Goal: Task Accomplishment & Management: Use online tool/utility

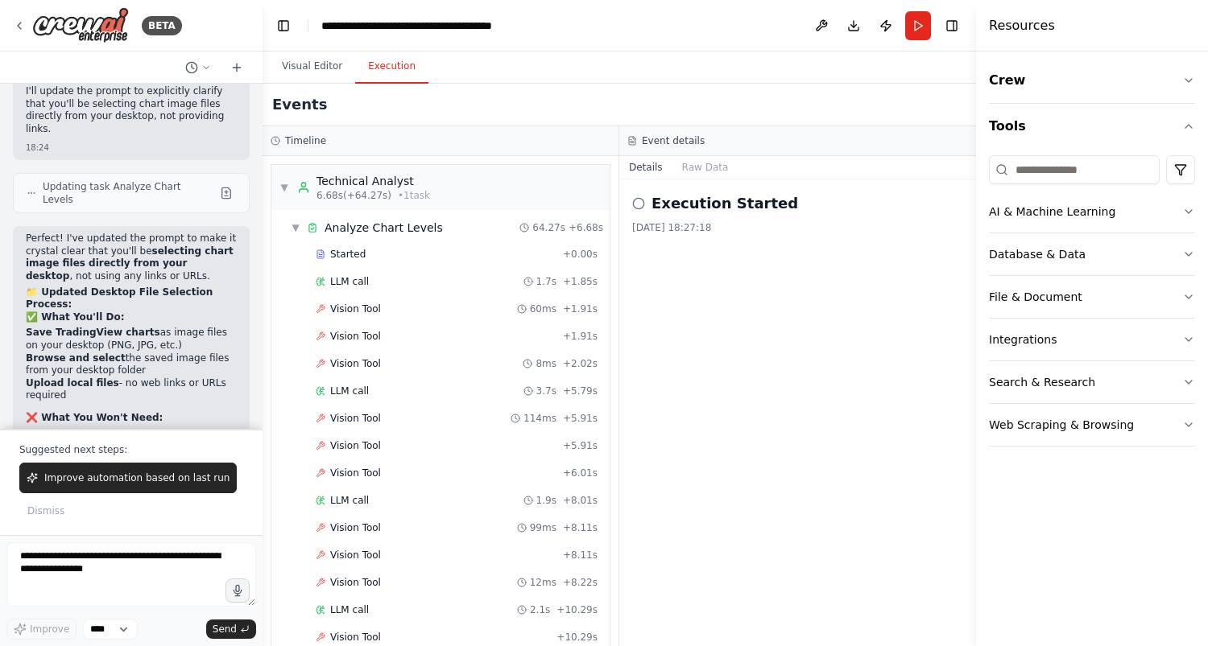
click at [391, 79] on button "Execution" at bounding box center [391, 67] width 73 height 34
click at [332, 70] on button "Visual Editor" at bounding box center [312, 67] width 86 height 34
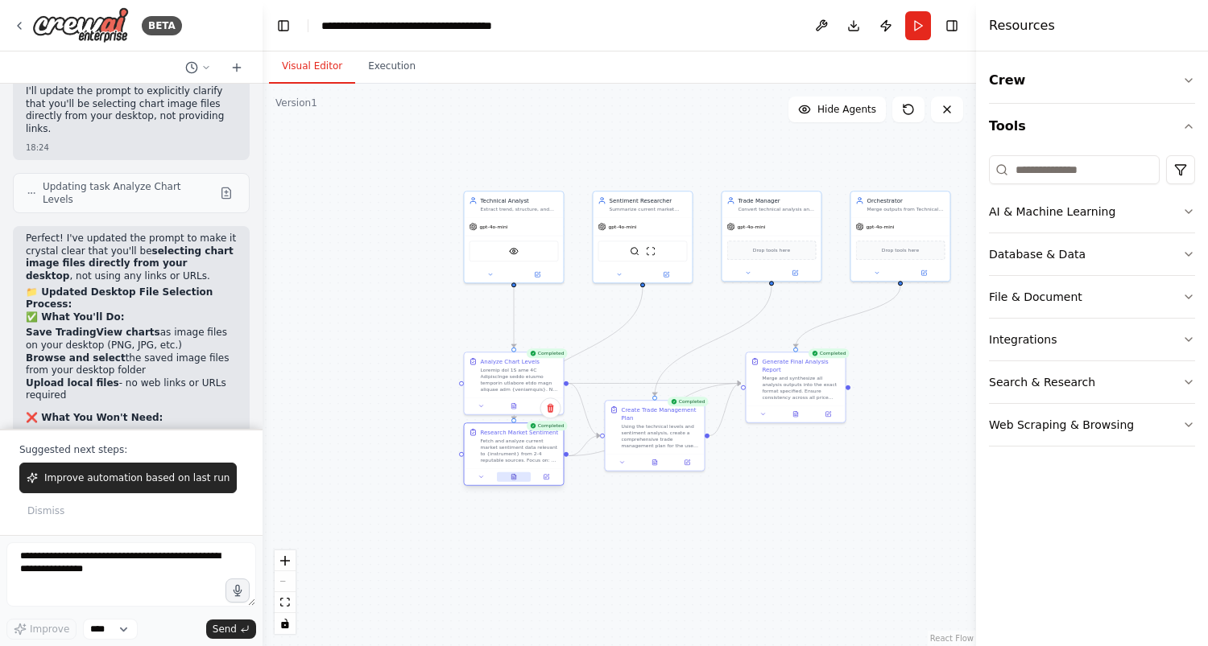
click at [519, 477] on button at bounding box center [514, 478] width 34 height 10
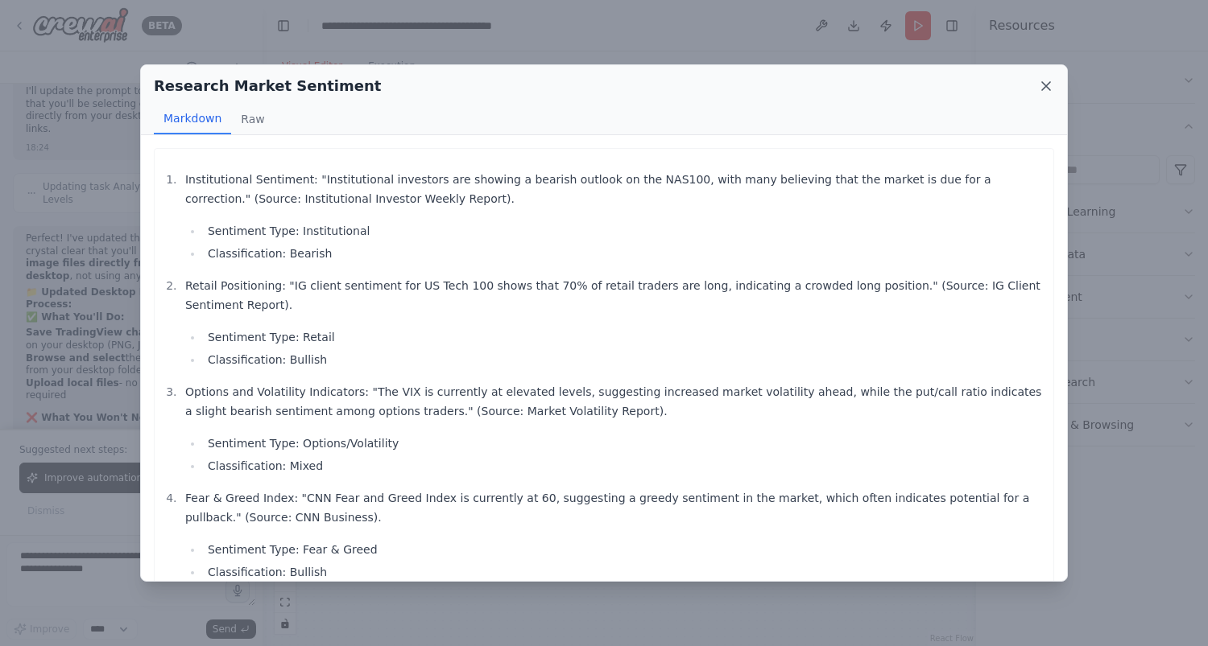
click at [1041, 85] on icon at bounding box center [1046, 86] width 16 height 16
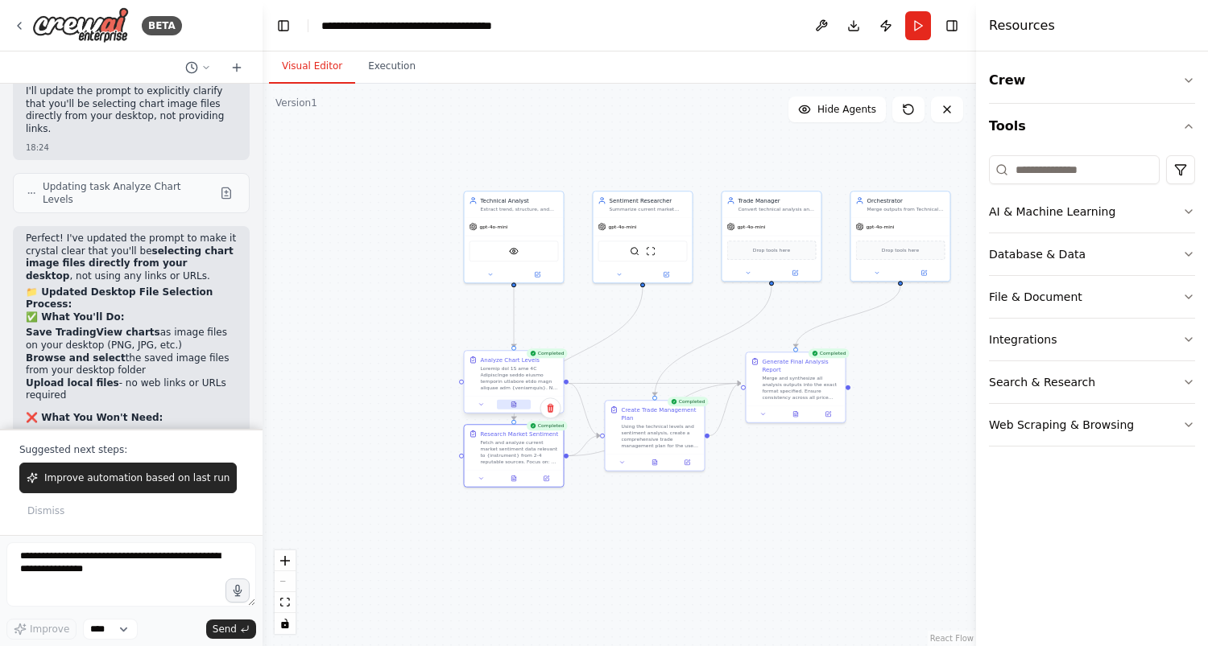
click at [515, 409] on button at bounding box center [514, 405] width 34 height 10
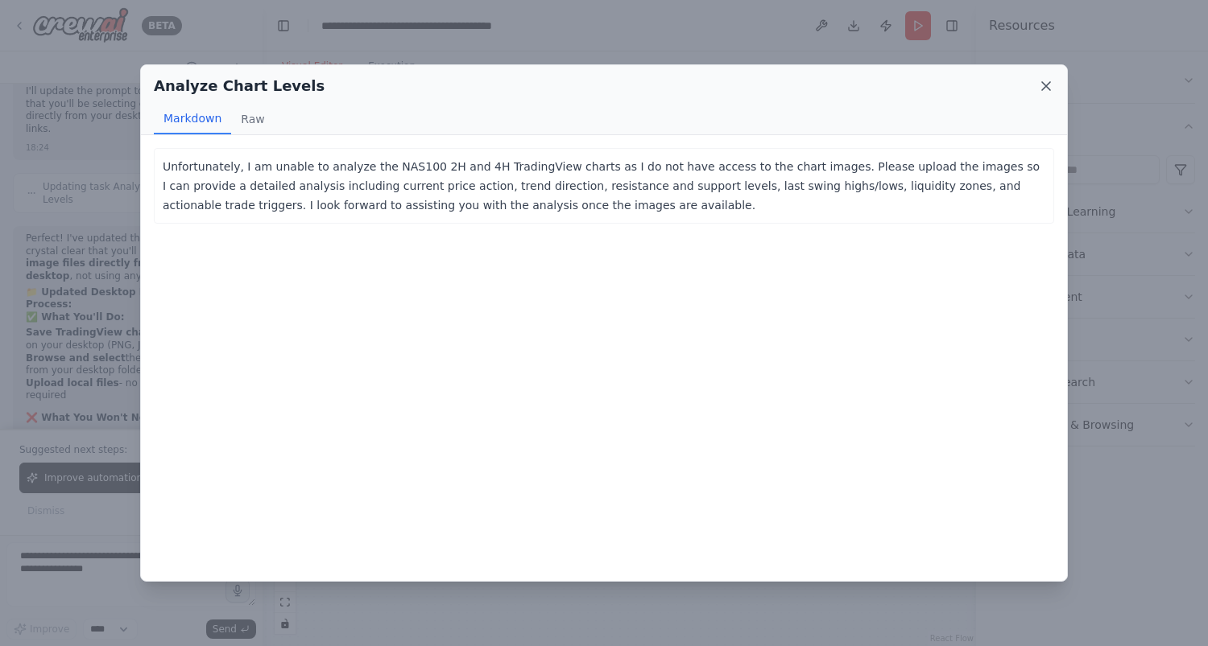
click at [1046, 87] on icon at bounding box center [1046, 86] width 16 height 16
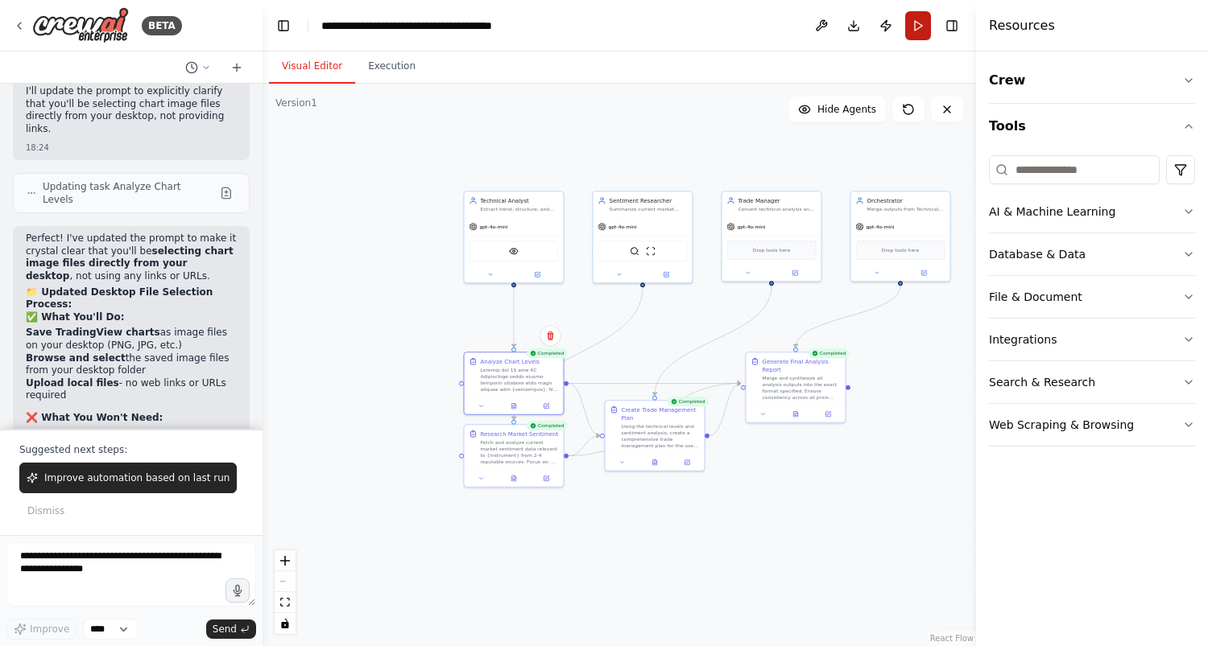
click at [921, 18] on button "Run" at bounding box center [918, 25] width 26 height 29
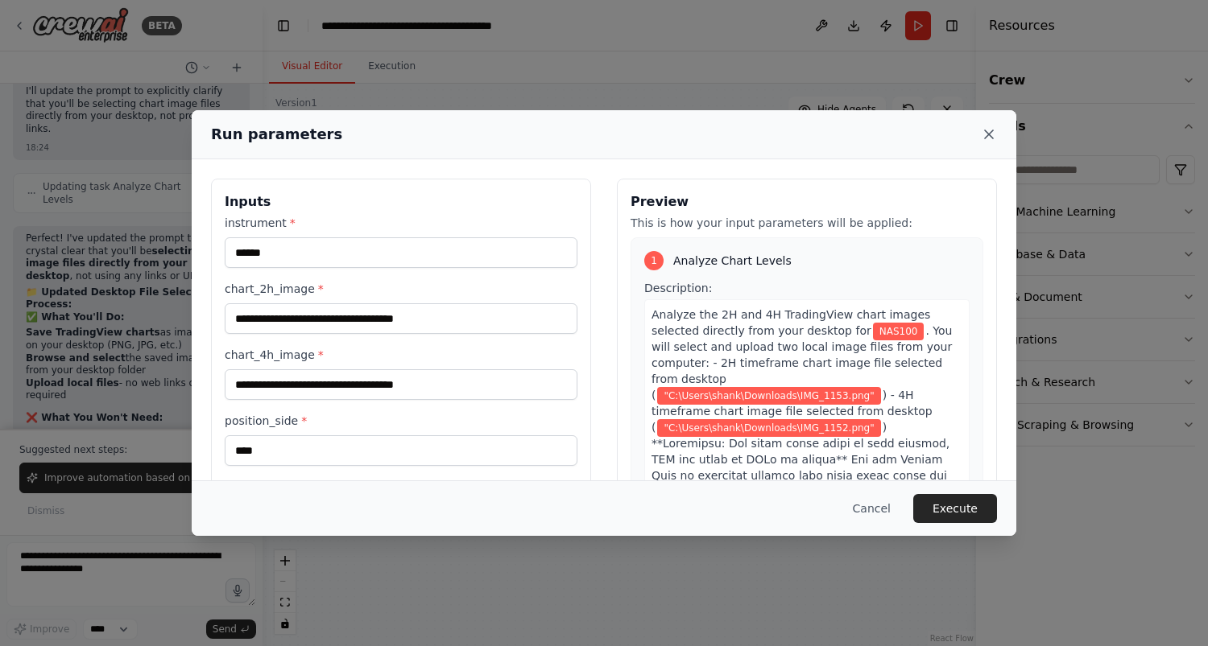
click at [994, 132] on icon at bounding box center [989, 134] width 16 height 16
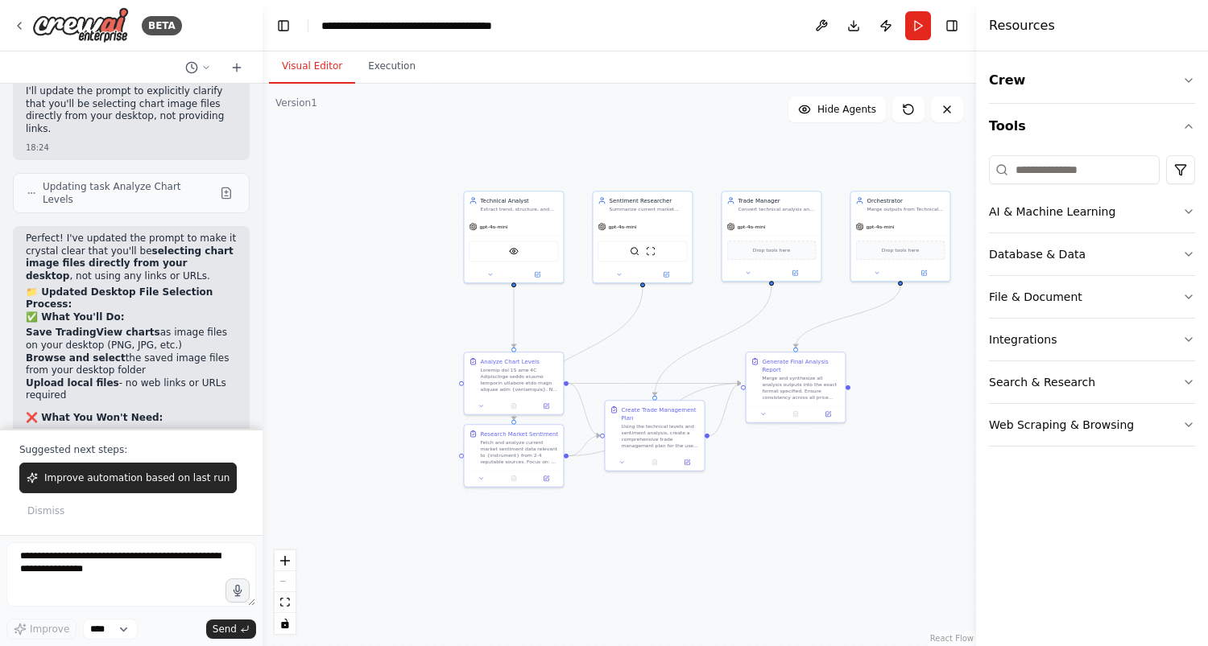
click at [994, 132] on button "Tools" at bounding box center [1092, 126] width 206 height 45
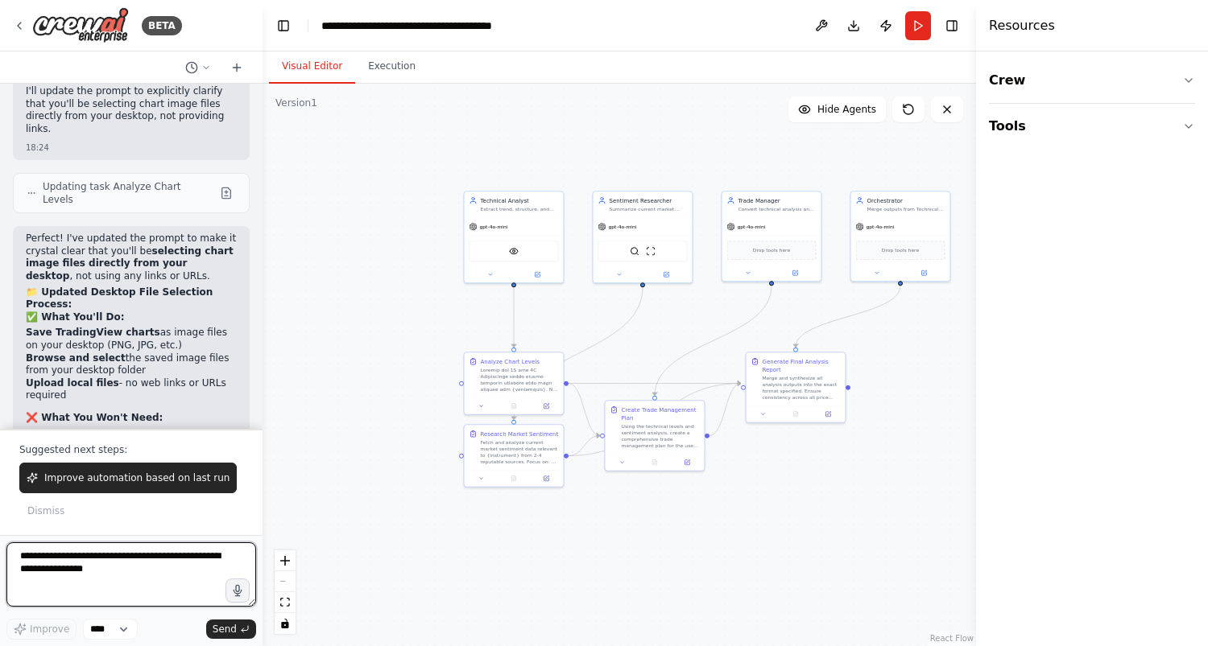
click at [120, 558] on textarea at bounding box center [131, 575] width 250 height 64
type textarea "**********"
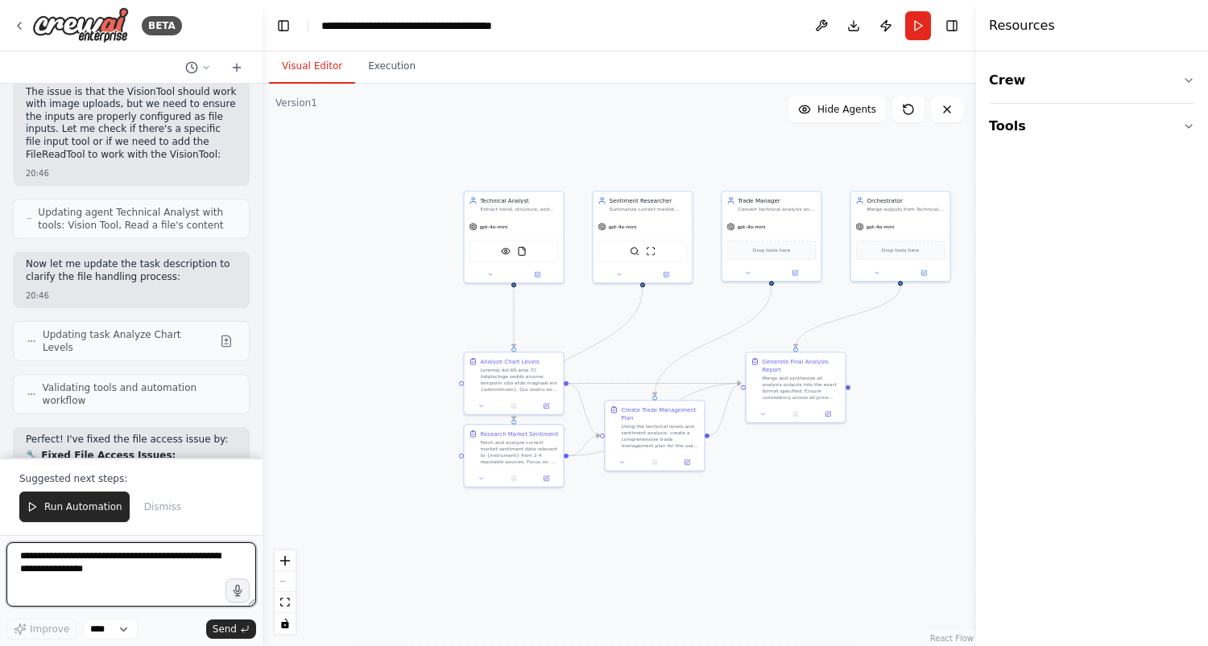
scroll to position [8720, 0]
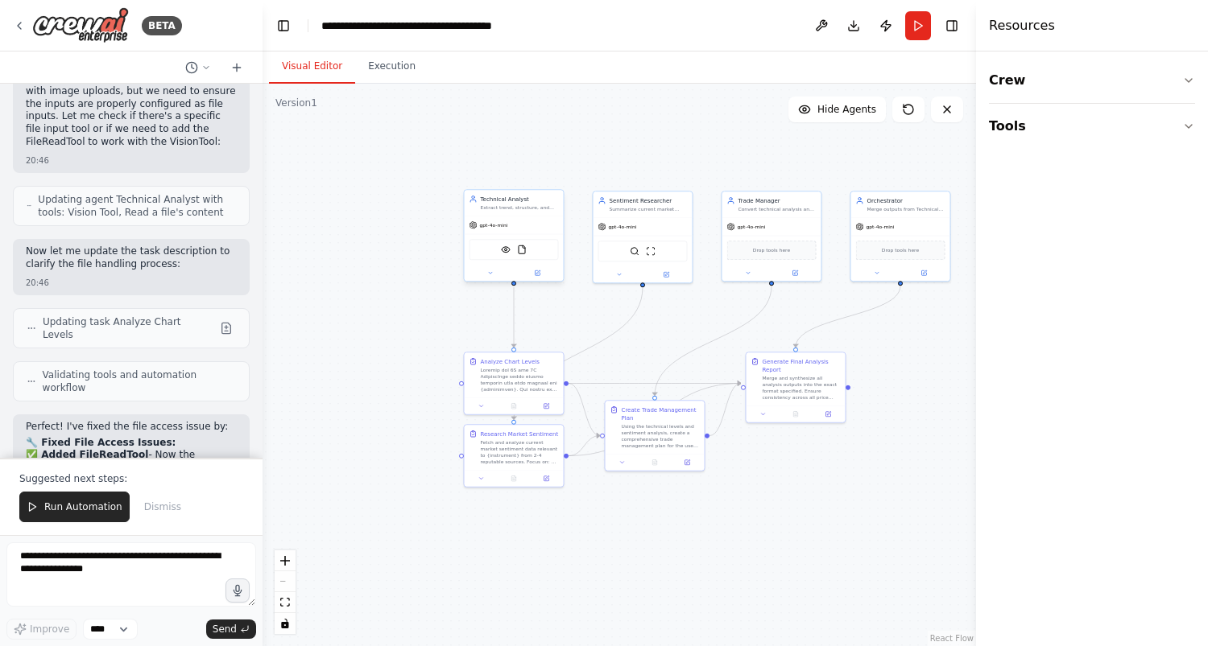
click at [515, 217] on div "gpt-4o-mini" at bounding box center [513, 226] width 99 height 18
click at [534, 270] on icon at bounding box center [537, 273] width 6 height 6
click at [916, 32] on button "Run" at bounding box center [918, 25] width 26 height 29
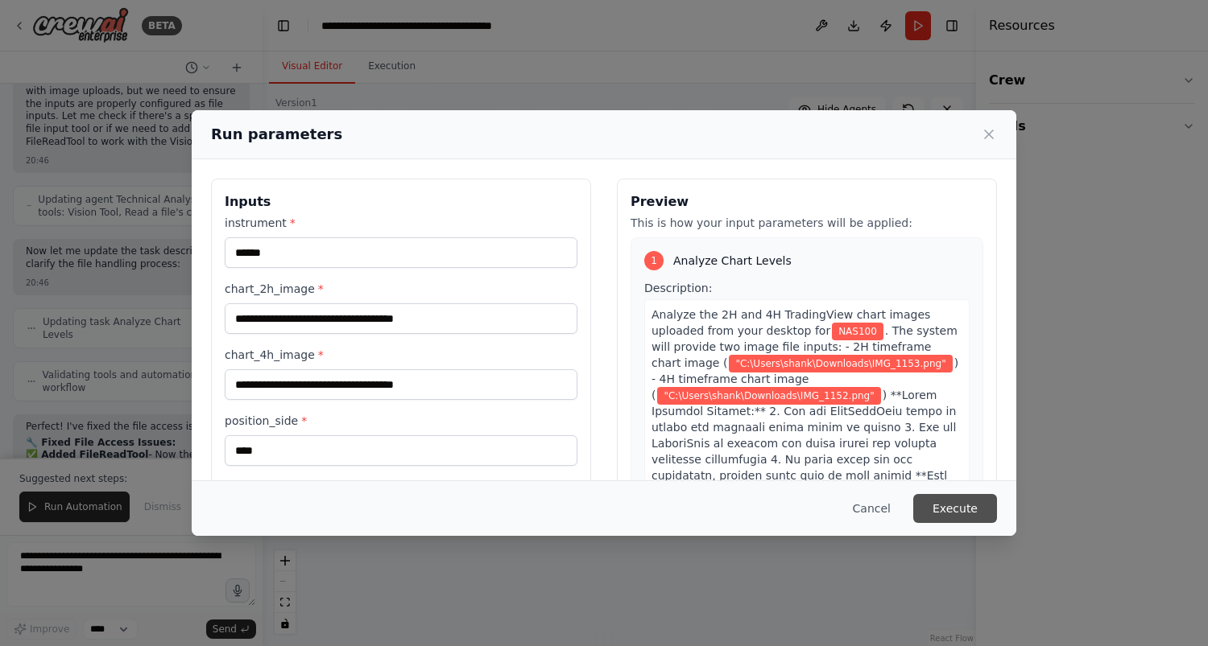
click at [956, 506] on button "Execute" at bounding box center [955, 508] width 84 height 29
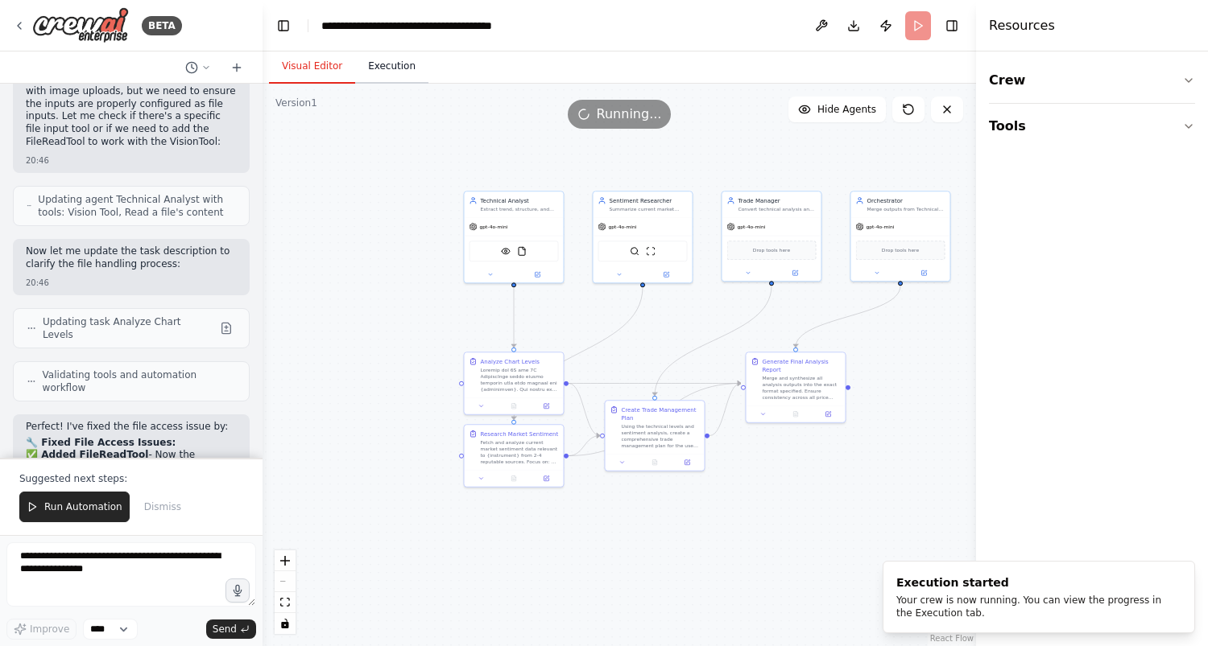
scroll to position [0, 0]
click at [377, 61] on button "Execution" at bounding box center [391, 67] width 73 height 34
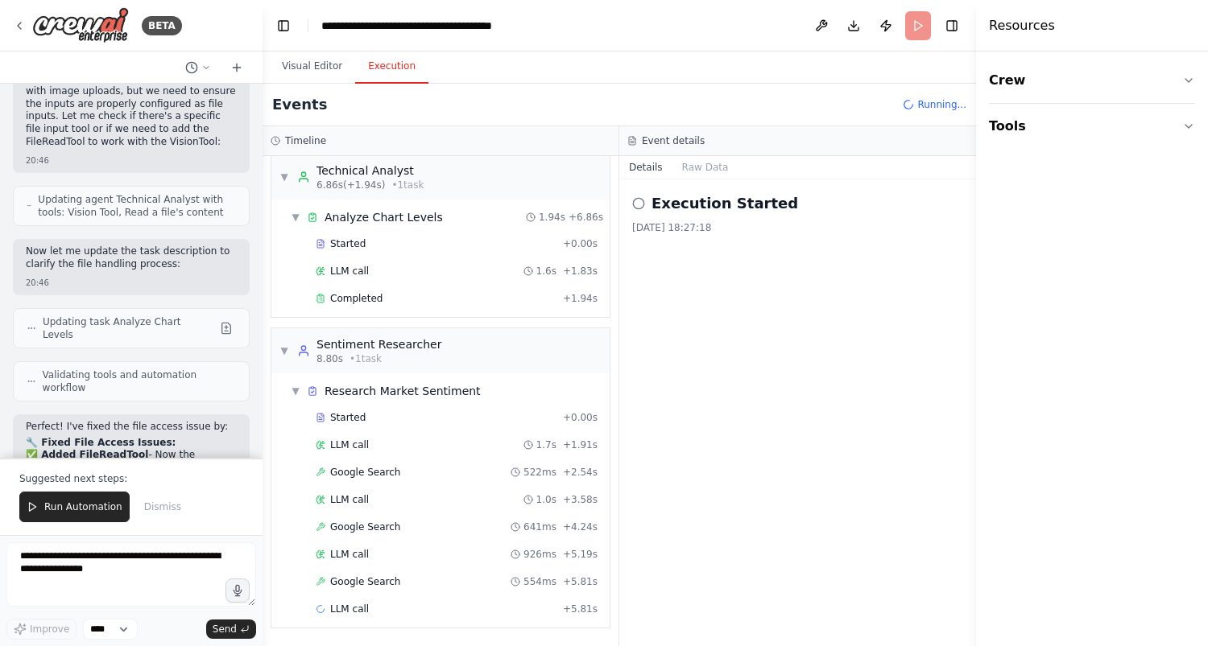
scroll to position [65, 0]
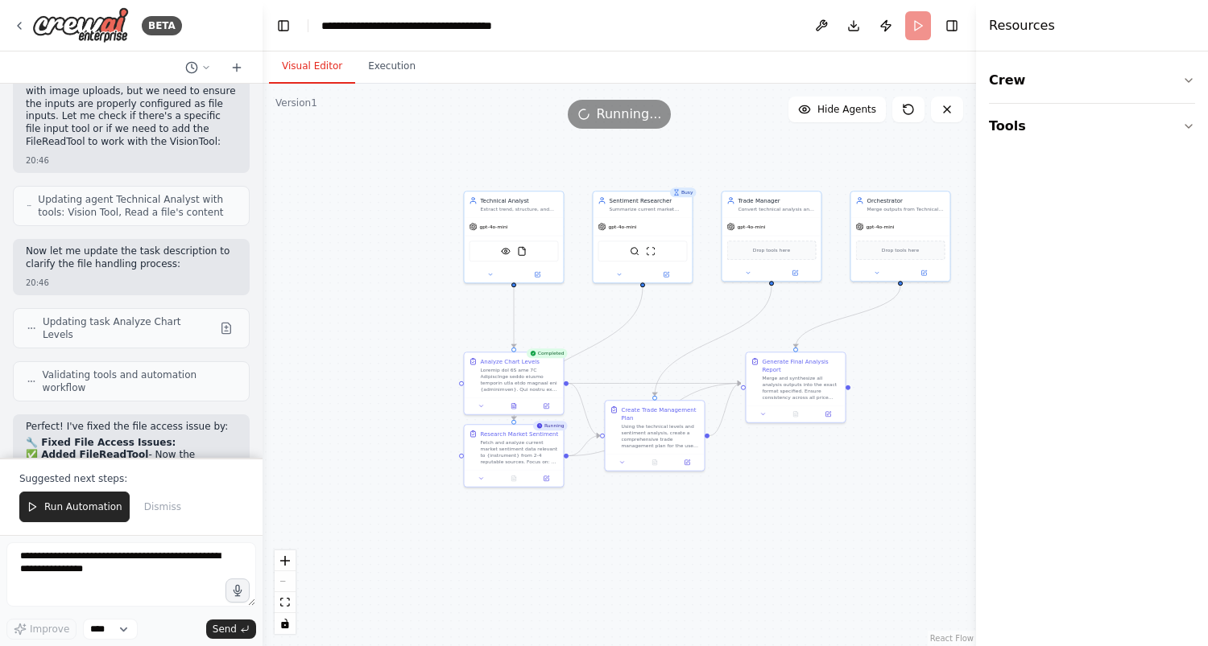
click at [315, 73] on button "Visual Editor" at bounding box center [312, 67] width 86 height 34
click at [516, 404] on icon at bounding box center [513, 405] width 6 height 6
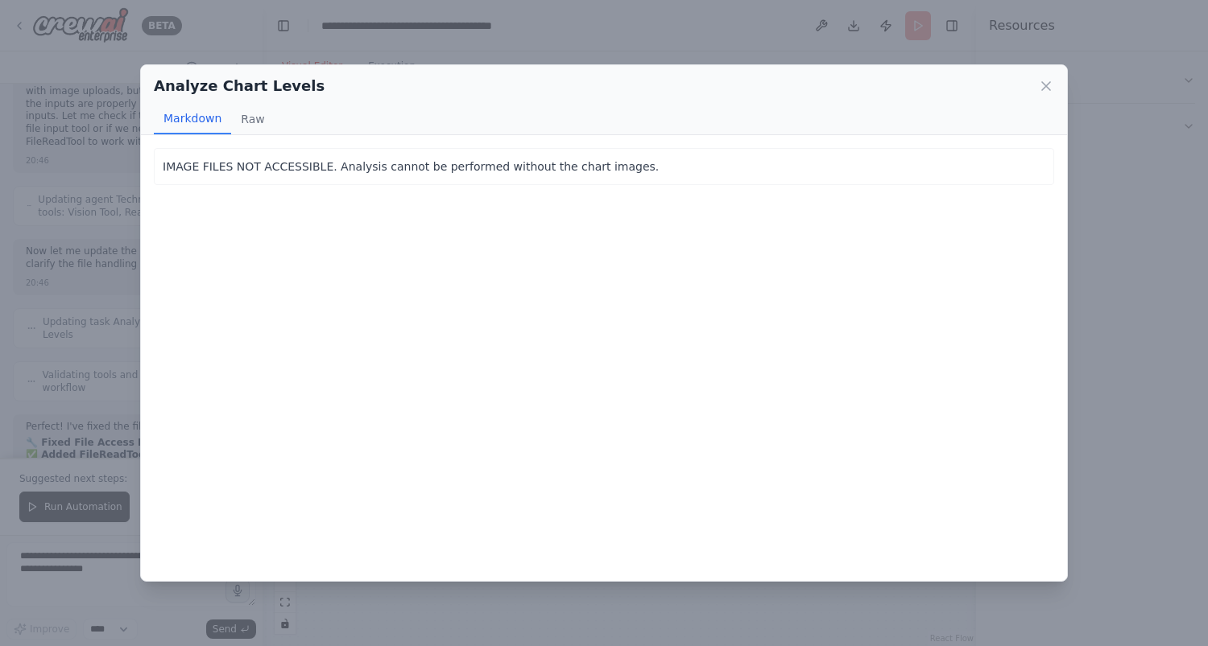
click at [1043, 76] on div "Analyze Chart Levels" at bounding box center [604, 86] width 900 height 23
click at [1043, 84] on icon at bounding box center [1046, 86] width 8 height 8
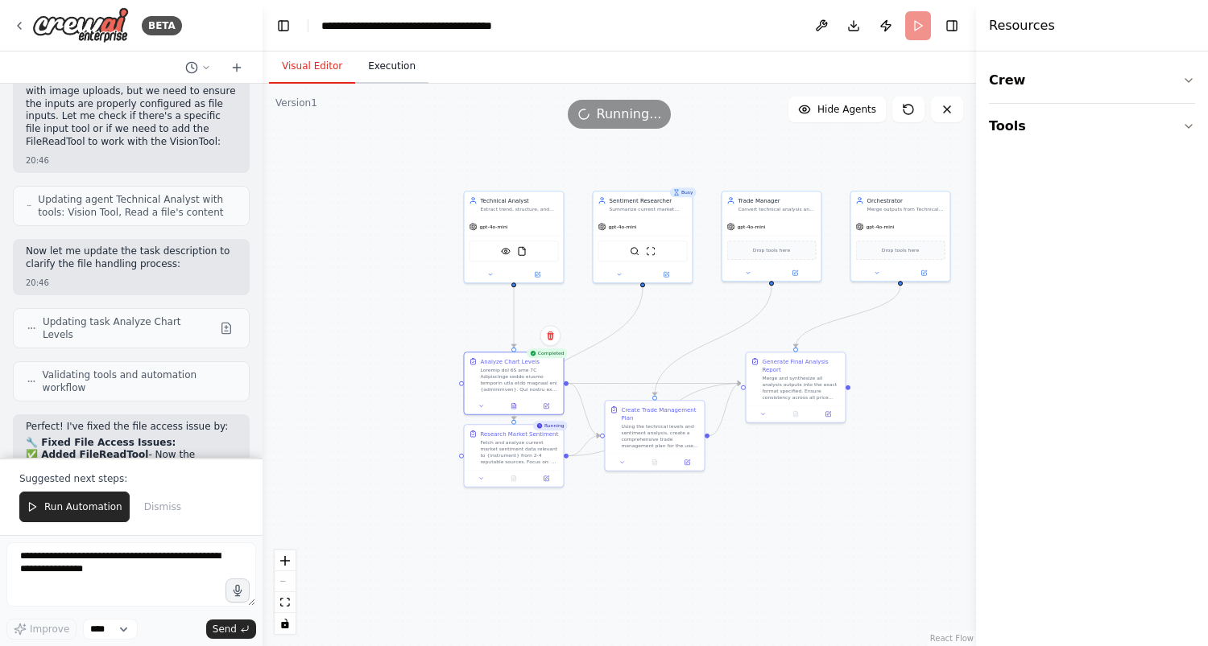
click at [406, 67] on button "Execution" at bounding box center [391, 67] width 73 height 34
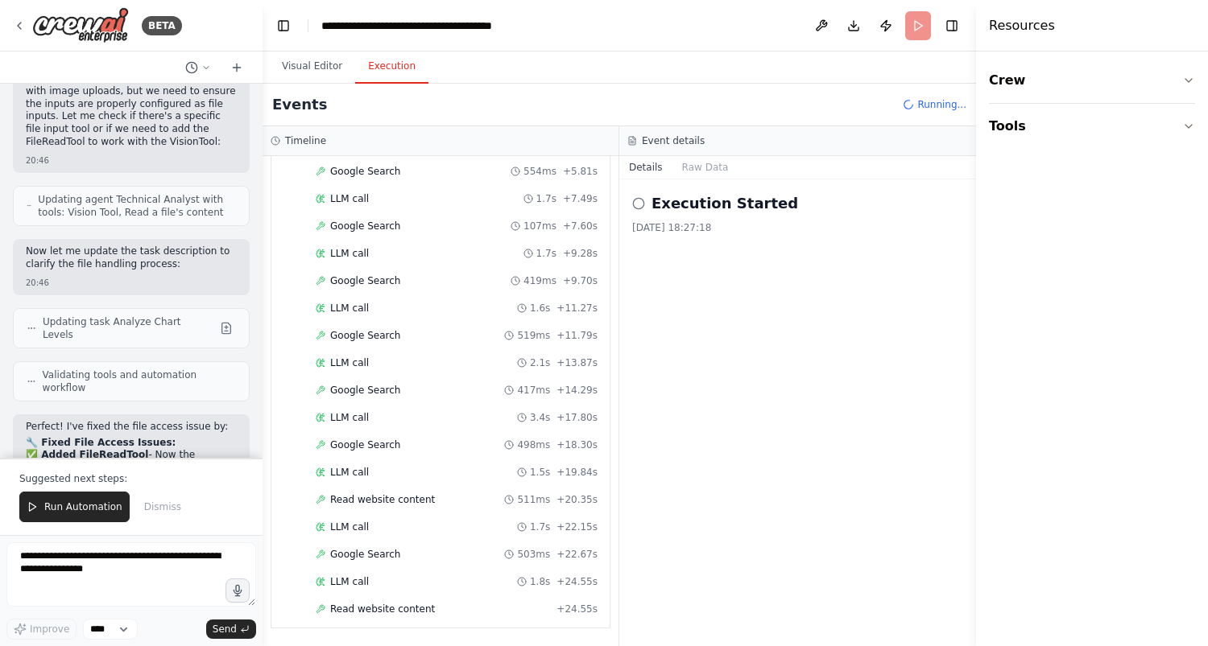
scroll to position [448, 0]
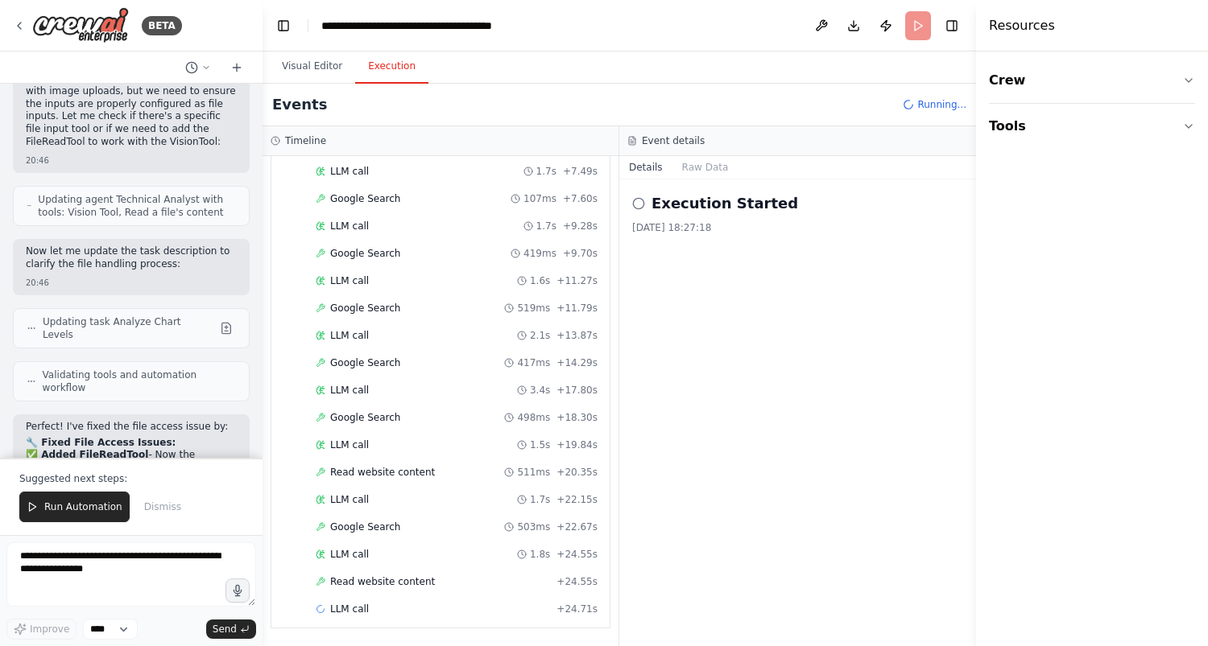
click at [646, 203] on div "Execution Started" at bounding box center [797, 203] width 331 height 23
click at [640, 203] on icon at bounding box center [638, 203] width 13 height 13
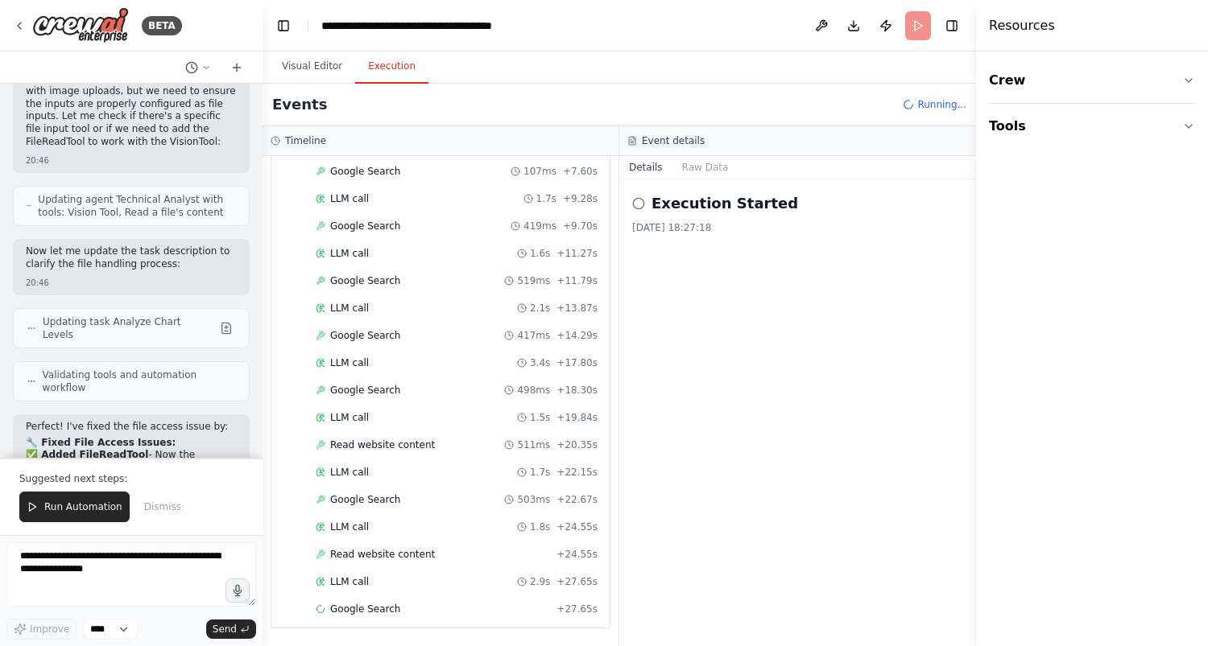
scroll to position [503, 0]
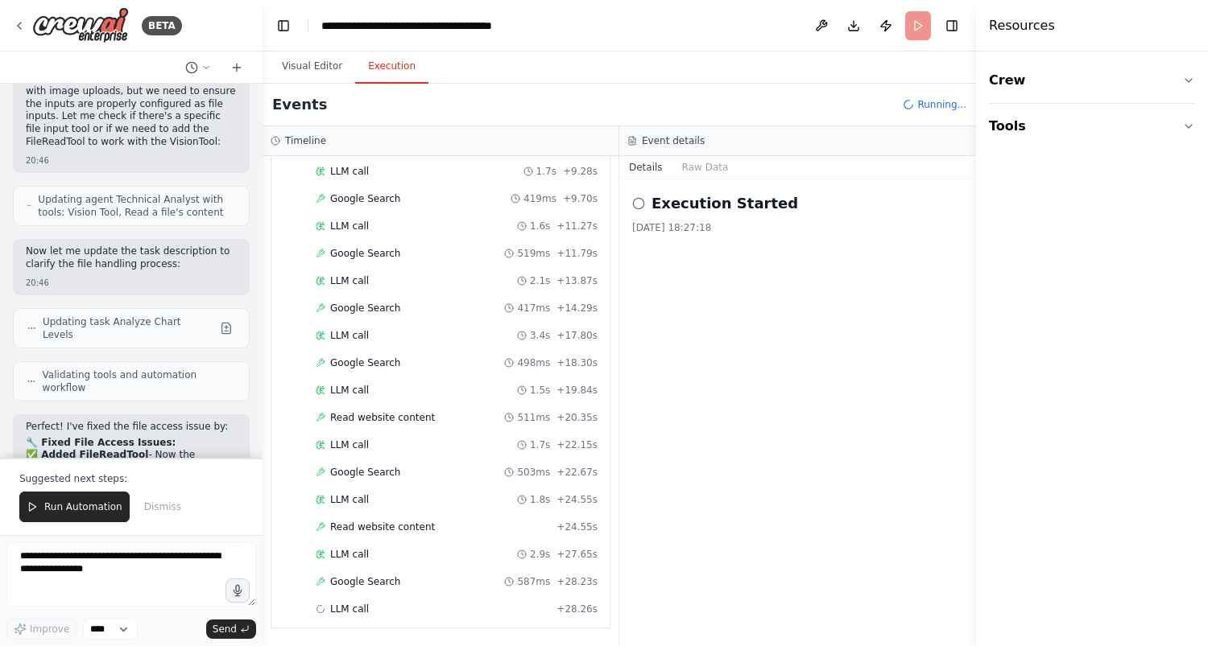
click at [640, 203] on icon at bounding box center [638, 203] width 13 height 13
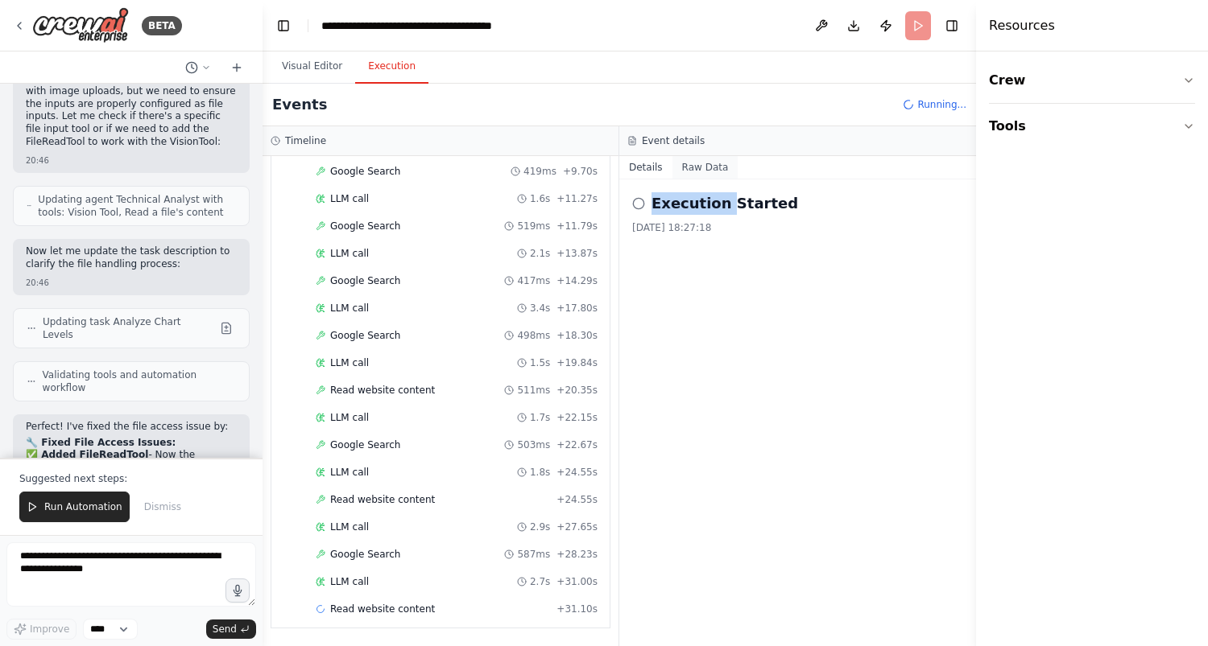
click at [691, 162] on button "Raw Data" at bounding box center [705, 167] width 66 height 23
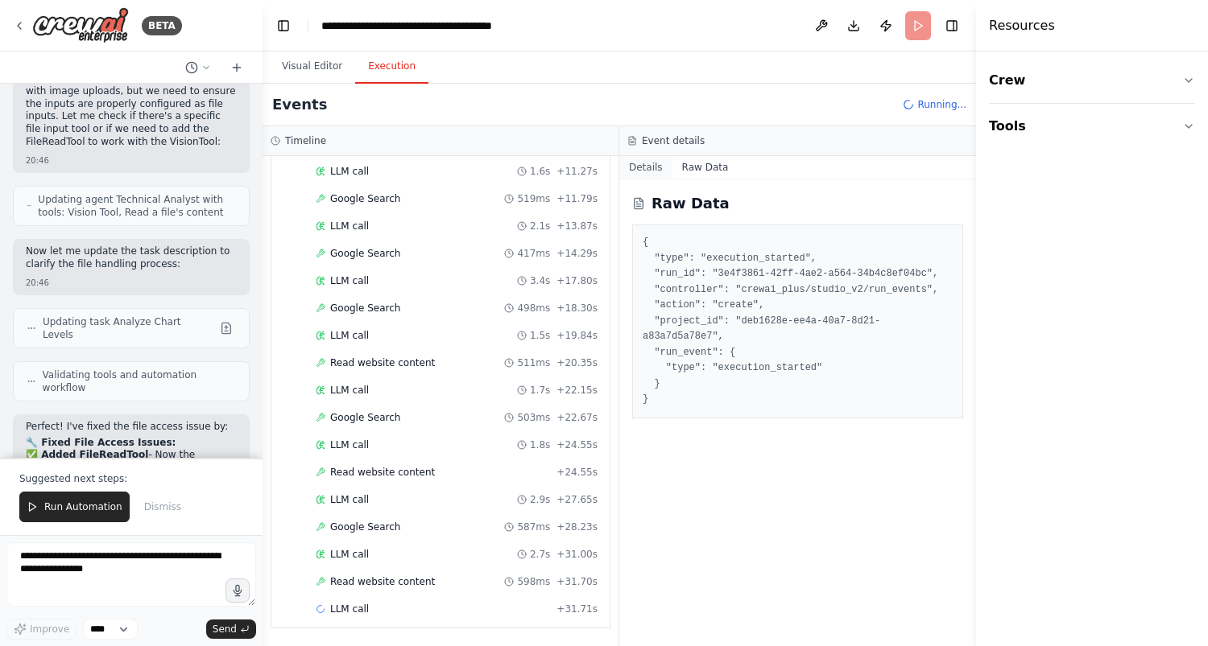
click at [632, 166] on button "Details" at bounding box center [645, 167] width 53 height 23
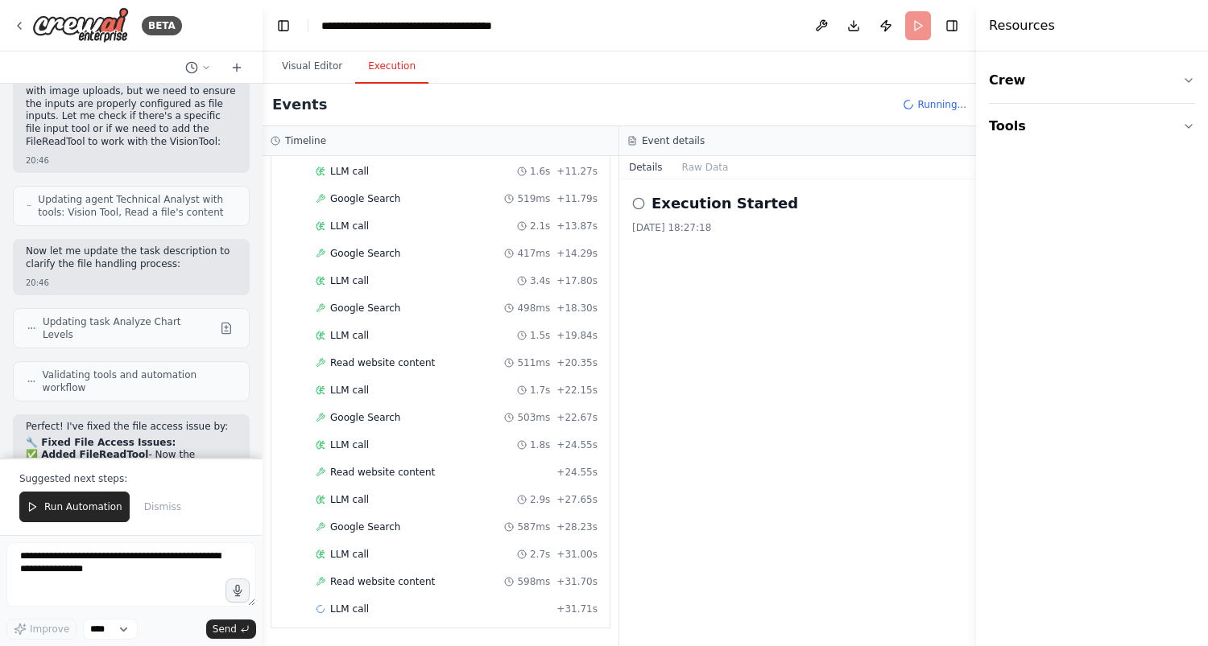
click at [635, 205] on icon at bounding box center [638, 203] width 13 height 13
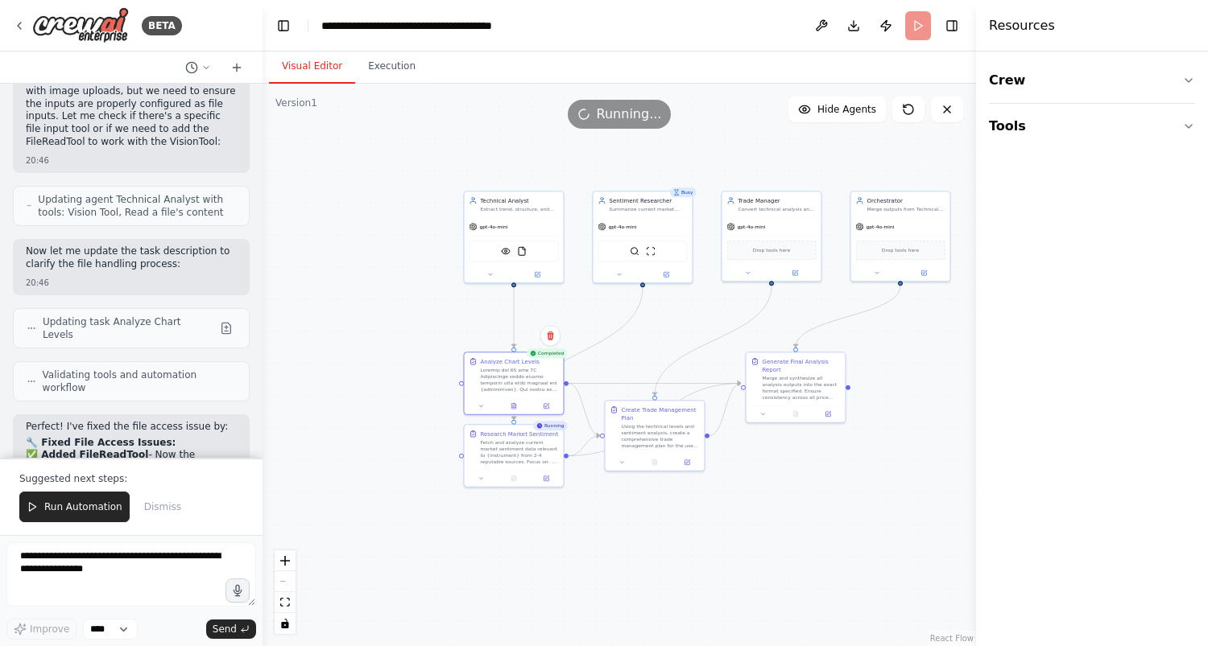
click at [304, 77] on button "Visual Editor" at bounding box center [312, 67] width 86 height 34
click at [547, 276] on button at bounding box center [537, 273] width 46 height 10
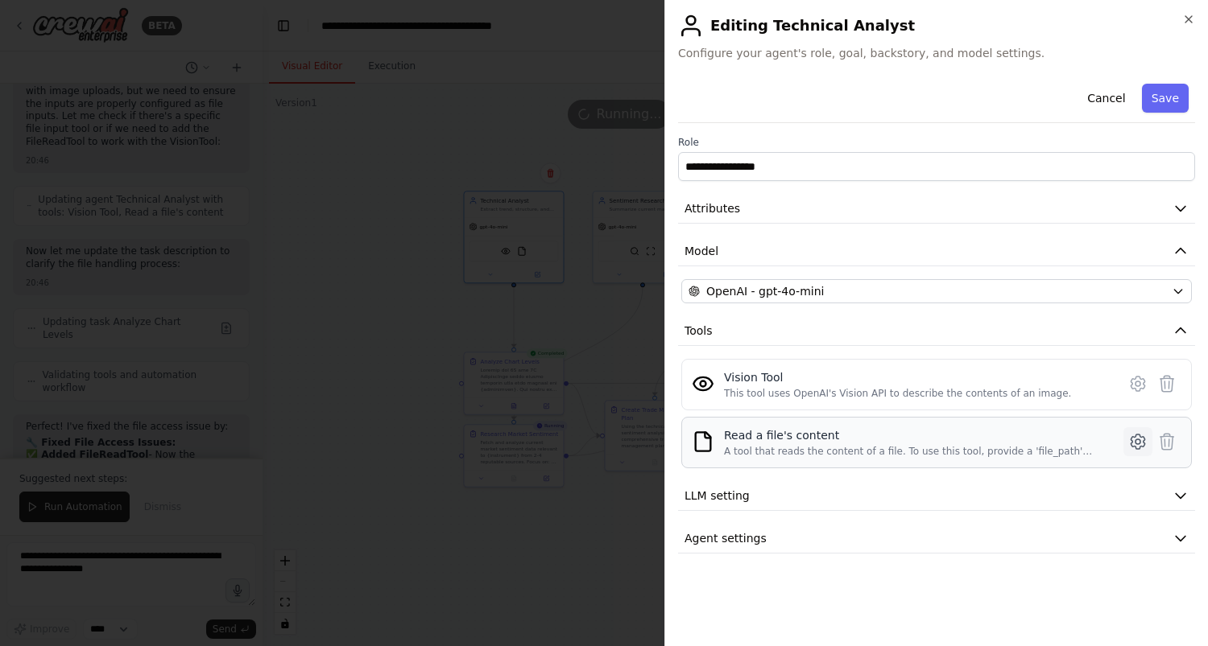
click at [1133, 436] on icon at bounding box center [1137, 441] width 19 height 19
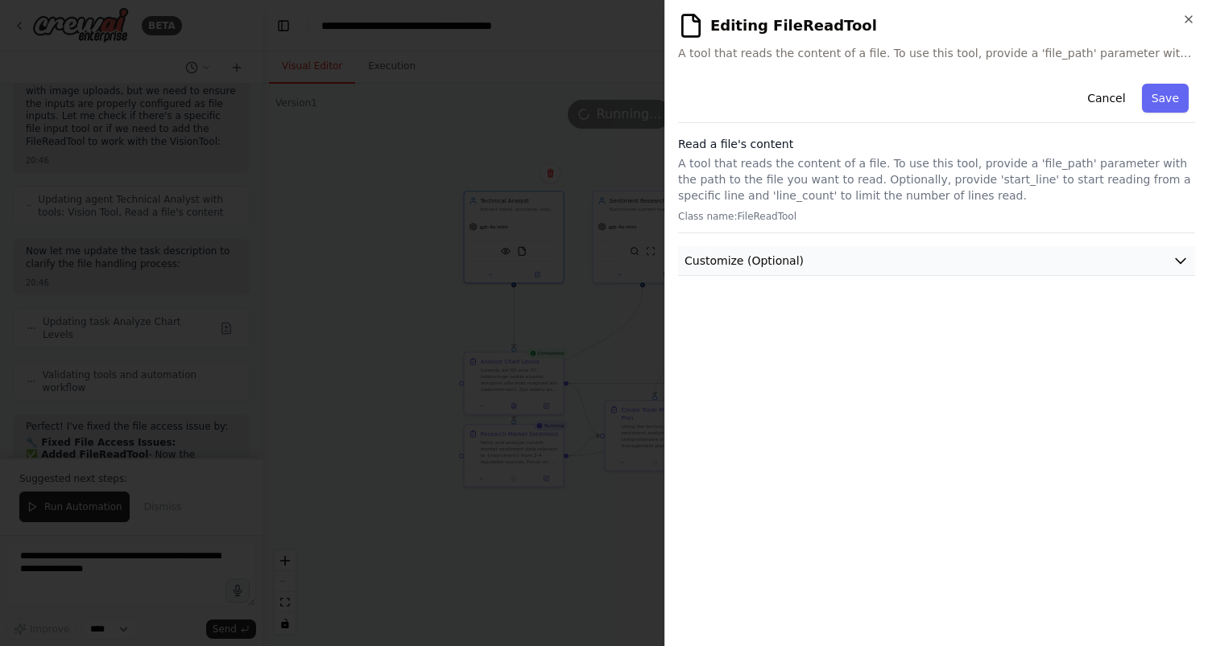
click at [1179, 270] on button "Customize (Optional)" at bounding box center [936, 261] width 517 height 30
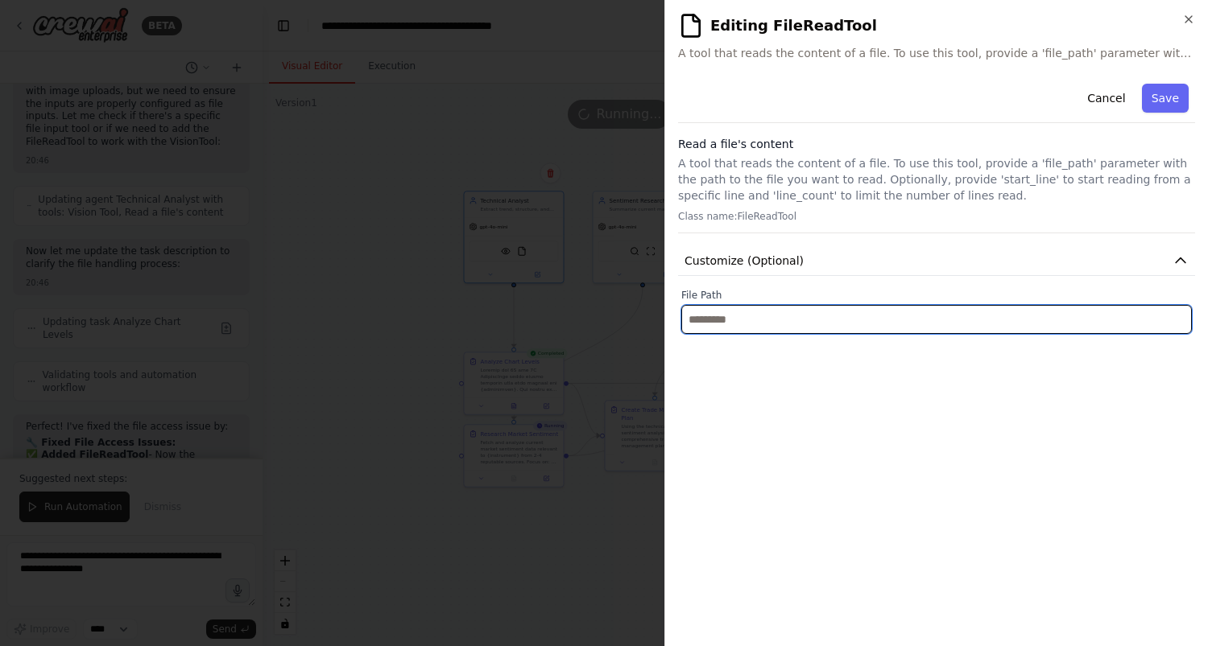
click at [968, 325] on input "text" at bounding box center [936, 319] width 510 height 29
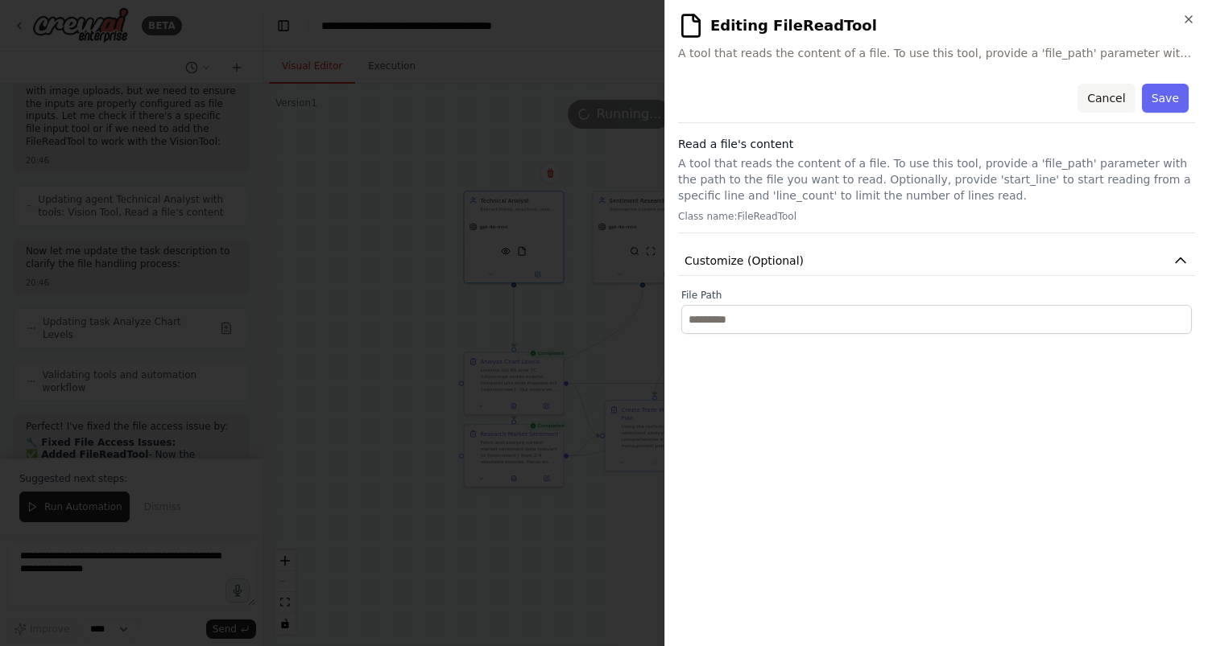
click at [1114, 96] on button "Cancel" at bounding box center [1105, 98] width 57 height 29
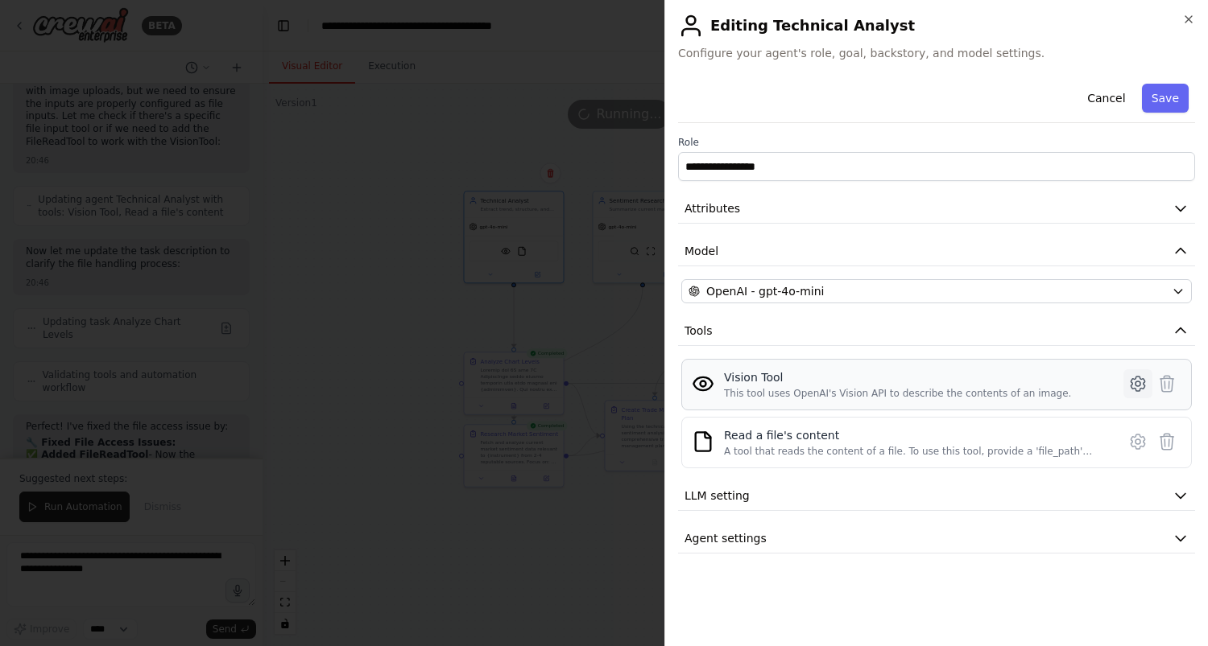
click at [1134, 374] on button at bounding box center [1137, 384] width 29 height 29
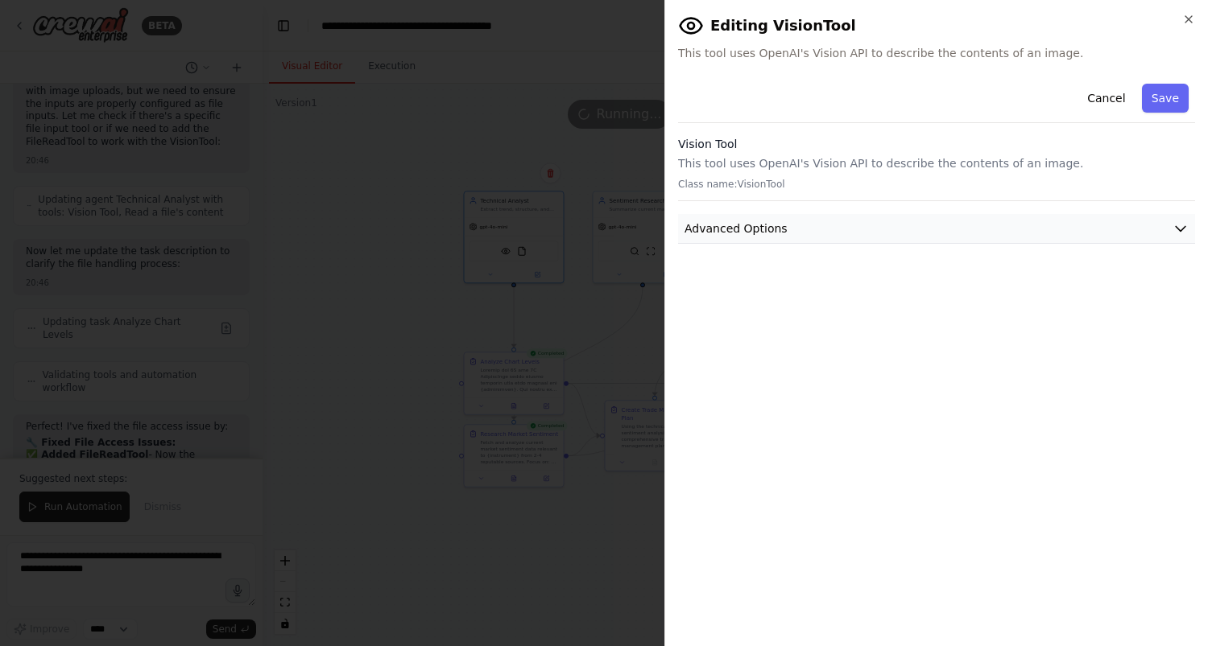
click at [1184, 240] on button "Advanced Options" at bounding box center [936, 229] width 517 height 30
click at [1102, 94] on button "Cancel" at bounding box center [1105, 98] width 57 height 29
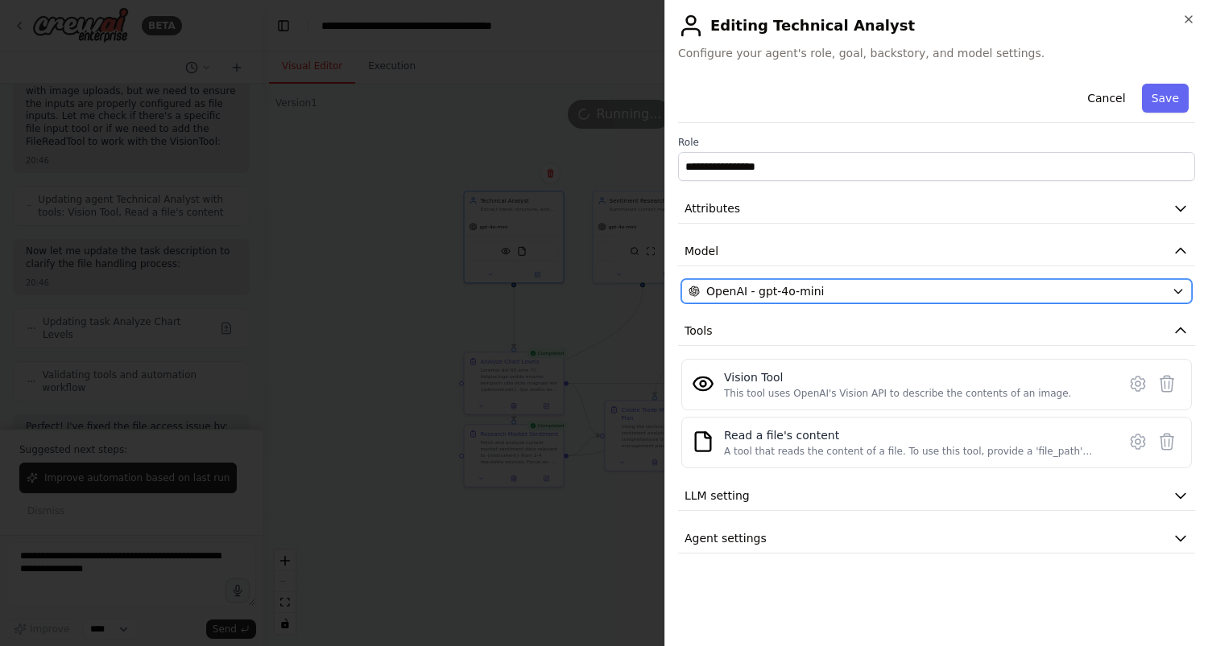
click at [853, 290] on div "OpenAI - gpt-4o-mini" at bounding box center [926, 291] width 477 height 16
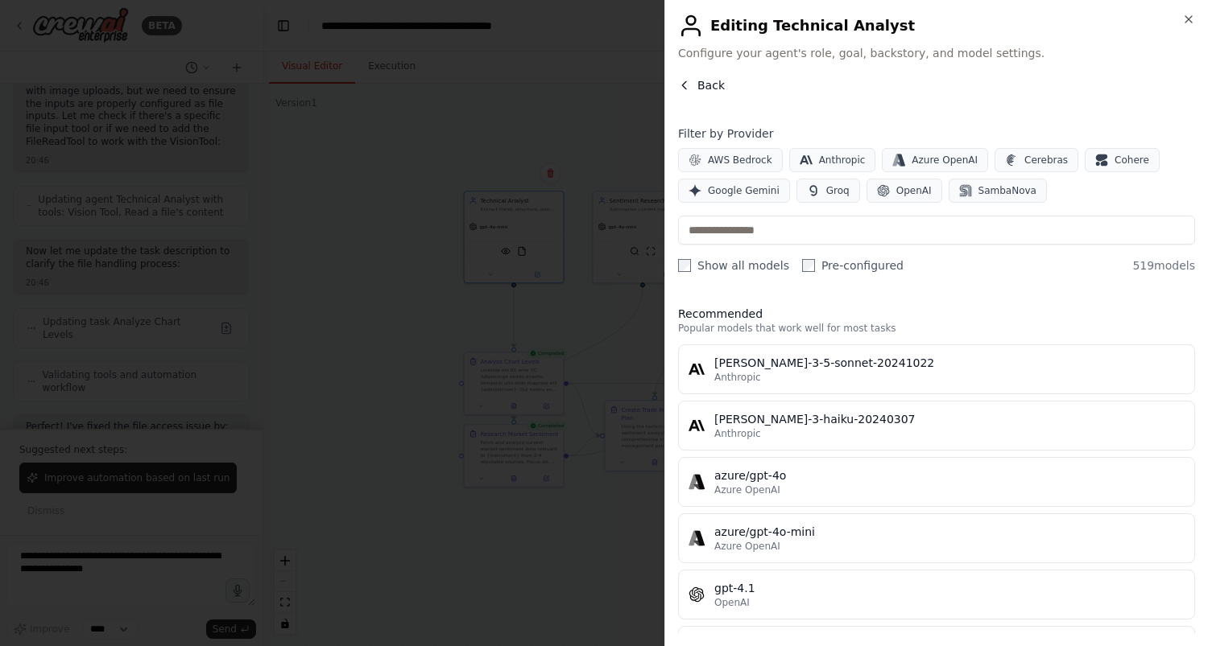
click at [707, 89] on span "Back" at bounding box center [710, 85] width 27 height 16
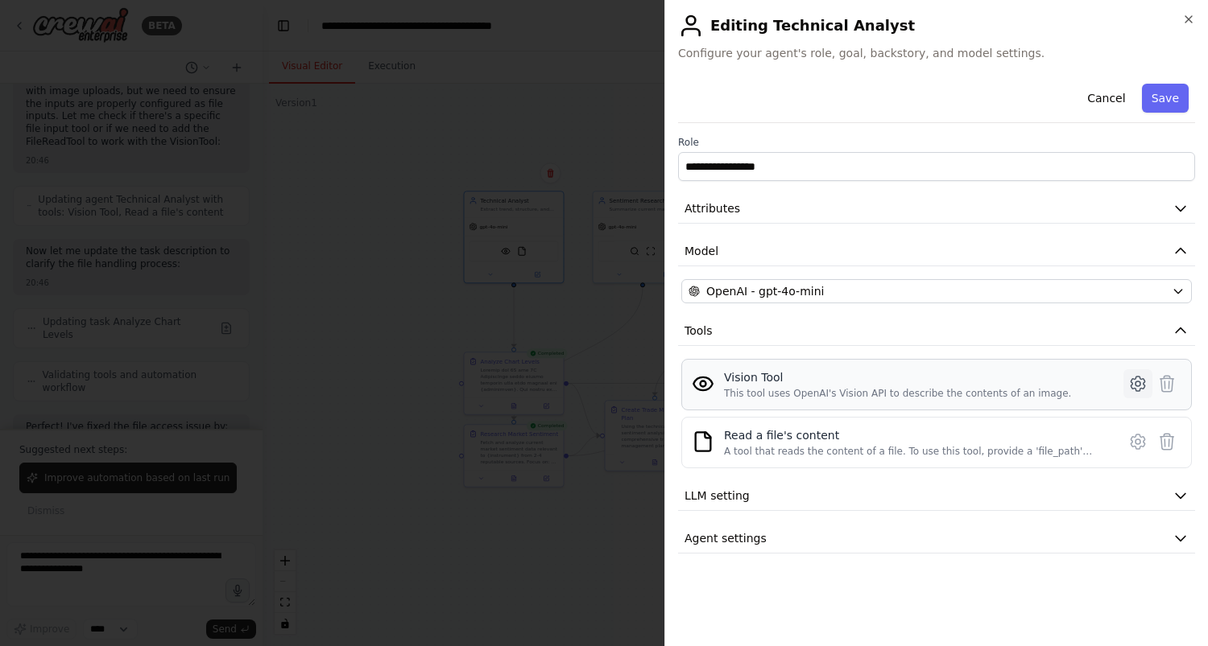
click at [1146, 378] on icon at bounding box center [1137, 383] width 19 height 19
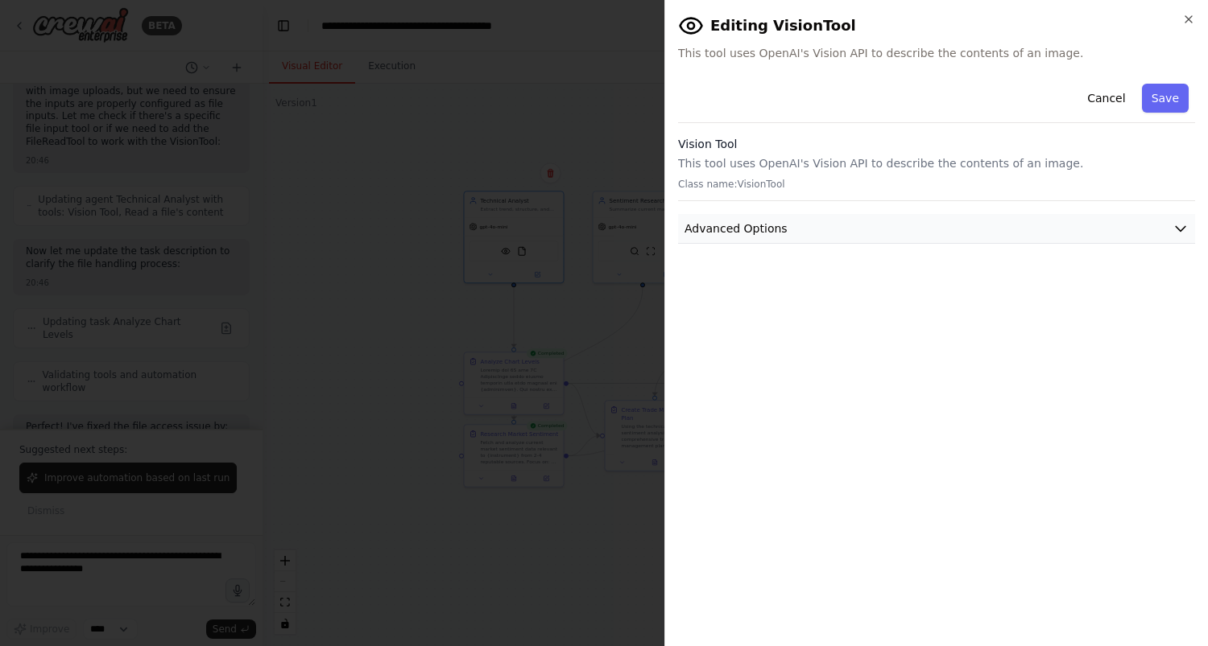
click at [1183, 233] on icon "button" at bounding box center [1180, 229] width 16 height 16
click at [1192, 225] on button "Advanced Options" at bounding box center [936, 229] width 517 height 30
click at [1103, 91] on button "Cancel" at bounding box center [1105, 98] width 57 height 29
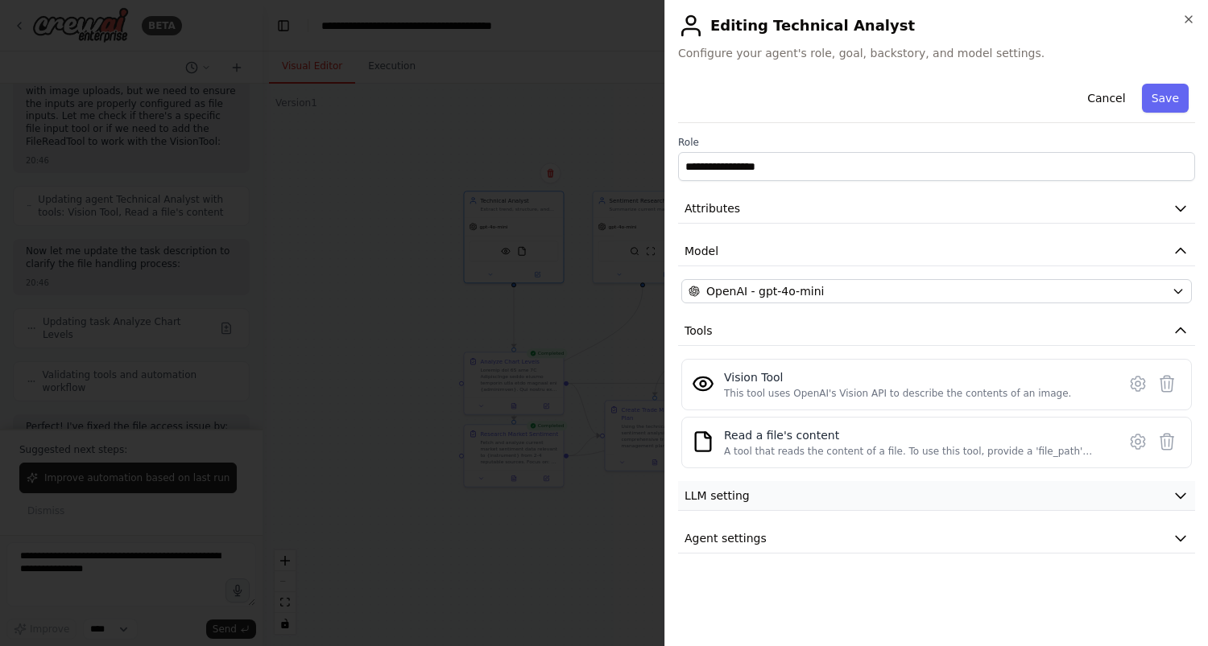
click at [1041, 505] on button "LLM setting" at bounding box center [936, 496] width 517 height 30
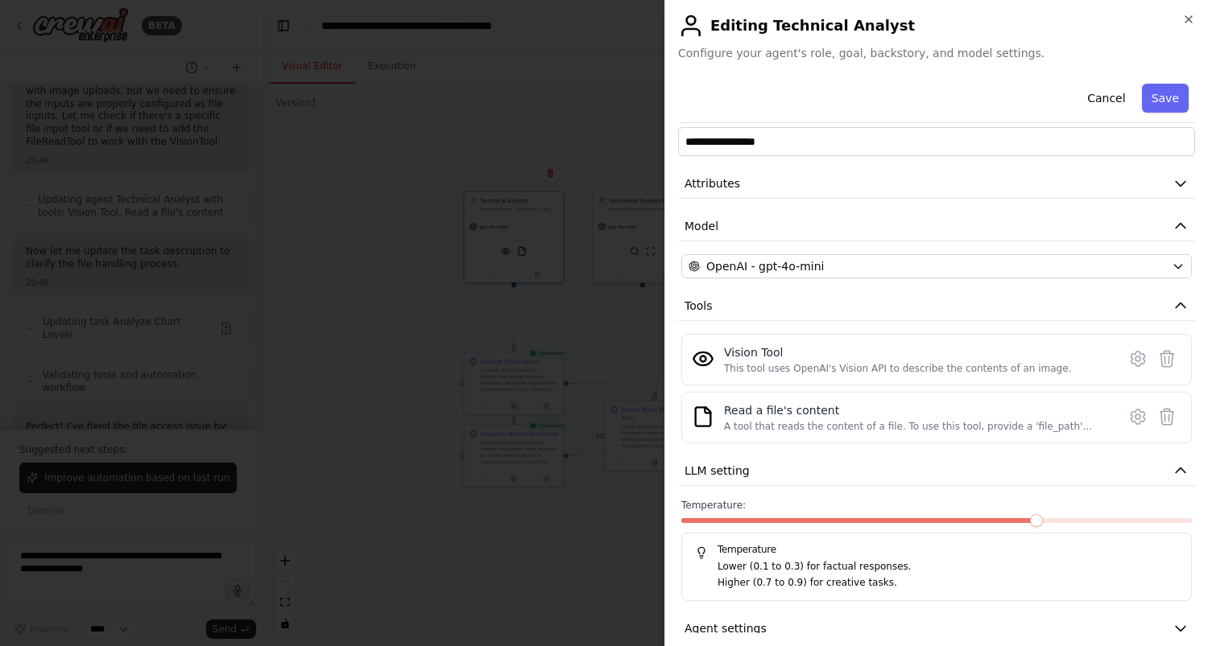
scroll to position [48, 0]
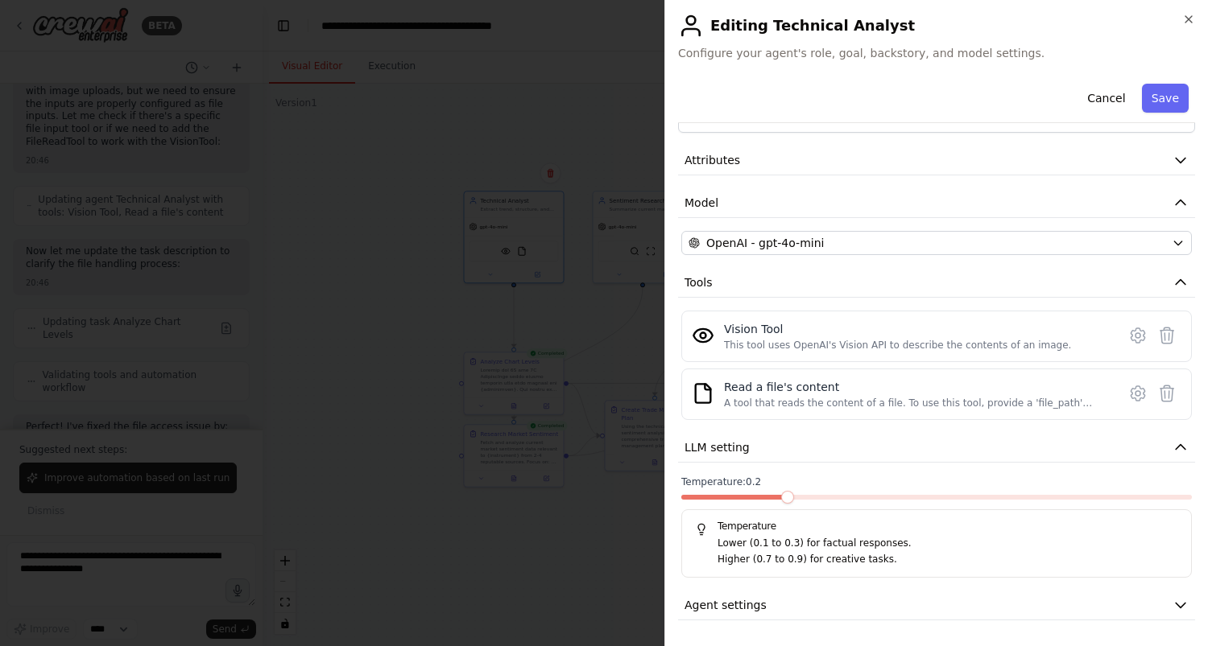
click at [768, 498] on span at bounding box center [732, 497] width 102 height 5
click at [1151, 101] on button "Save" at bounding box center [1165, 98] width 47 height 29
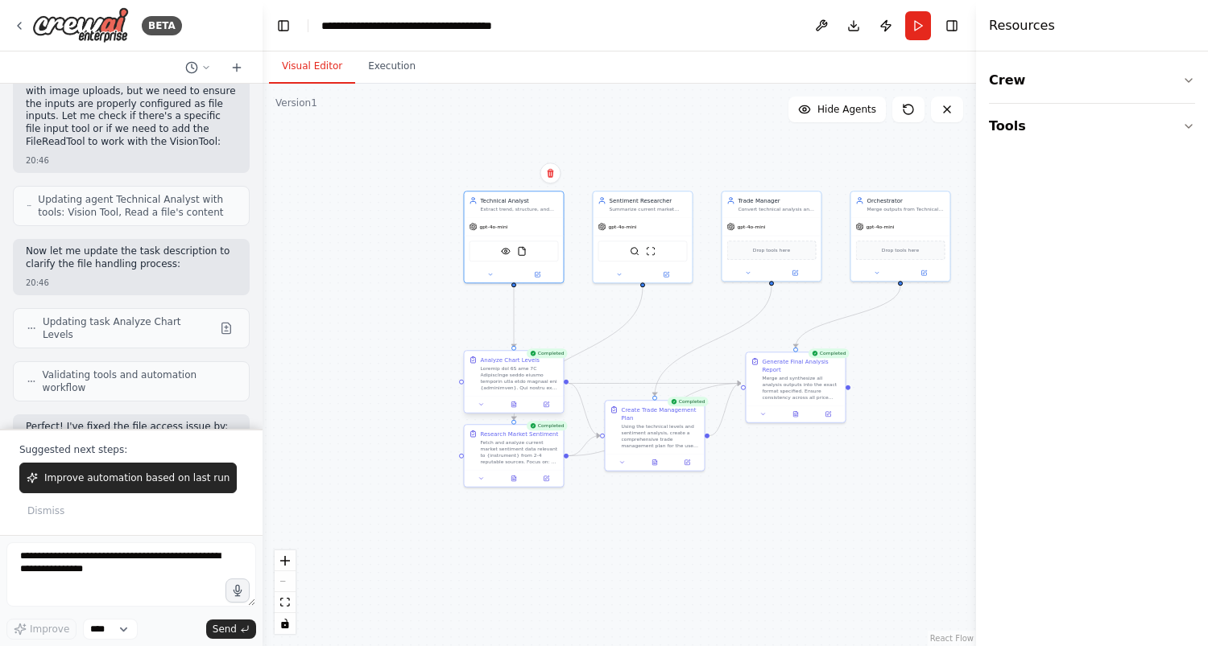
click at [543, 379] on div at bounding box center [520, 378] width 78 height 26
click at [83, 479] on span "Improve automation based on last run" at bounding box center [136, 478] width 185 height 13
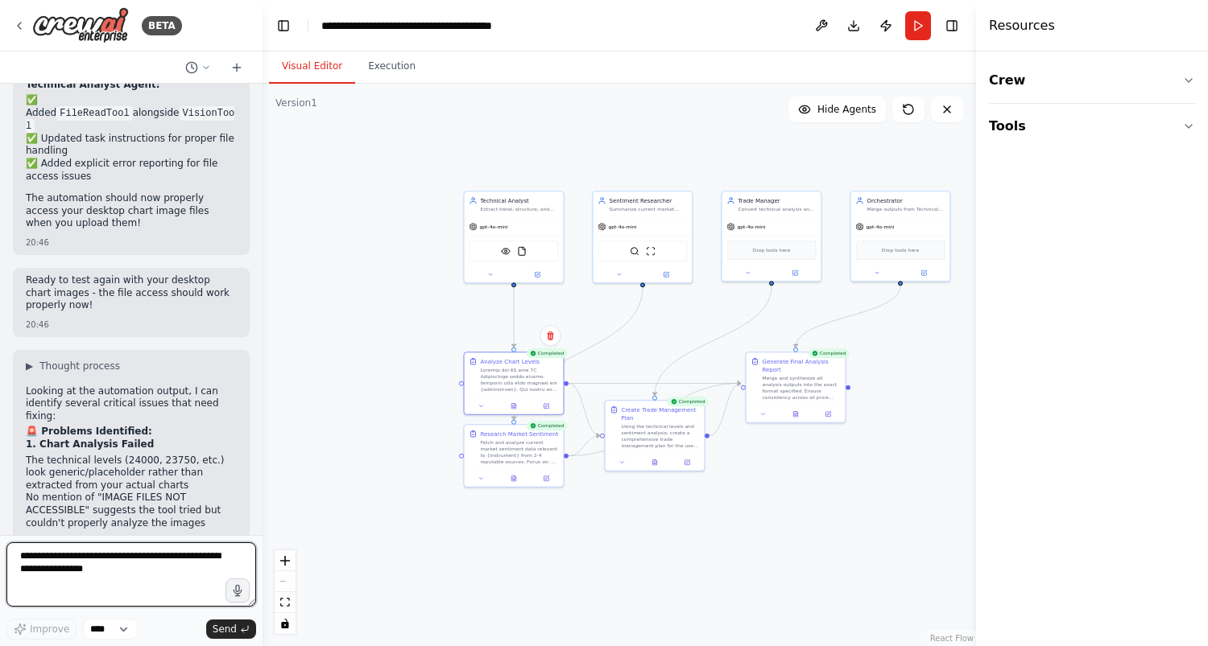
scroll to position [9320, 0]
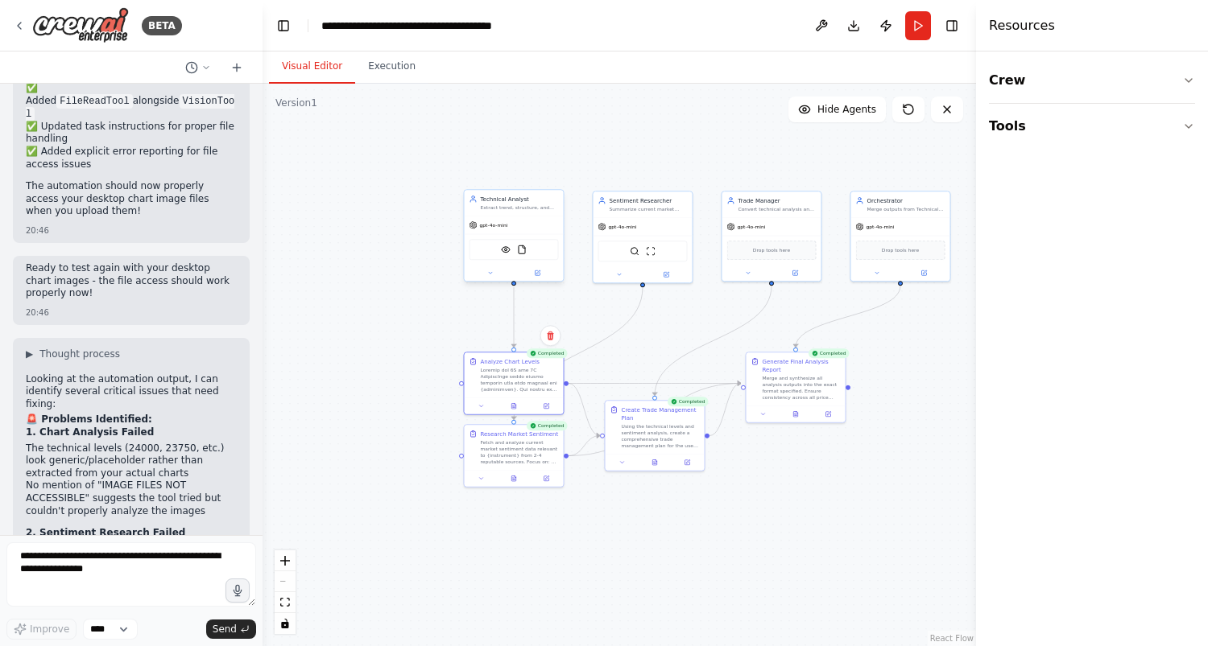
click at [509, 241] on div "VisionTool FileReadTool" at bounding box center [513, 249] width 89 height 21
click at [508, 257] on div "VisionTool FileReadTool" at bounding box center [513, 249] width 89 height 21
click at [534, 275] on icon at bounding box center [537, 273] width 6 height 6
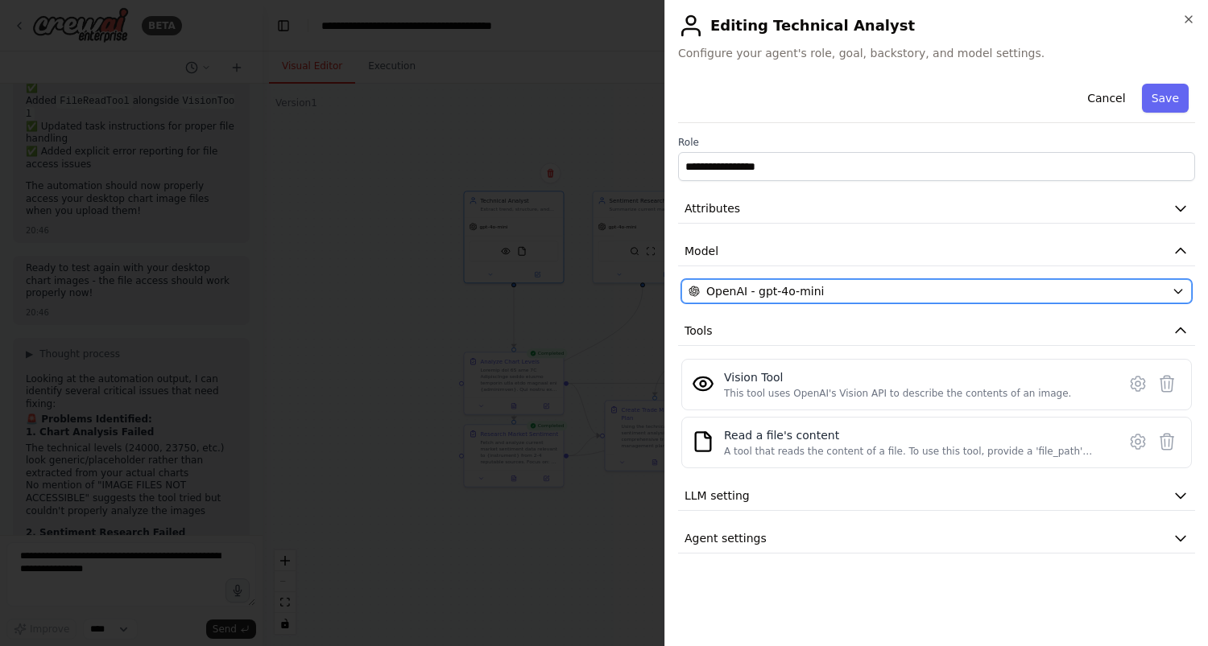
click at [766, 300] on button "OpenAI - gpt-4o-mini" at bounding box center [936, 291] width 510 height 24
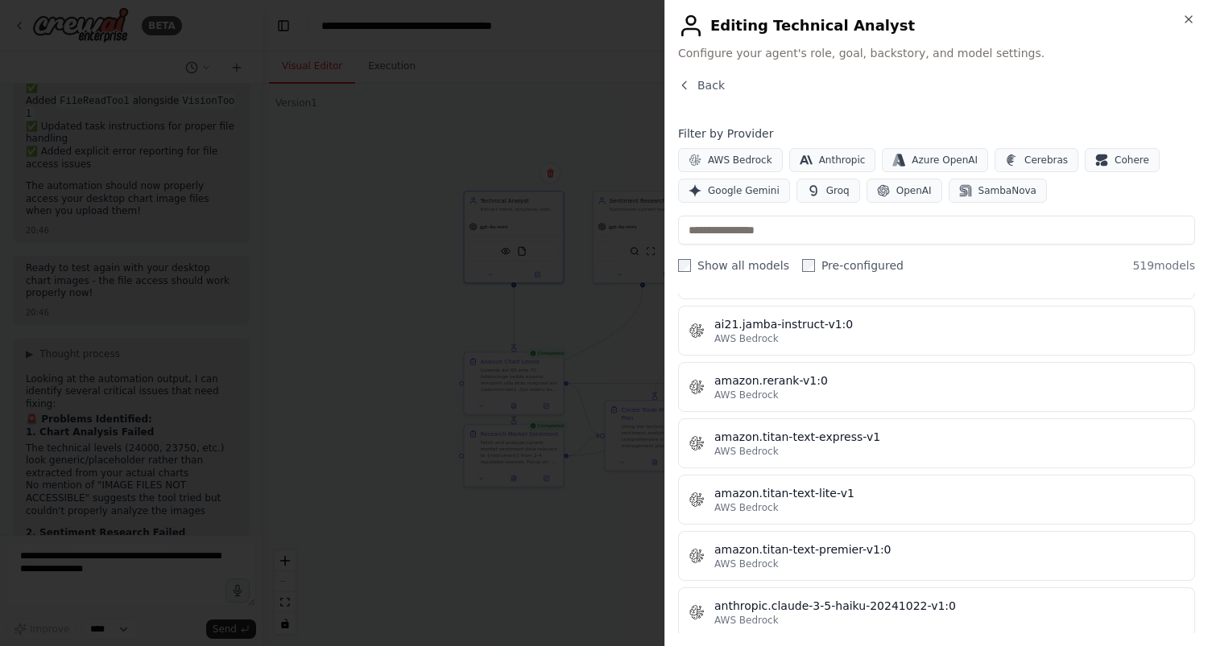
scroll to position [596, 0]
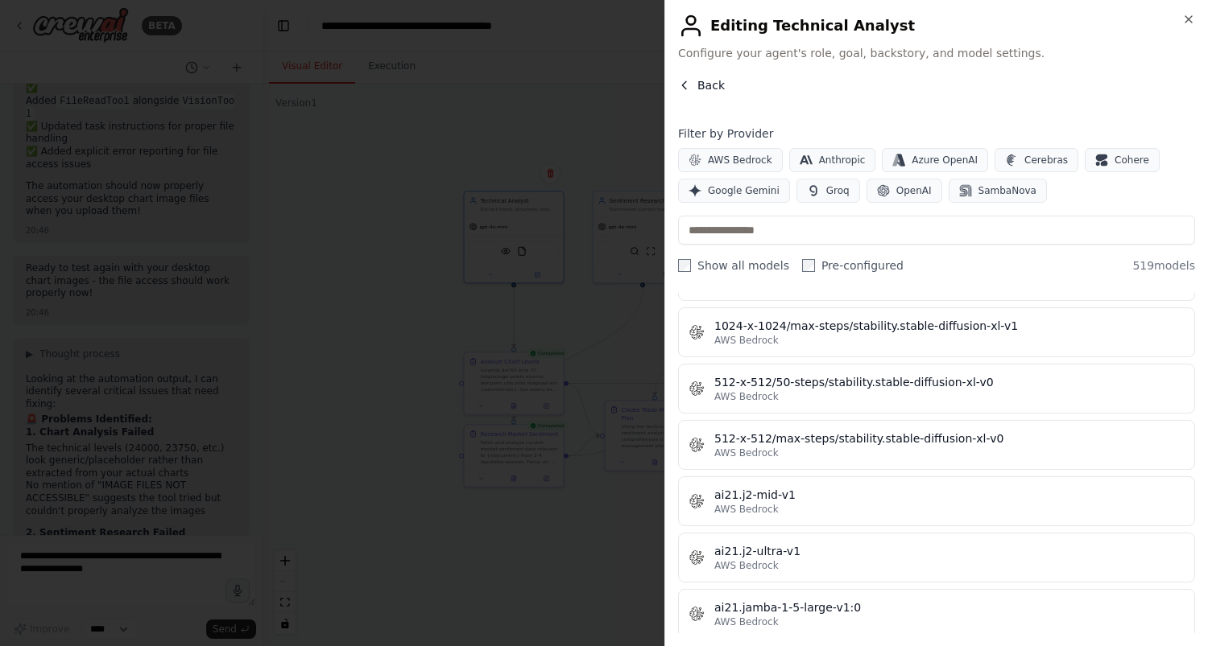
click at [686, 85] on icon "button" at bounding box center [684, 85] width 13 height 13
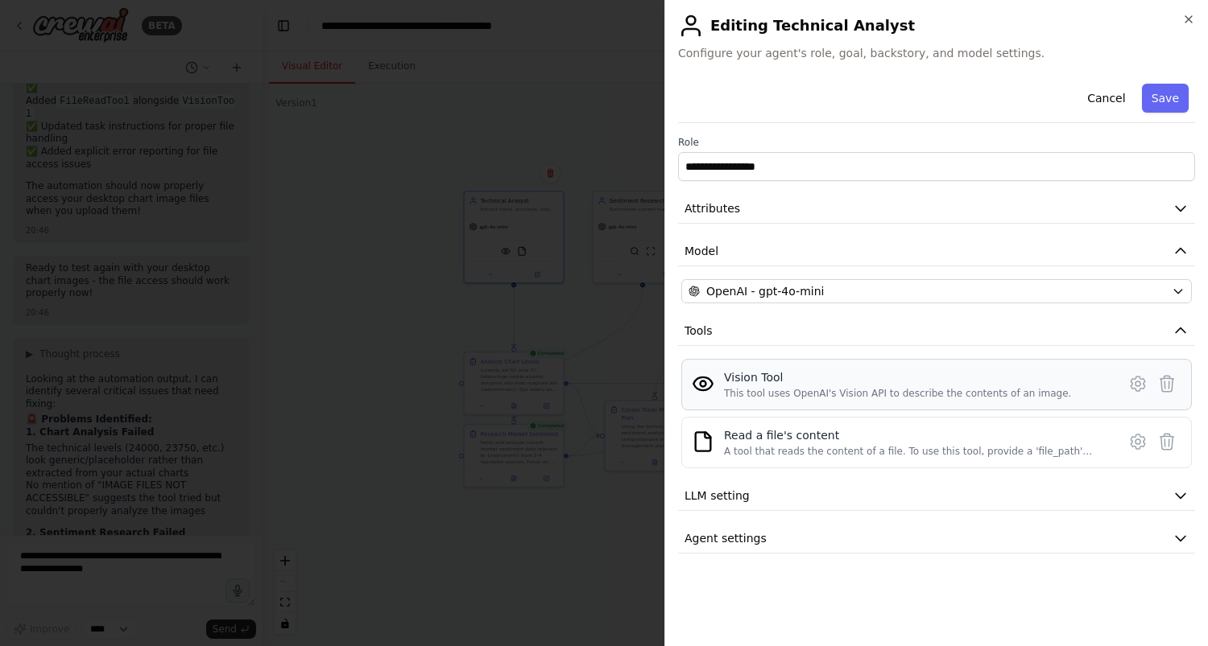
click at [1034, 386] on div "Vision Tool This tool uses OpenAI's Vision API to describe the contents of an i…" at bounding box center [919, 385] width 390 height 31
click at [1133, 382] on icon at bounding box center [1137, 383] width 19 height 19
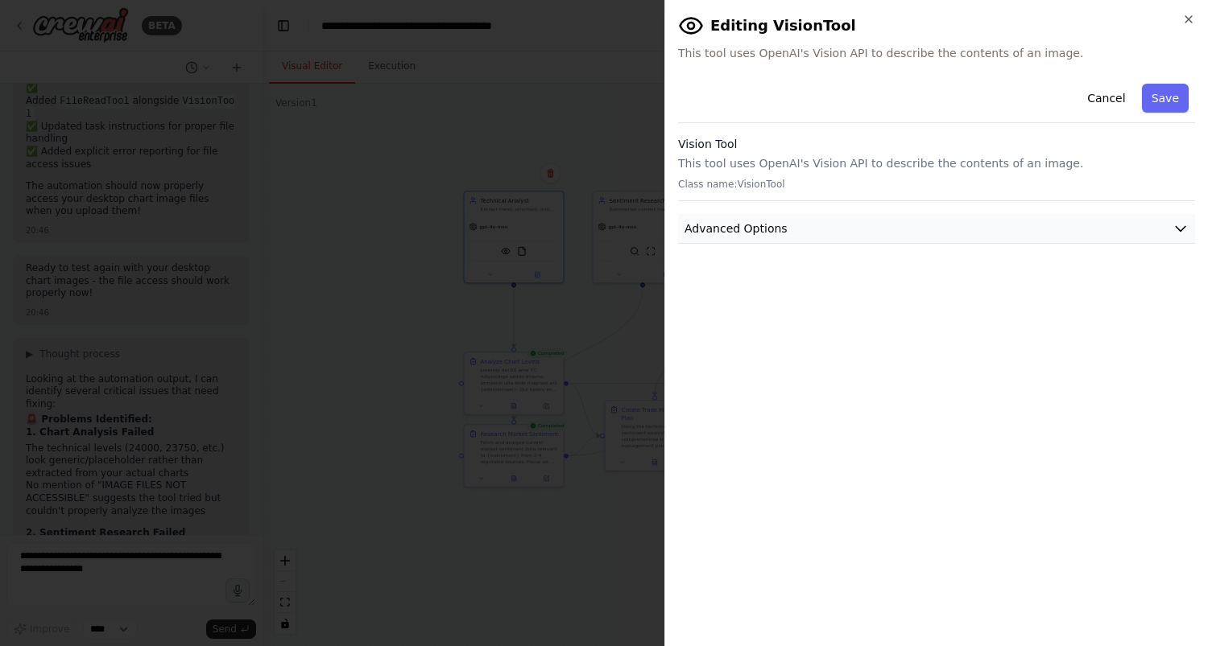
click at [1174, 232] on icon "button" at bounding box center [1180, 229] width 16 height 16
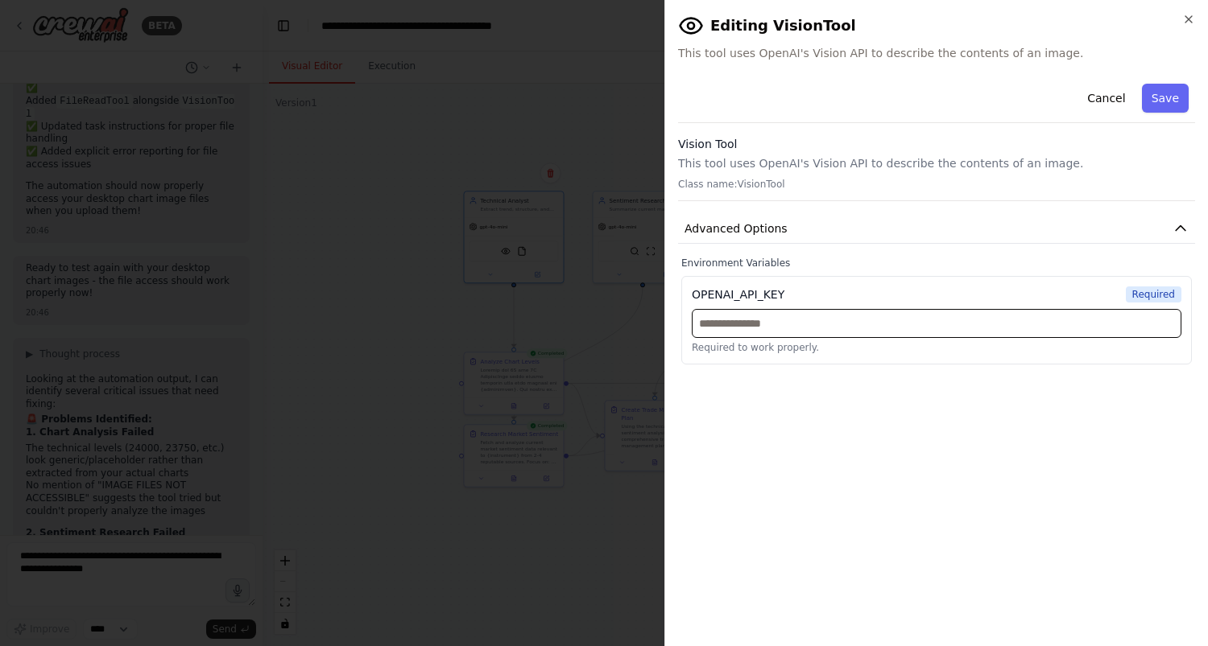
click at [736, 324] on input "text" at bounding box center [936, 323] width 489 height 29
paste input "**********"
type input "**********"
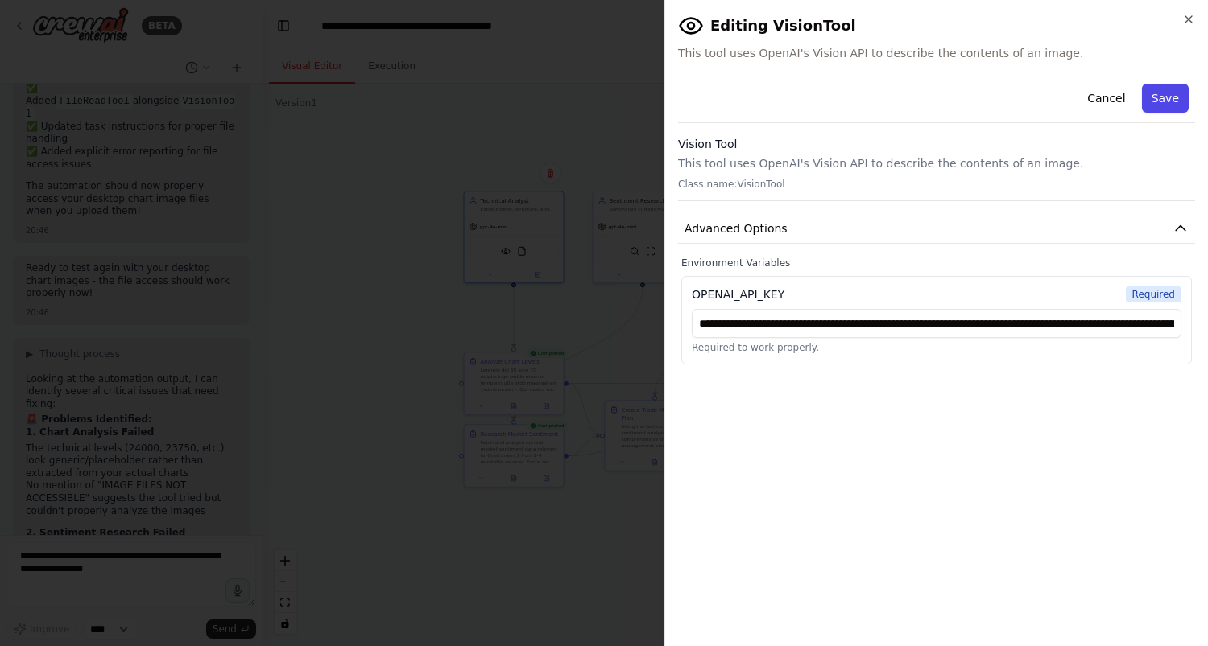
click at [1166, 101] on button "Save" at bounding box center [1165, 98] width 47 height 29
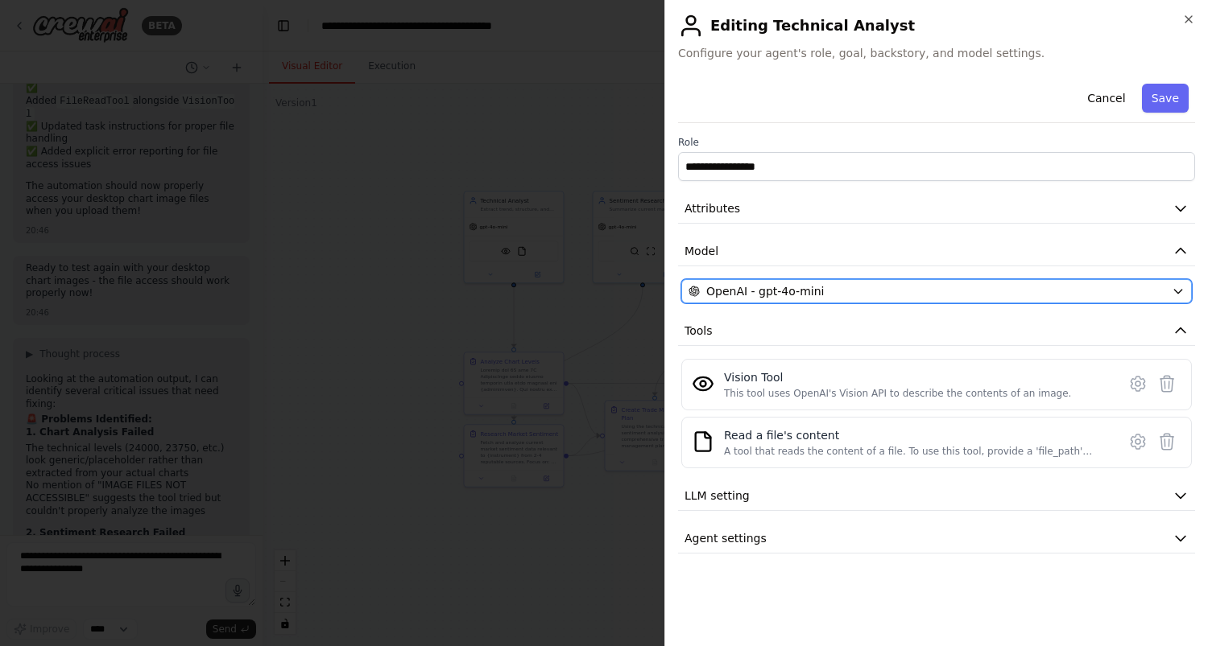
click at [1047, 288] on div "OpenAI - gpt-4o-mini" at bounding box center [926, 291] width 477 height 16
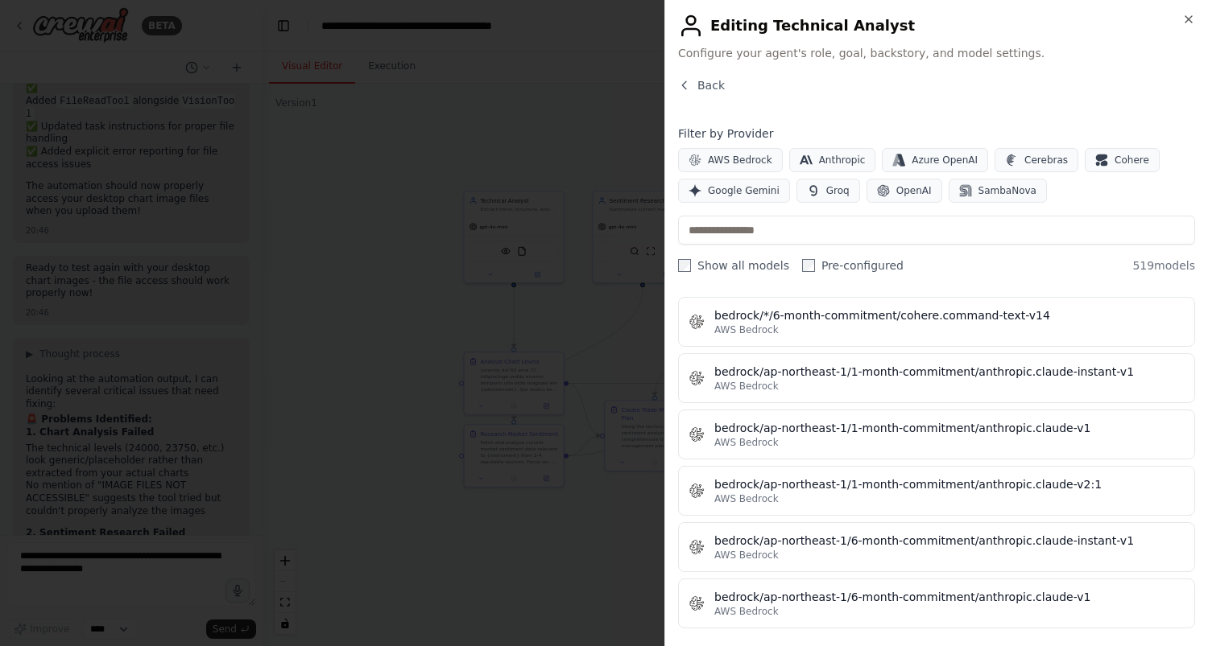
scroll to position [2482, 0]
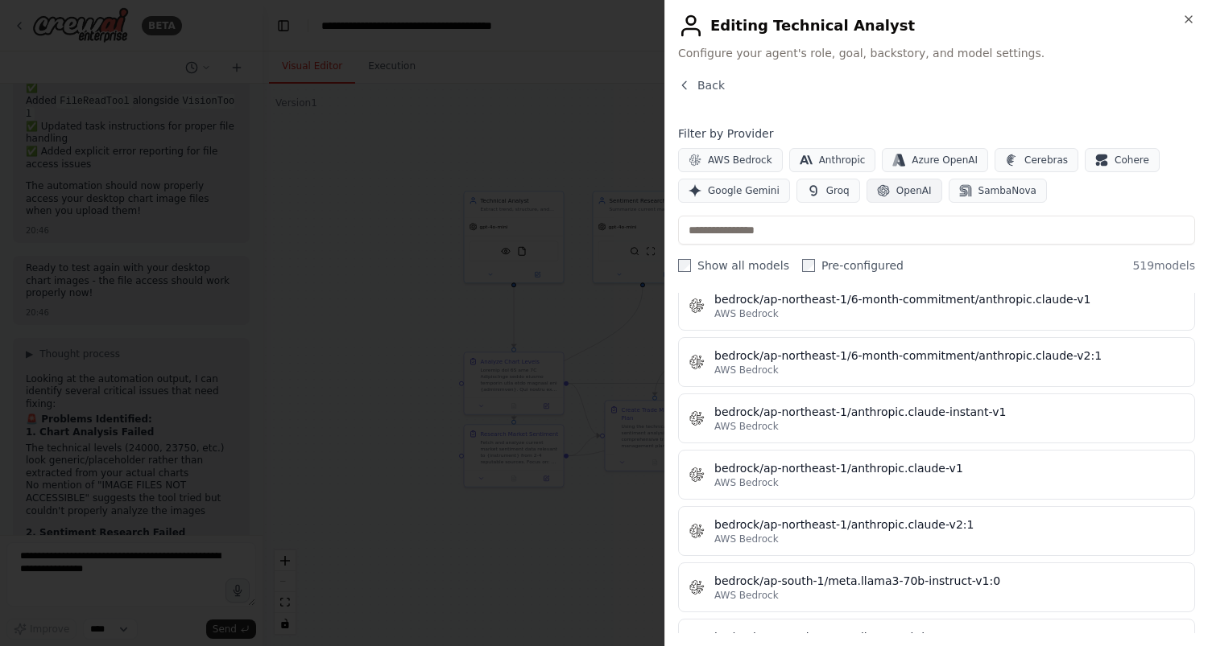
click at [885, 191] on button "OpenAI" at bounding box center [904, 191] width 76 height 24
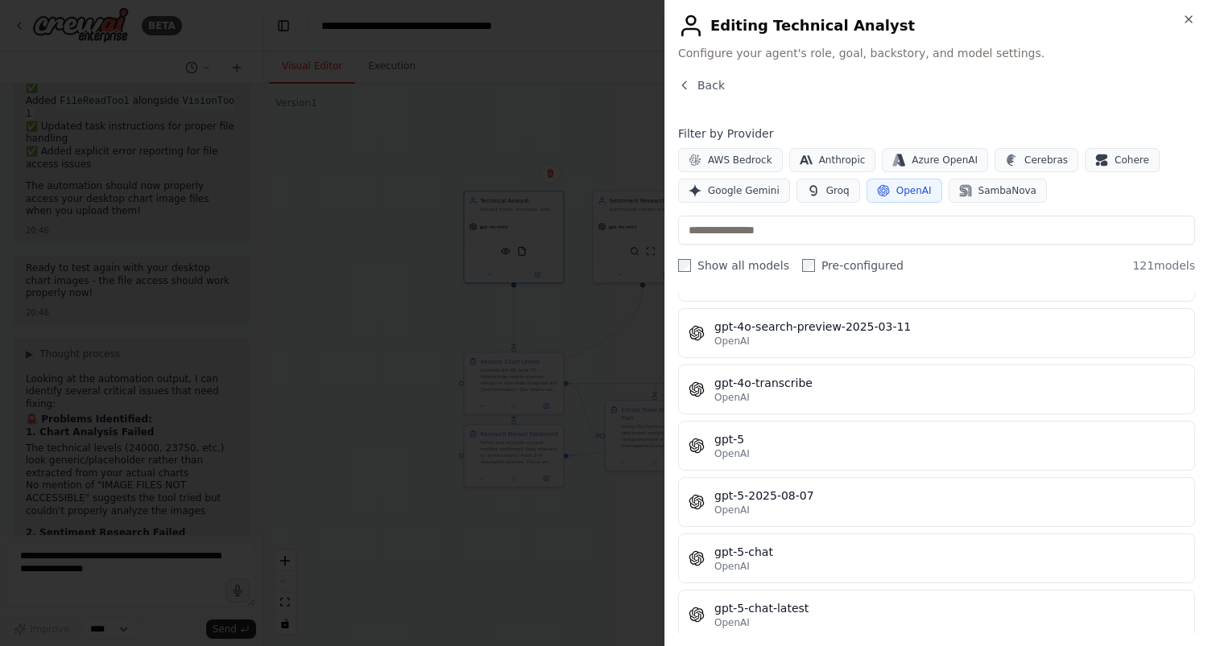
scroll to position [3706, 0]
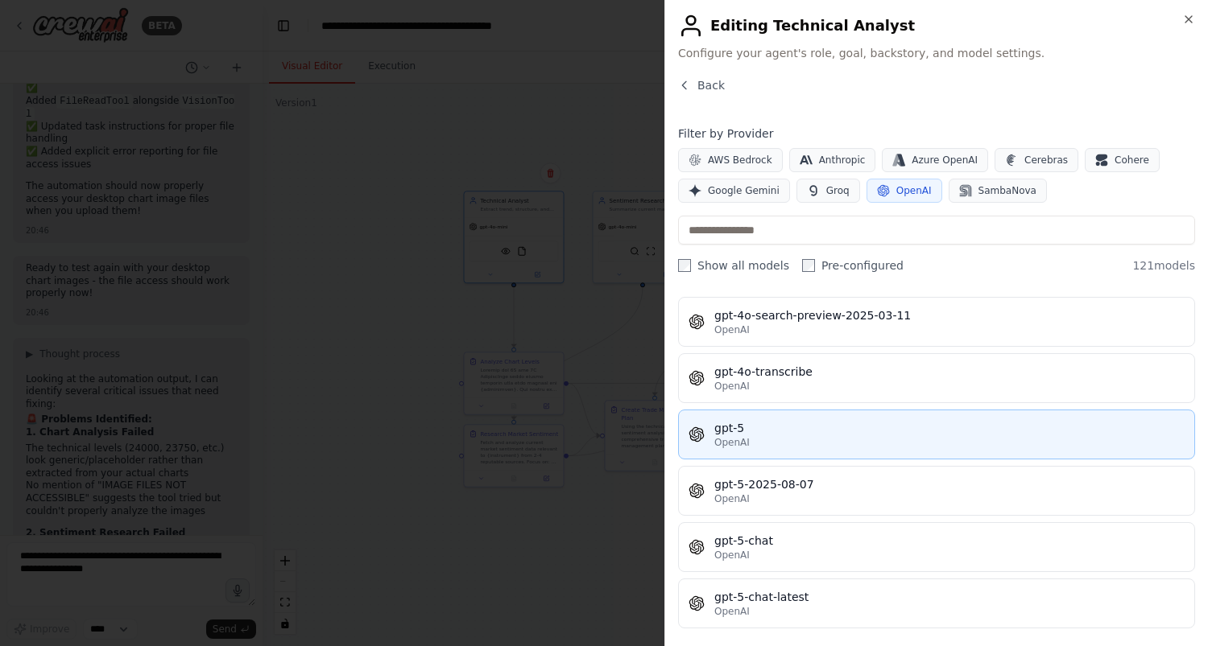
click at [839, 436] on div "OpenAI" at bounding box center [949, 442] width 470 height 13
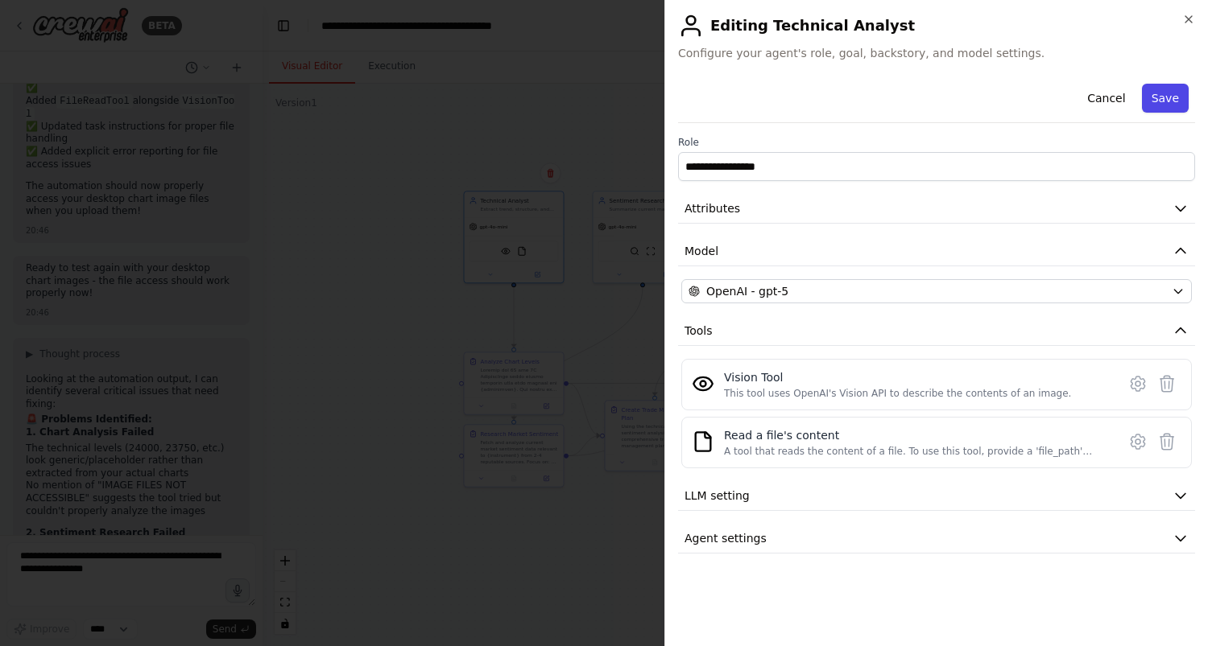
click at [1157, 111] on button "Save" at bounding box center [1165, 98] width 47 height 29
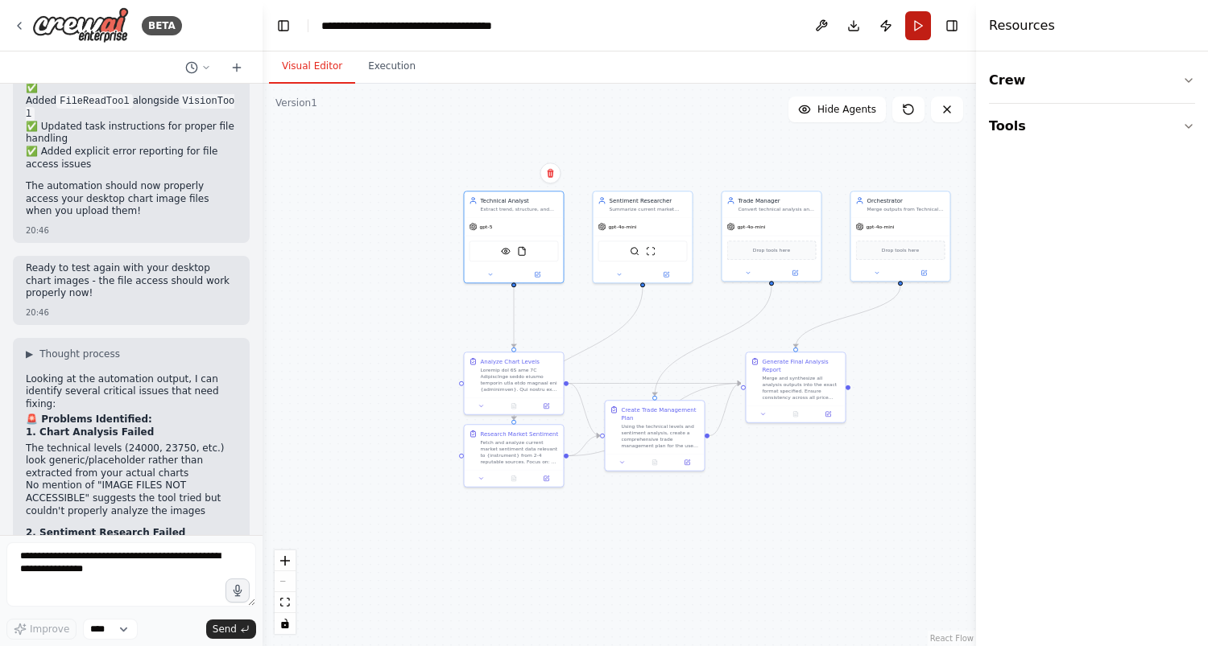
click at [923, 24] on button "Run" at bounding box center [918, 25] width 26 height 29
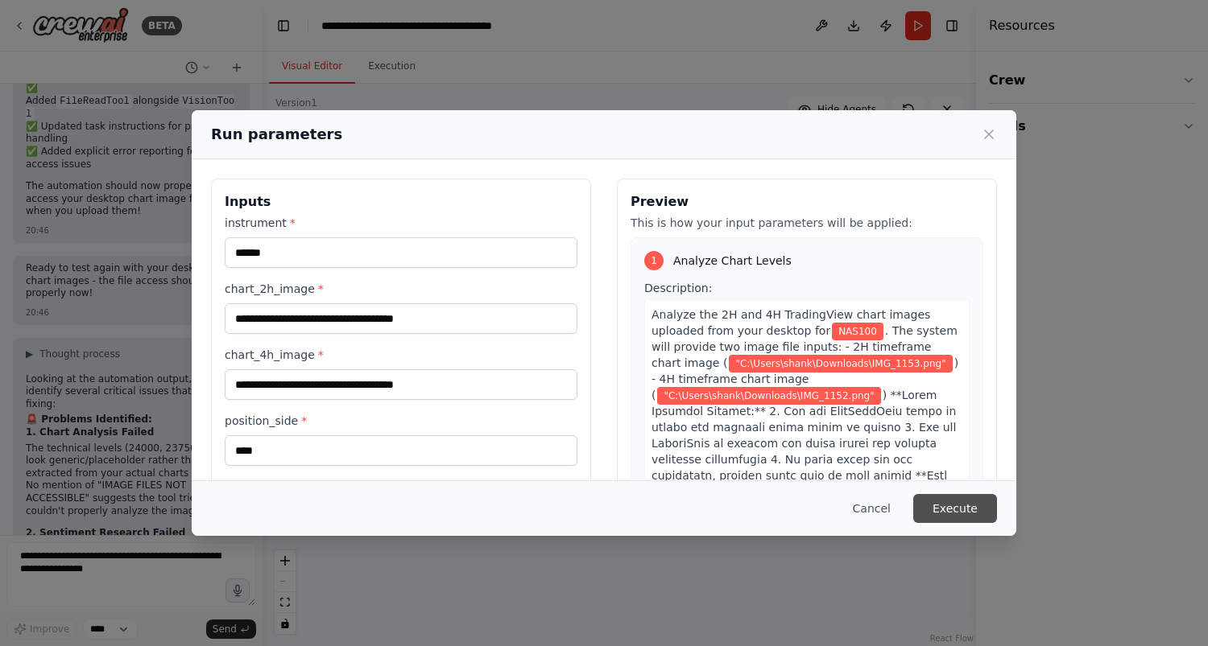
click at [966, 504] on button "Execute" at bounding box center [955, 508] width 84 height 29
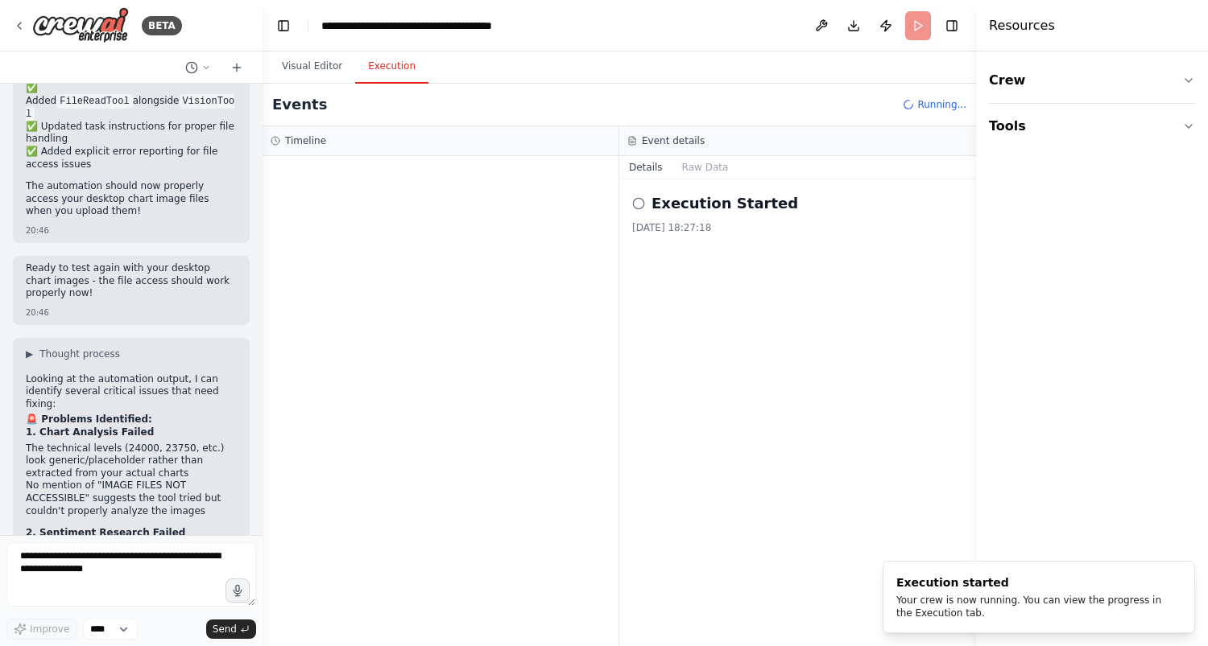
scroll to position [0, 0]
click at [400, 72] on button "Execution" at bounding box center [391, 67] width 73 height 34
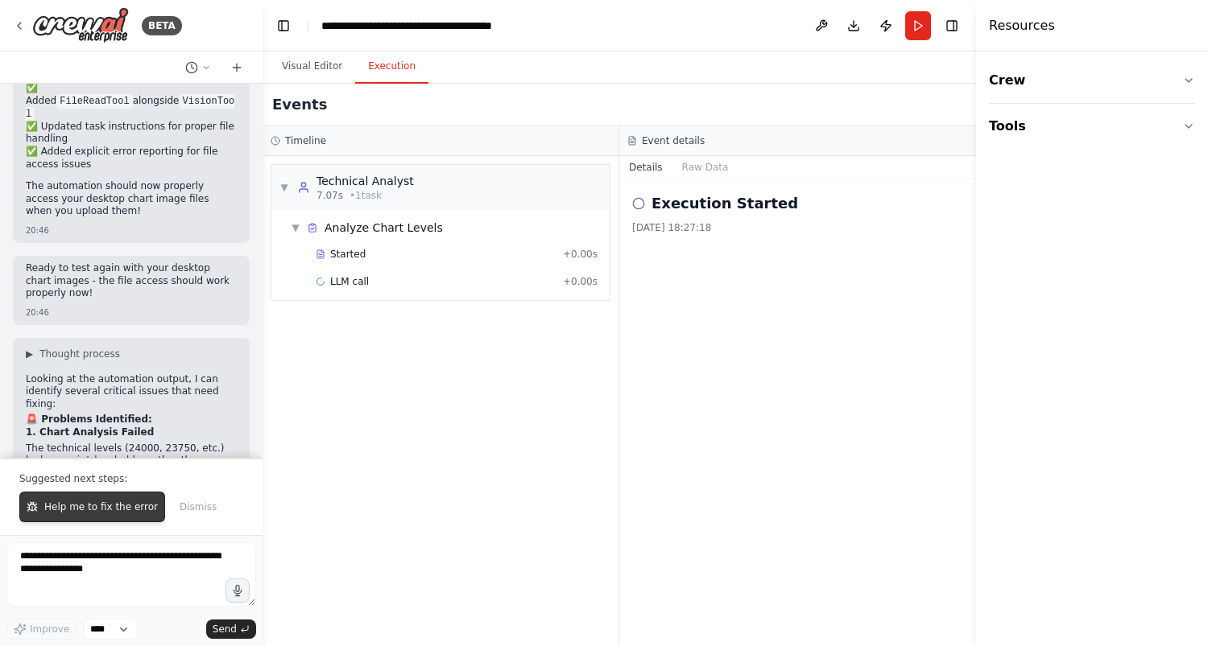
click at [97, 500] on button "Help me to fix the error" at bounding box center [92, 507] width 146 height 31
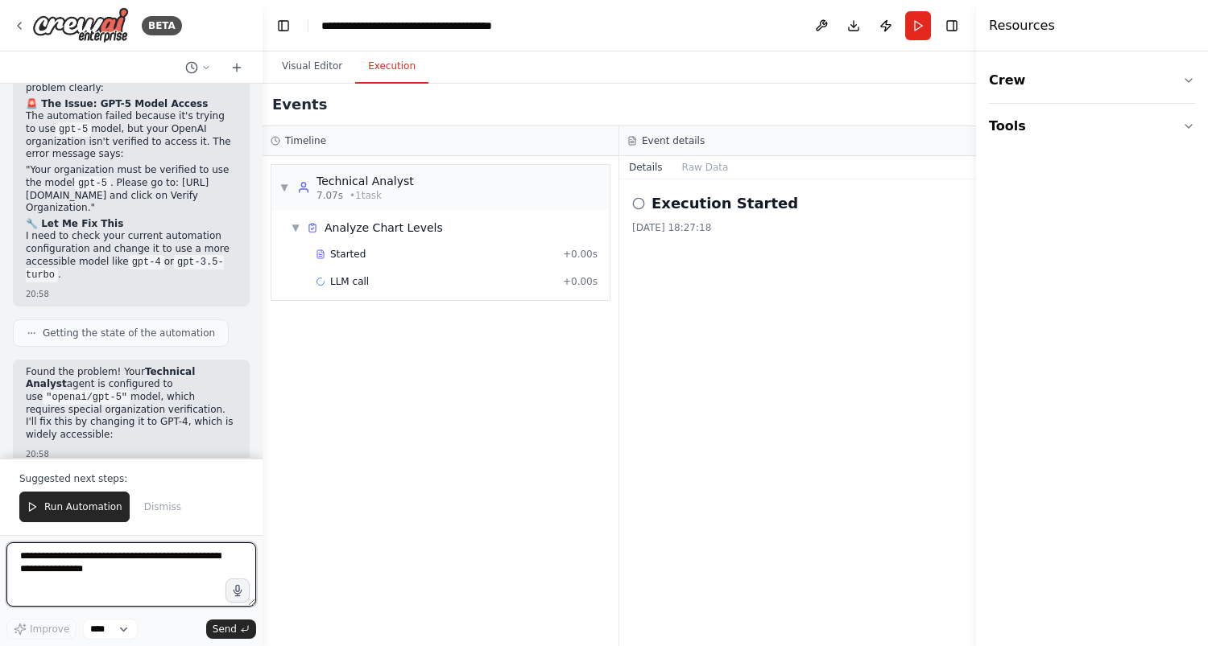
scroll to position [10338, 0]
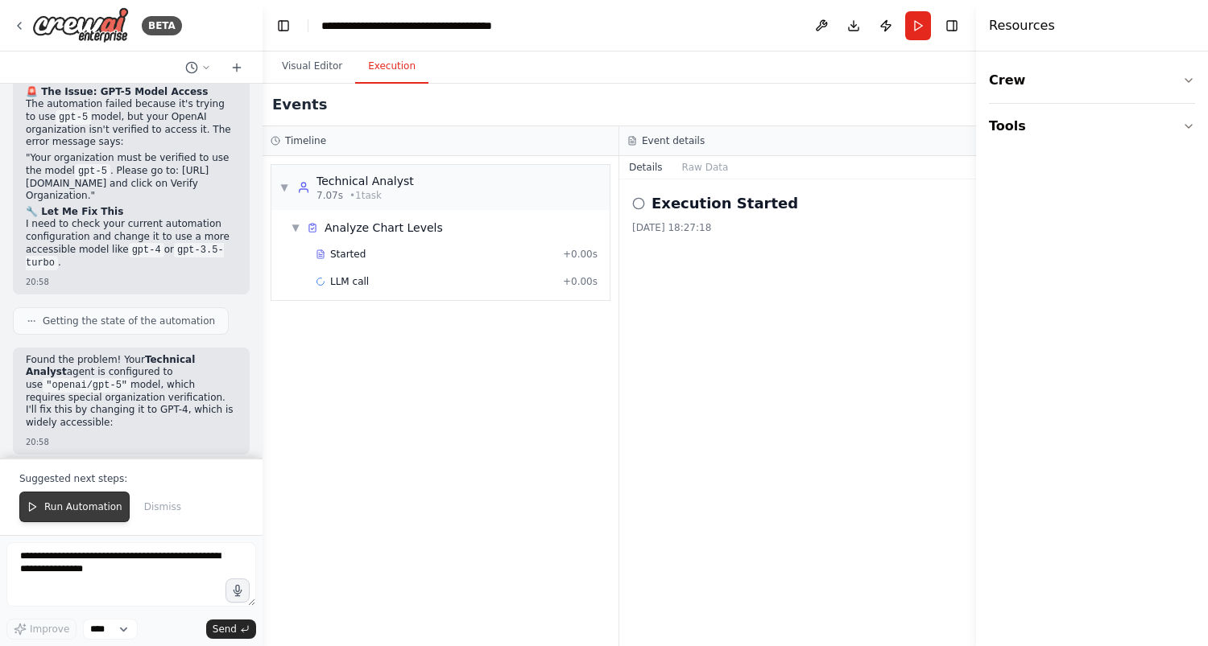
click at [63, 505] on span "Run Automation" at bounding box center [83, 507] width 78 height 13
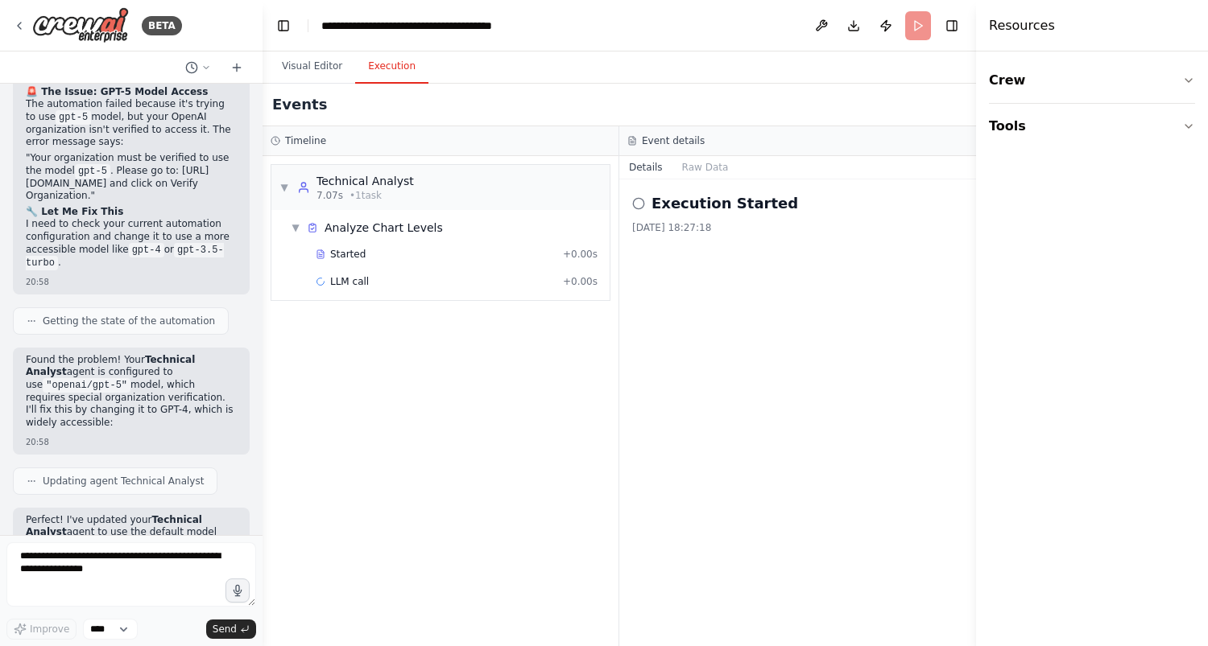
scroll to position [10261, 0]
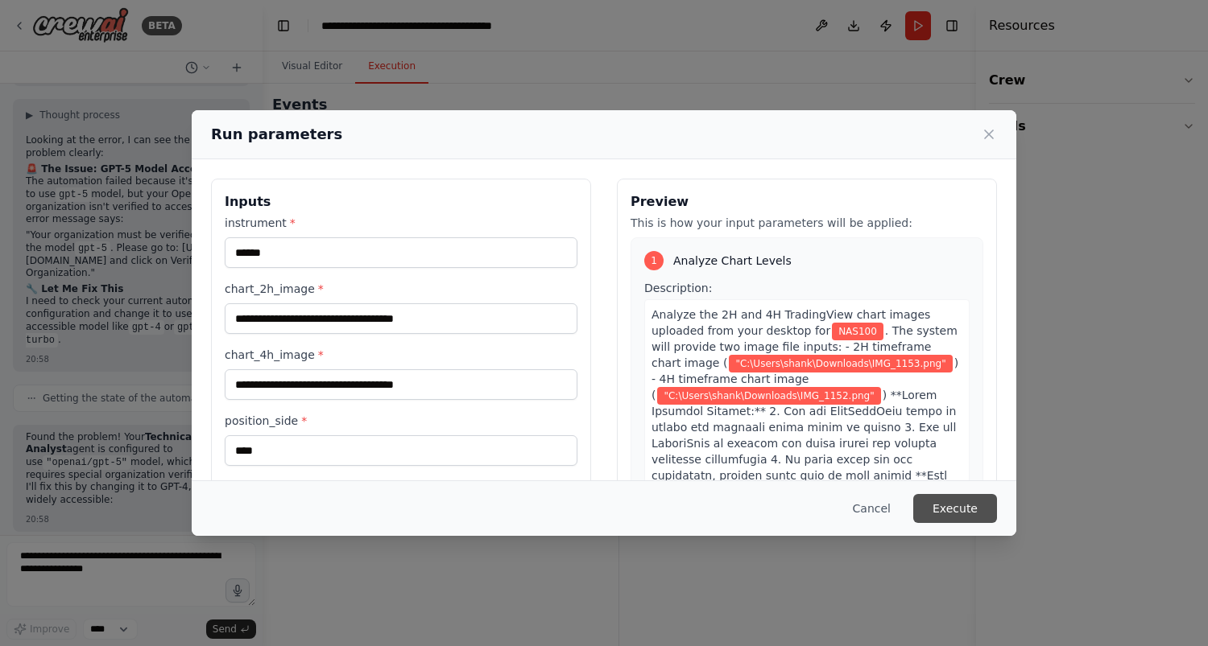
click at [953, 506] on button "Execute" at bounding box center [955, 508] width 84 height 29
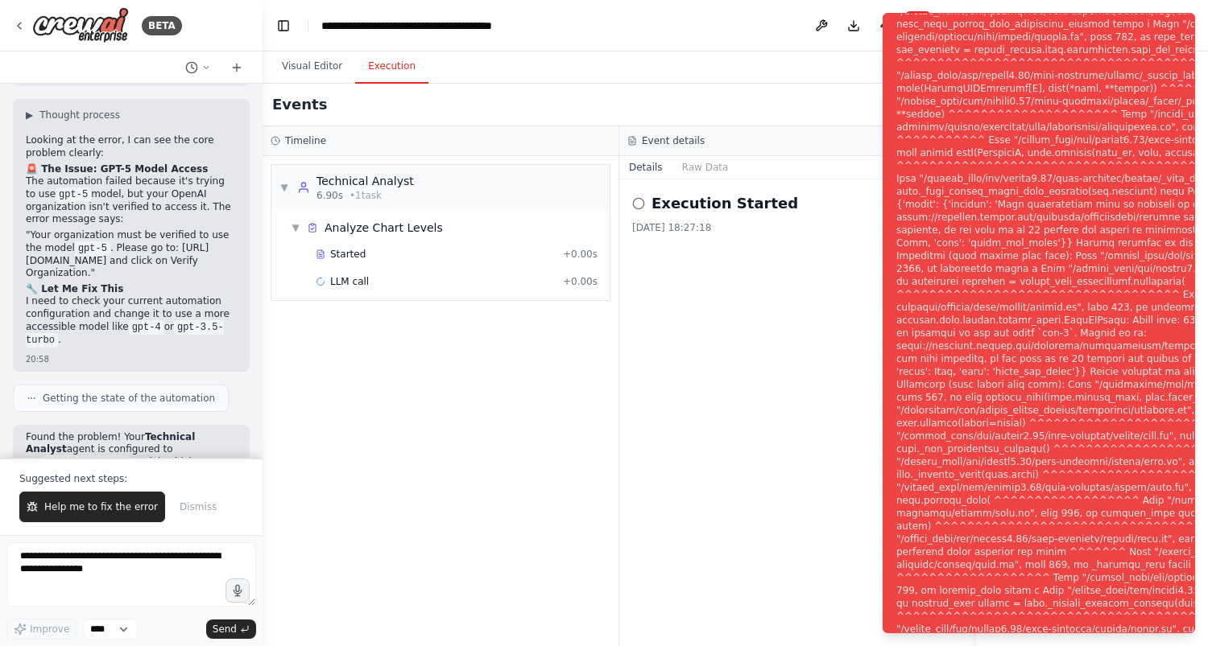
scroll to position [10338, 0]
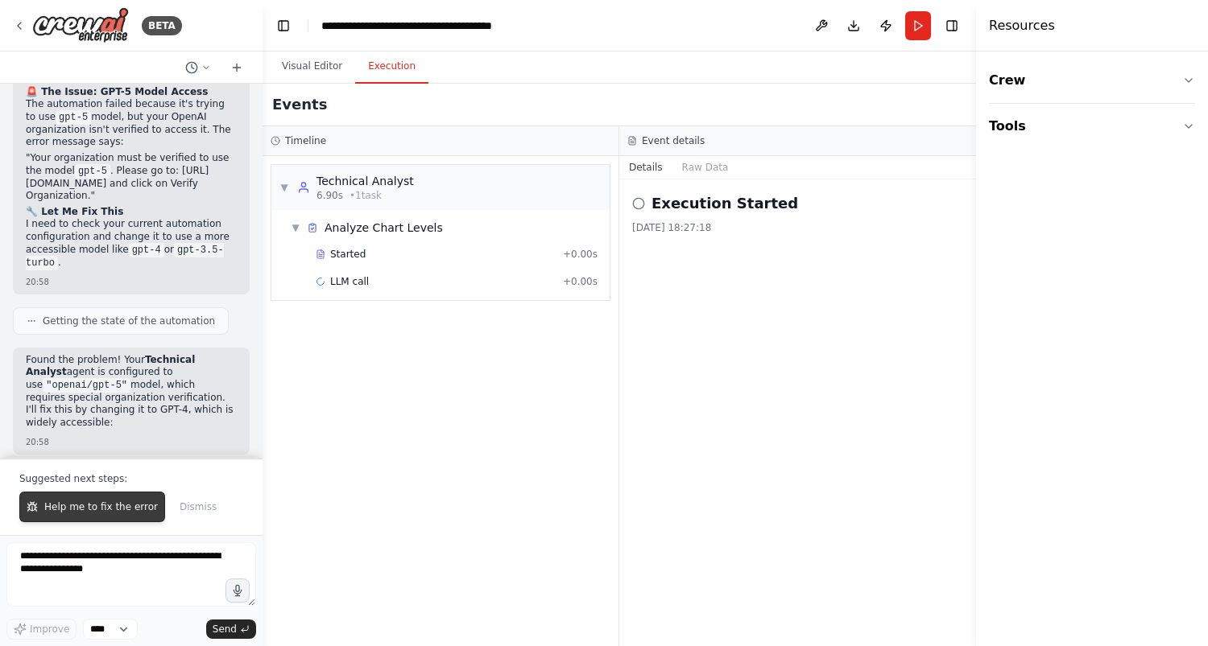
click at [95, 511] on span "Help me to fix the error" at bounding box center [101, 507] width 114 height 13
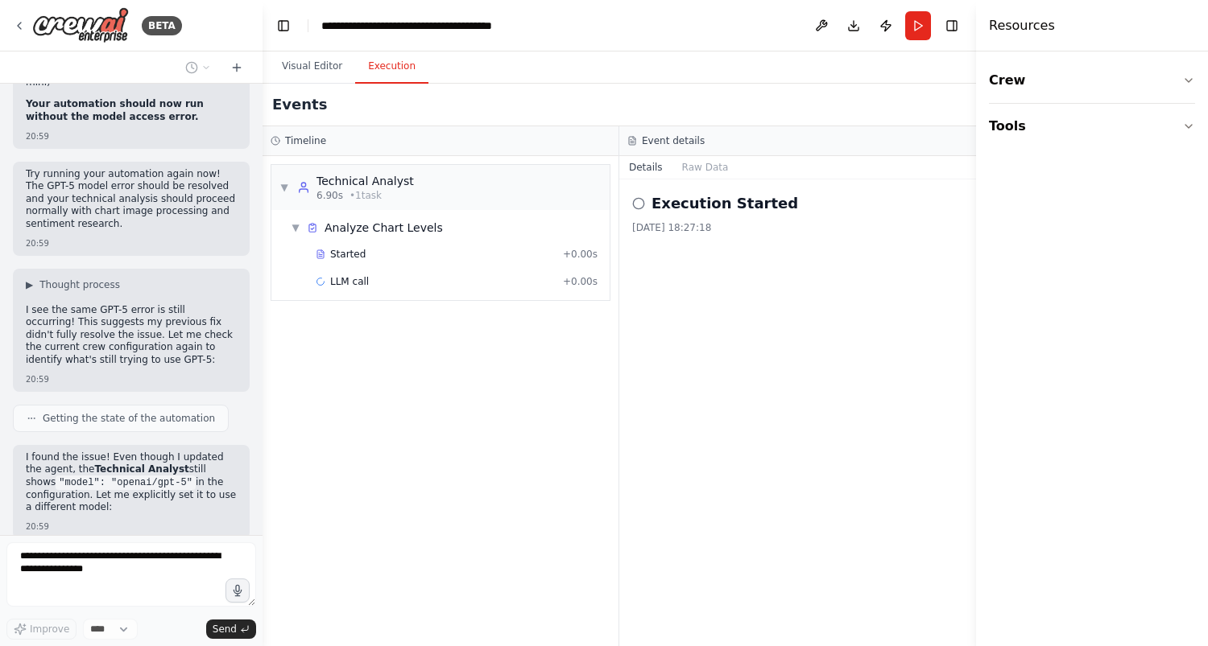
scroll to position [11068, 0]
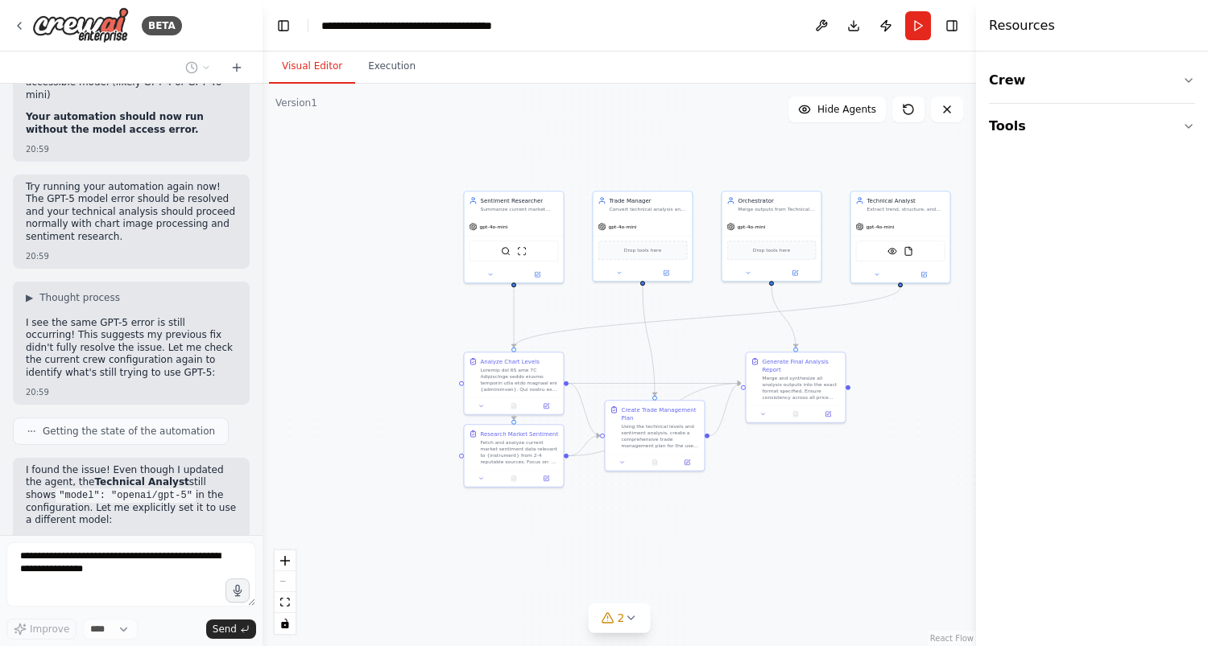
click at [297, 66] on button "Visual Editor" at bounding box center [312, 67] width 86 height 34
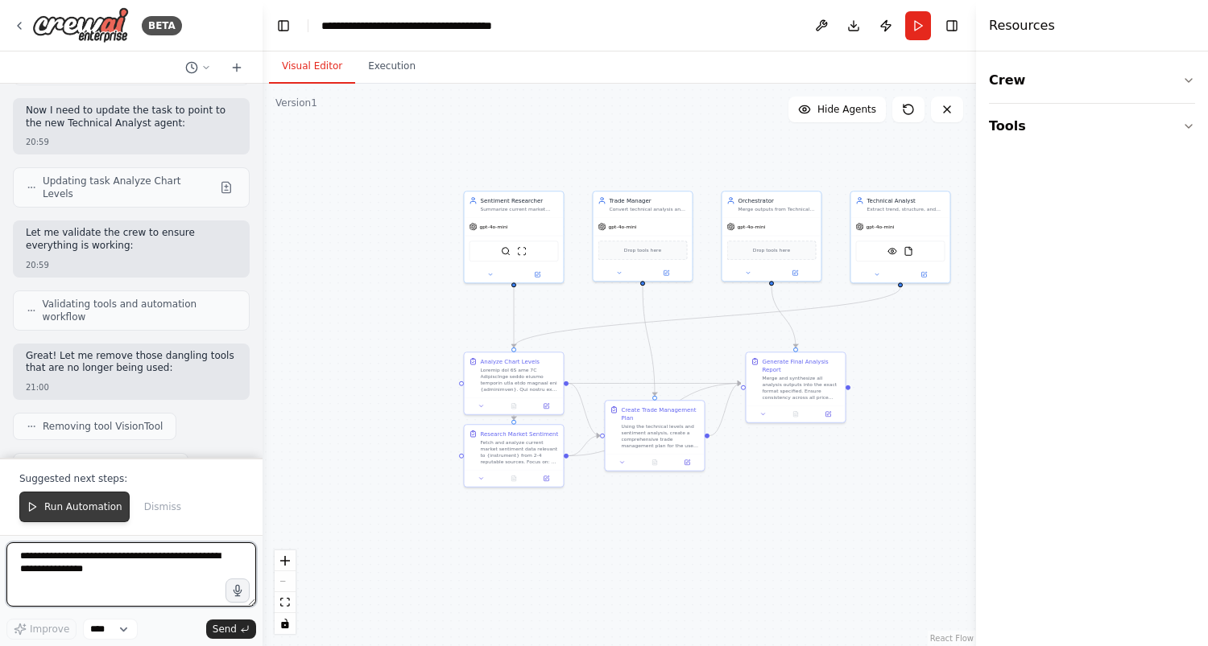
scroll to position [11829, 0]
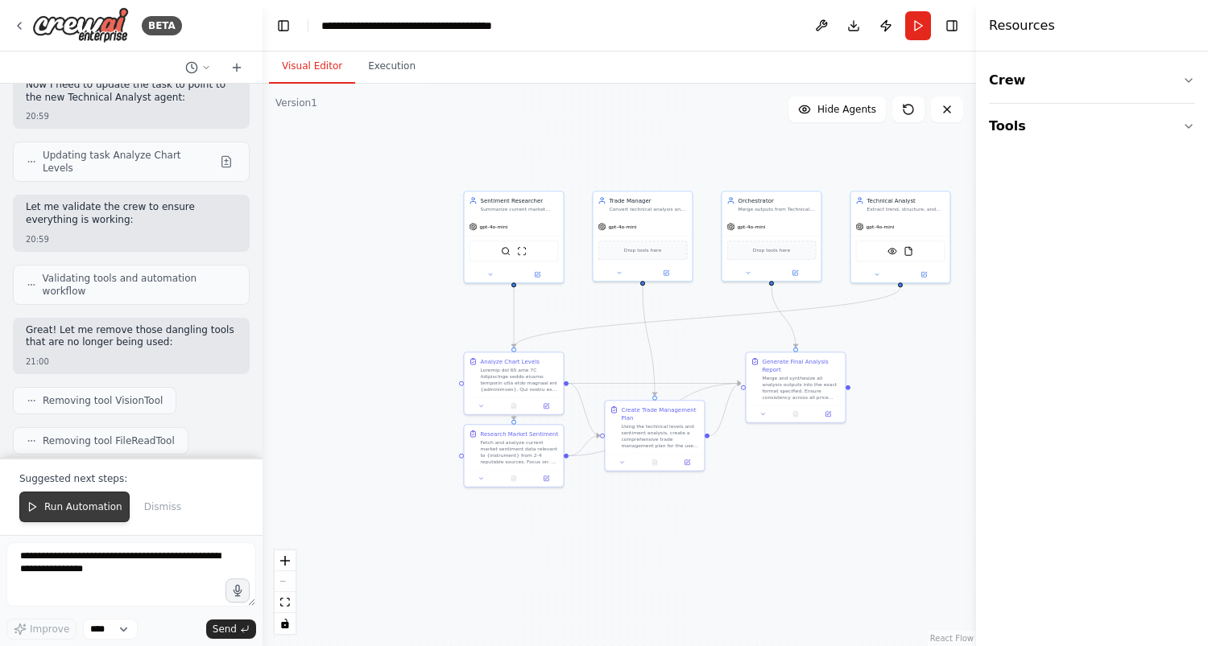
click at [70, 514] on span "Run Automation" at bounding box center [83, 507] width 78 height 13
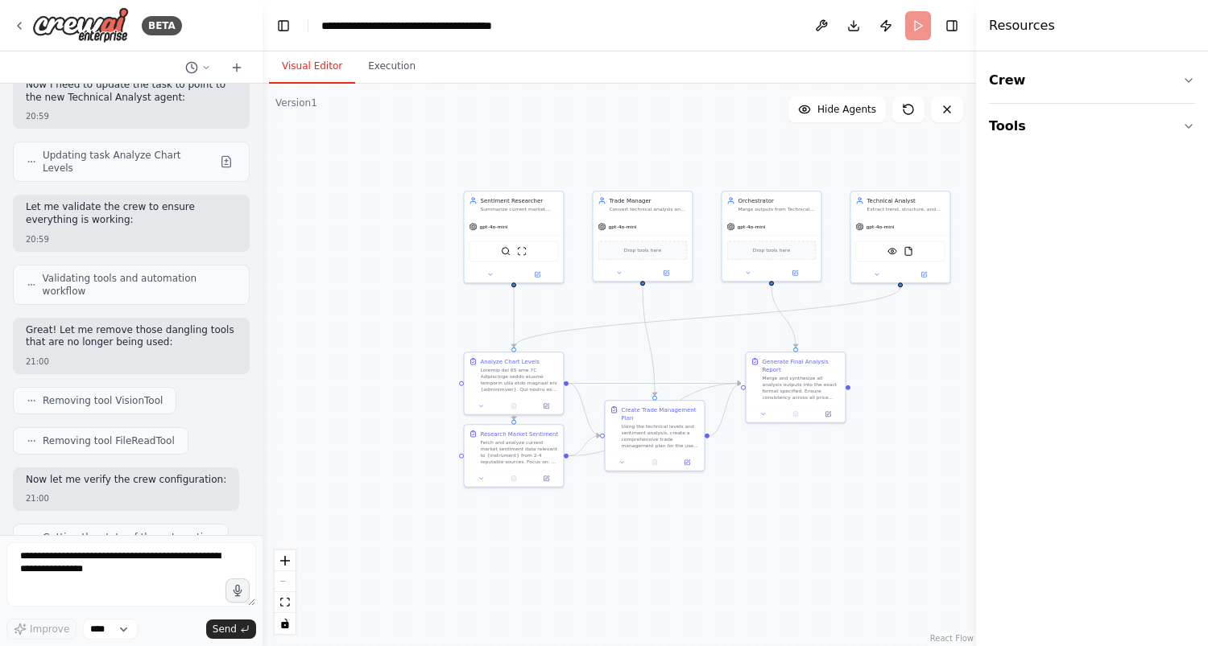
scroll to position [11752, 0]
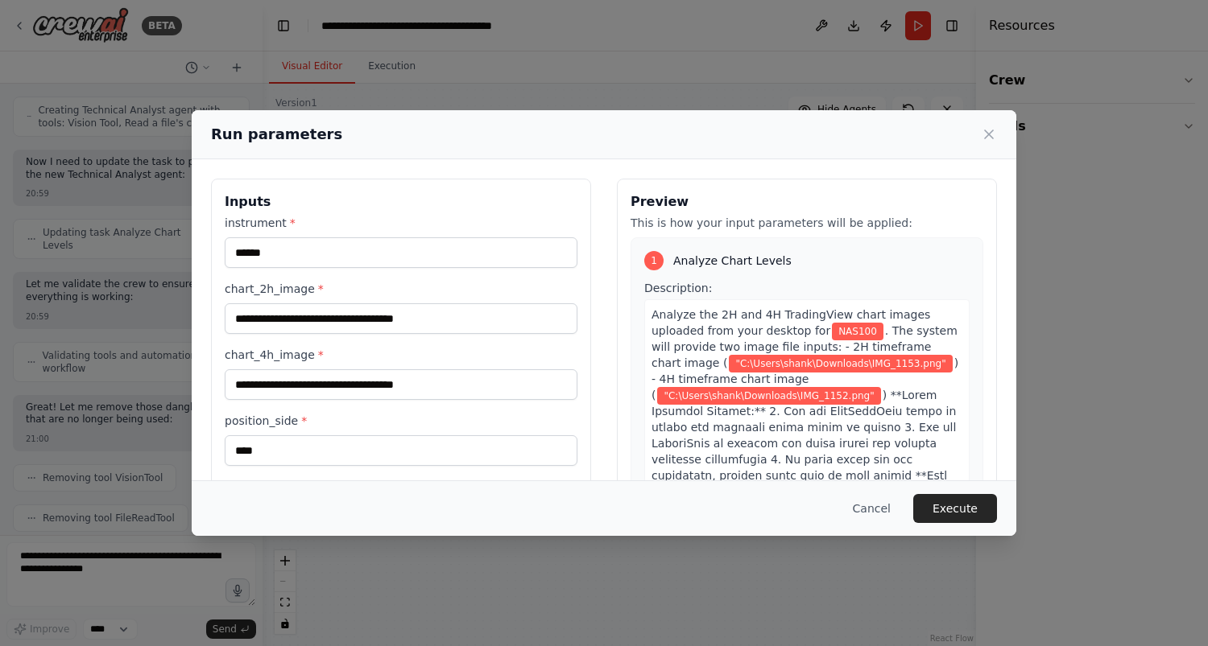
click at [977, 493] on div "Cancel Execute" at bounding box center [604, 509] width 824 height 56
click at [970, 504] on button "Execute" at bounding box center [955, 508] width 84 height 29
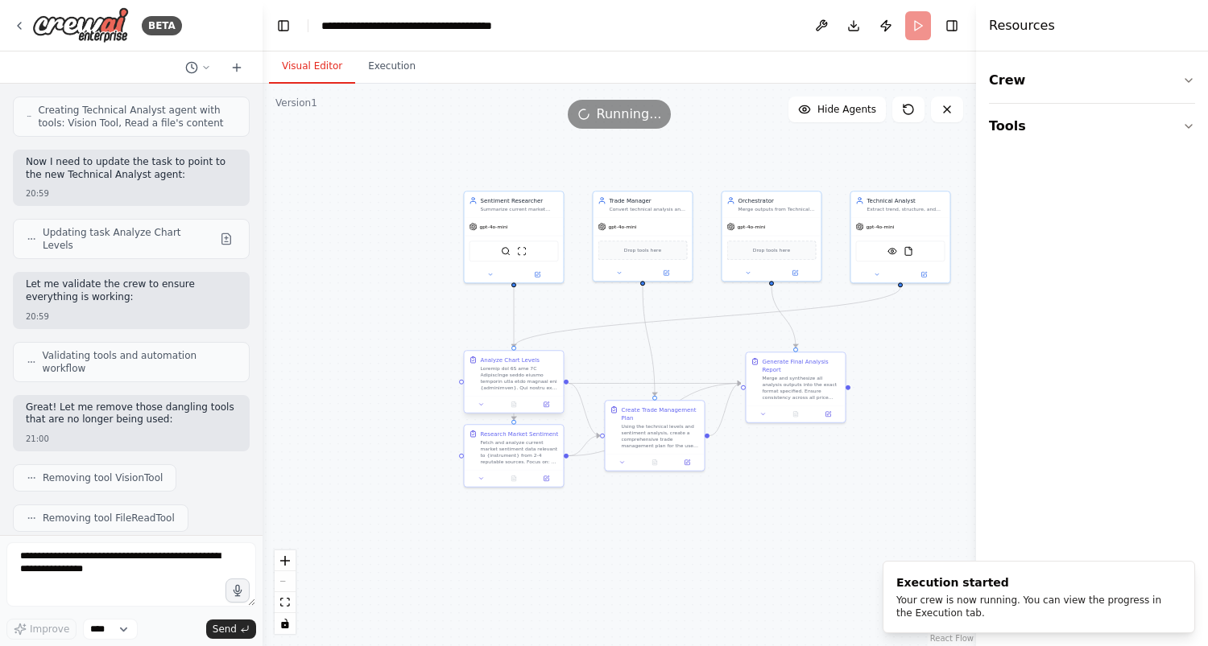
click at [531, 378] on div at bounding box center [520, 378] width 78 height 26
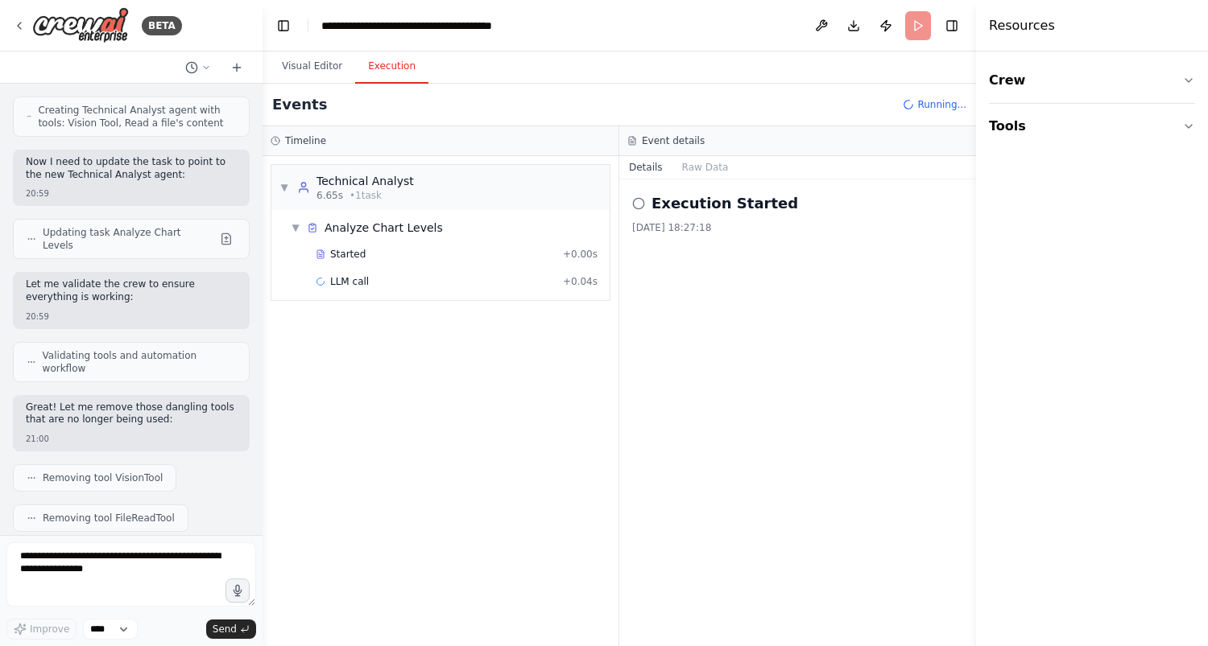
click at [393, 68] on button "Execution" at bounding box center [391, 67] width 73 height 34
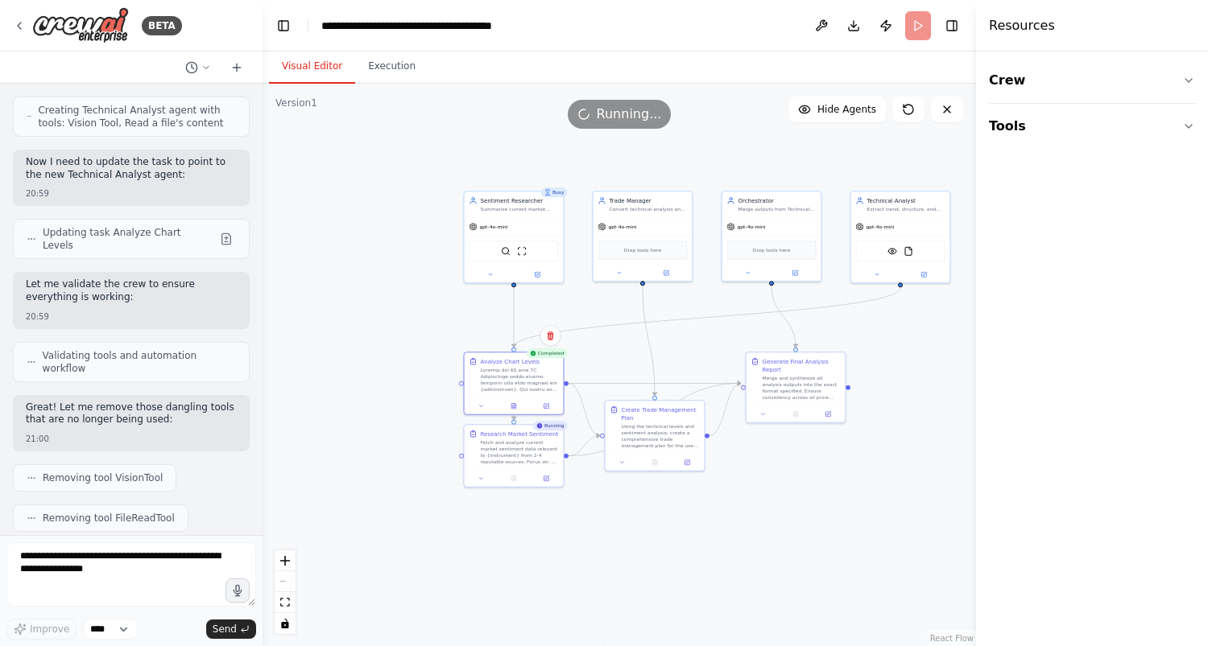
click at [301, 68] on button "Visual Editor" at bounding box center [312, 67] width 86 height 34
click at [515, 408] on button at bounding box center [514, 405] width 34 height 10
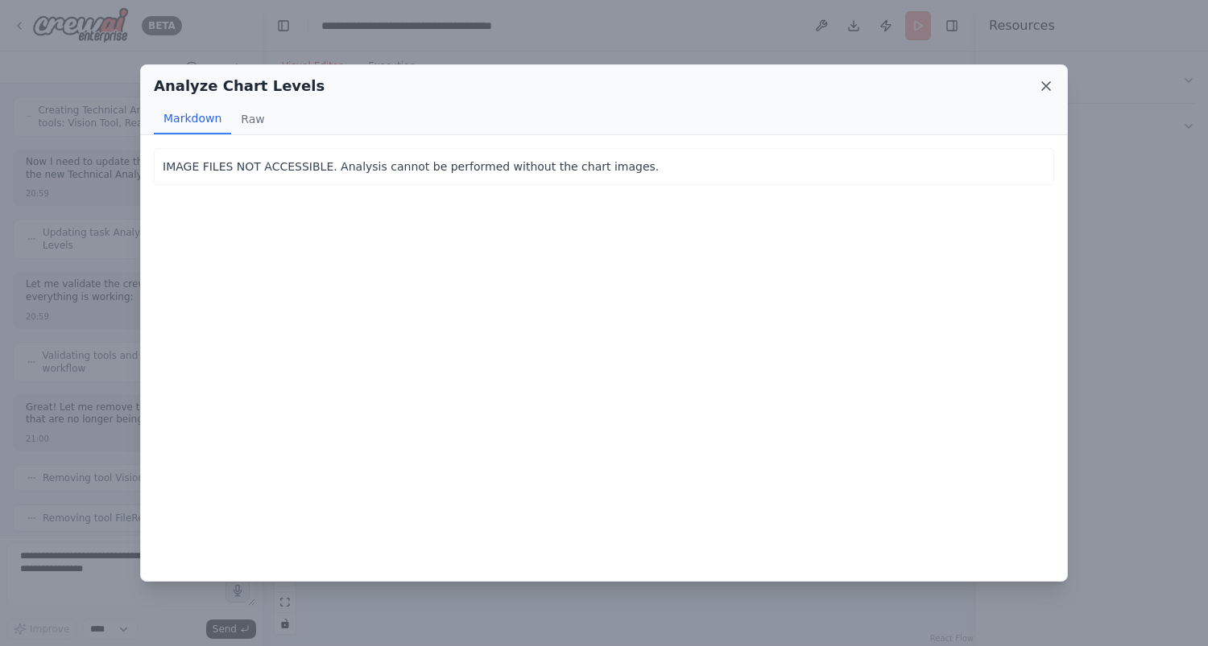
click at [1053, 89] on icon at bounding box center [1046, 86] width 16 height 16
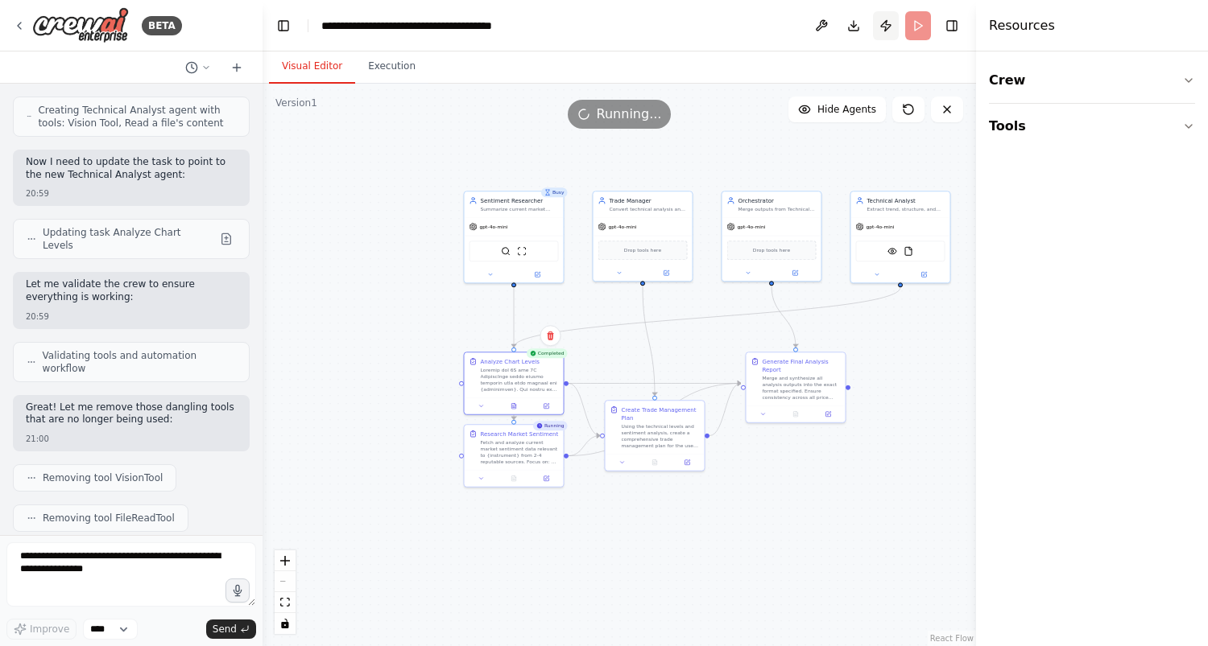
click at [884, 18] on button "Publish" at bounding box center [886, 25] width 26 height 29
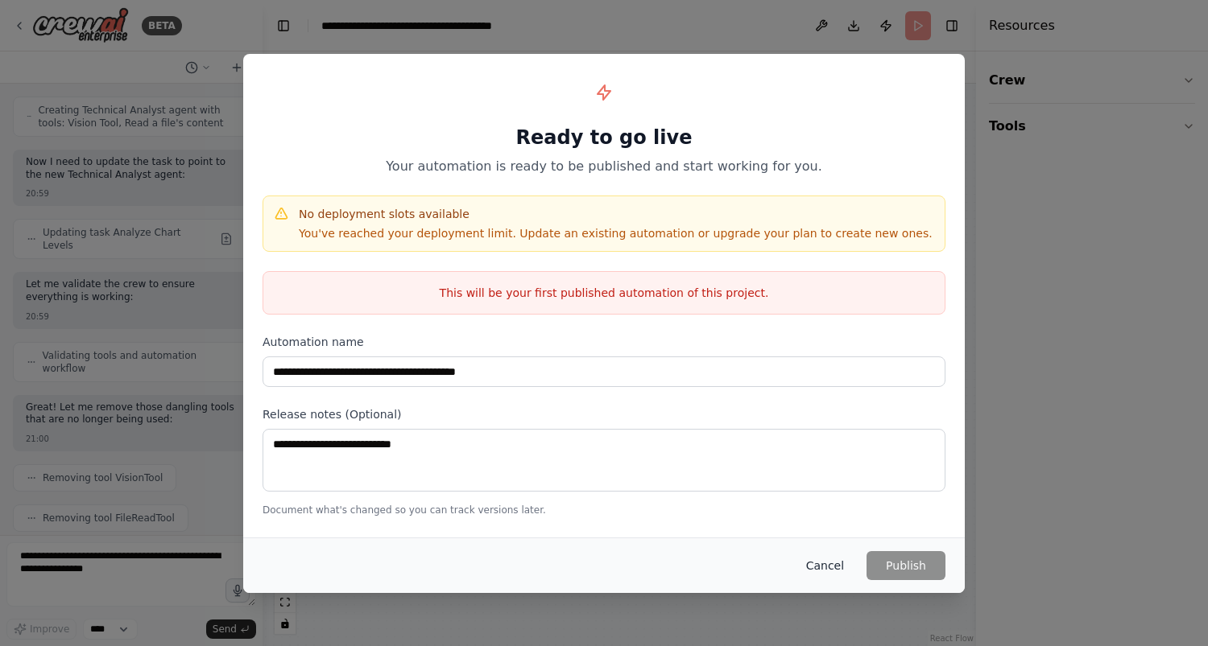
click at [832, 568] on button "Cancel" at bounding box center [825, 565] width 64 height 29
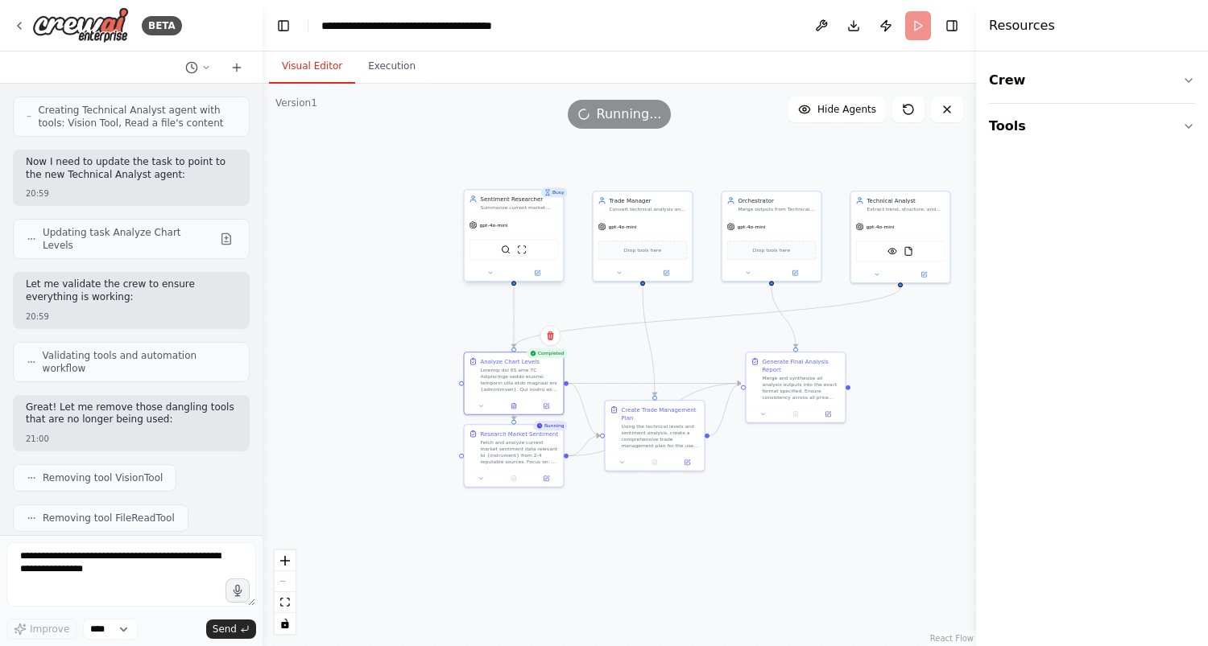
click at [515, 237] on div "SerplyWebSearchTool ScrapeWebsiteTool" at bounding box center [513, 249] width 99 height 31
click at [507, 254] on div "SerplyWebSearchTool ScrapeWebsiteTool" at bounding box center [513, 249] width 89 height 21
click at [25, 22] on icon at bounding box center [19, 25] width 13 height 13
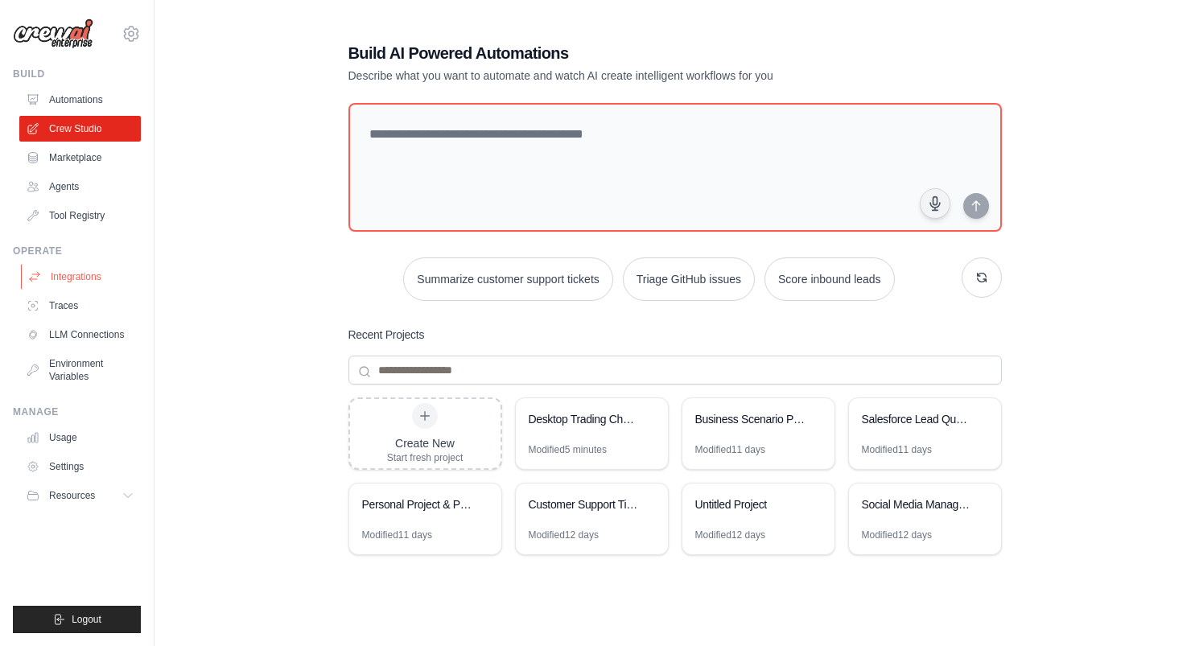
click at [81, 285] on link "Integrations" at bounding box center [82, 277] width 122 height 26
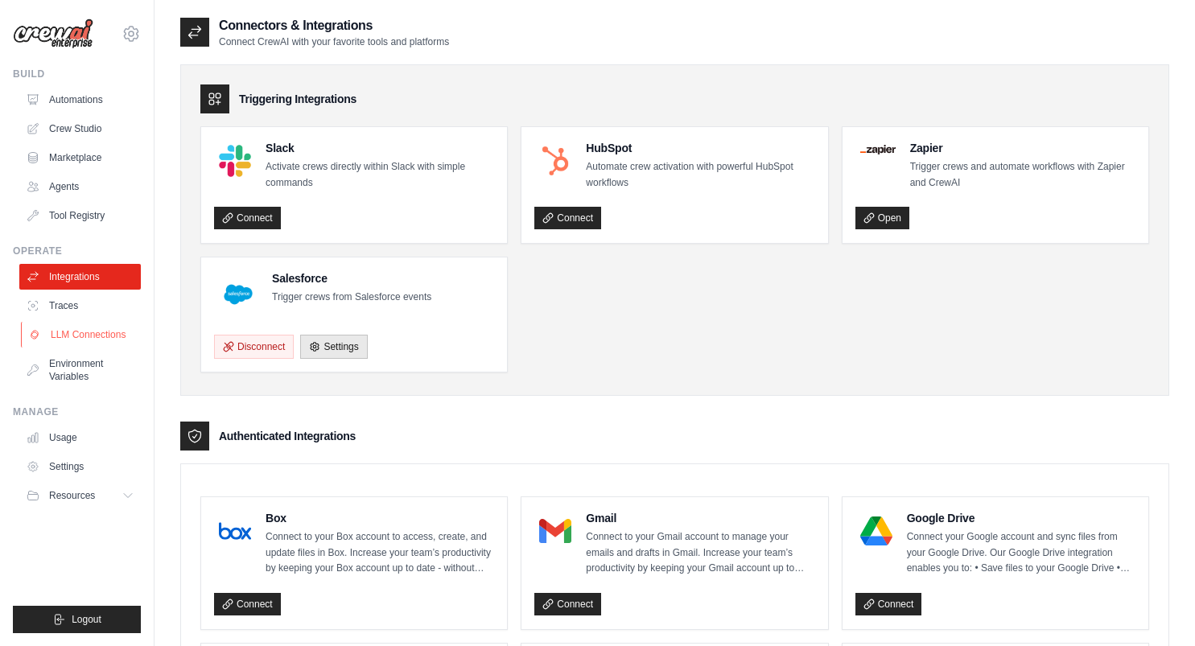
click at [98, 328] on link "LLM Connections" at bounding box center [82, 335] width 122 height 26
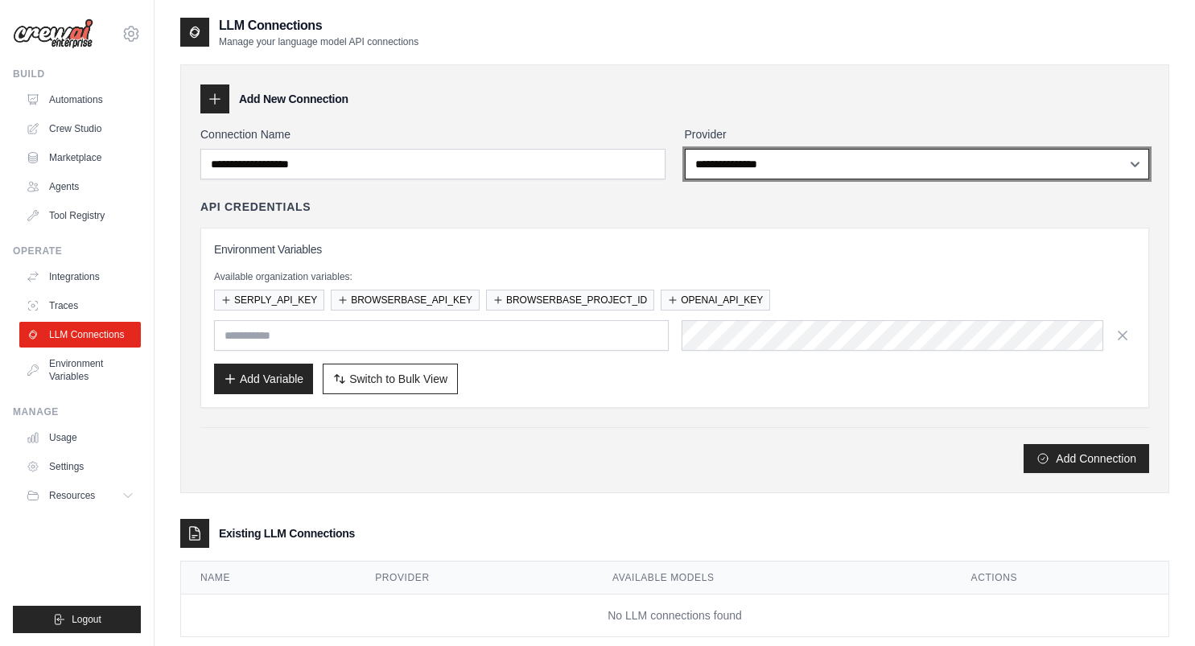
click at [704, 171] on select "**********" at bounding box center [917, 164] width 465 height 31
select select "******"
click at [685, 149] on select "**********" at bounding box center [917, 164] width 465 height 31
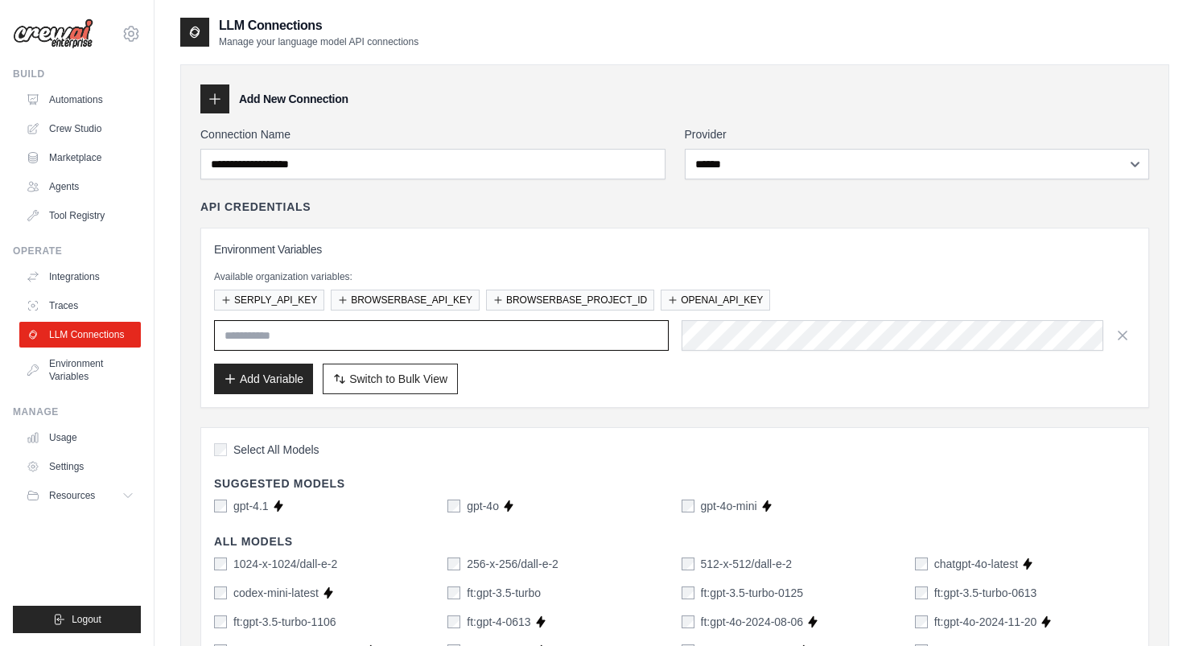
click at [354, 329] on input "text" at bounding box center [441, 335] width 455 height 31
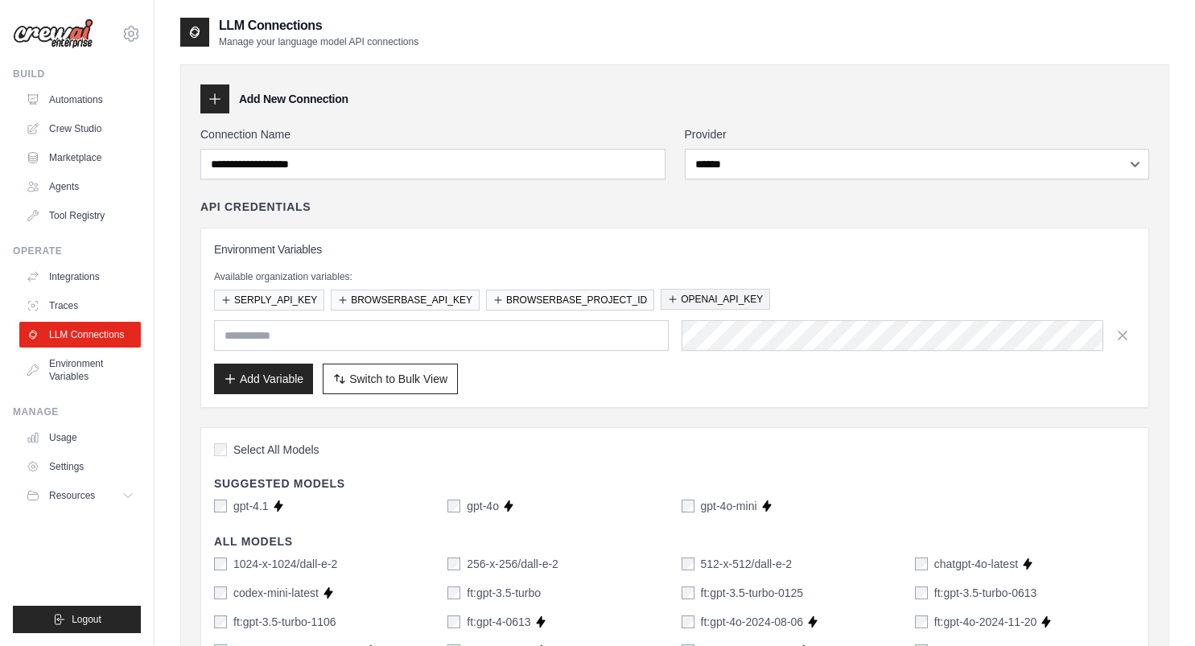
click at [692, 294] on button "OPENAI_API_KEY" at bounding box center [715, 299] width 109 height 21
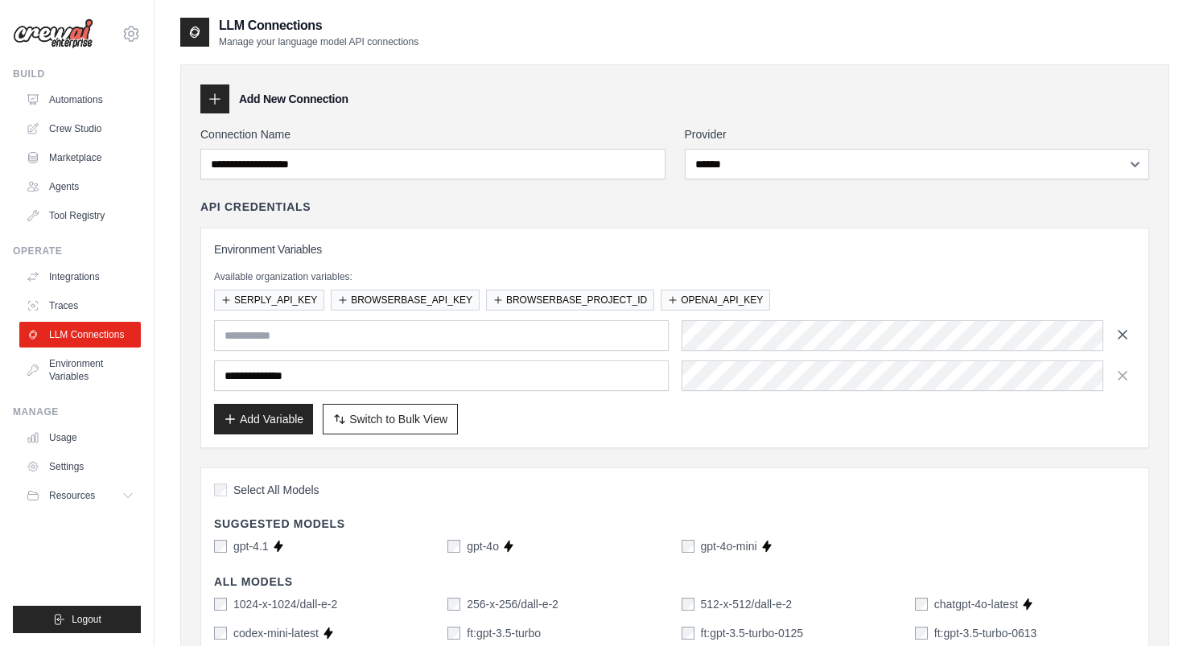
click at [1126, 335] on icon "button" at bounding box center [1123, 335] width 16 height 16
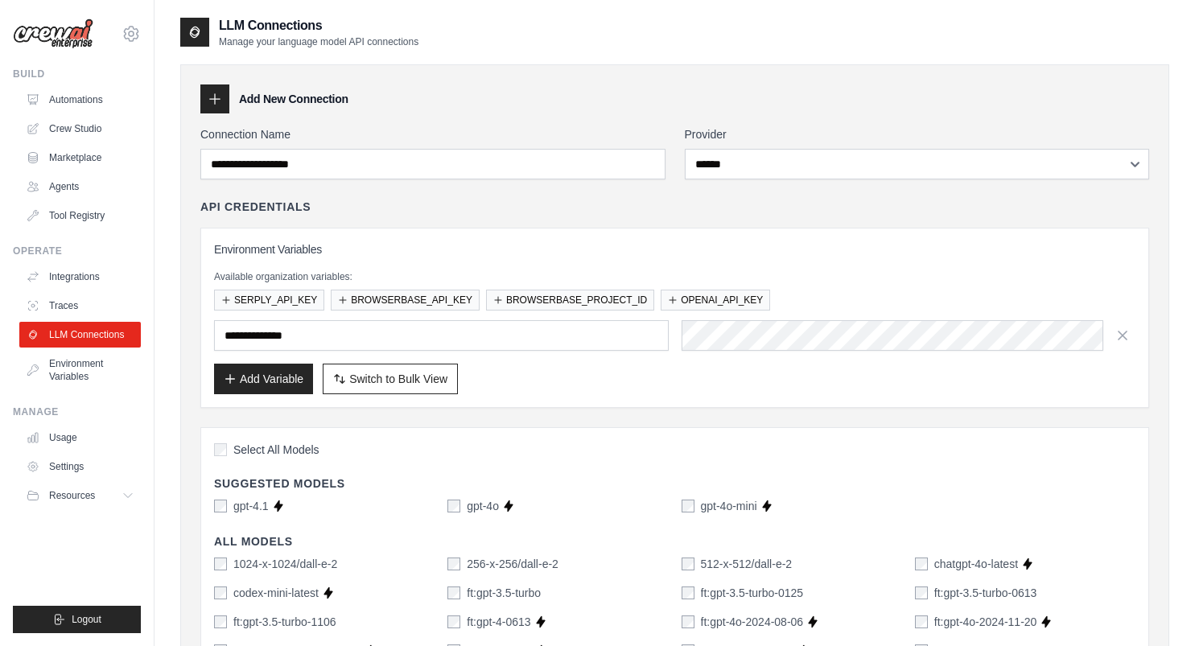
click at [220, 97] on icon at bounding box center [215, 99] width 16 height 16
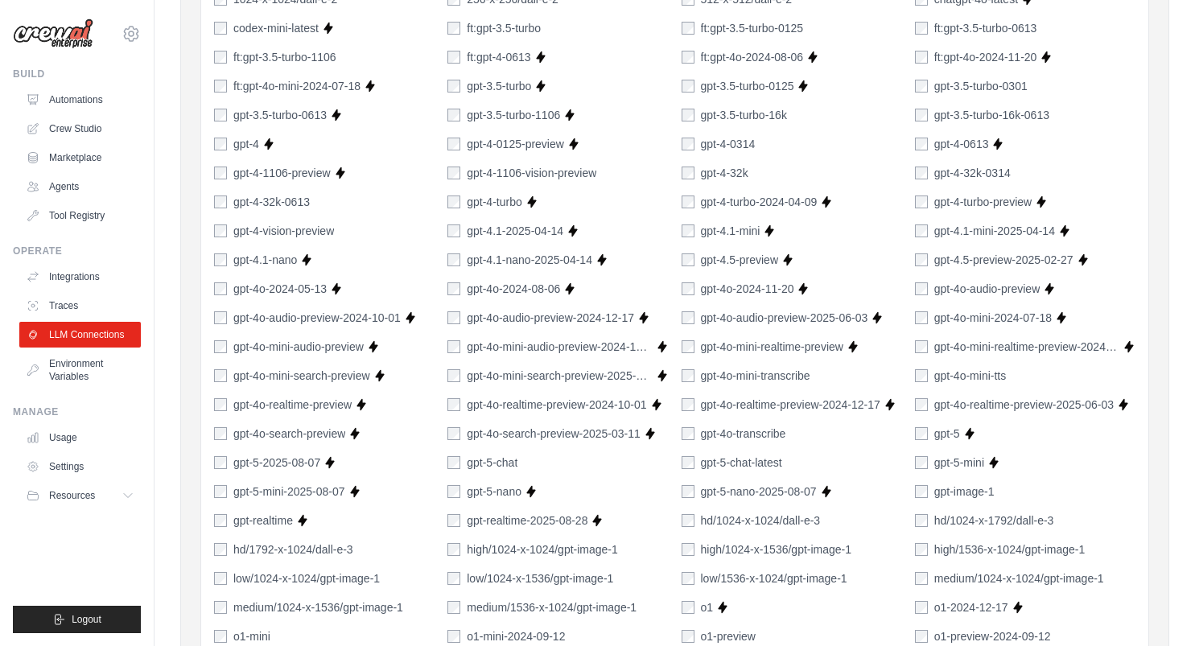
scroll to position [1131, 0]
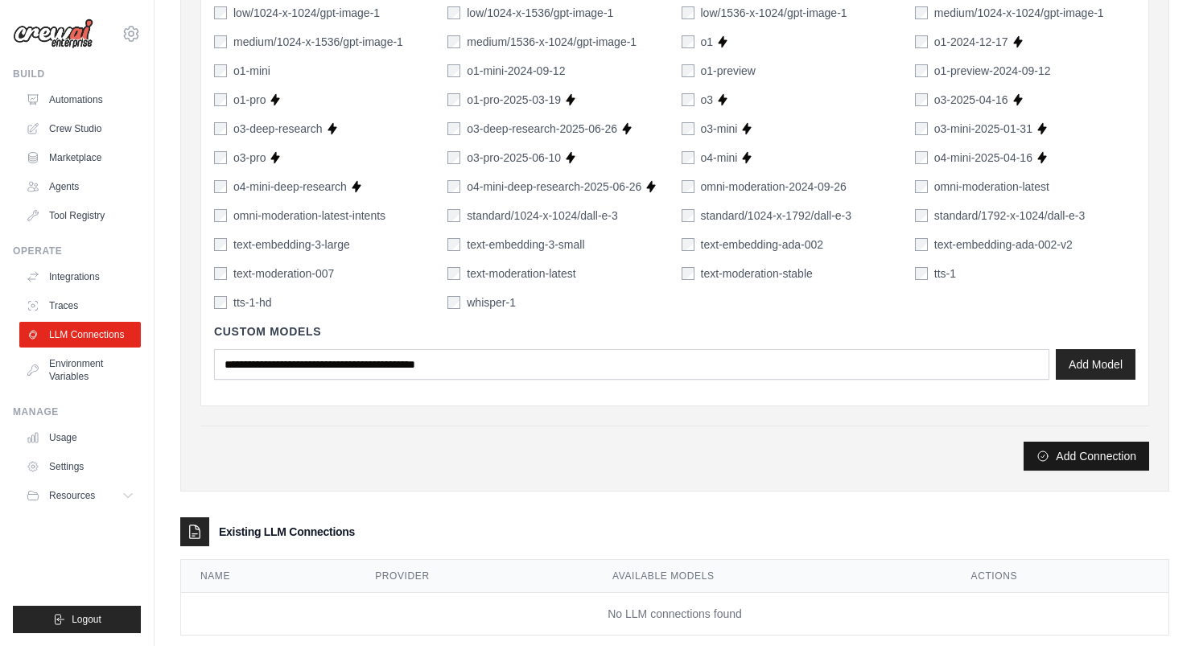
click at [1073, 457] on button "Add Connection" at bounding box center [1087, 456] width 126 height 29
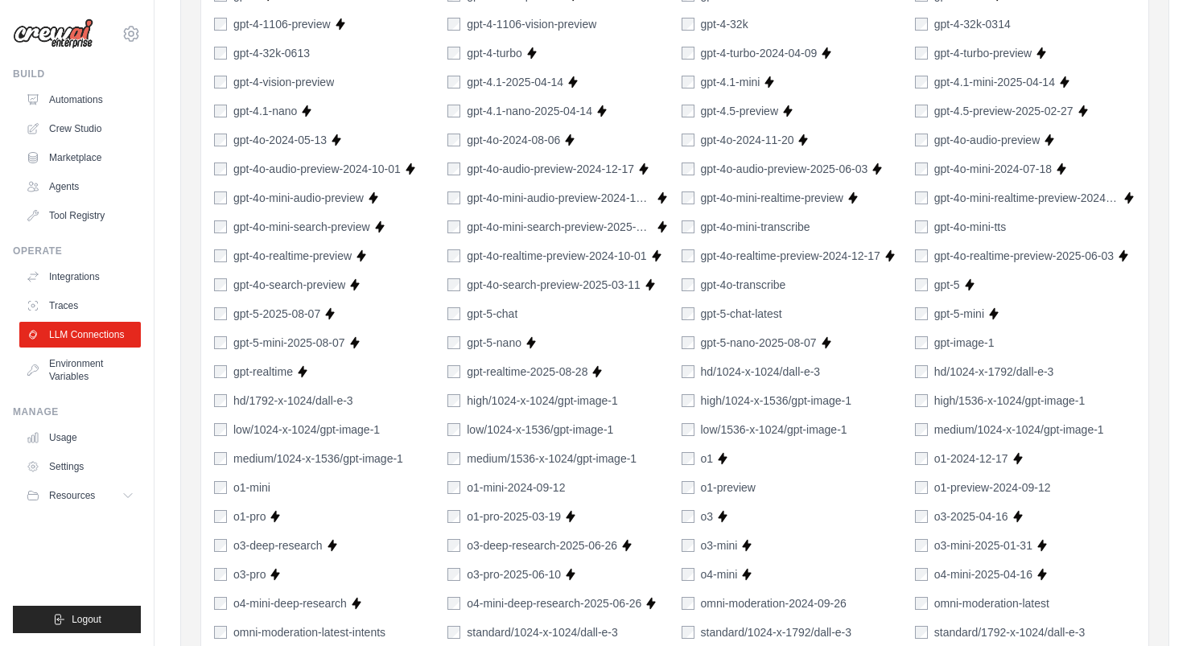
scroll to position [1162, 0]
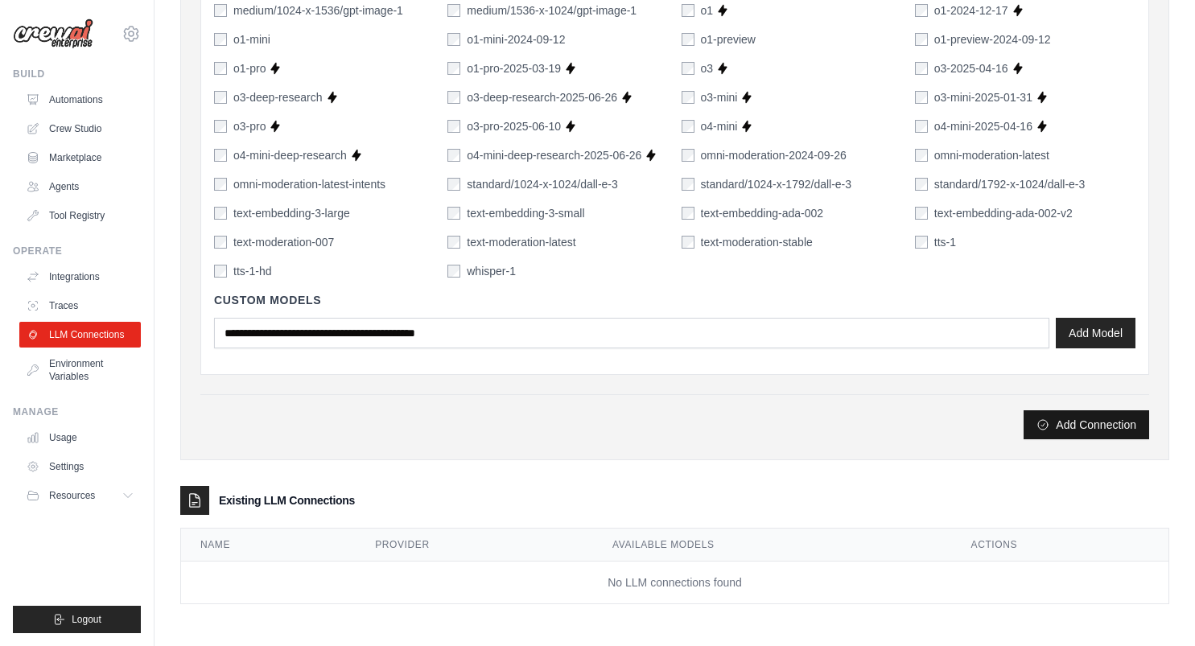
type input "*******"
click at [1056, 425] on button "Add Connection" at bounding box center [1087, 425] width 126 height 29
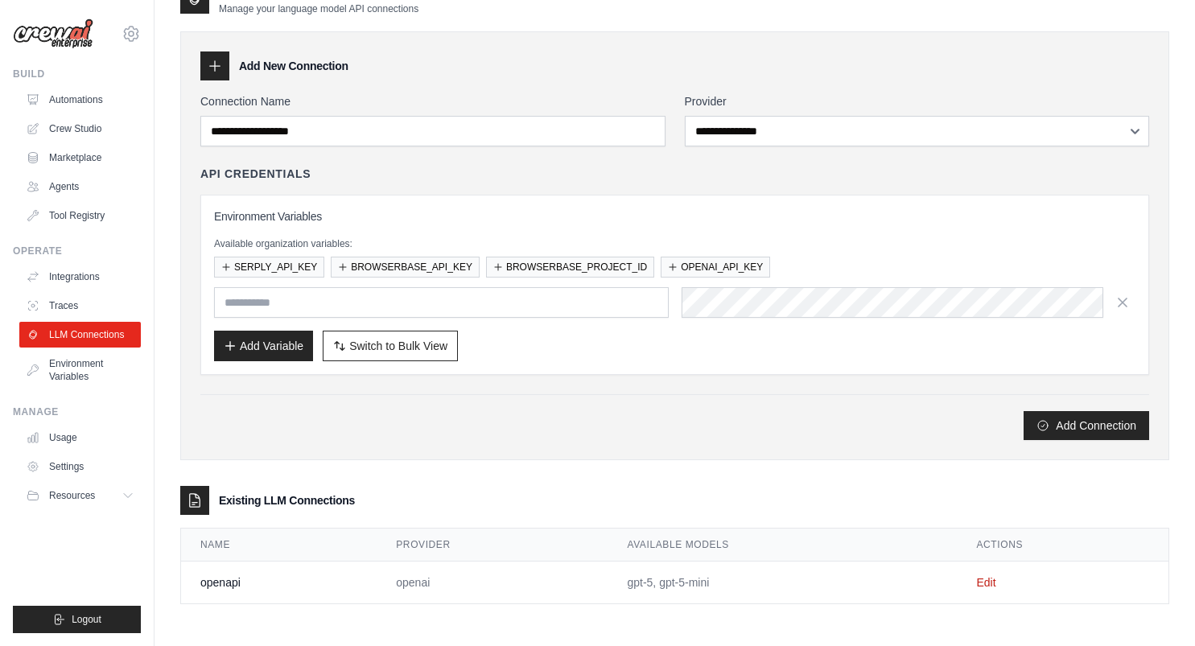
scroll to position [0, 0]
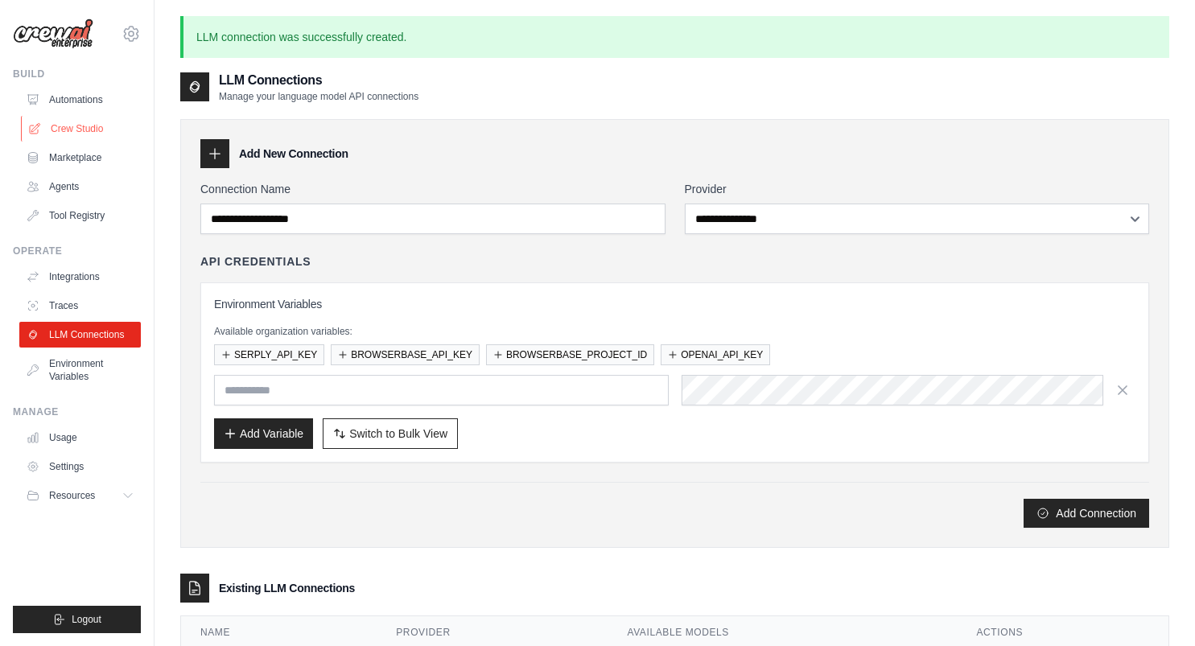
click at [71, 132] on link "Crew Studio" at bounding box center [82, 129] width 122 height 26
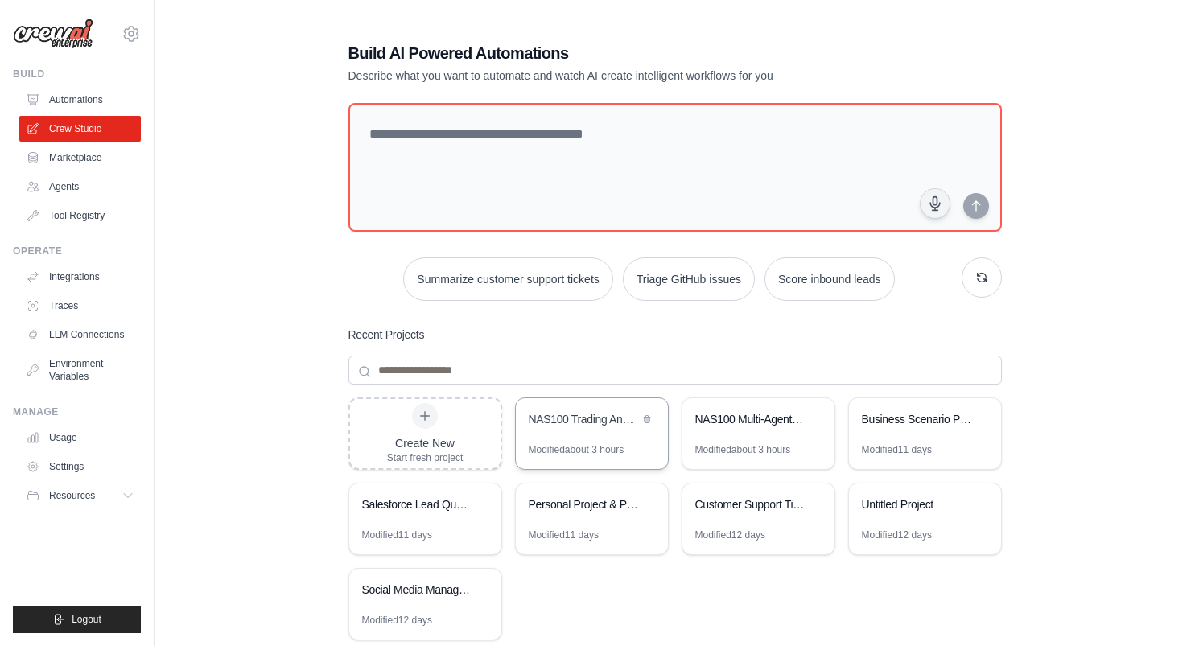
click at [587, 427] on div "NAS100 Trading Analysis Multi-Agent System" at bounding box center [584, 420] width 110 height 19
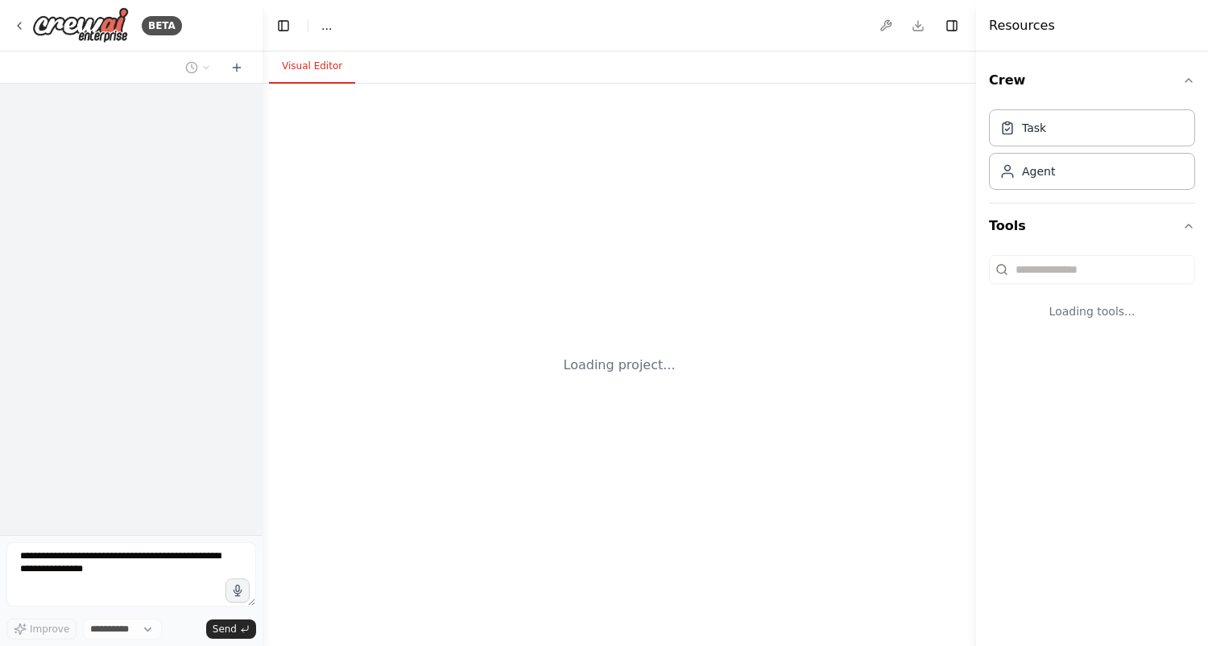
select select "****"
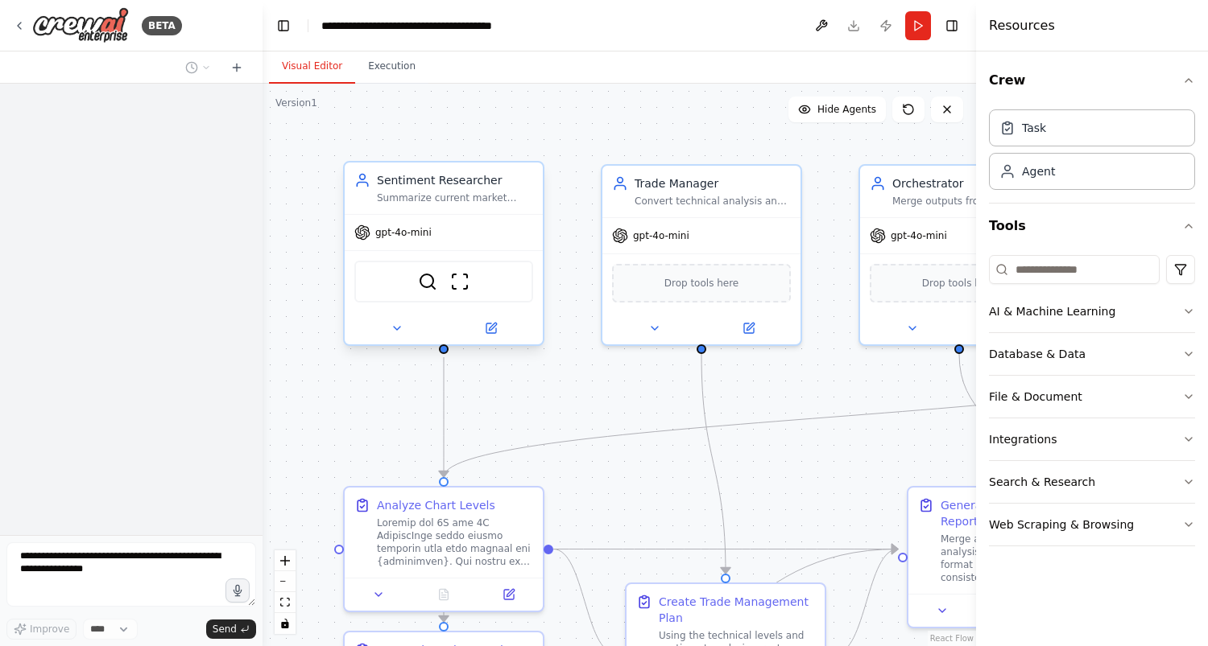
click at [408, 246] on div "gpt-4o-mini" at bounding box center [444, 232] width 198 height 35
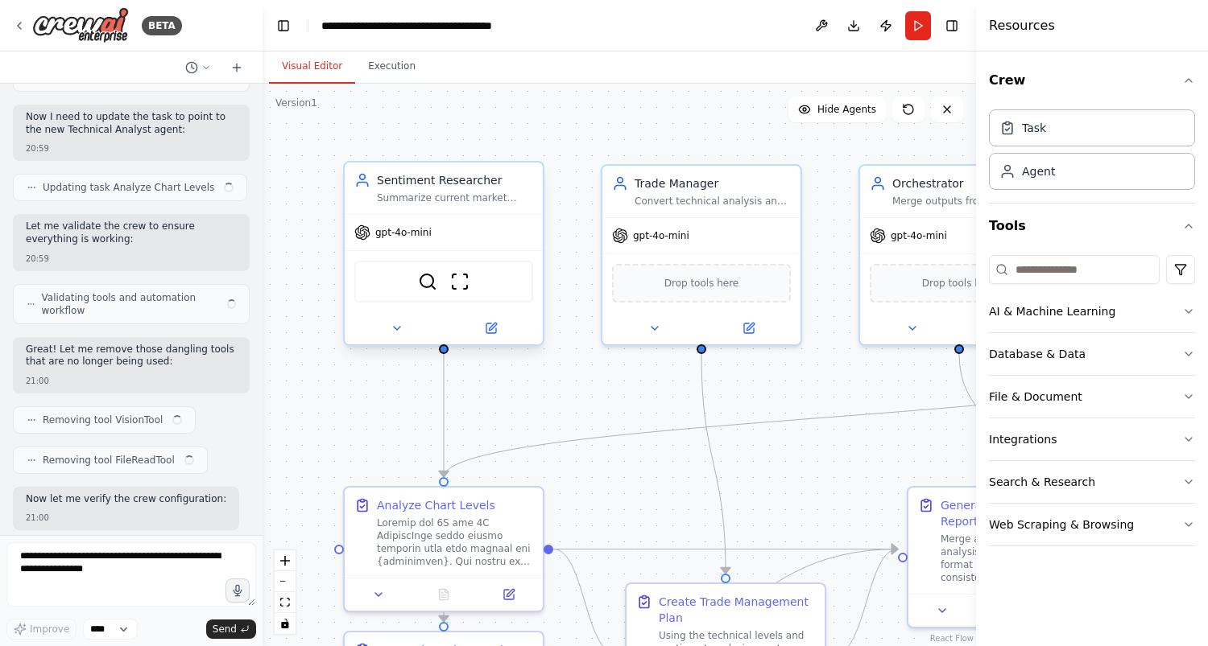
scroll to position [11752, 0]
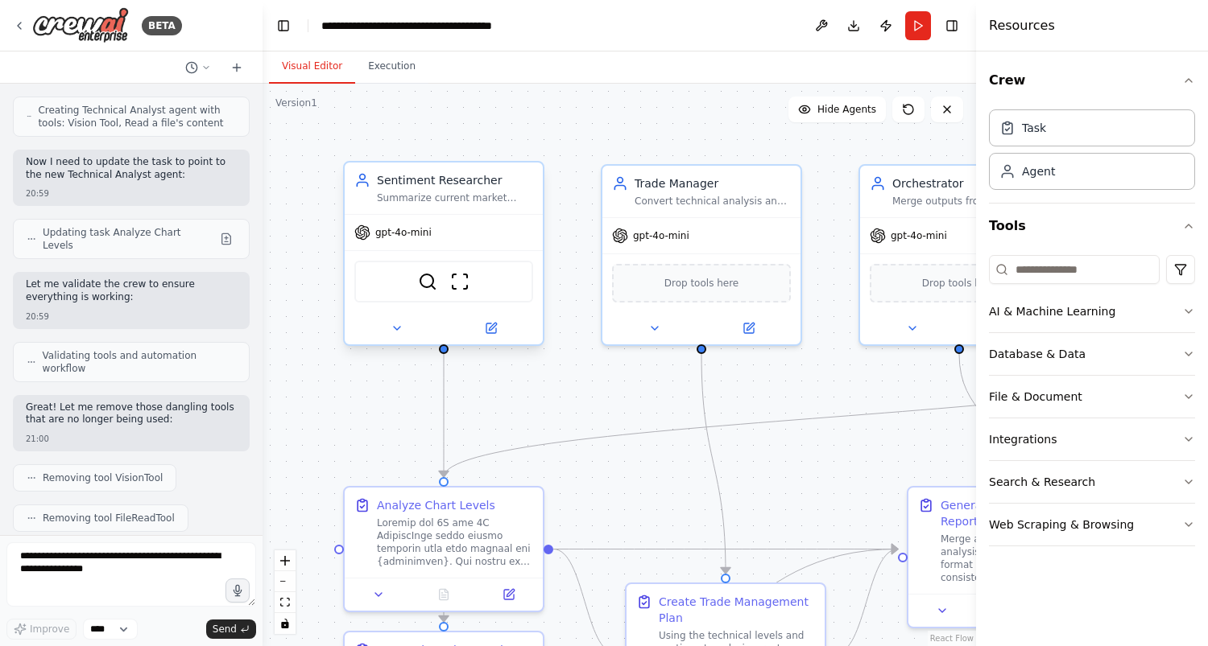
click at [430, 214] on div "gpt-4o-mini SerplyWebSearchTool ScrapeWebsiteTool" at bounding box center [444, 279] width 198 height 130
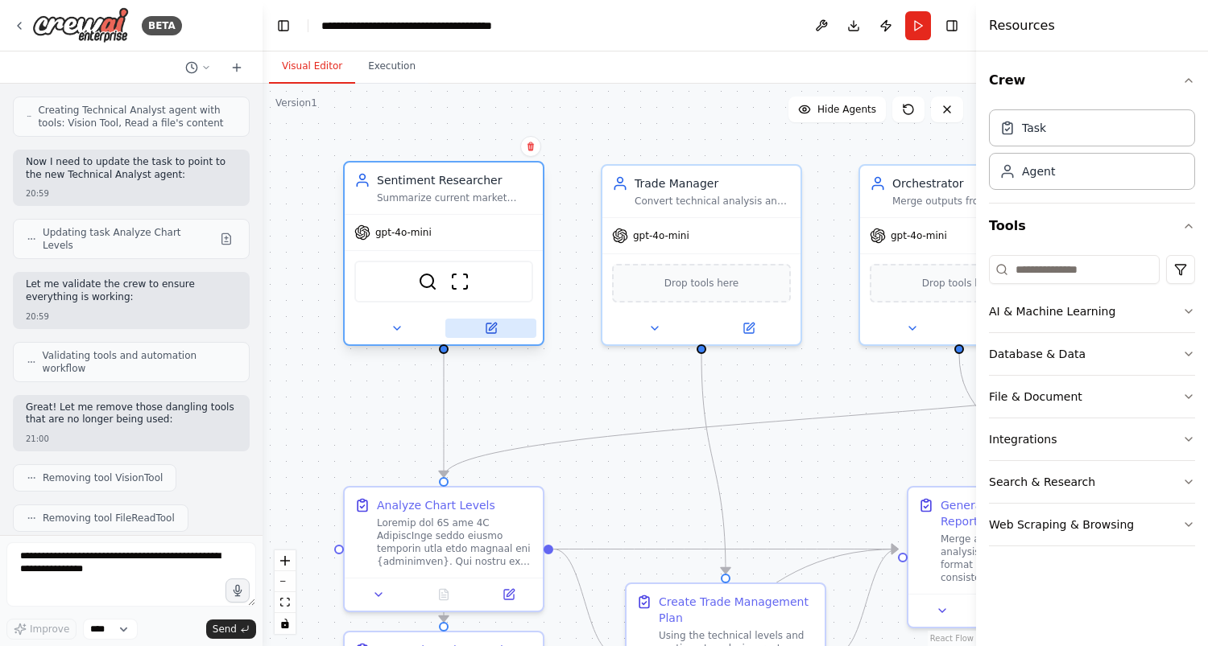
click at [493, 327] on icon at bounding box center [492, 326] width 7 height 7
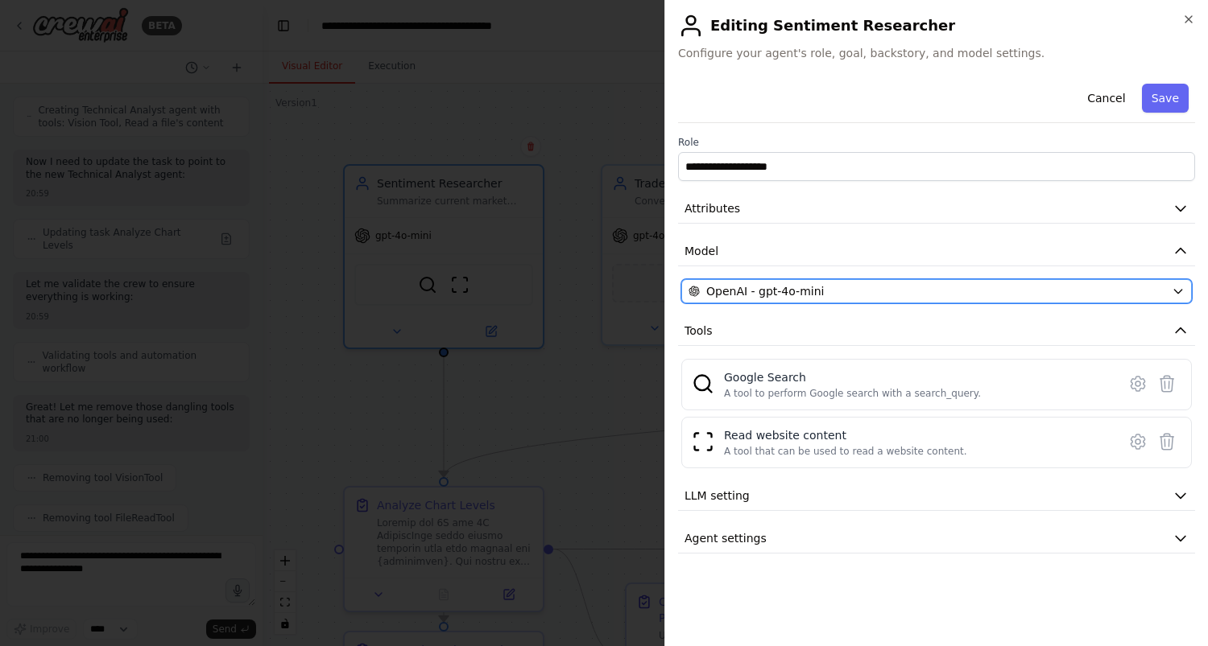
click at [883, 295] on div "OpenAI - gpt-4o-mini" at bounding box center [926, 291] width 477 height 16
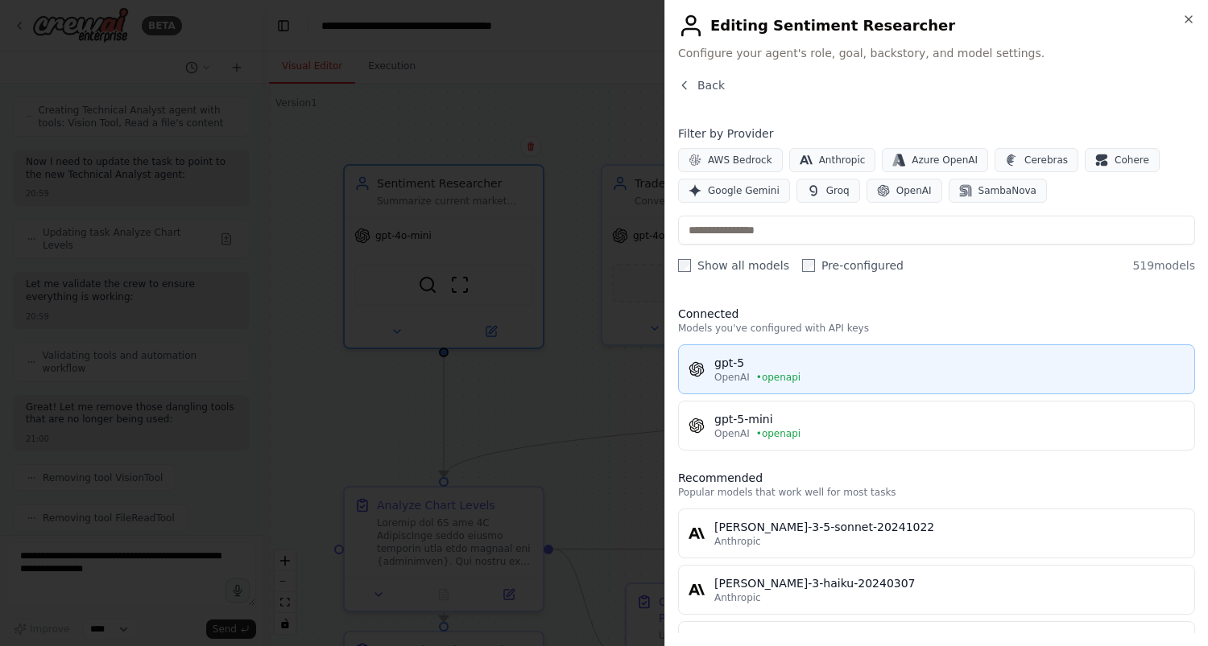
click at [837, 361] on div "gpt-5" at bounding box center [949, 363] width 470 height 16
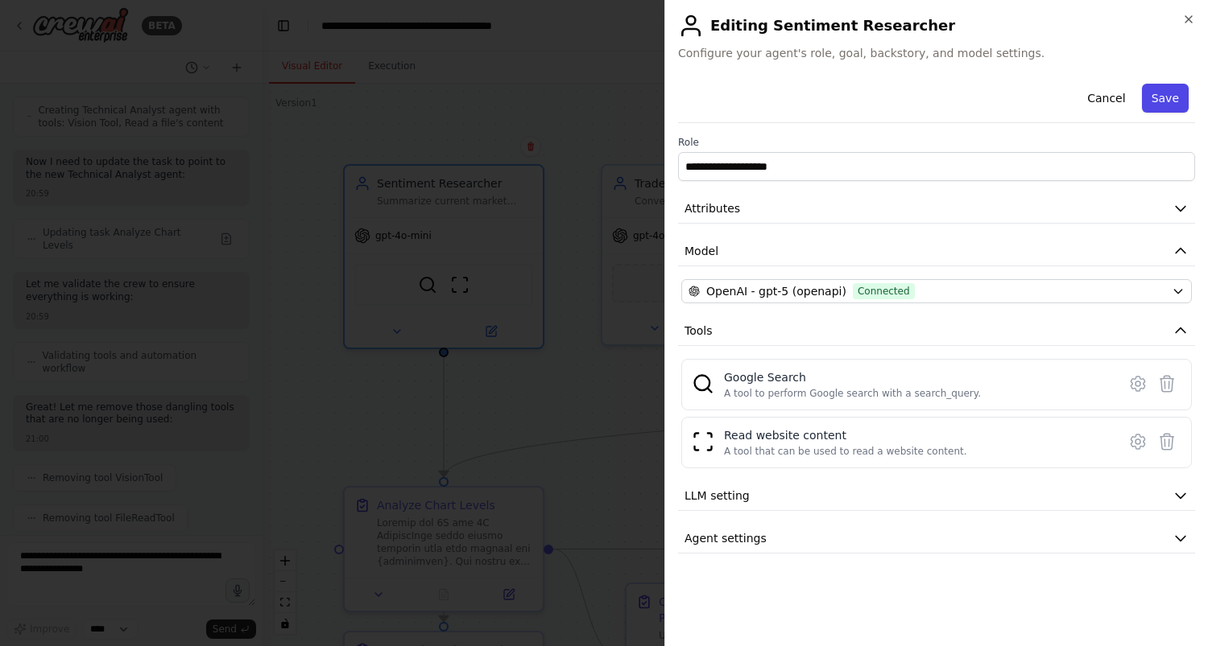
click at [1169, 103] on button "Save" at bounding box center [1165, 98] width 47 height 29
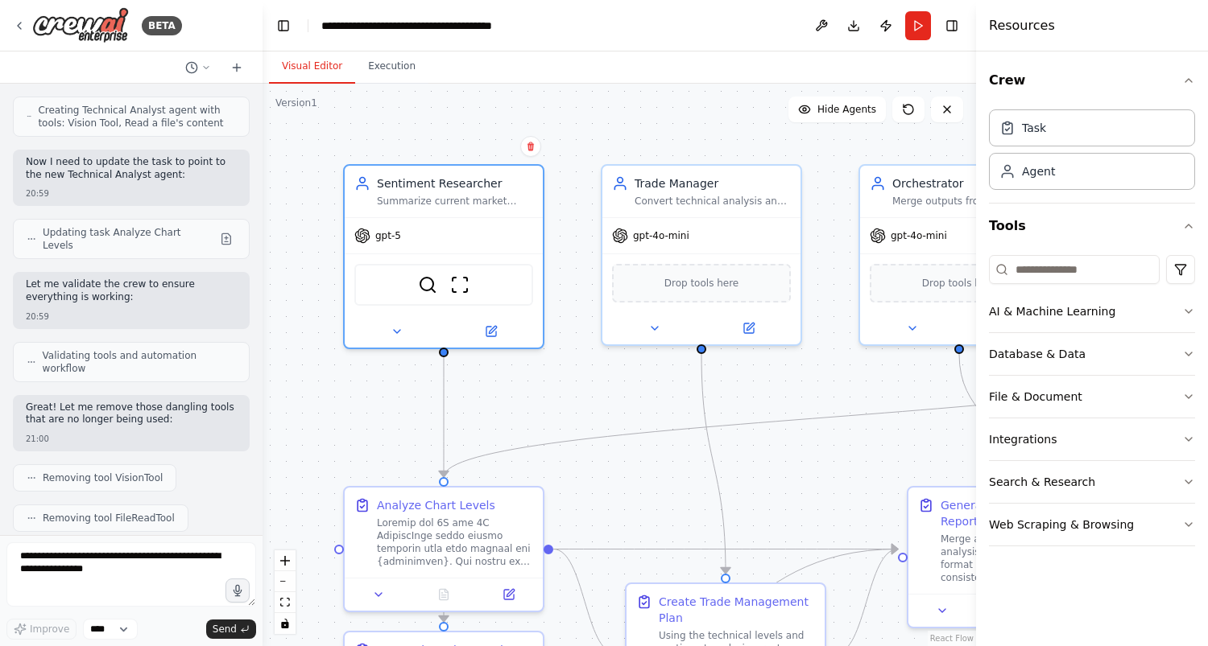
drag, startPoint x: 599, startPoint y: 428, endPoint x: 555, endPoint y: 370, distance: 73.1
drag, startPoint x: 555, startPoint y: 370, endPoint x: 519, endPoint y: 380, distance: 37.7
drag, startPoint x: 519, startPoint y: 380, endPoint x: 343, endPoint y: 420, distance: 180.8
click at [343, 420] on div ".deletable-edge-delete-btn { width: 20px; height: 20px; border: 0px solid #ffff…" at bounding box center [618, 365] width 713 height 563
click at [952, 27] on button "Toggle Right Sidebar" at bounding box center [951, 25] width 23 height 23
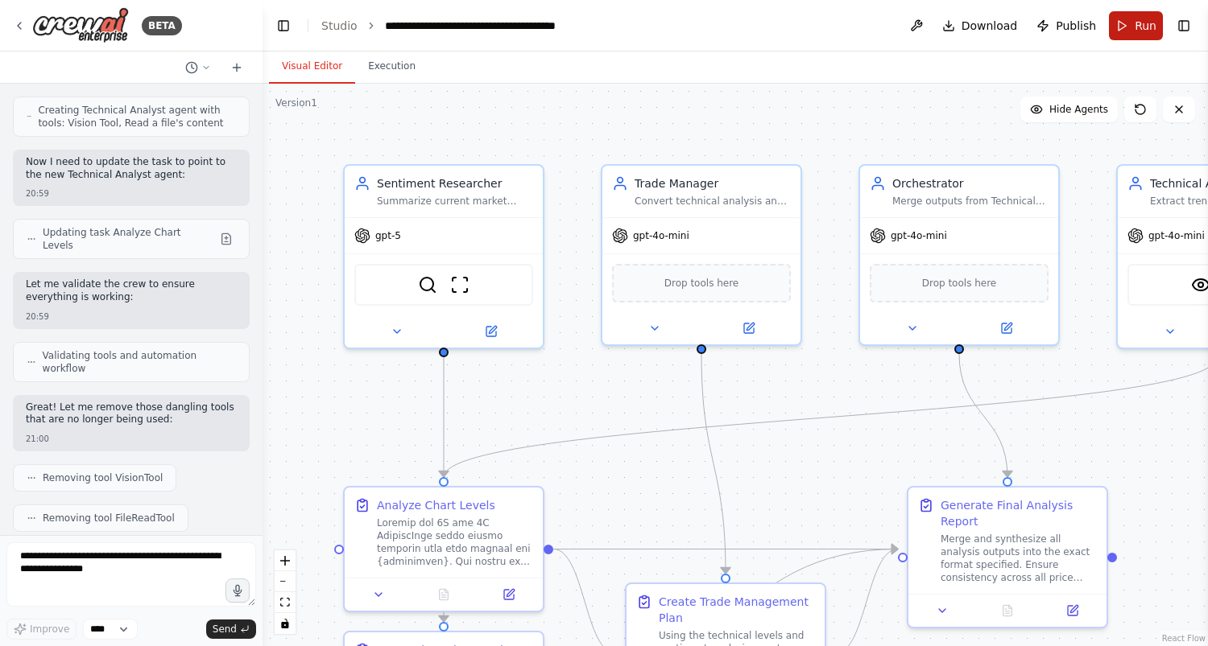
click at [1123, 27] on button "Run" at bounding box center [1136, 25] width 54 height 29
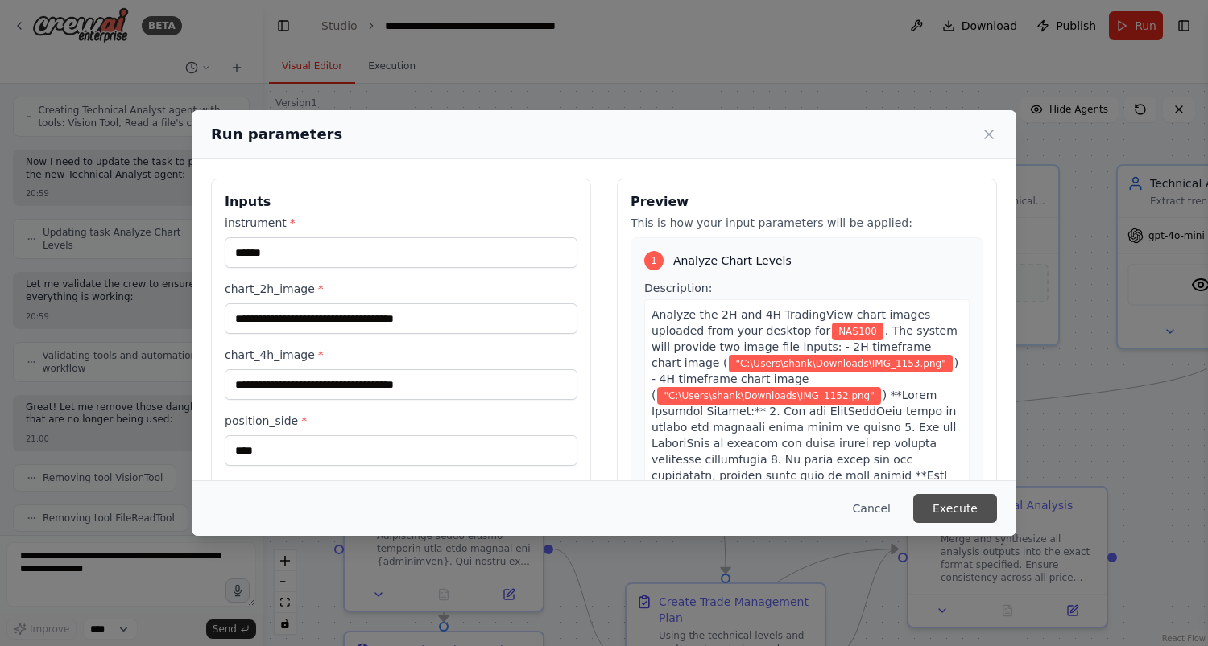
click at [956, 512] on button "Execute" at bounding box center [955, 508] width 84 height 29
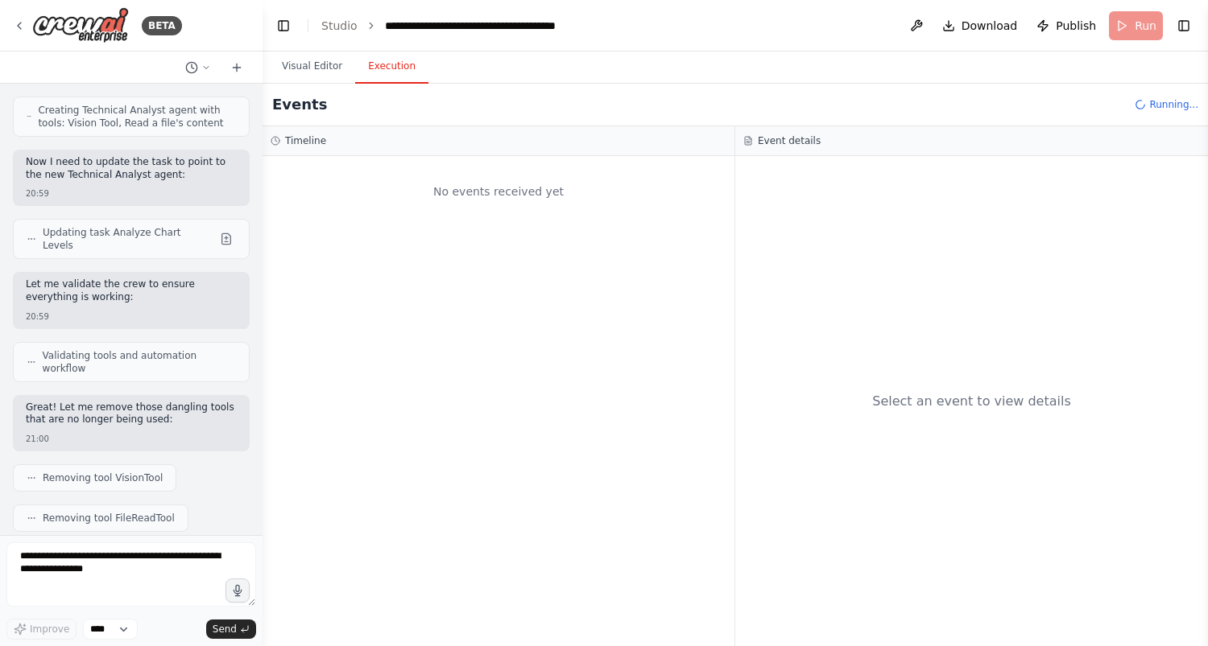
click at [386, 64] on button "Execution" at bounding box center [391, 67] width 73 height 34
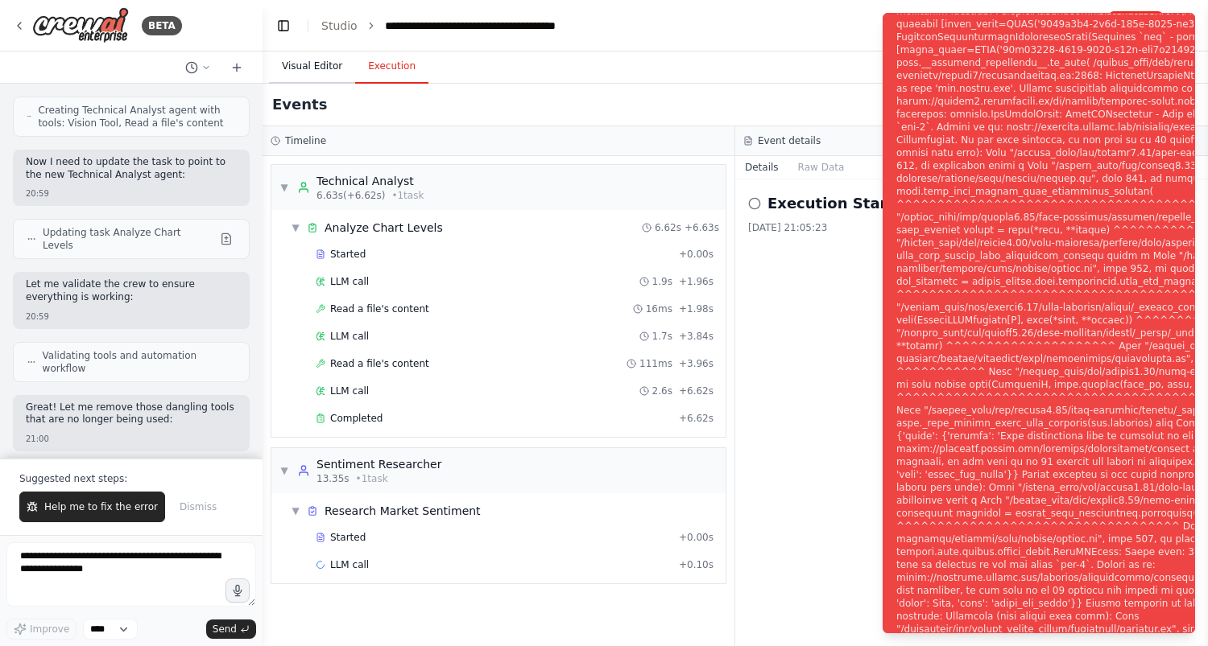
scroll to position [11765, 0]
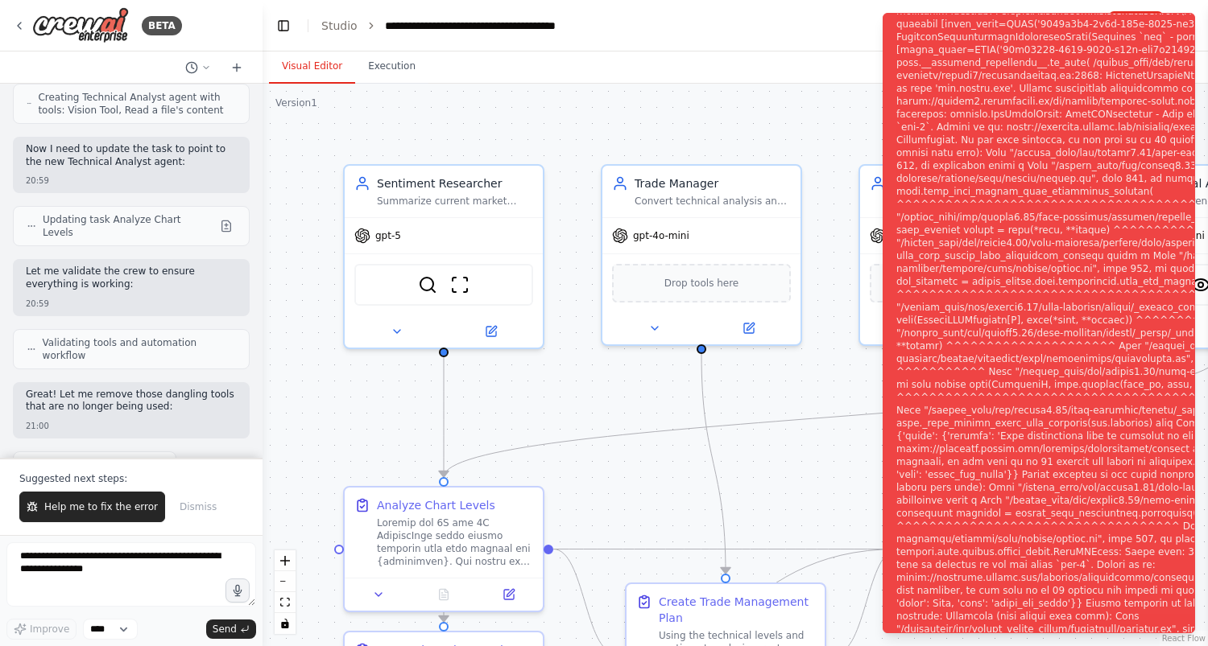
click at [308, 72] on button "Visual Editor" at bounding box center [312, 67] width 86 height 34
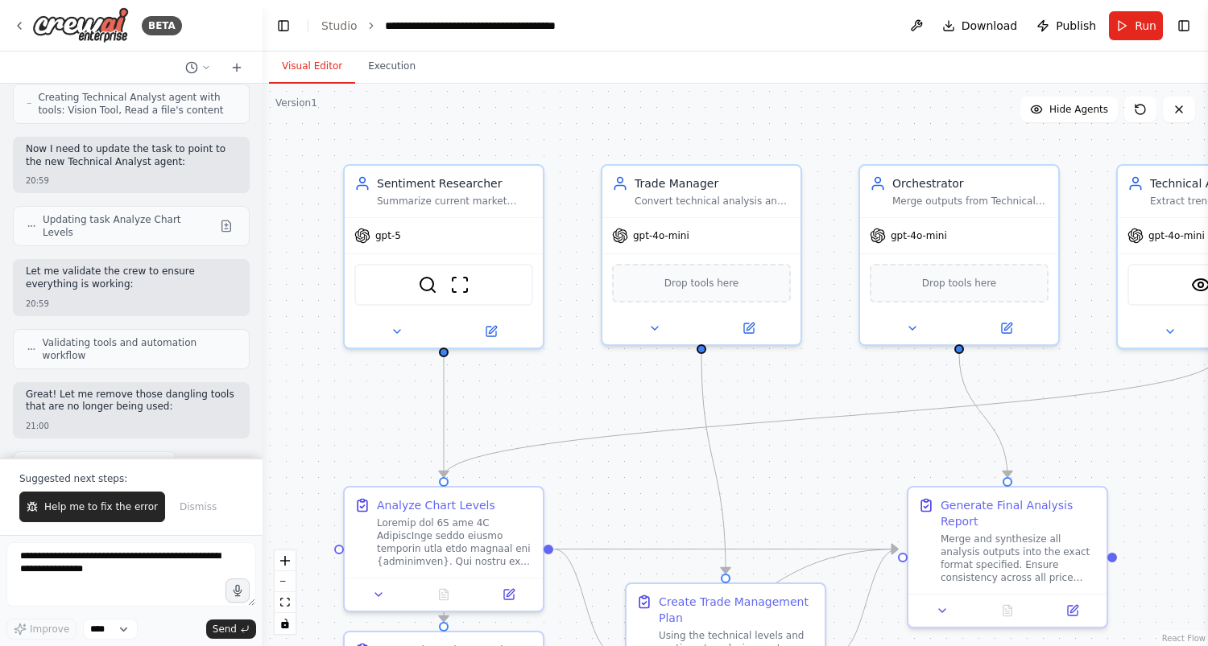
drag, startPoint x: 824, startPoint y: 472, endPoint x: 745, endPoint y: 439, distance: 85.5
drag, startPoint x: 745, startPoint y: 439, endPoint x: 1097, endPoint y: 412, distance: 352.8
click at [1097, 412] on div ".deletable-edge-delete-btn { width: 20px; height: 20px; border: 0px solid #ffff…" at bounding box center [734, 365] width 945 height 563
drag, startPoint x: 1125, startPoint y: 440, endPoint x: 1081, endPoint y: 422, distance: 47.3
drag, startPoint x: 1081, startPoint y: 422, endPoint x: 1191, endPoint y: 221, distance: 229.1
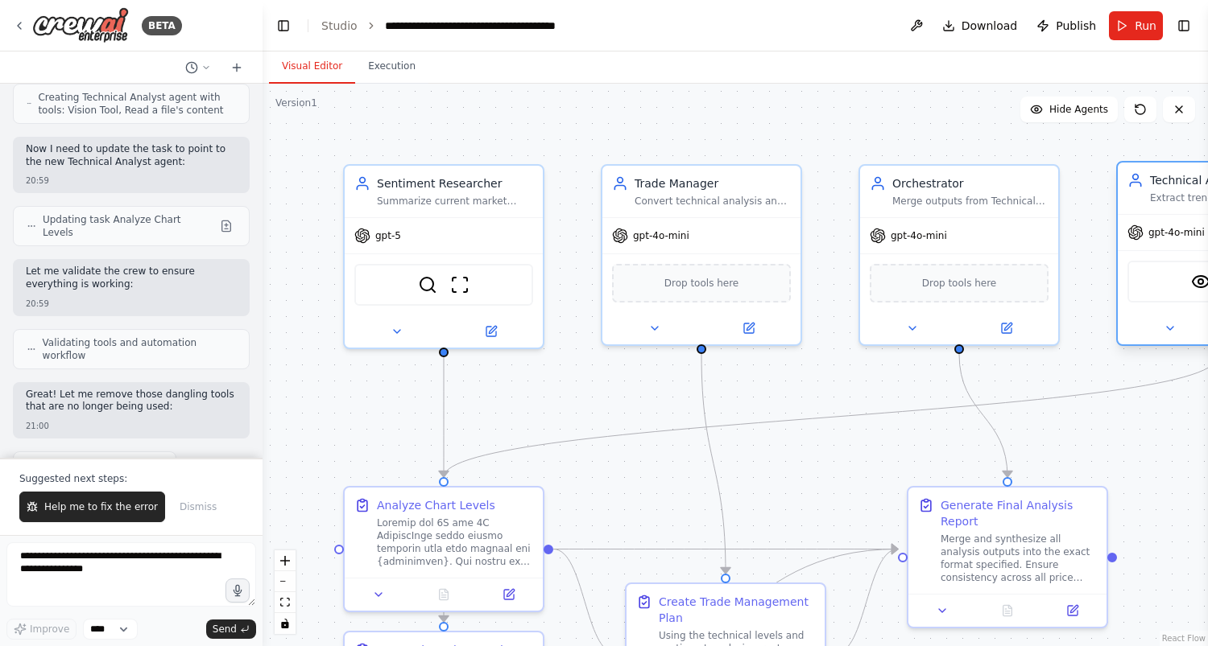
click at [1191, 221] on div "gpt-4o-mini" at bounding box center [1216, 232] width 198 height 35
click at [286, 575] on button "zoom out" at bounding box center [285, 582] width 21 height 21
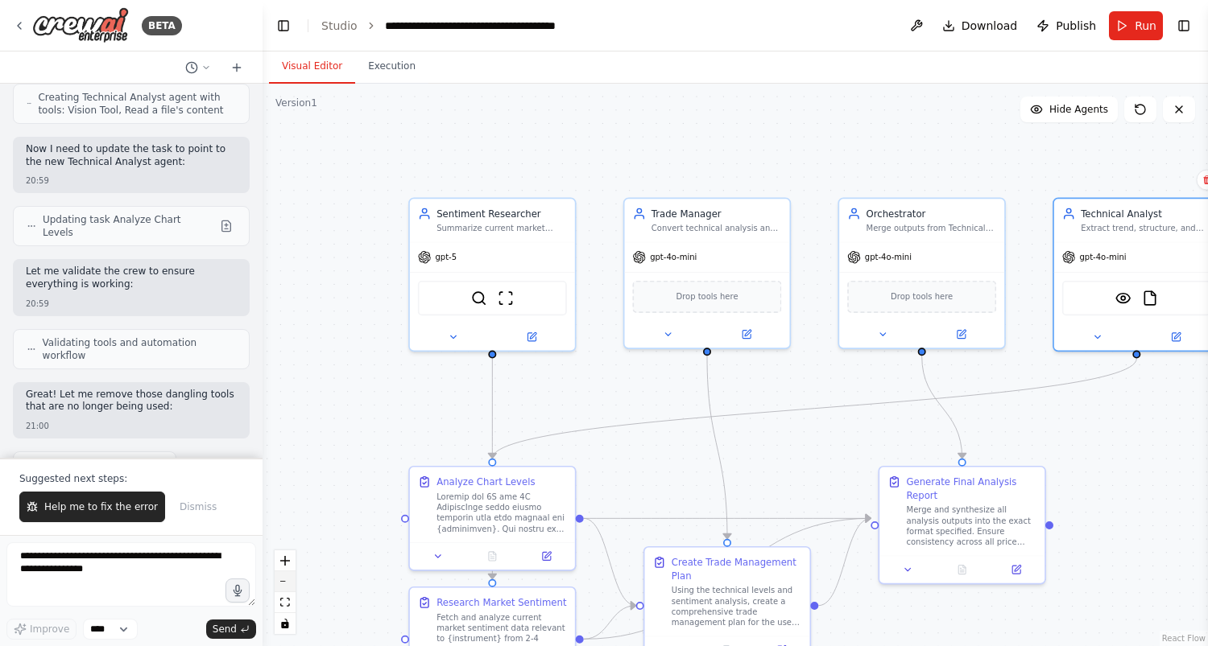
click at [286, 575] on button "zoom out" at bounding box center [285, 582] width 21 height 21
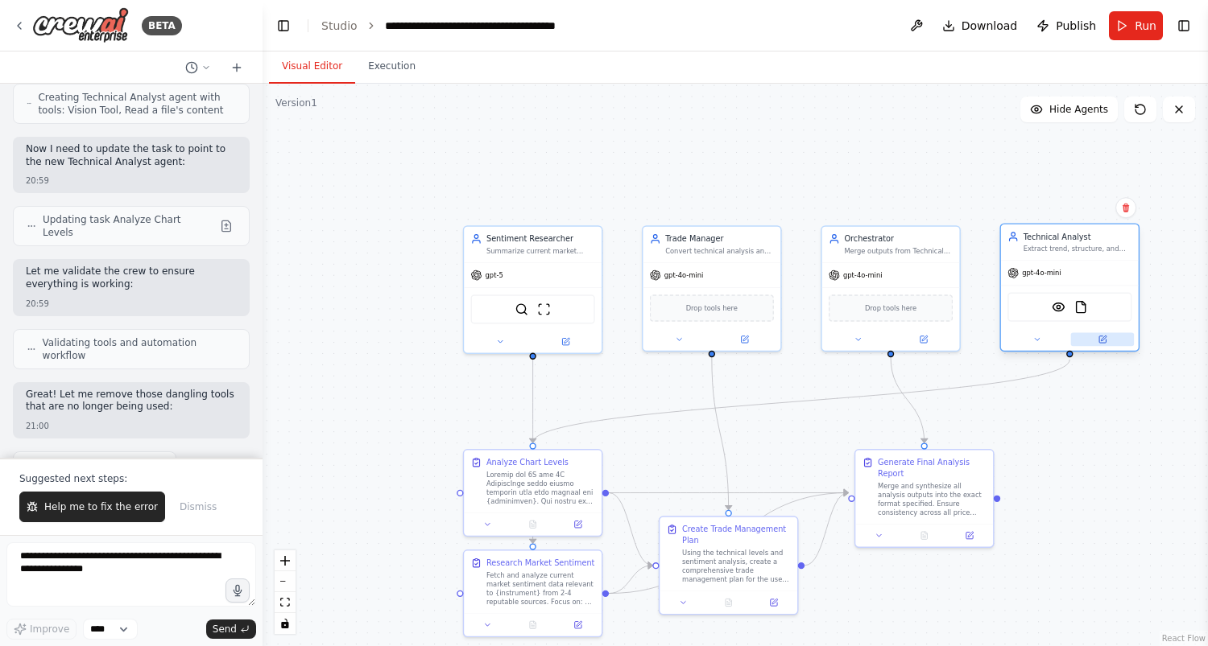
click at [1107, 340] on button at bounding box center [1102, 340] width 63 height 14
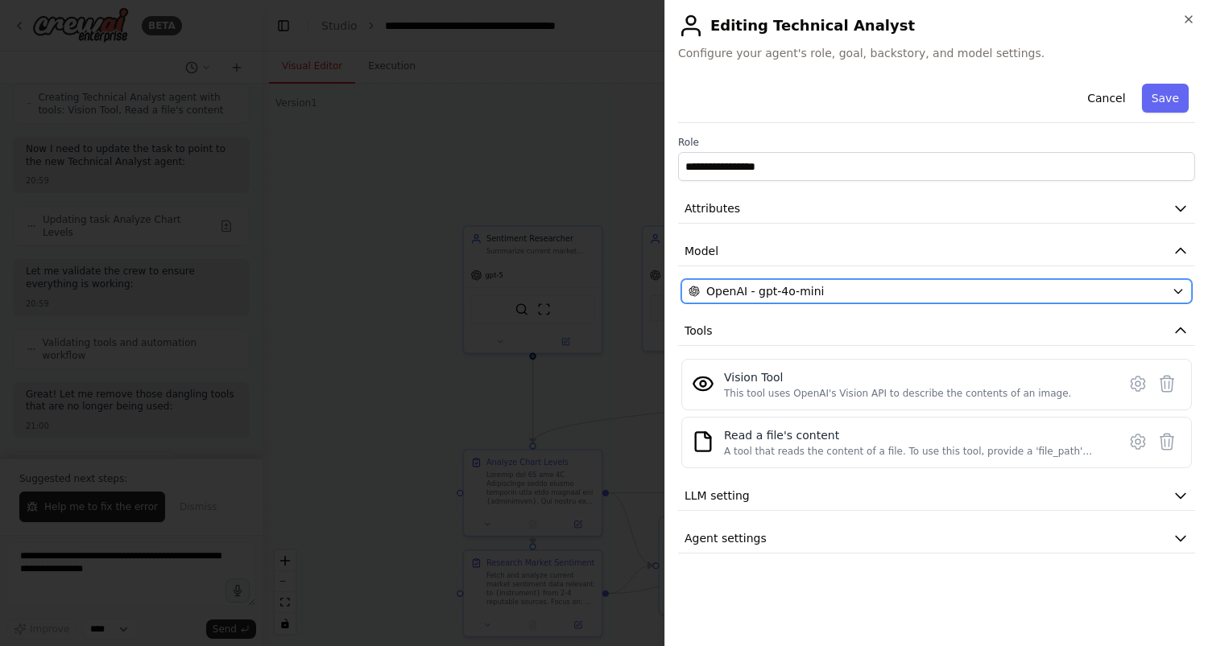
click at [1171, 288] on button "OpenAI - gpt-4o-mini" at bounding box center [936, 291] width 510 height 24
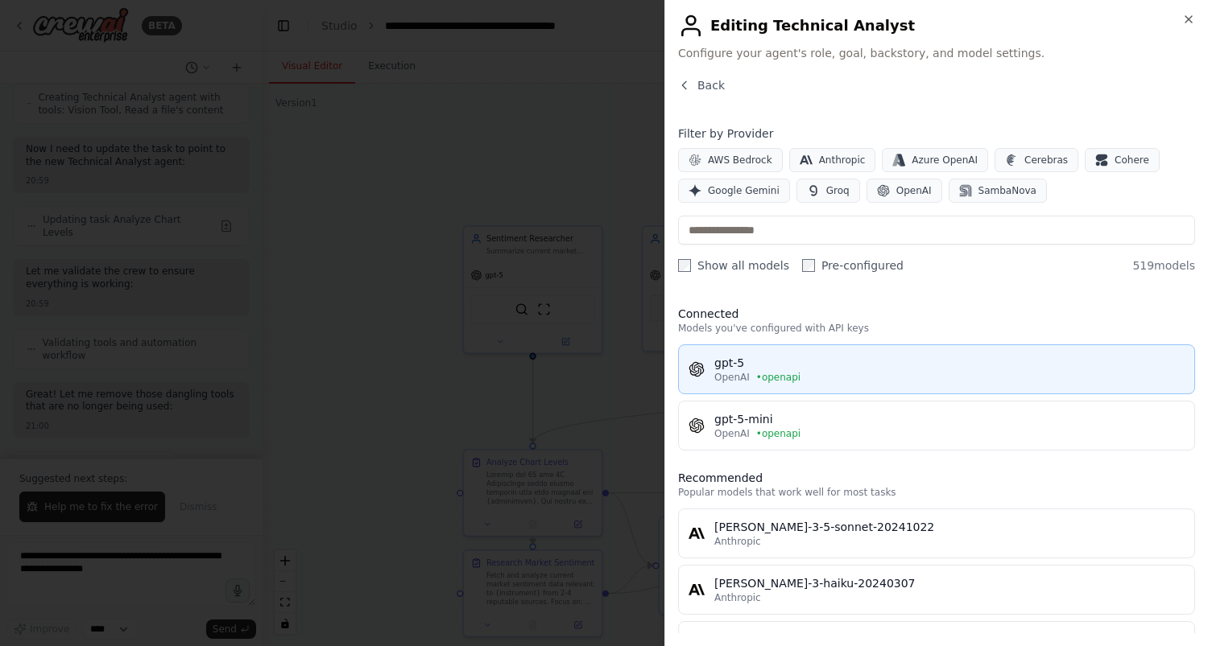
click at [773, 386] on button "gpt-5 OpenAI • openapi" at bounding box center [936, 370] width 517 height 50
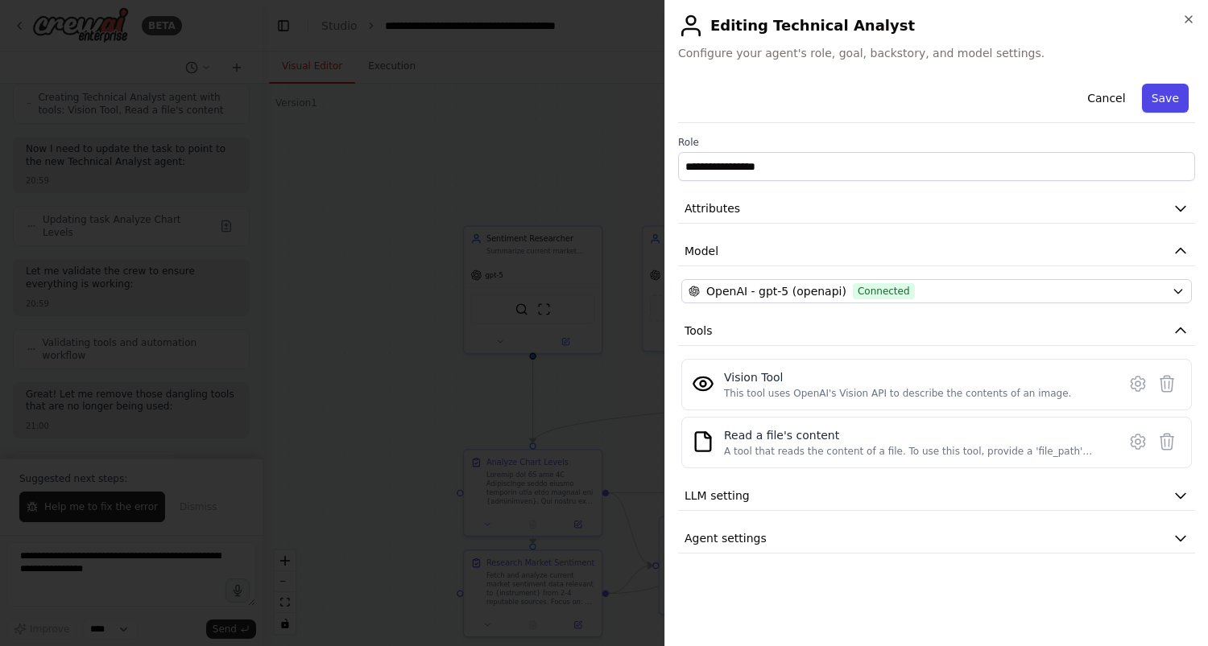
click at [1167, 101] on button "Save" at bounding box center [1165, 98] width 47 height 29
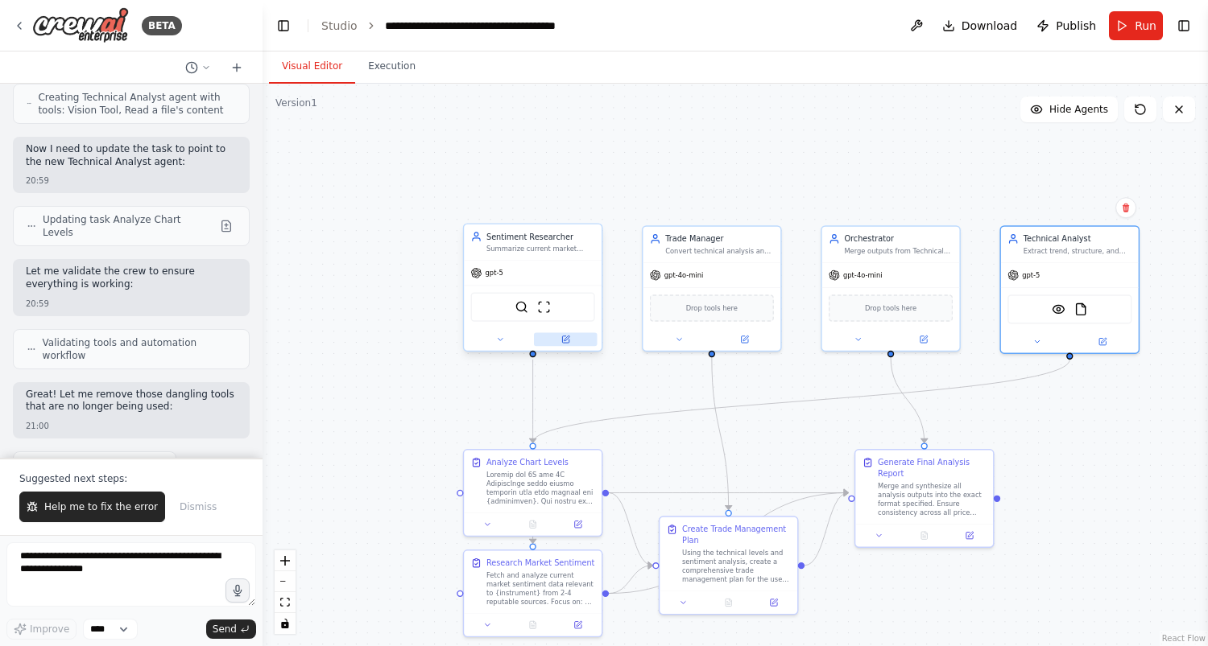
click at [567, 343] on icon at bounding box center [565, 340] width 6 height 6
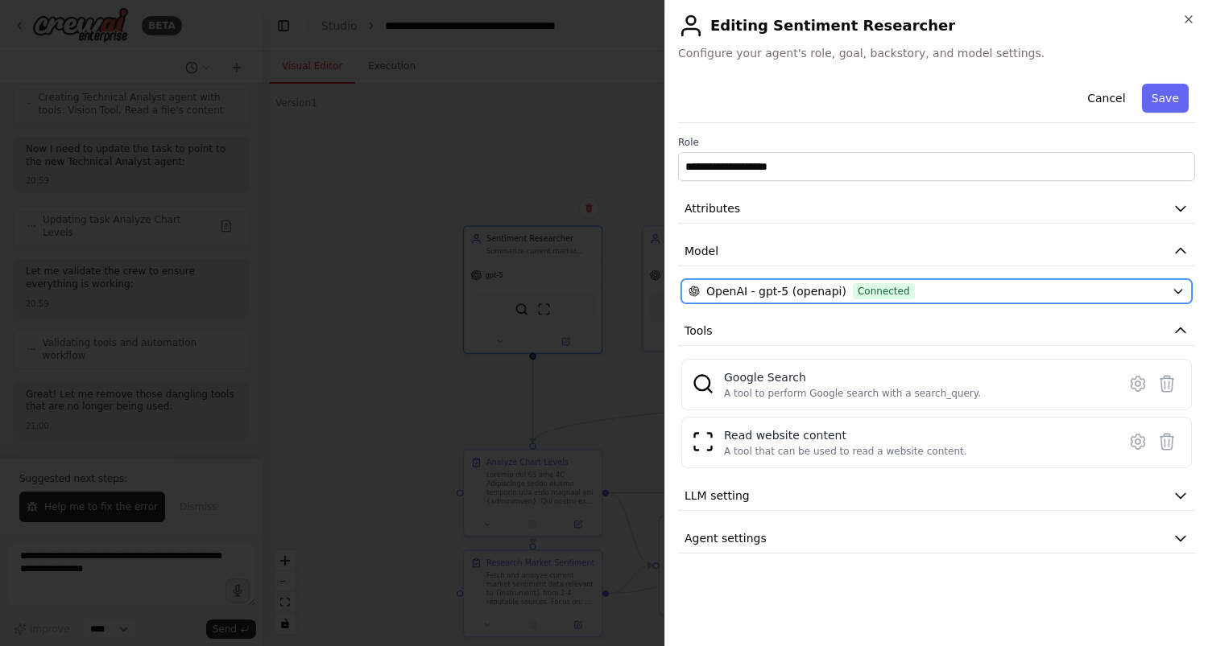
click at [868, 285] on span "Connected" at bounding box center [884, 291] width 62 height 16
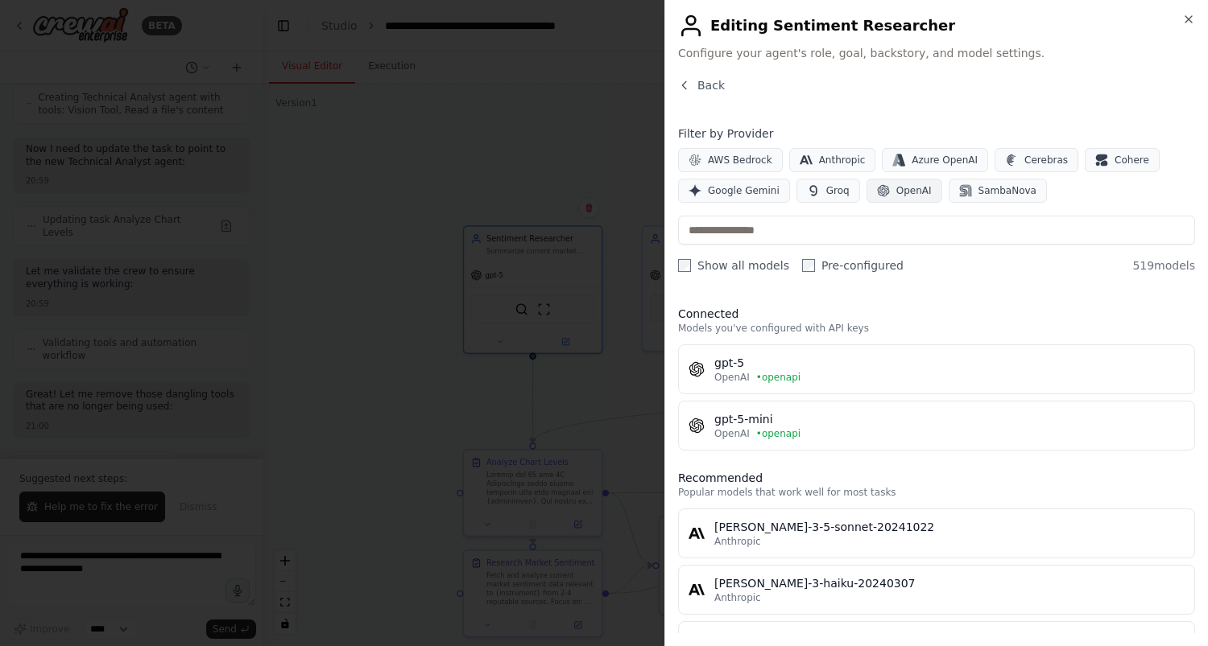
click at [896, 193] on span "OpenAI" at bounding box center [913, 190] width 35 height 13
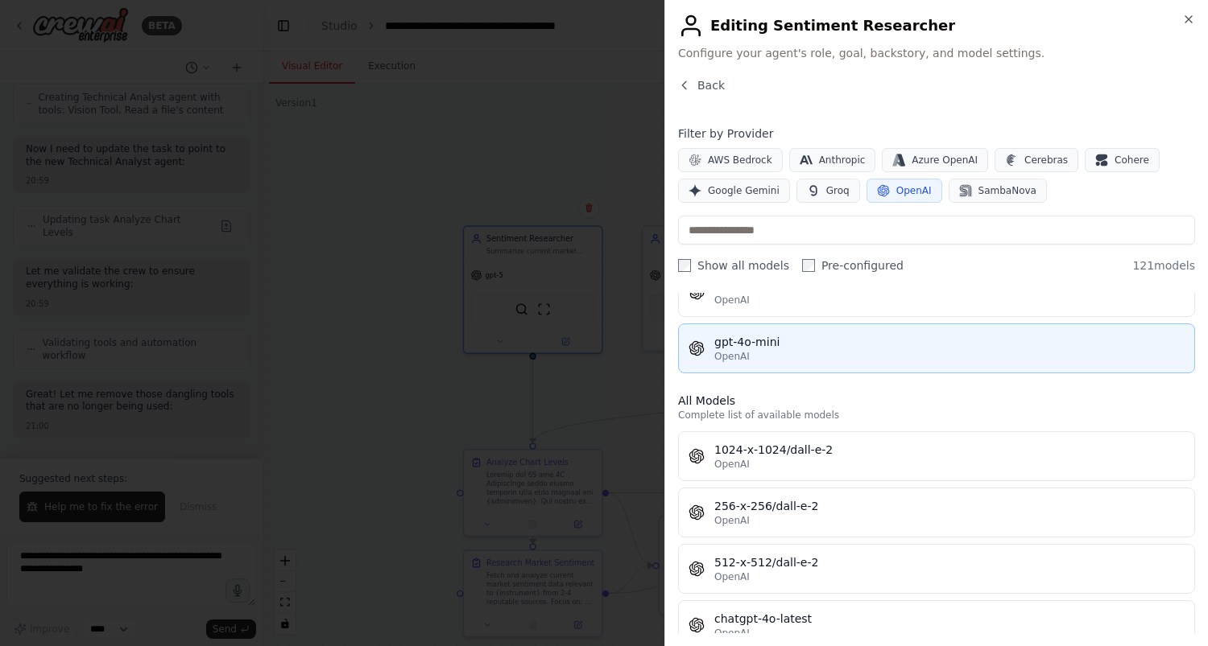
click at [1047, 362] on div "OpenAI" at bounding box center [949, 356] width 470 height 13
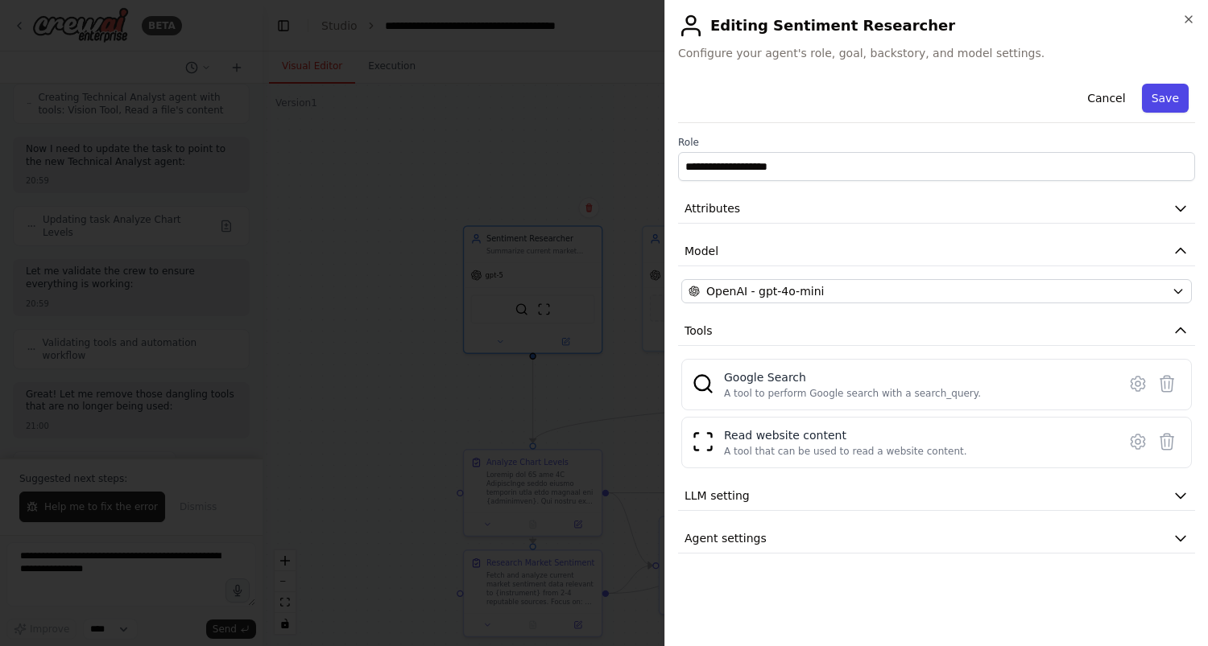
click at [1154, 92] on button "Save" at bounding box center [1165, 98] width 47 height 29
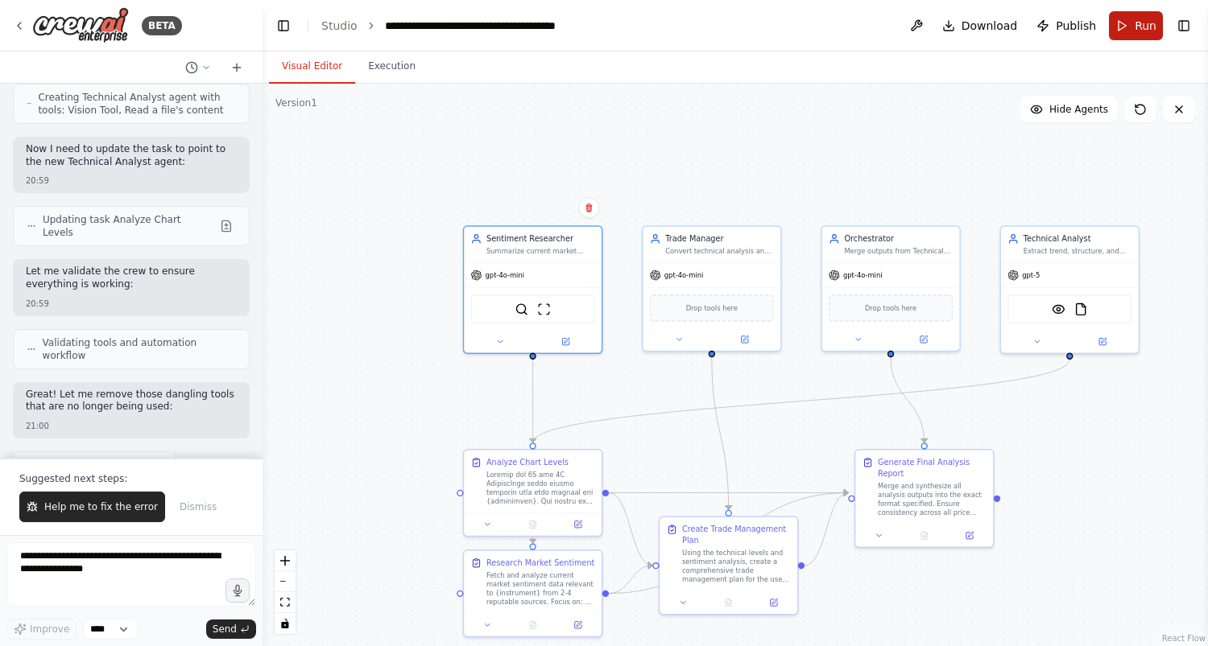
click at [1133, 27] on button "Run" at bounding box center [1136, 25] width 54 height 29
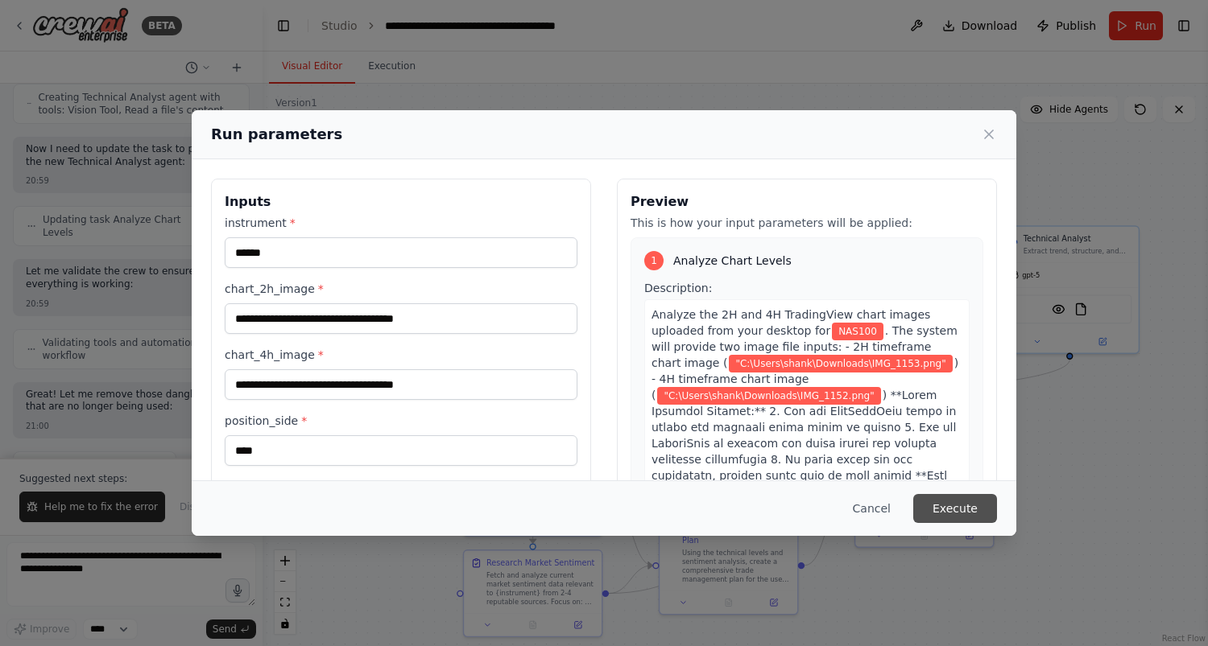
click at [956, 504] on button "Execute" at bounding box center [955, 508] width 84 height 29
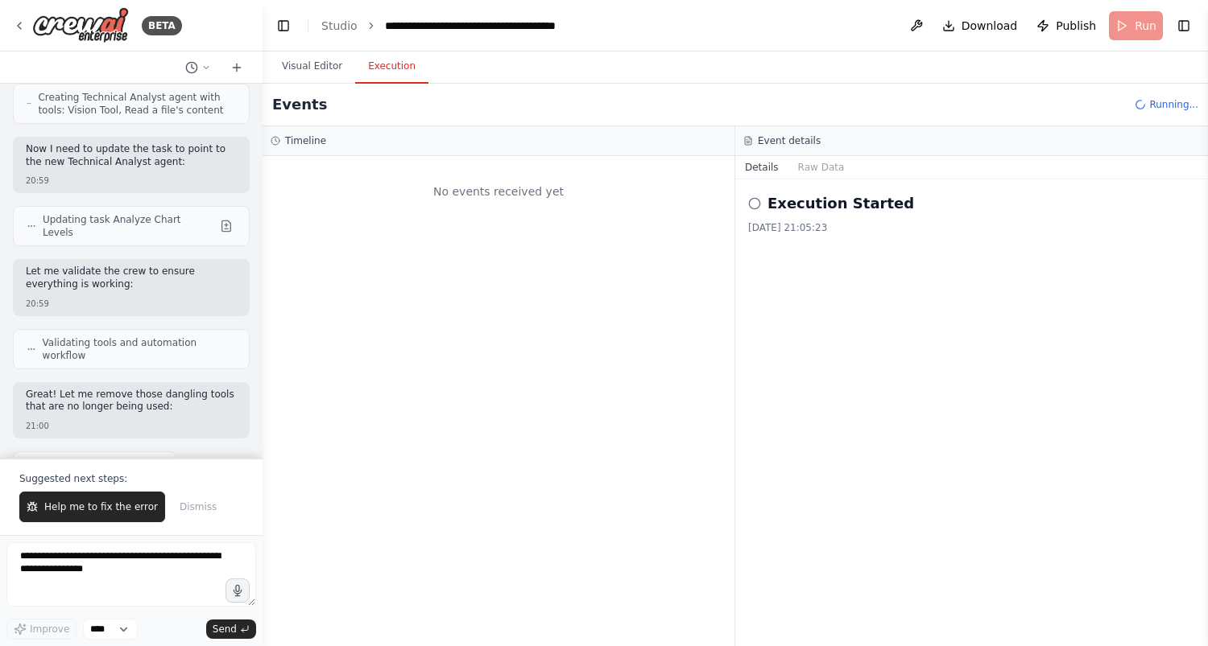
click at [383, 68] on button "Execution" at bounding box center [391, 67] width 73 height 34
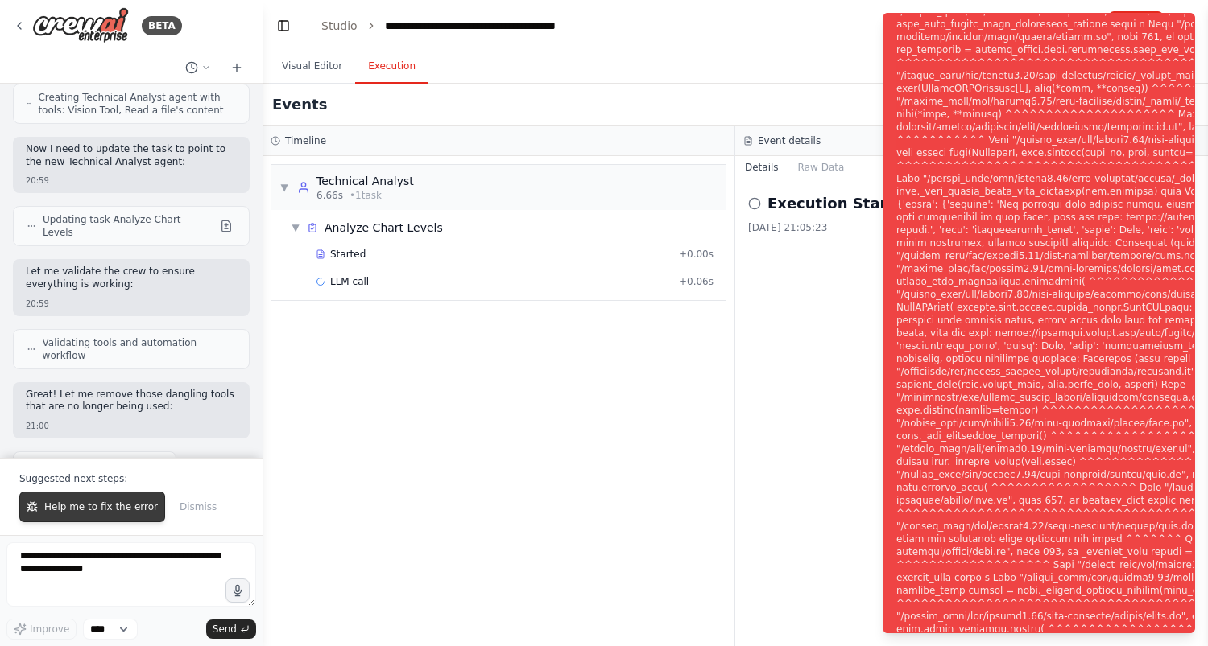
click at [114, 516] on button "Help me to fix the error" at bounding box center [92, 507] width 146 height 31
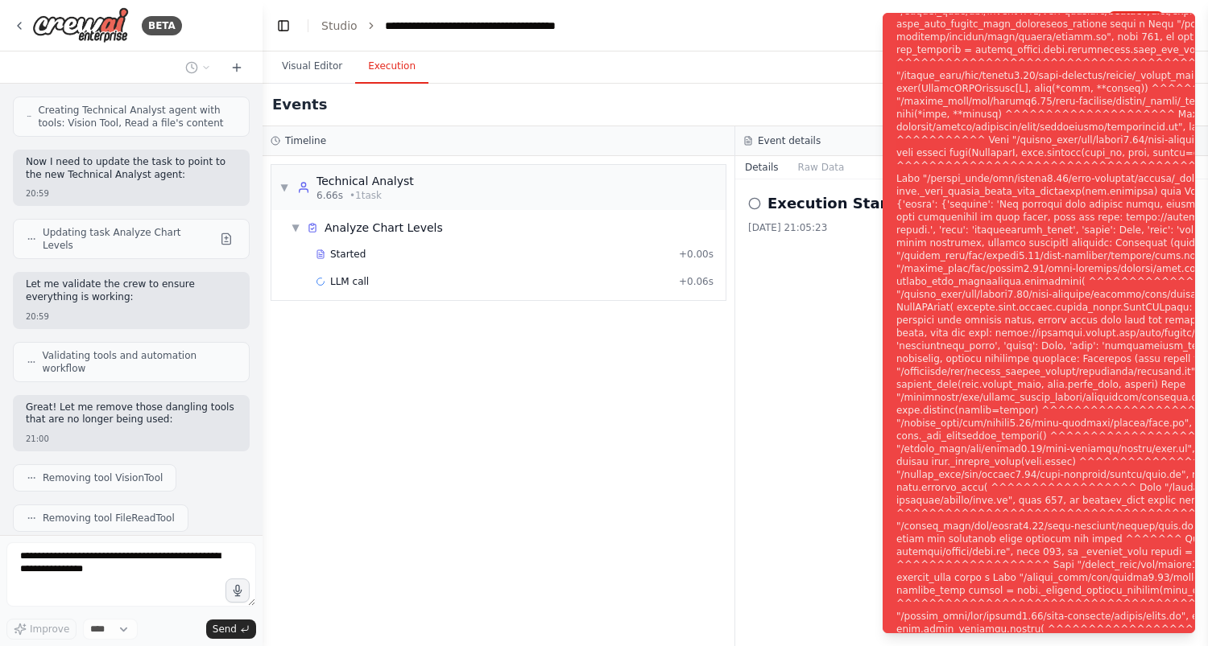
scroll to position [11794, 0]
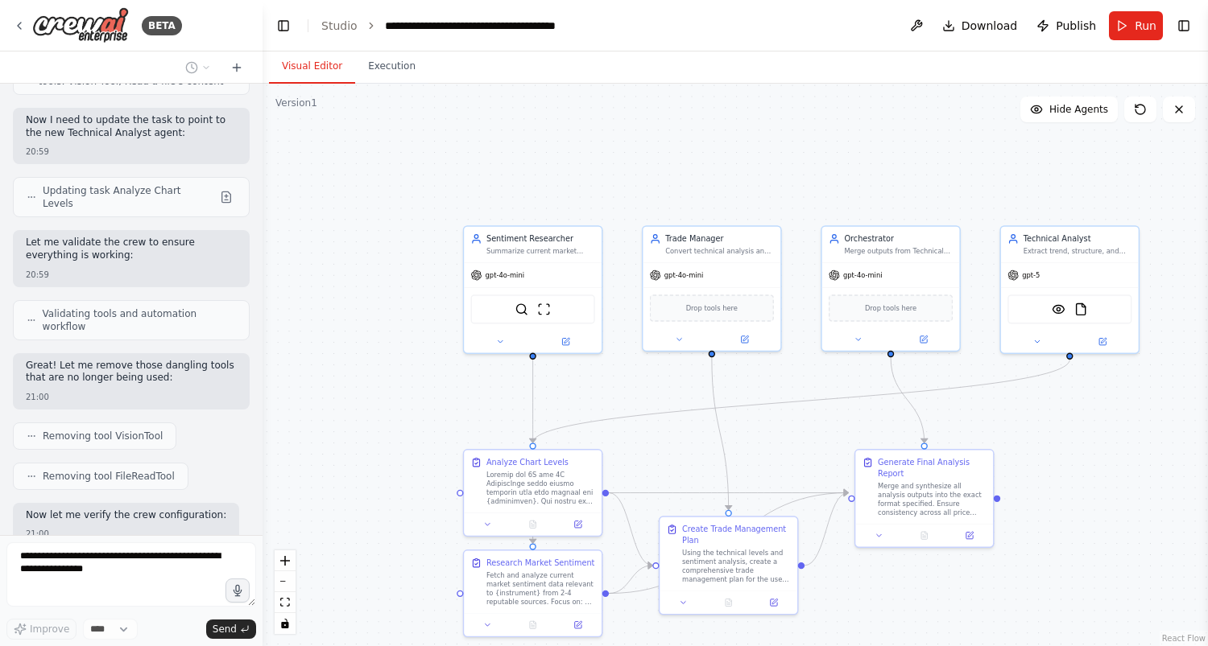
click at [328, 56] on button "Visual Editor" at bounding box center [312, 67] width 86 height 34
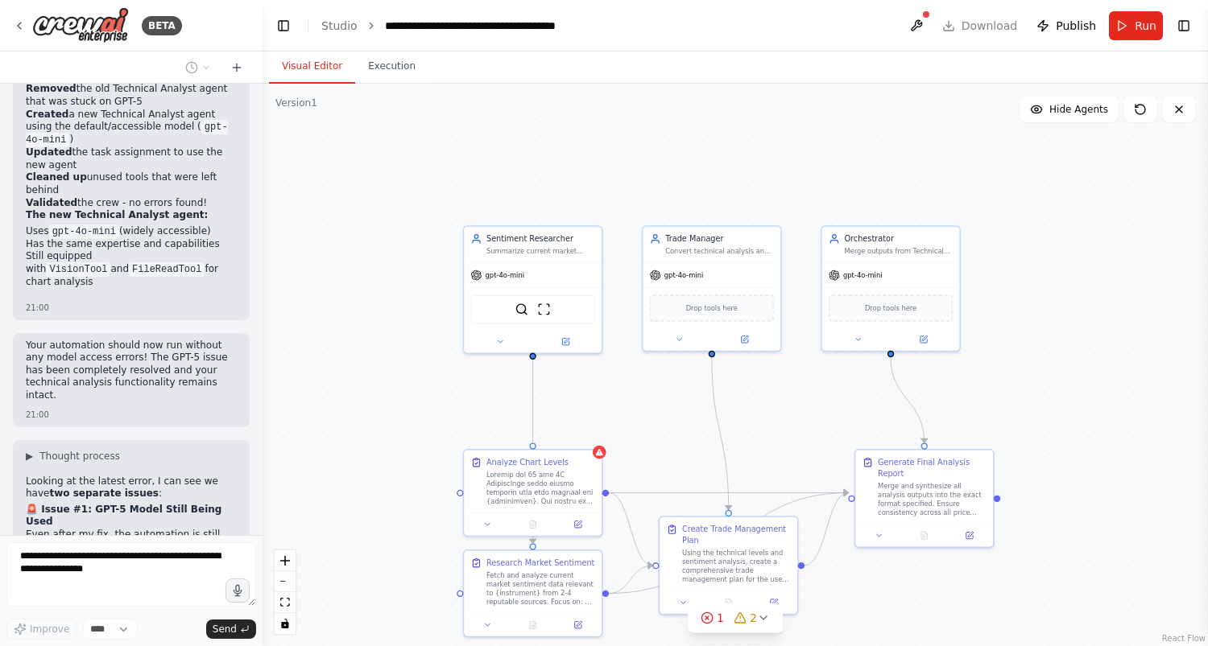
scroll to position [12493, 0]
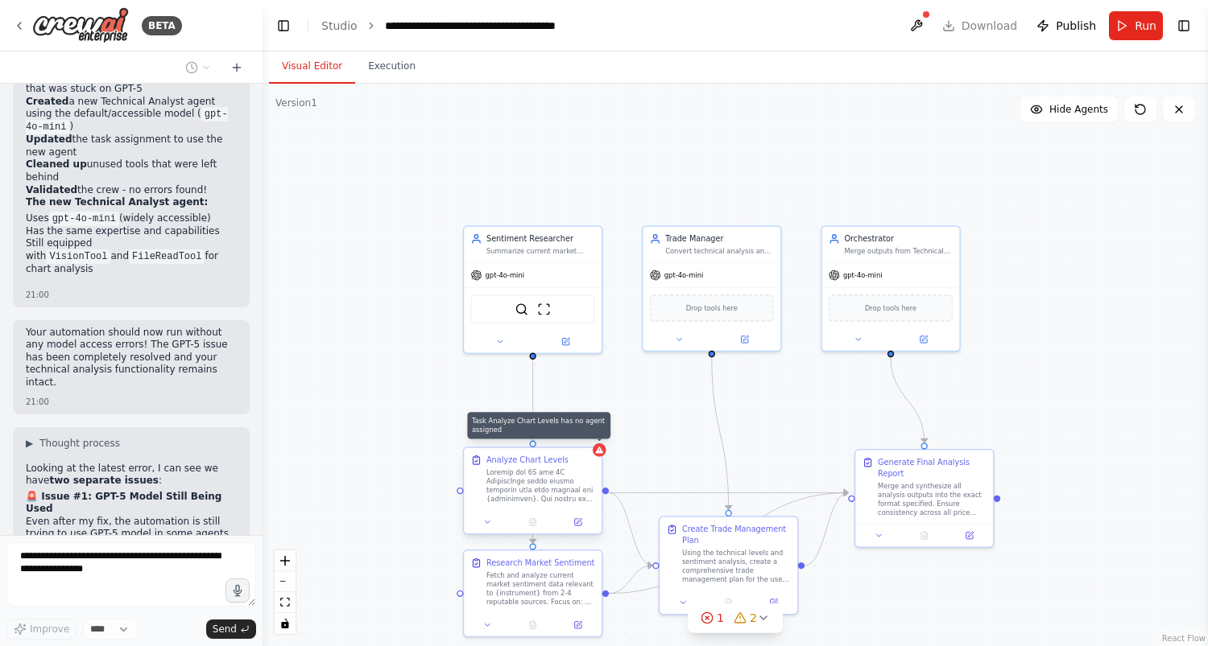
click at [602, 453] on icon at bounding box center [599, 450] width 7 height 6
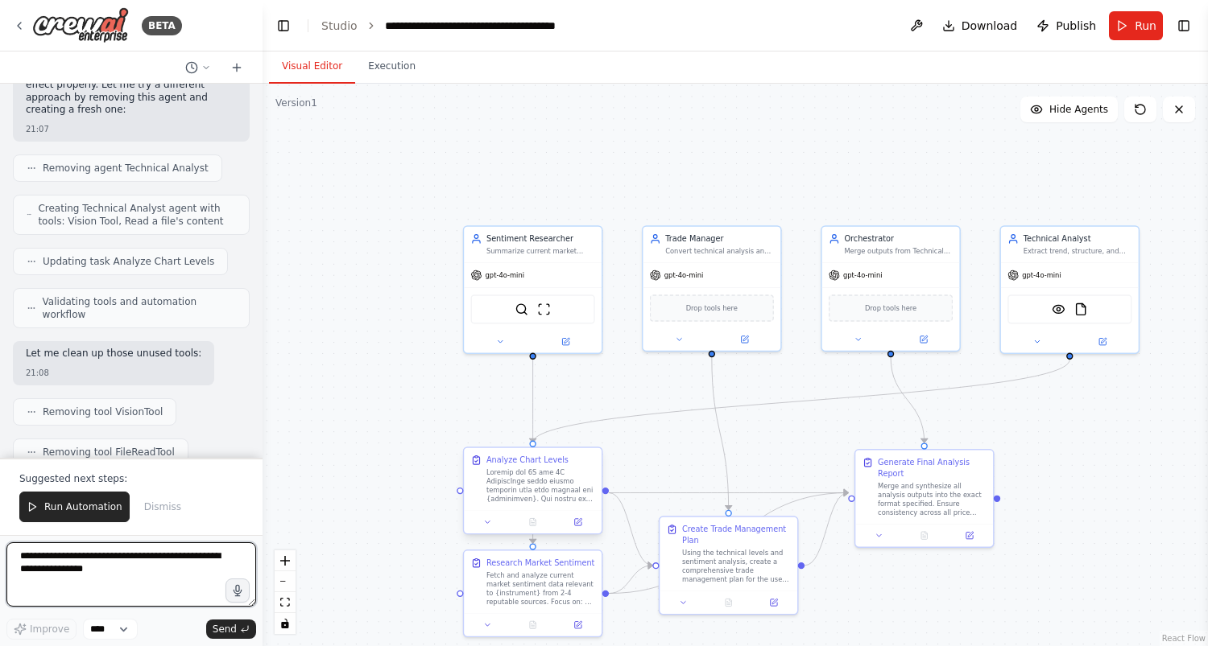
scroll to position [13499, 0]
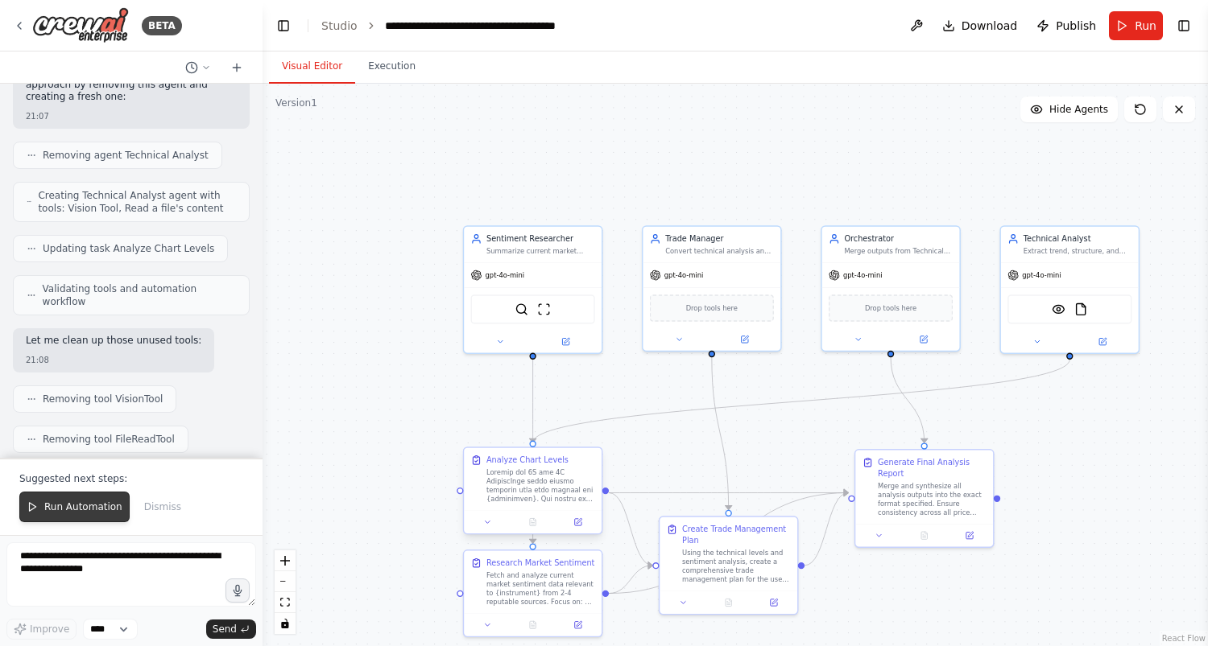
click at [64, 503] on span "Run Automation" at bounding box center [83, 507] width 78 height 13
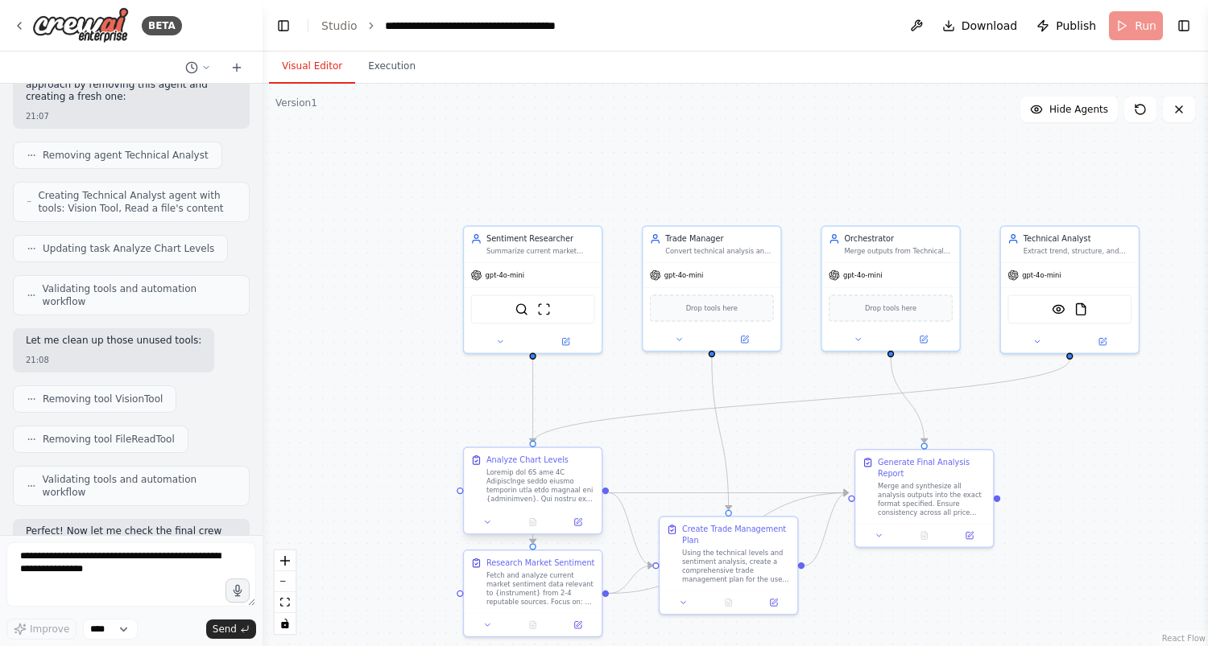
scroll to position [13422, 0]
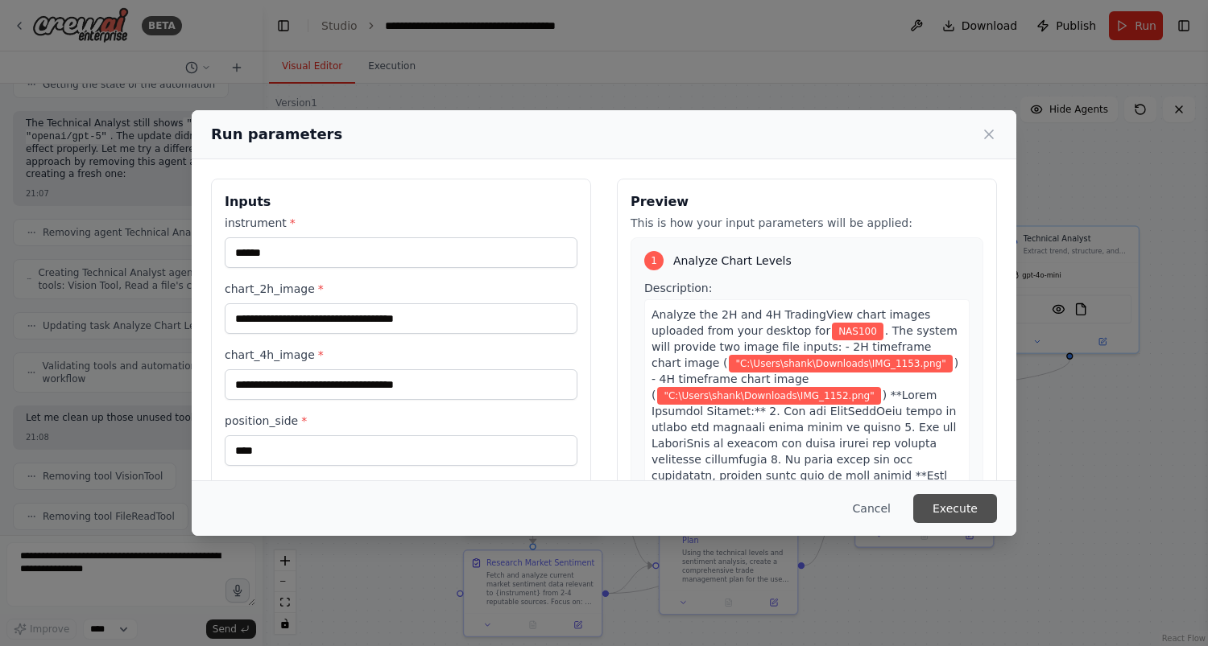
click at [974, 495] on button "Execute" at bounding box center [955, 508] width 84 height 29
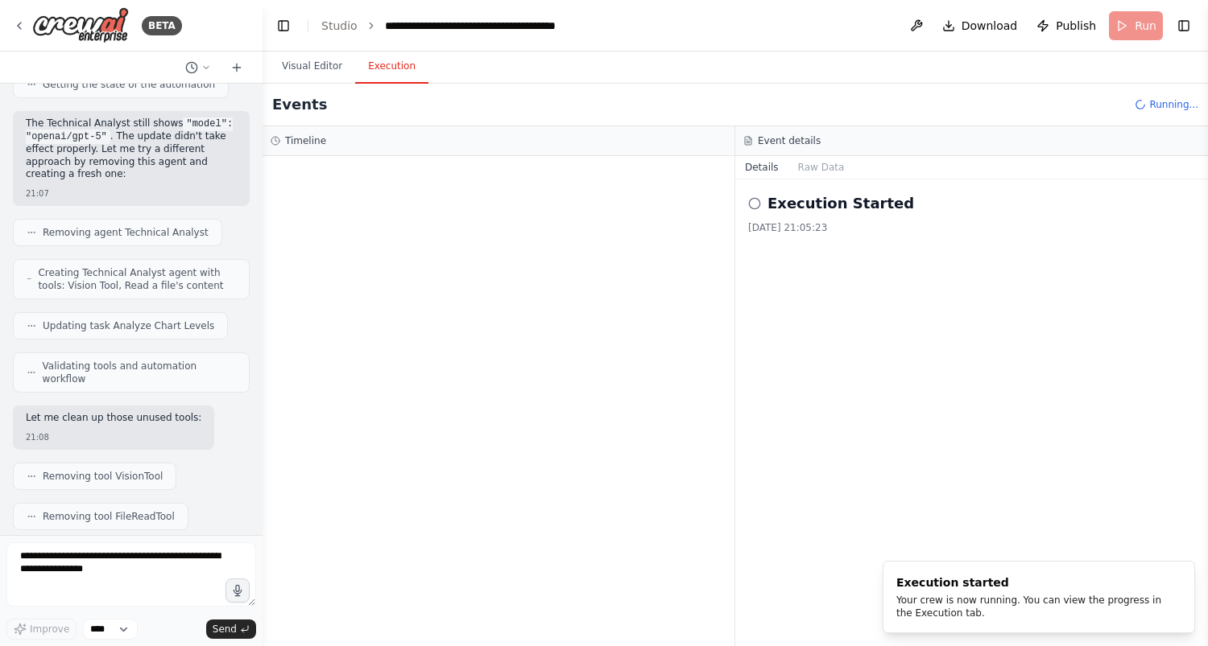
click at [382, 79] on button "Execution" at bounding box center [391, 67] width 73 height 34
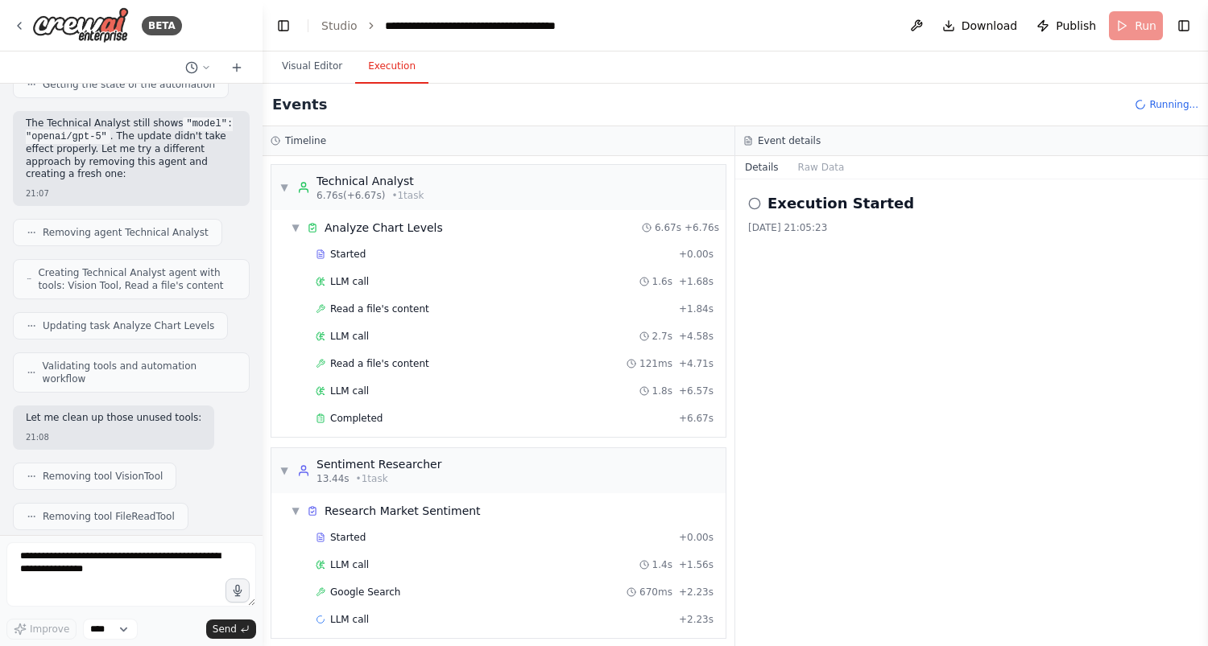
scroll to position [10, 0]
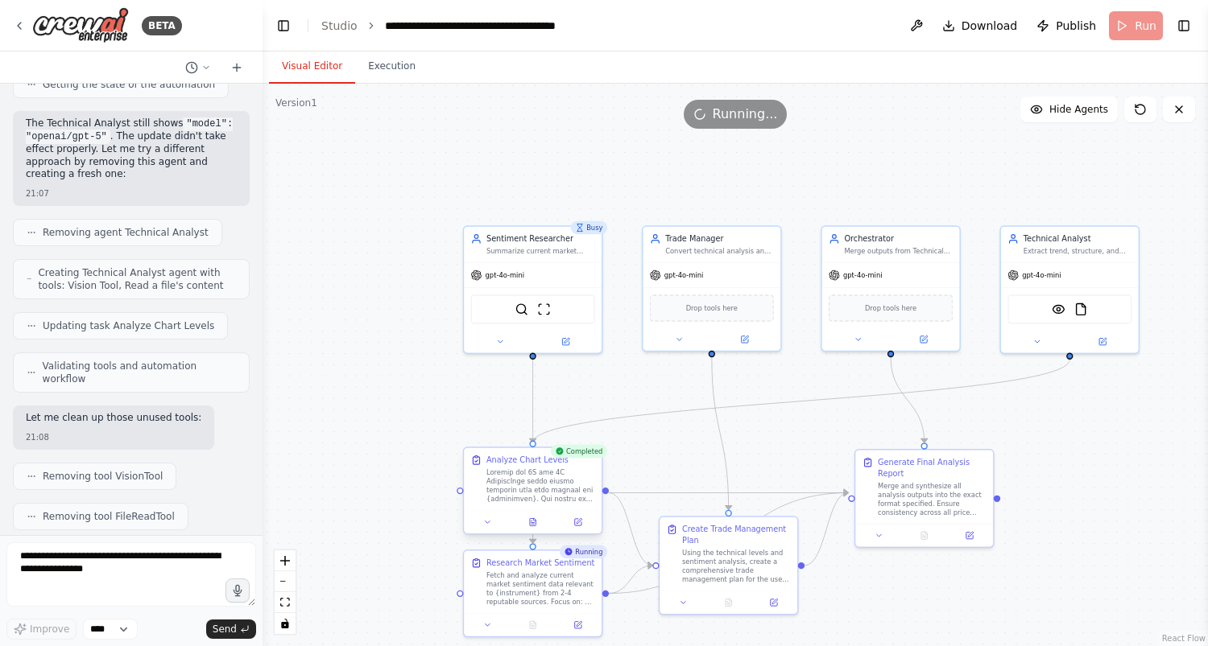
click at [332, 72] on button "Visual Editor" at bounding box center [312, 67] width 86 height 34
click at [538, 529] on div at bounding box center [533, 521] width 138 height 23
click at [532, 523] on icon at bounding box center [533, 521] width 6 height 7
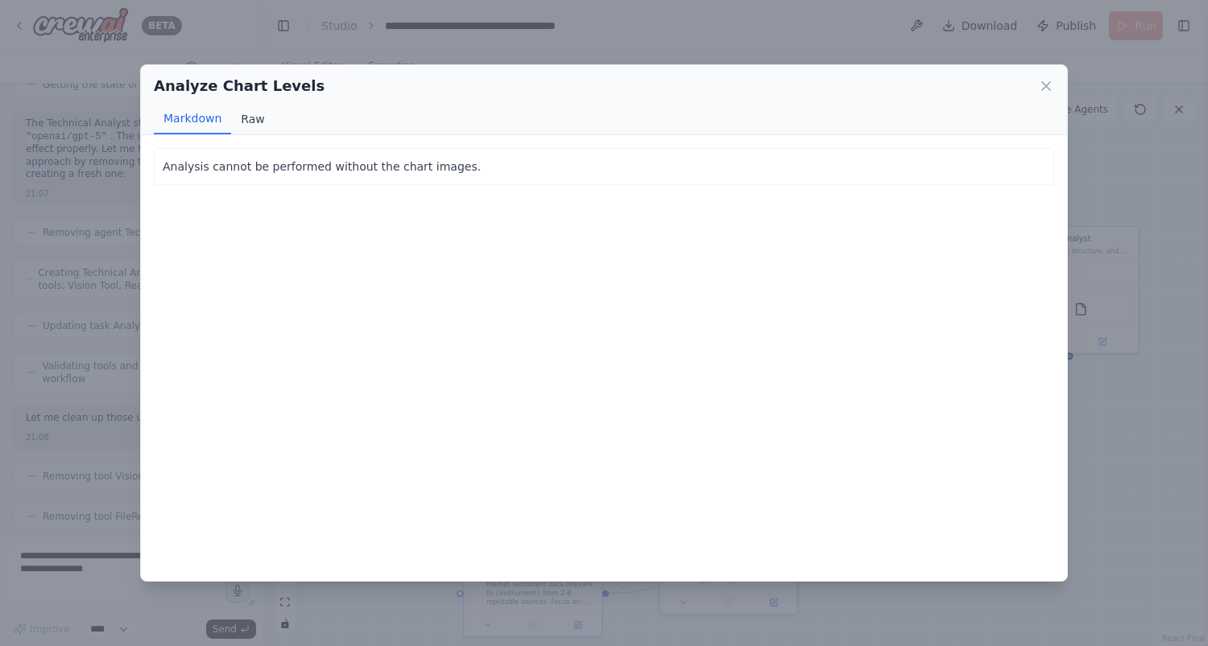
click at [258, 125] on button "Raw" at bounding box center [252, 119] width 43 height 31
click at [200, 128] on button "Markdown" at bounding box center [192, 119] width 77 height 31
click at [1045, 79] on icon at bounding box center [1046, 86] width 16 height 16
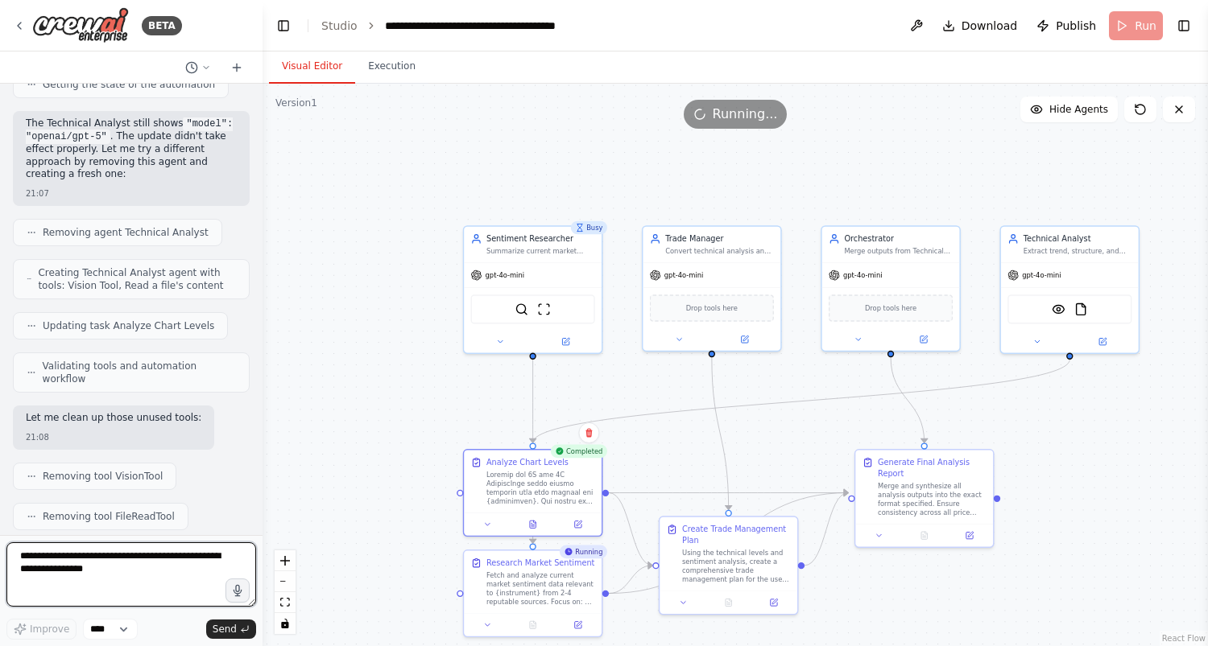
click at [171, 560] on textarea at bounding box center [131, 575] width 250 height 64
type textarea "**********"
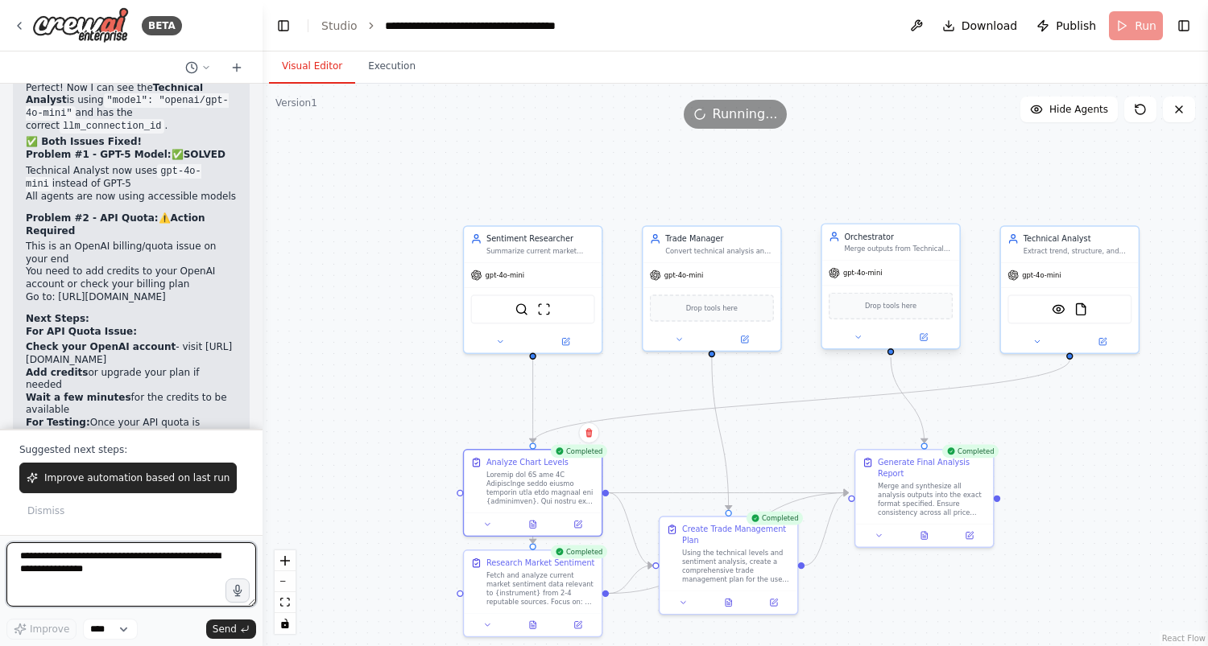
scroll to position [14065, 0]
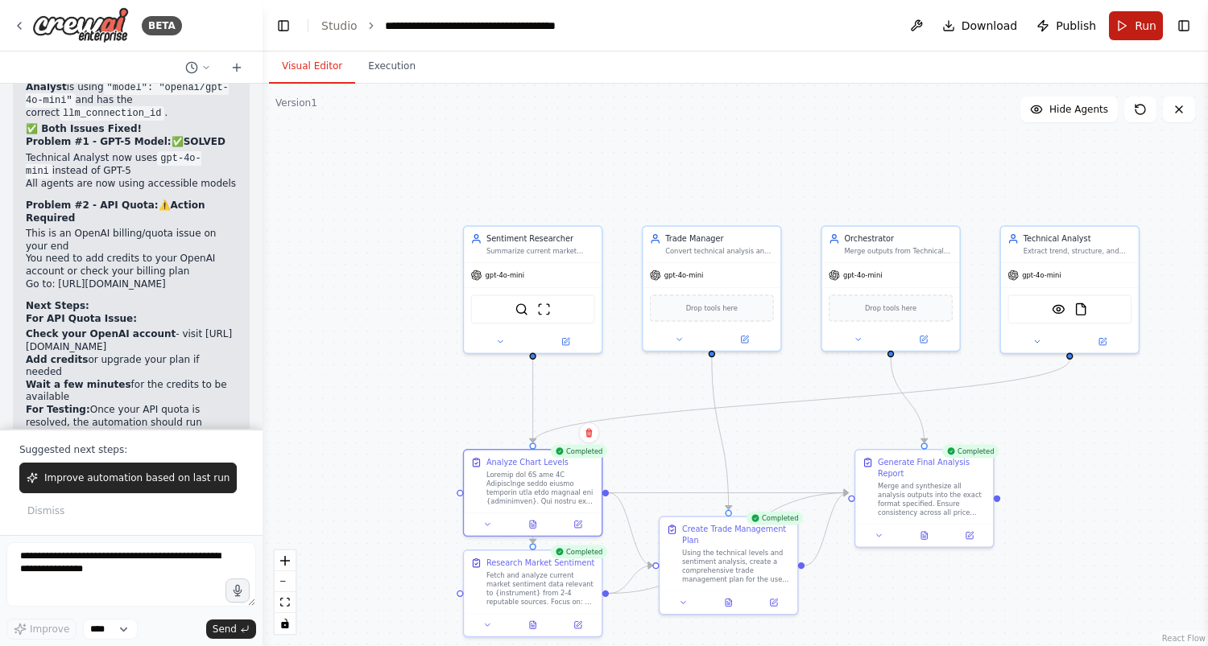
click at [1136, 38] on button "Run" at bounding box center [1136, 25] width 54 height 29
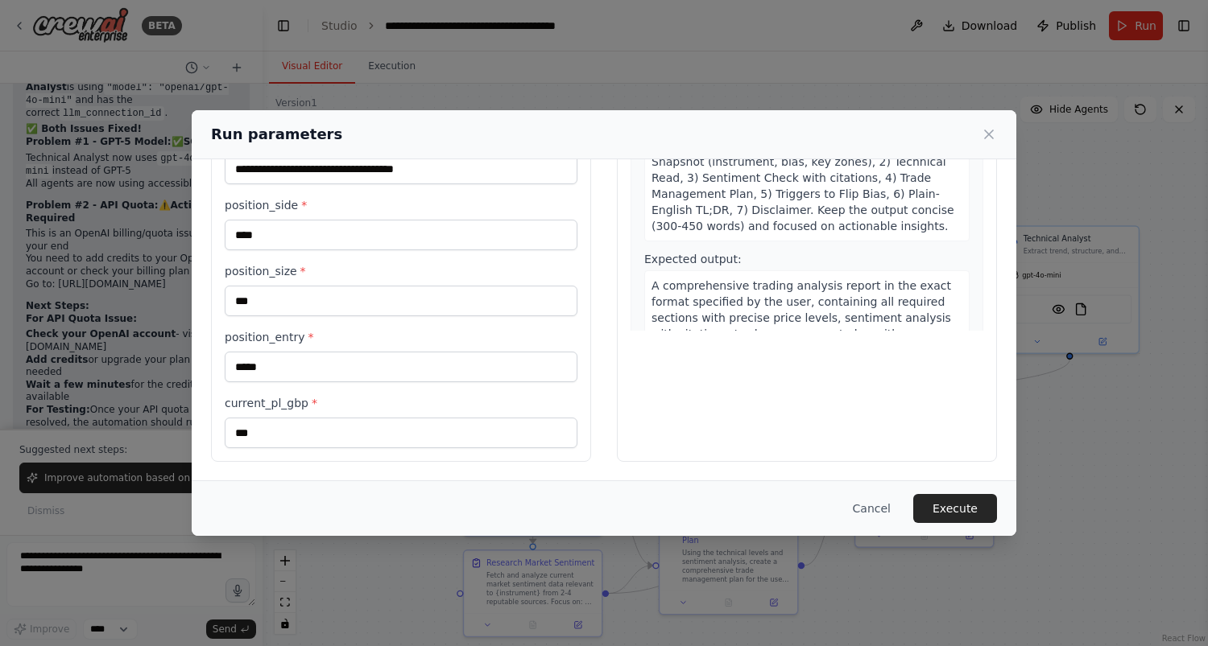
scroll to position [0, 0]
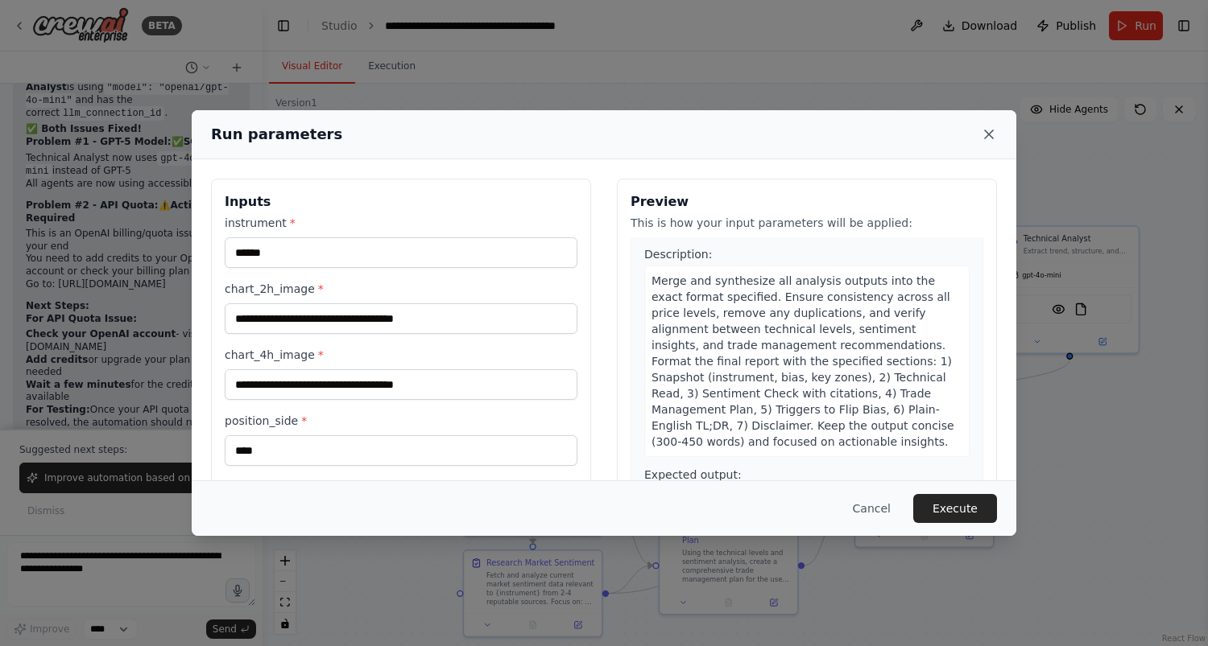
click at [982, 126] on icon at bounding box center [989, 134] width 16 height 16
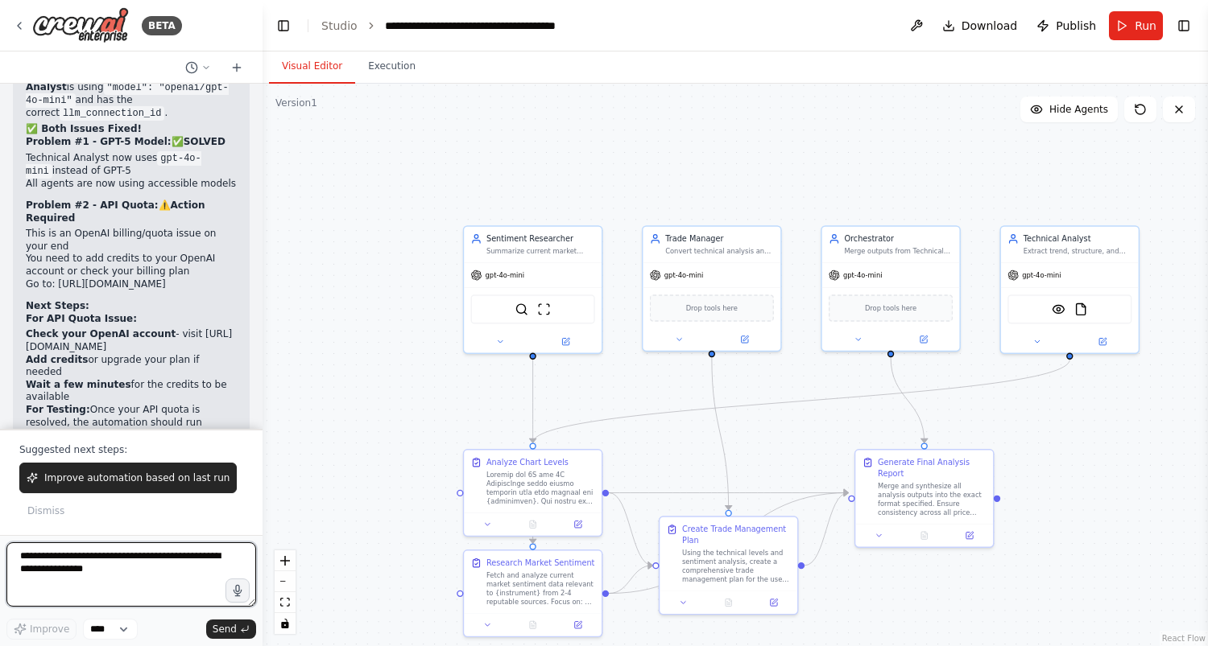
click at [56, 564] on textarea at bounding box center [131, 575] width 250 height 64
type textarea "**********"
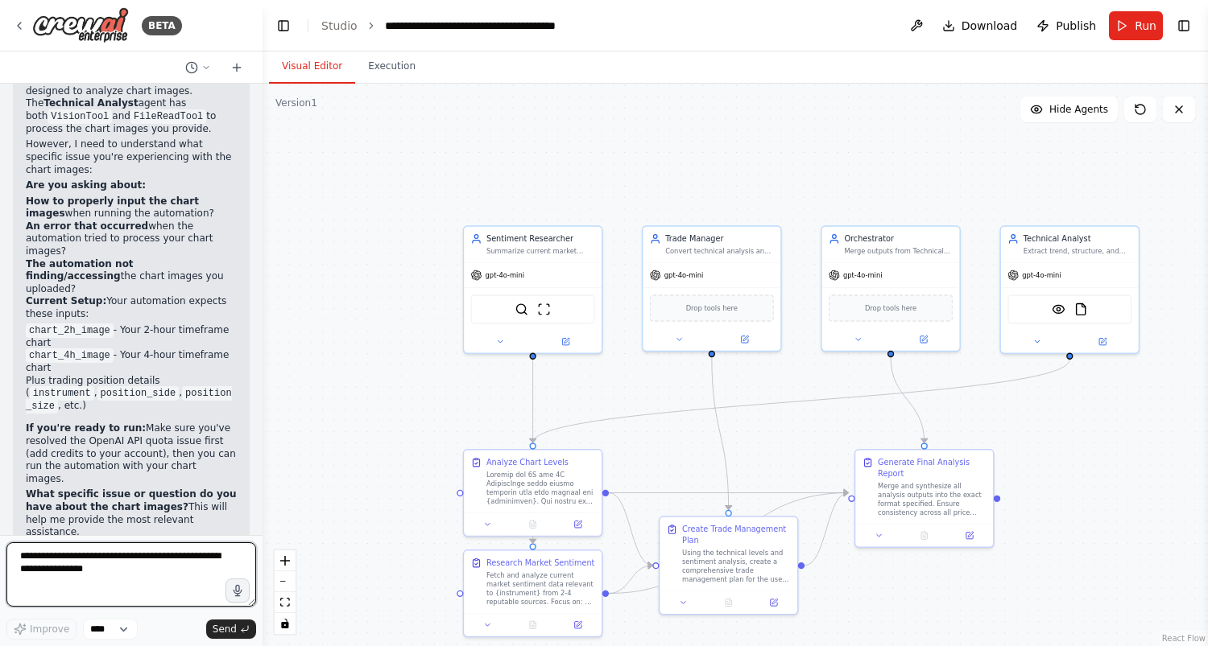
scroll to position [14697, 0]
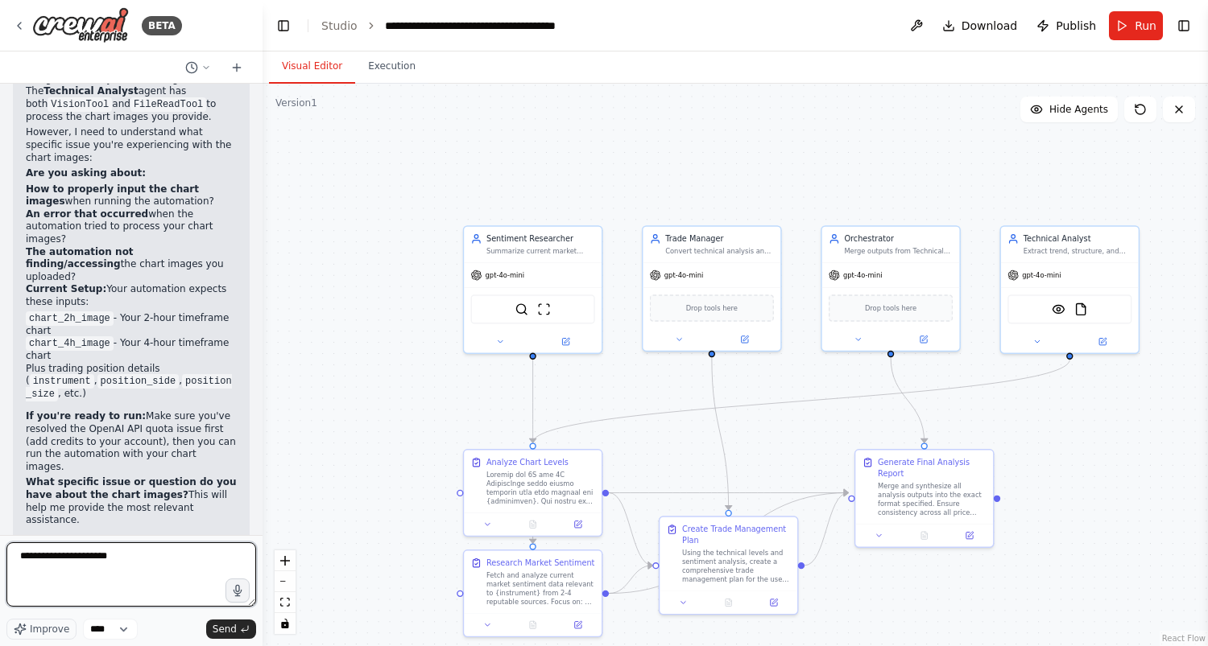
type textarea "**********"
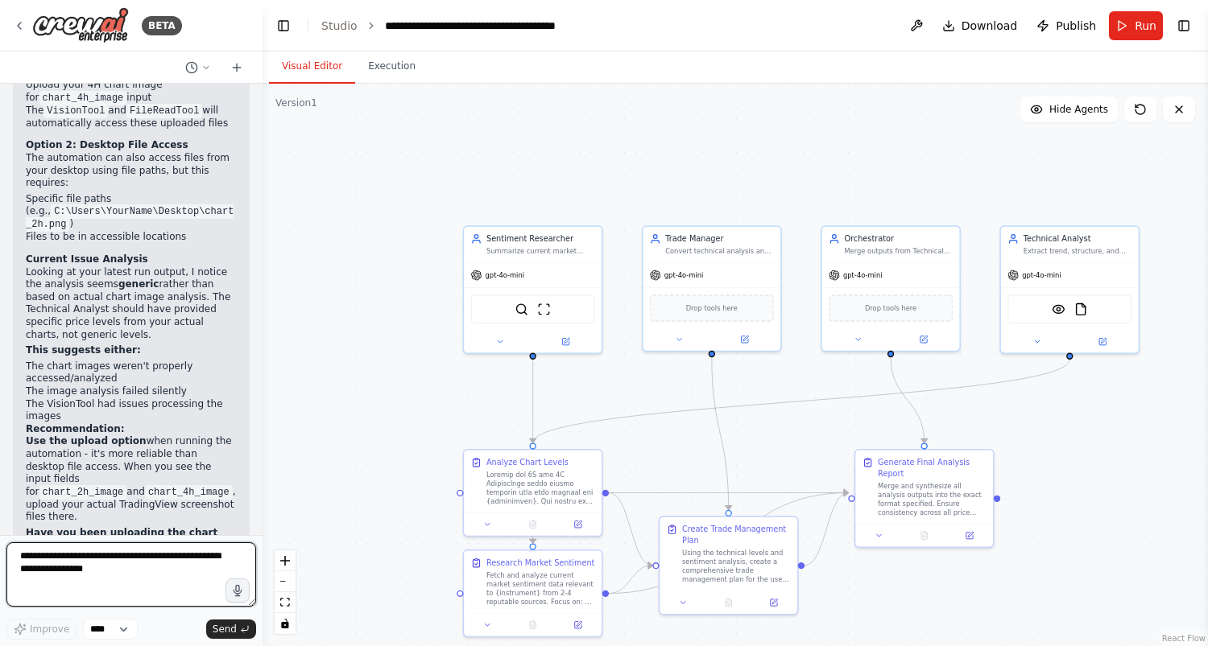
scroll to position [15432, 0]
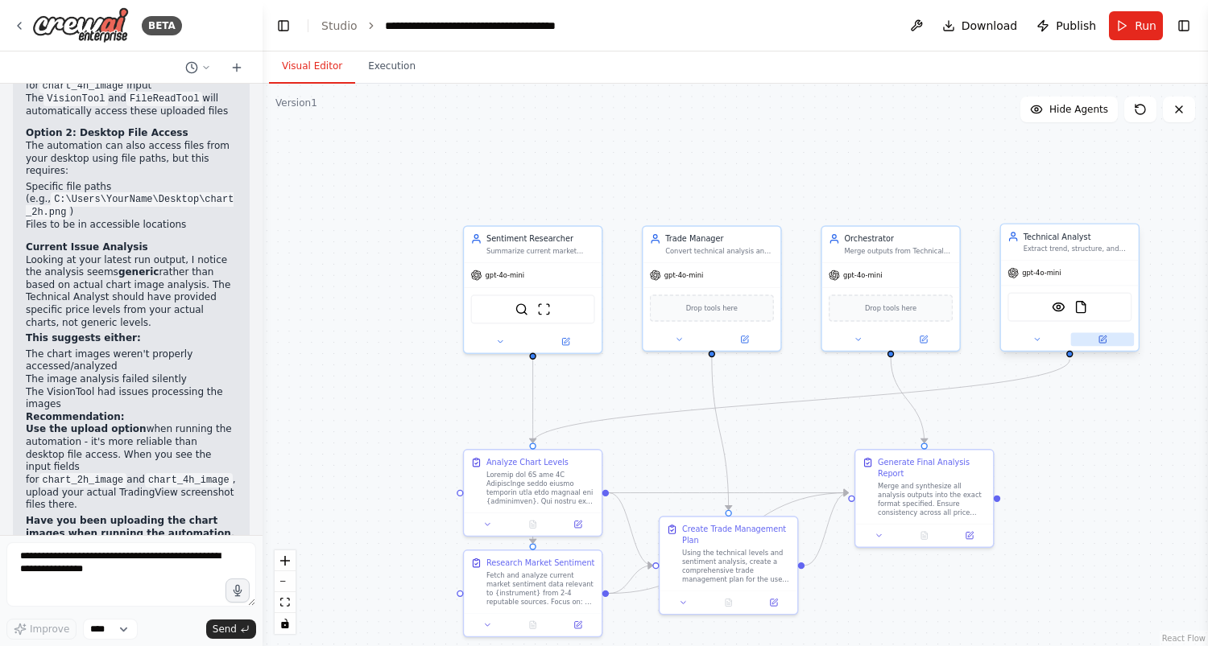
click at [1105, 338] on icon at bounding box center [1101, 339] width 9 height 9
click at [1124, 23] on button "Run" at bounding box center [1136, 25] width 54 height 29
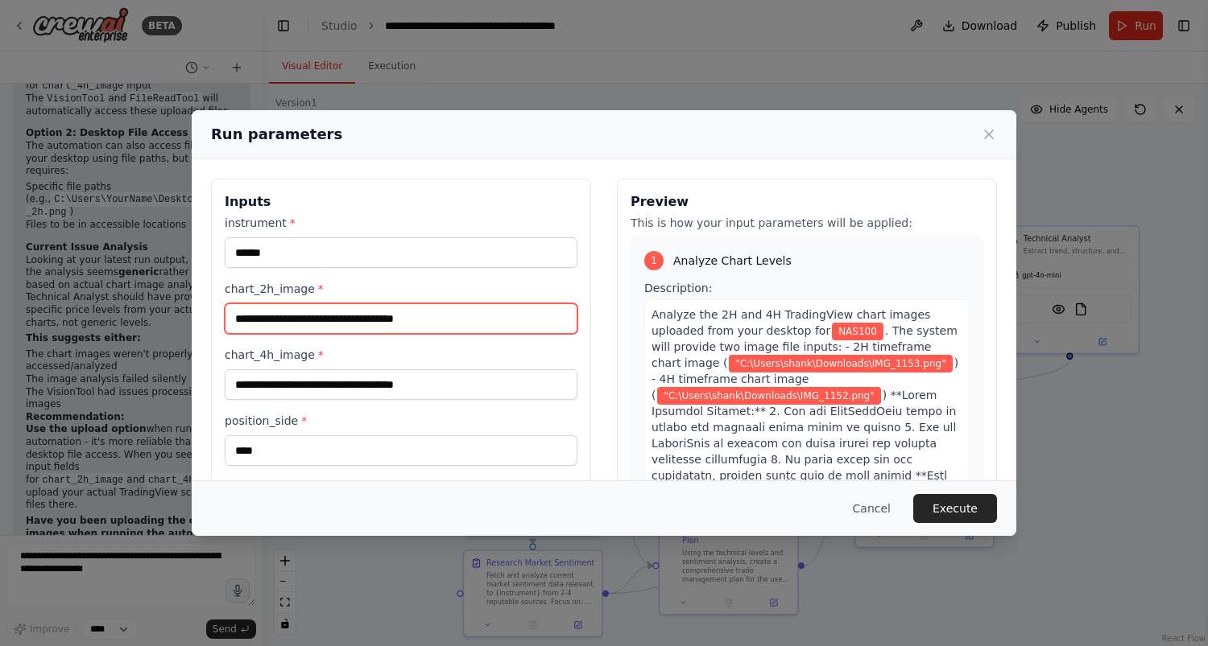
click at [242, 317] on input "**********" at bounding box center [401, 318] width 353 height 31
click at [470, 322] on input "**********" at bounding box center [401, 318] width 353 height 31
type input "**********"
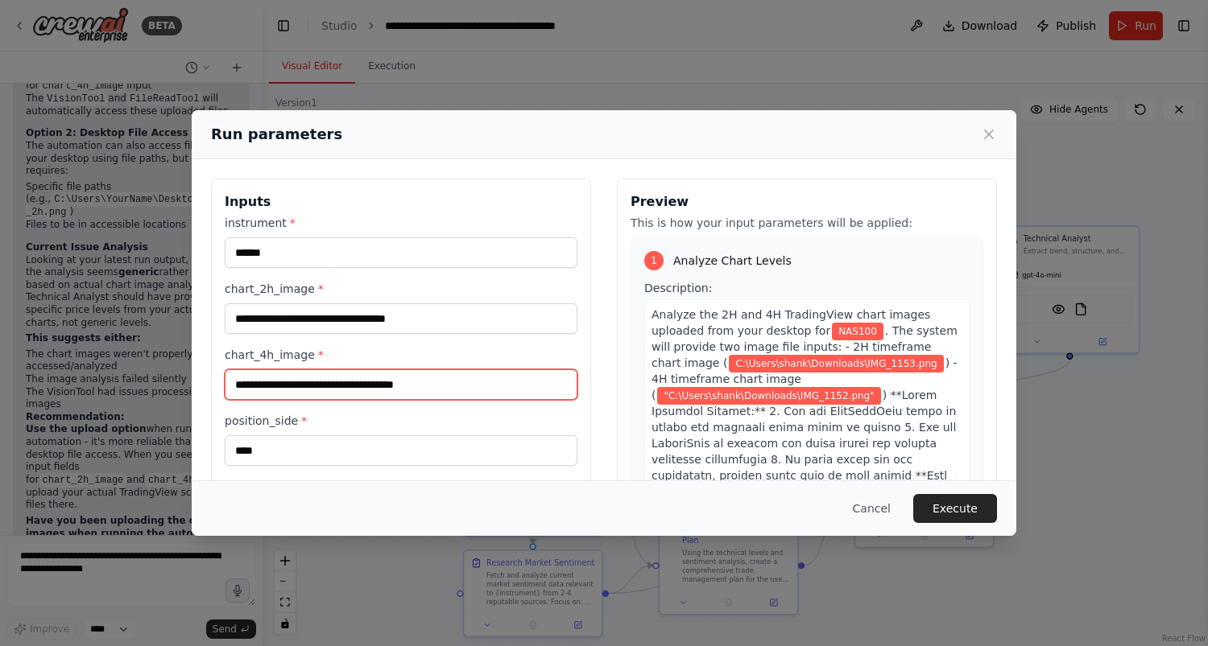
click at [238, 385] on input "**********" at bounding box center [401, 385] width 353 height 31
click at [476, 386] on input "**********" at bounding box center [401, 385] width 353 height 31
type input "**********"
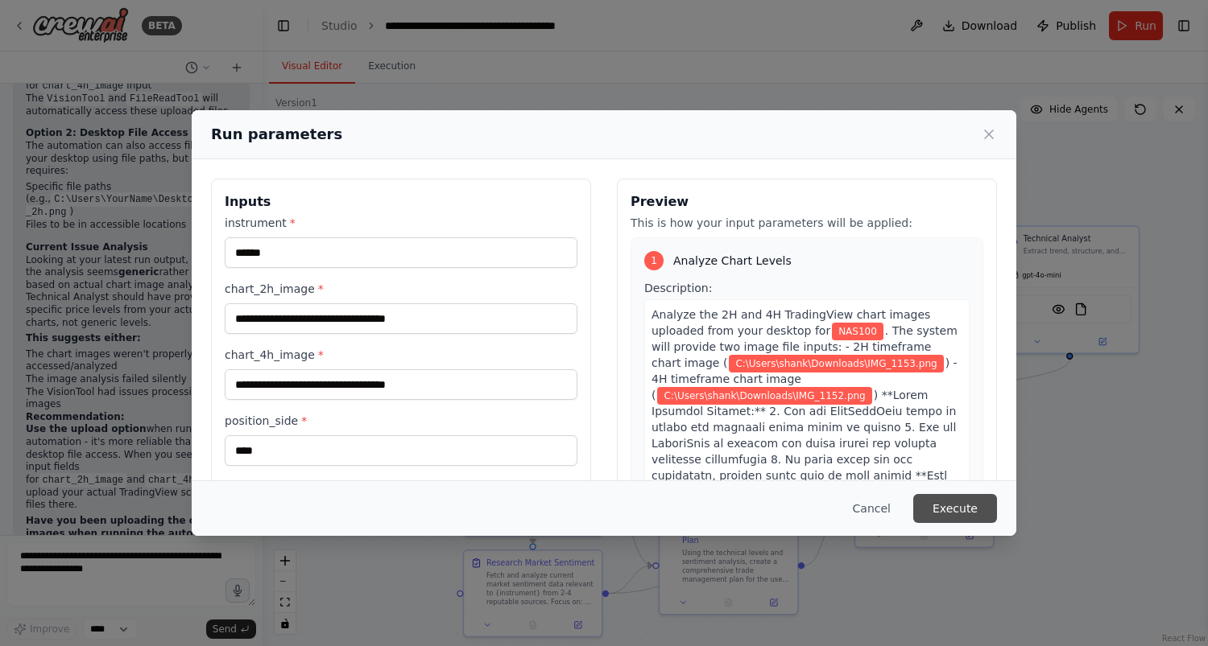
click at [976, 501] on button "Execute" at bounding box center [955, 508] width 84 height 29
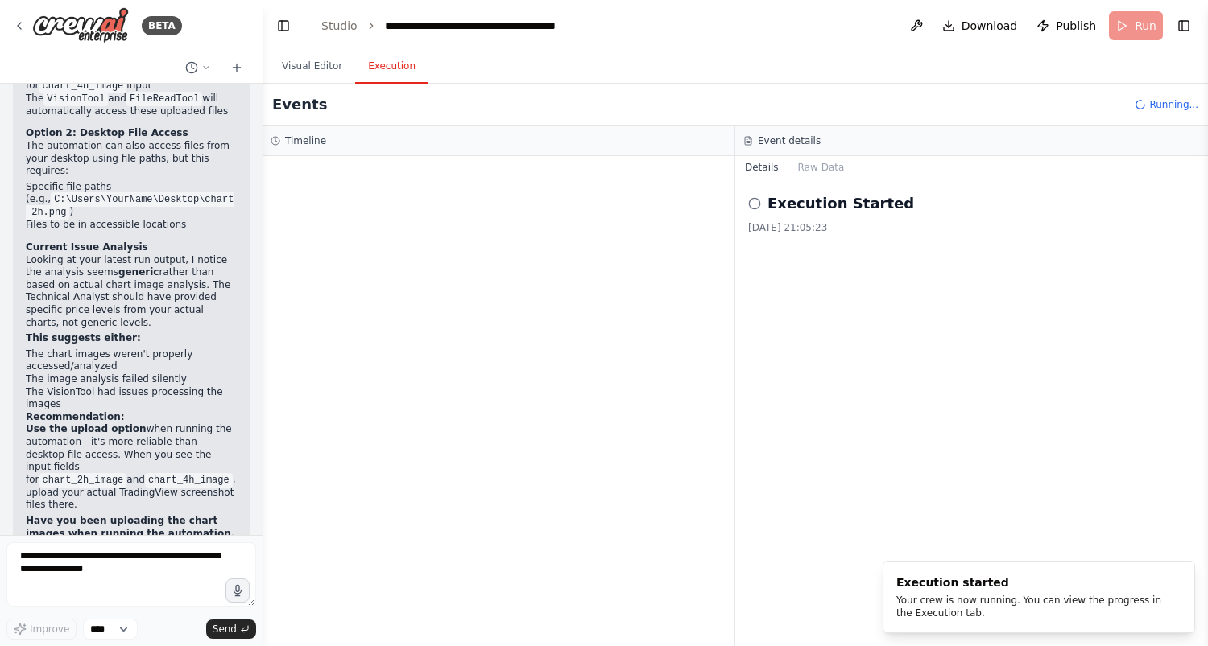
scroll to position [0, 0]
click at [394, 64] on button "Execution" at bounding box center [391, 67] width 73 height 34
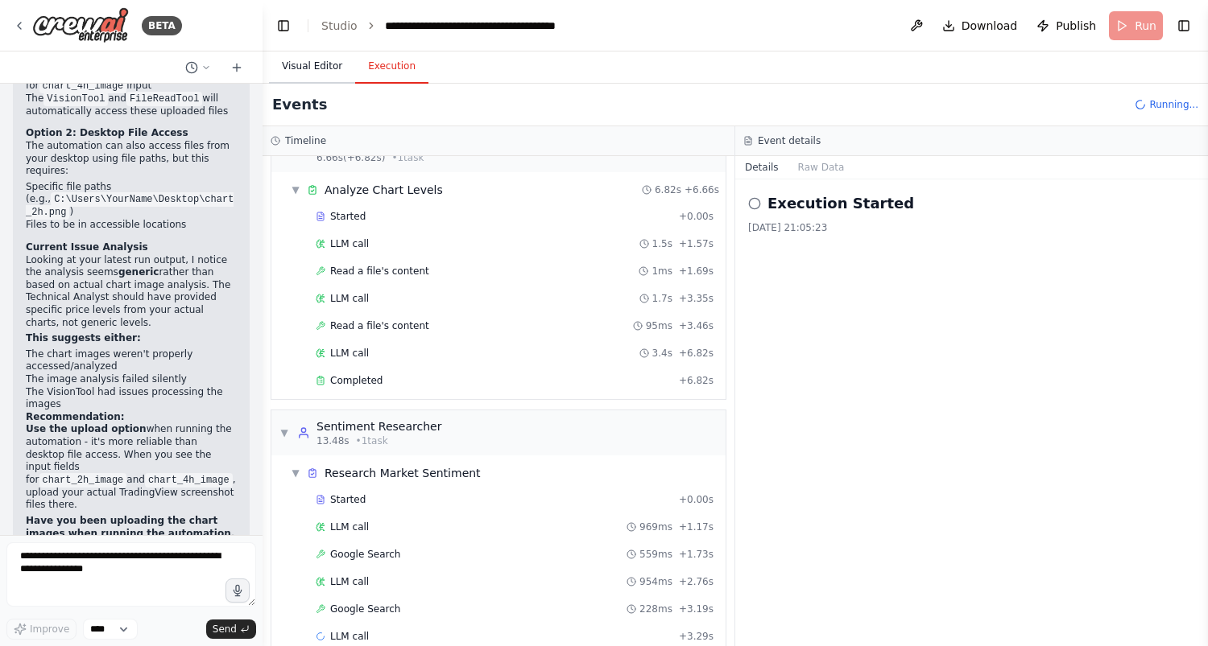
scroll to position [65, 0]
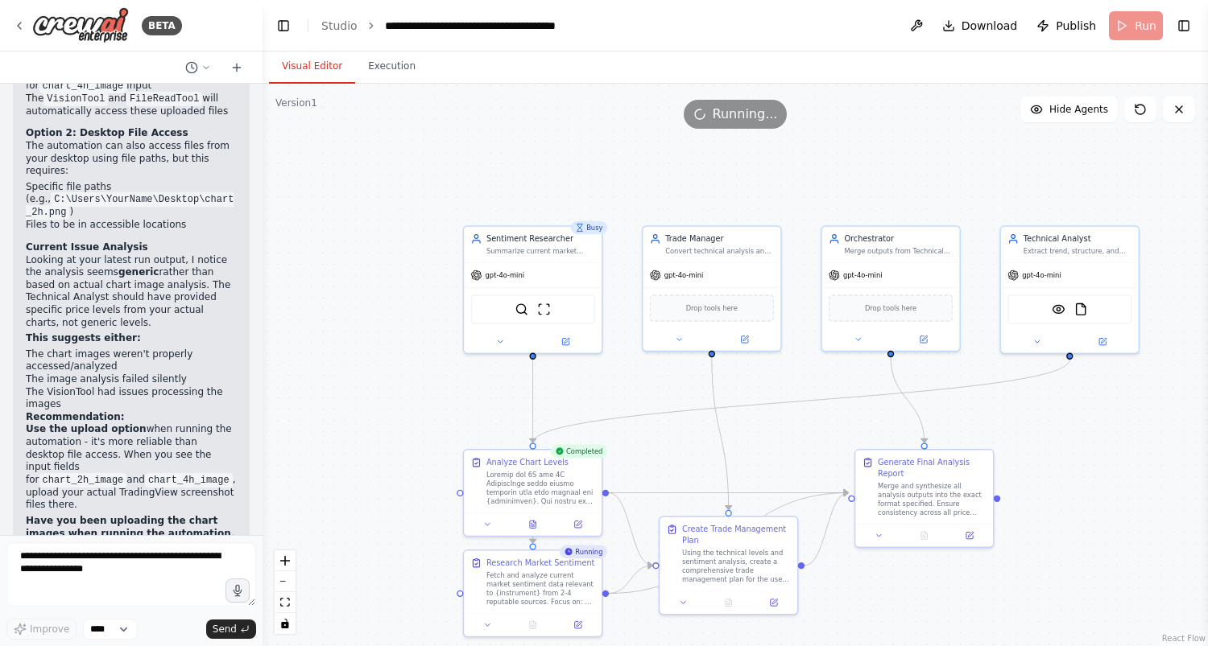
click at [307, 55] on button "Visual Editor" at bounding box center [312, 67] width 86 height 34
click at [534, 522] on icon at bounding box center [533, 521] width 6 height 7
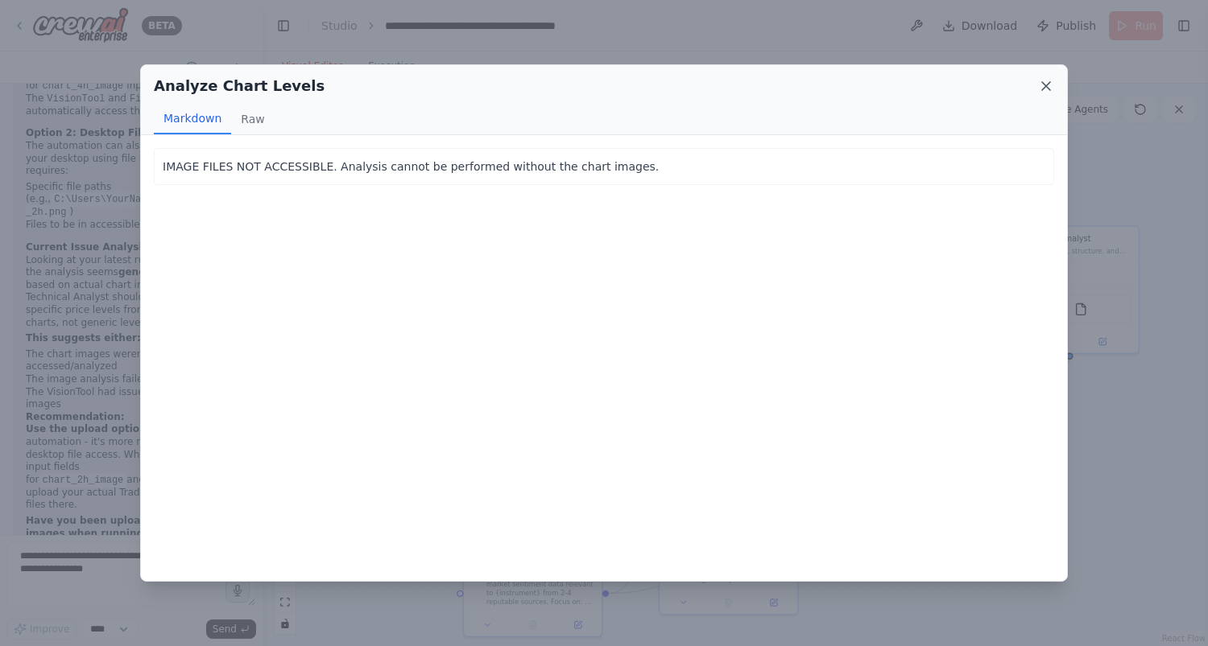
click at [1044, 86] on icon at bounding box center [1046, 86] width 16 height 16
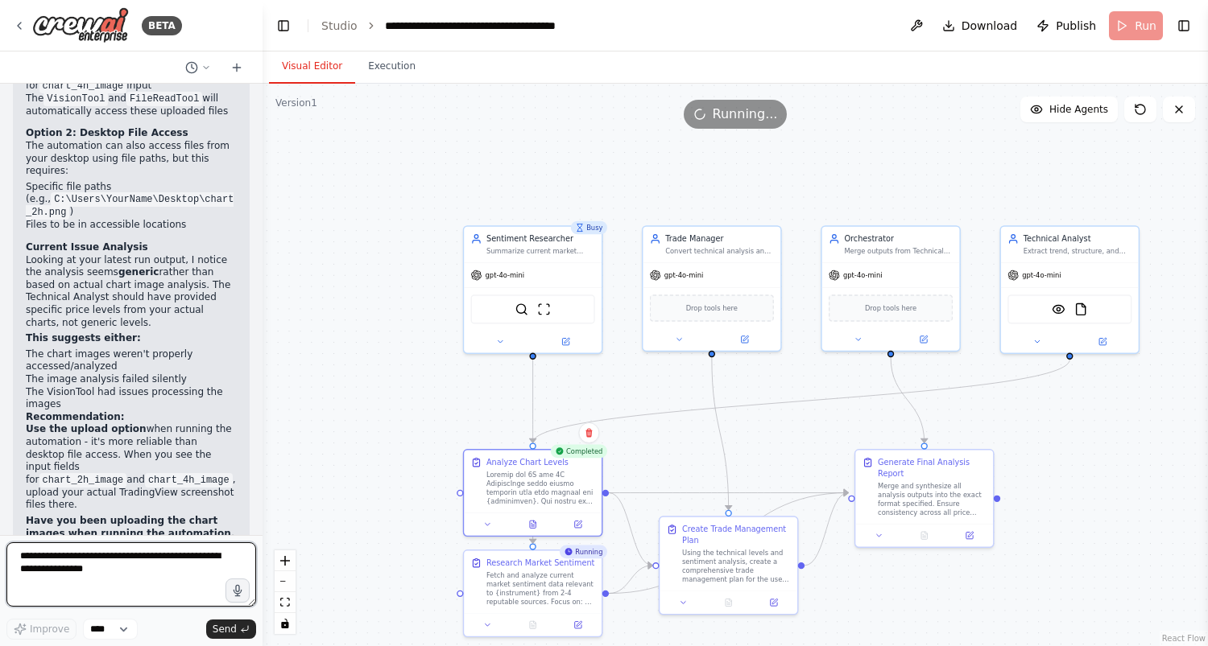
click at [52, 579] on textarea at bounding box center [131, 575] width 250 height 64
paste textarea "**********"
type textarea "**********"
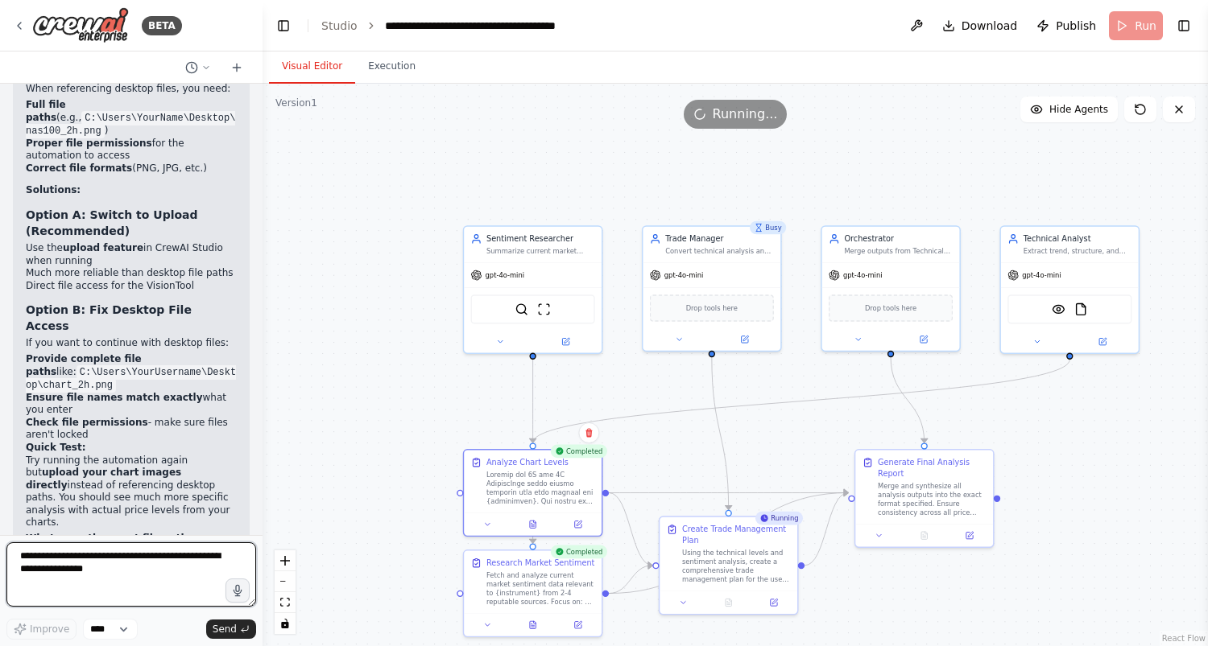
scroll to position [16201, 0]
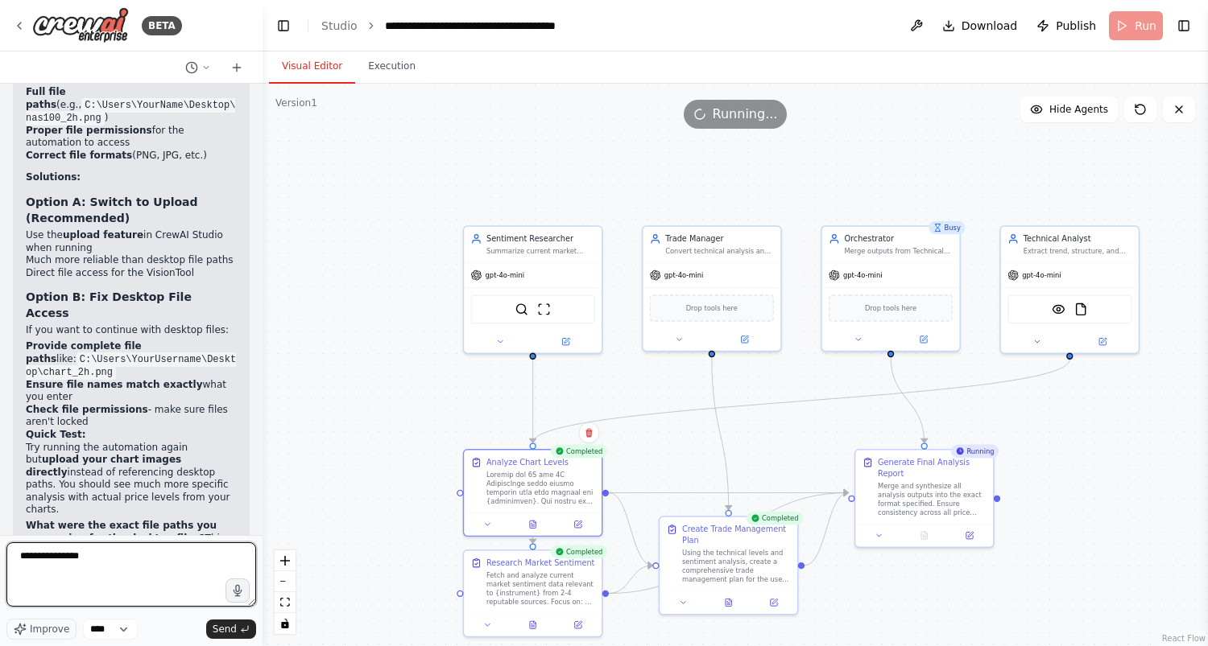
type textarea "**********"
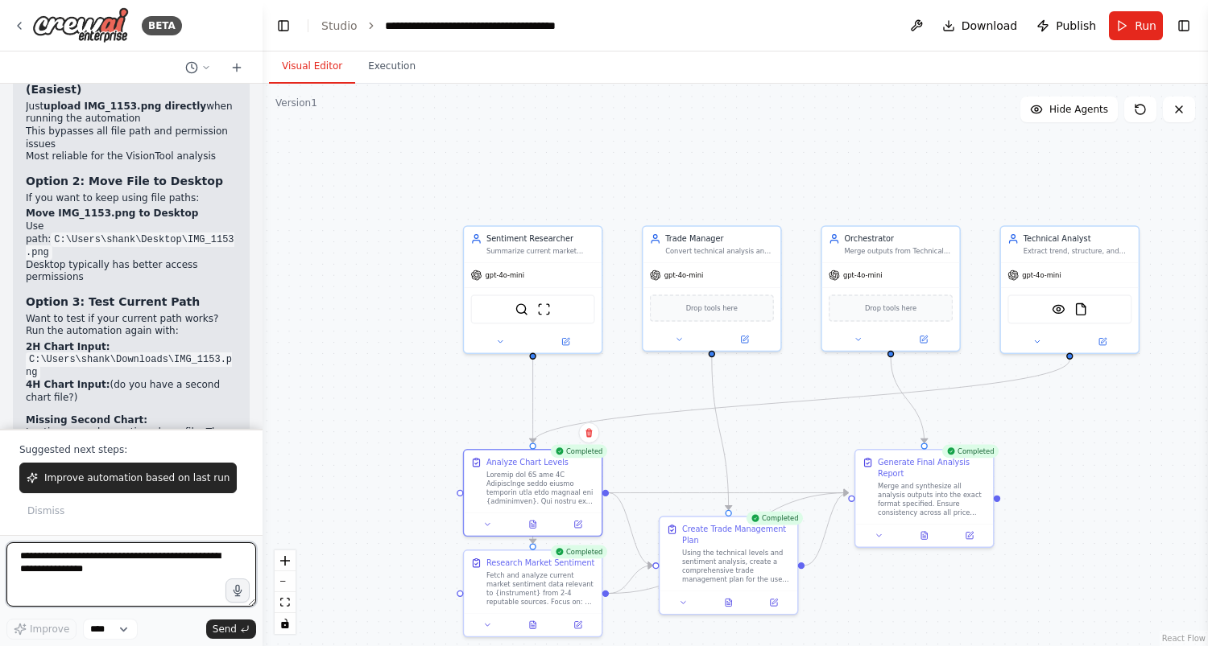
scroll to position [16720, 0]
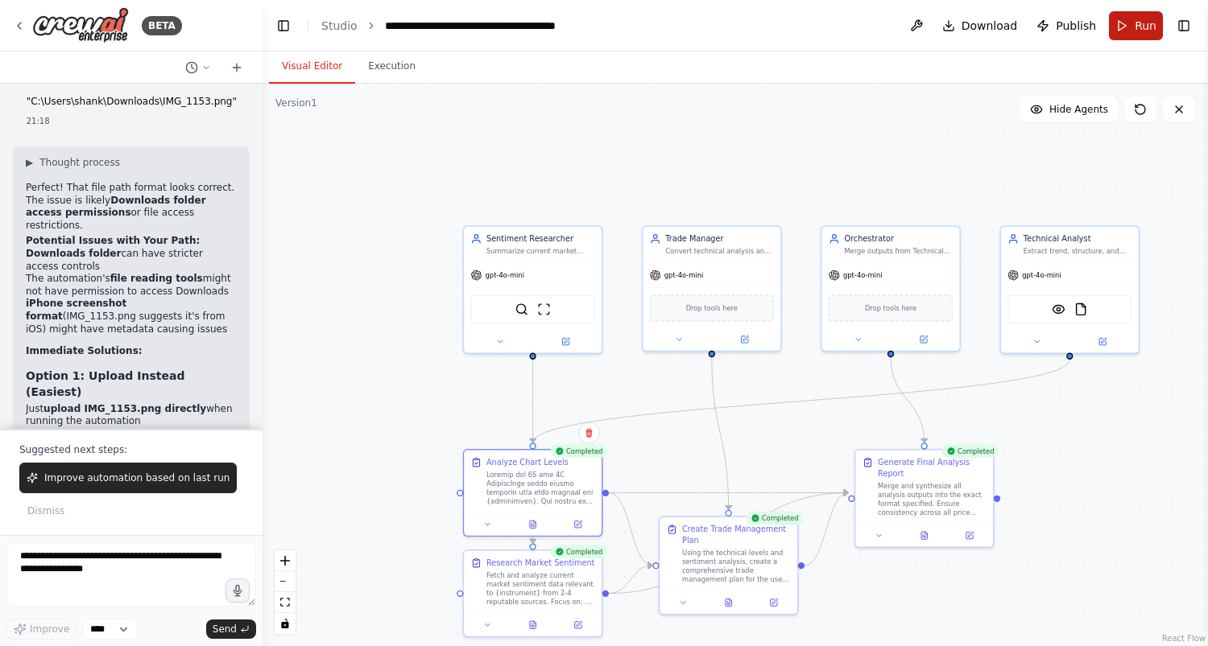
click at [1131, 26] on button "Run" at bounding box center [1136, 25] width 54 height 29
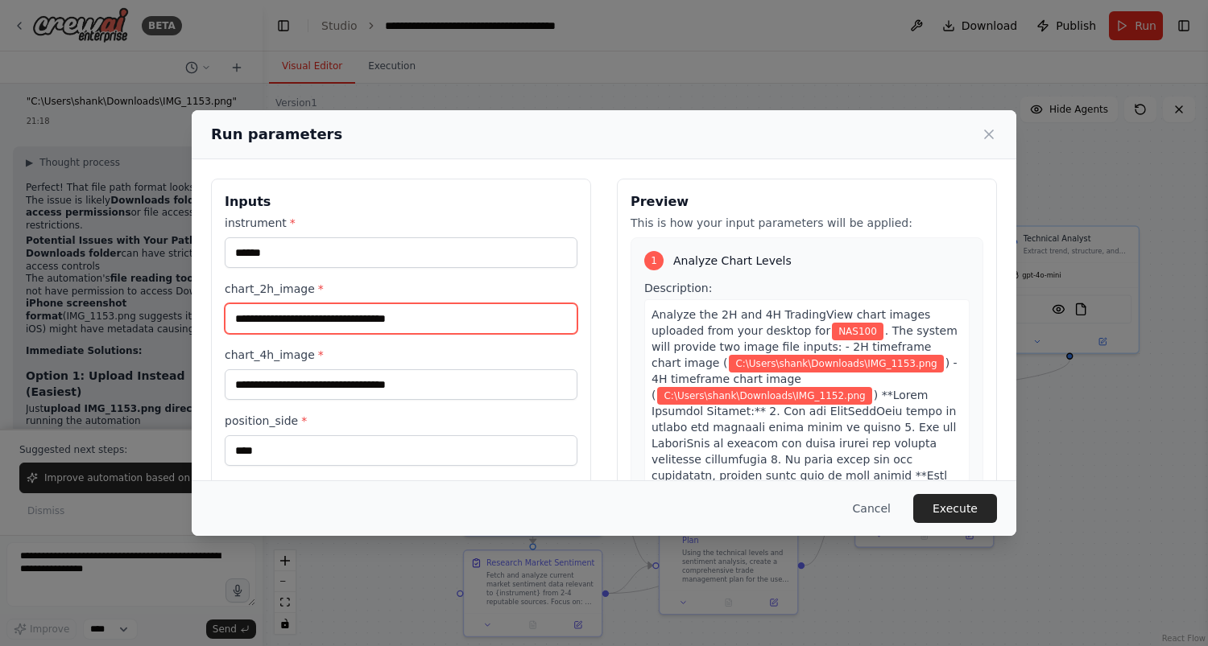
click at [529, 312] on input "**********" at bounding box center [401, 318] width 353 height 31
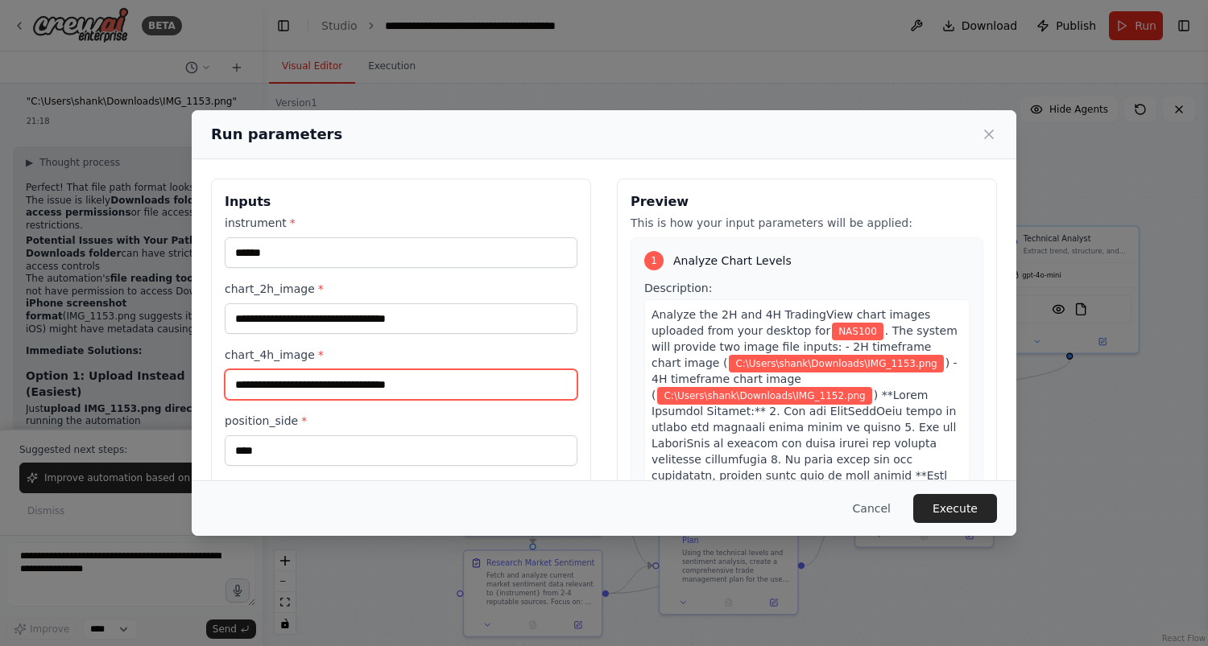
click at [504, 386] on input "**********" at bounding box center [401, 385] width 353 height 31
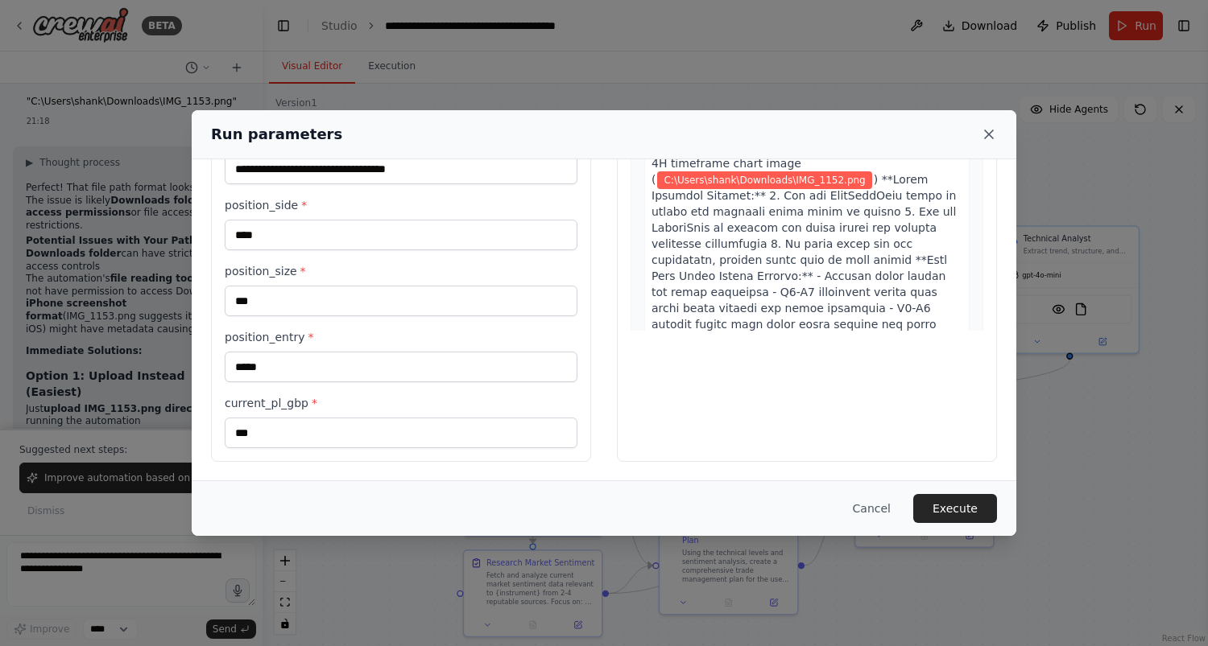
click at [987, 133] on icon at bounding box center [989, 134] width 8 height 8
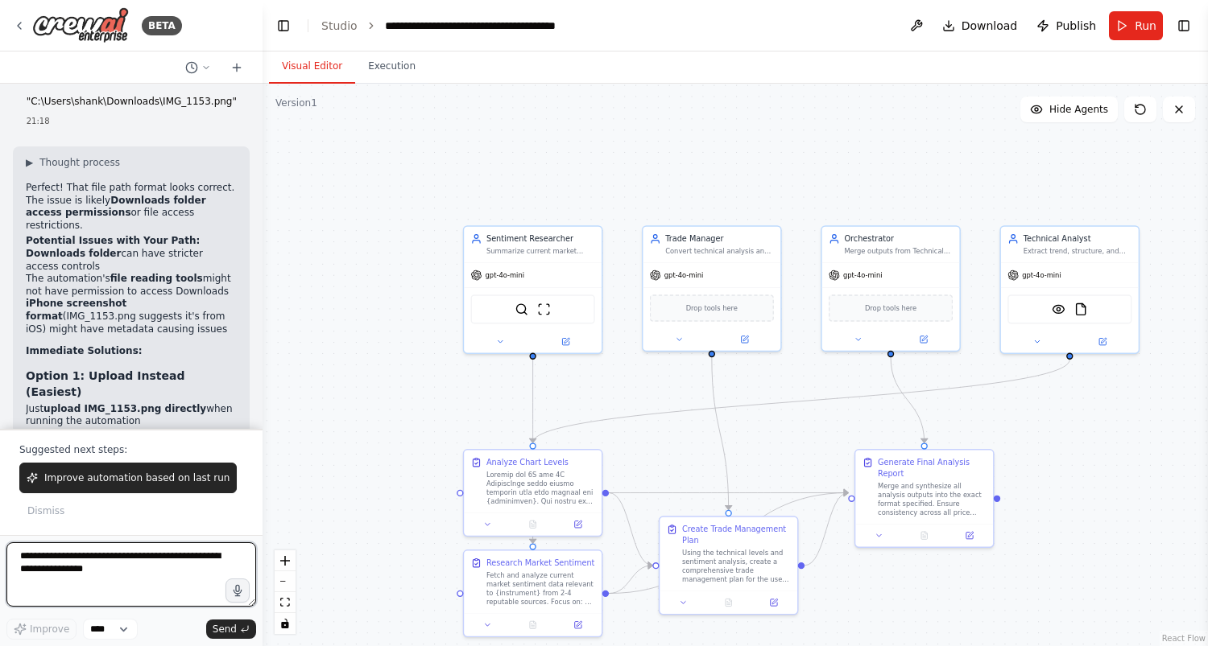
click at [141, 558] on textarea at bounding box center [131, 575] width 250 height 64
type textarea "**********"
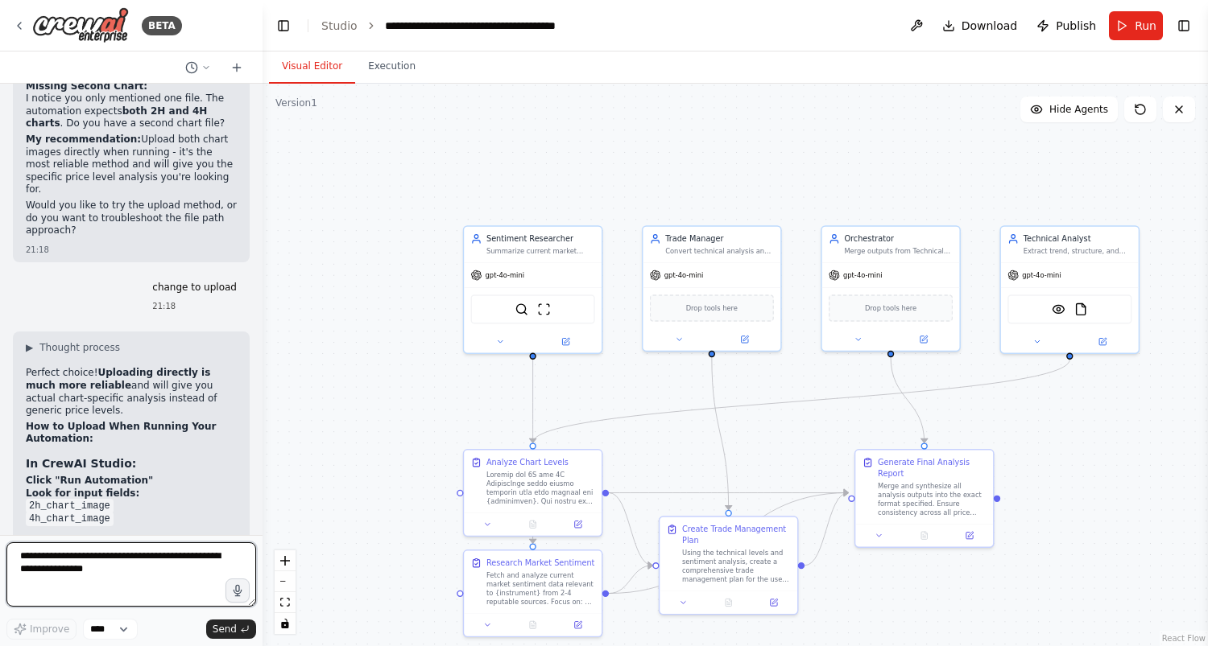
scroll to position [17354, 0]
click at [46, 578] on textarea at bounding box center [131, 575] width 250 height 64
type textarea "**********"
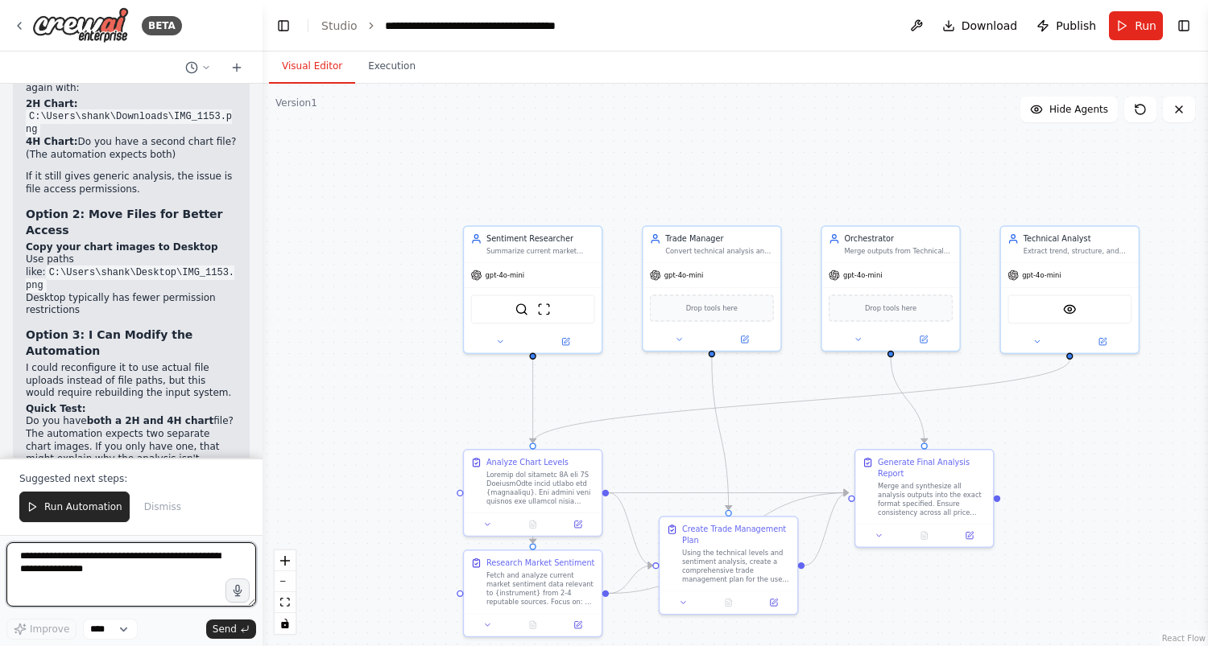
scroll to position [18726, 0]
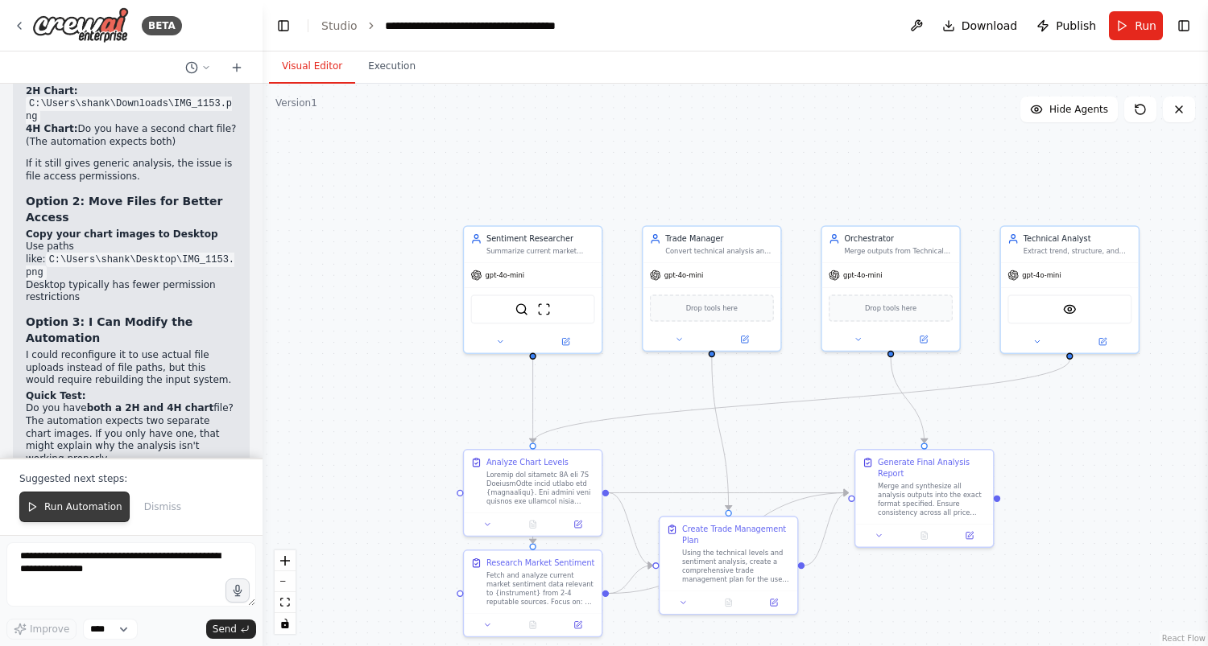
click at [67, 506] on span "Run Automation" at bounding box center [83, 507] width 78 height 13
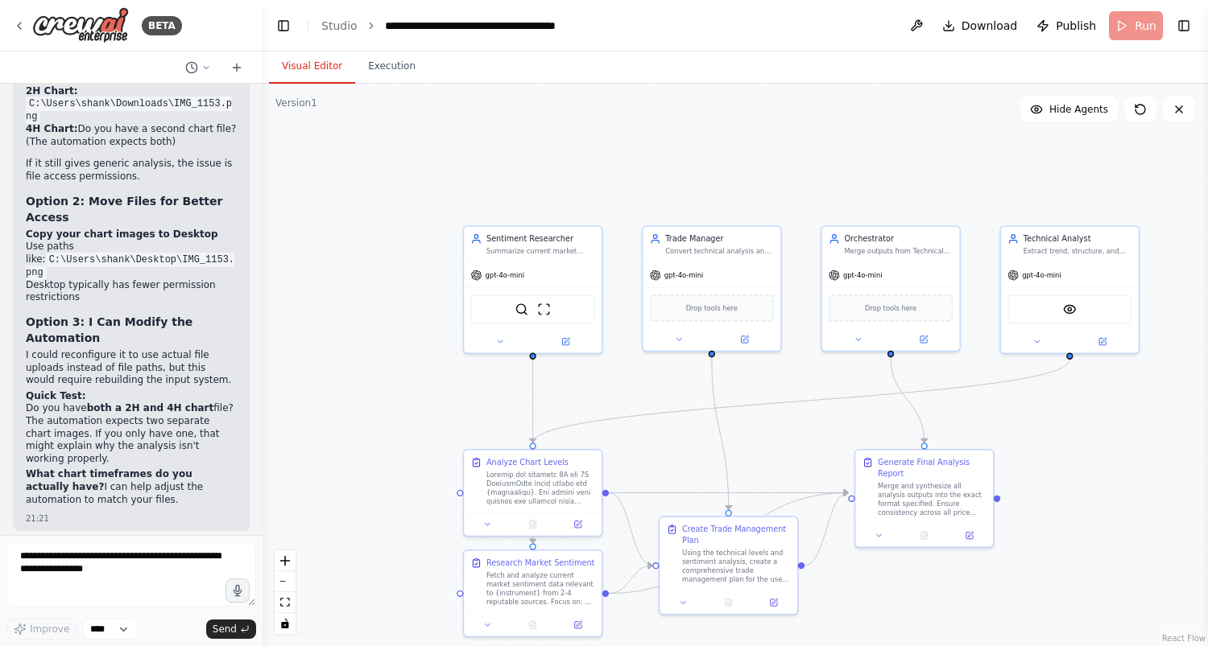
scroll to position [18648, 0]
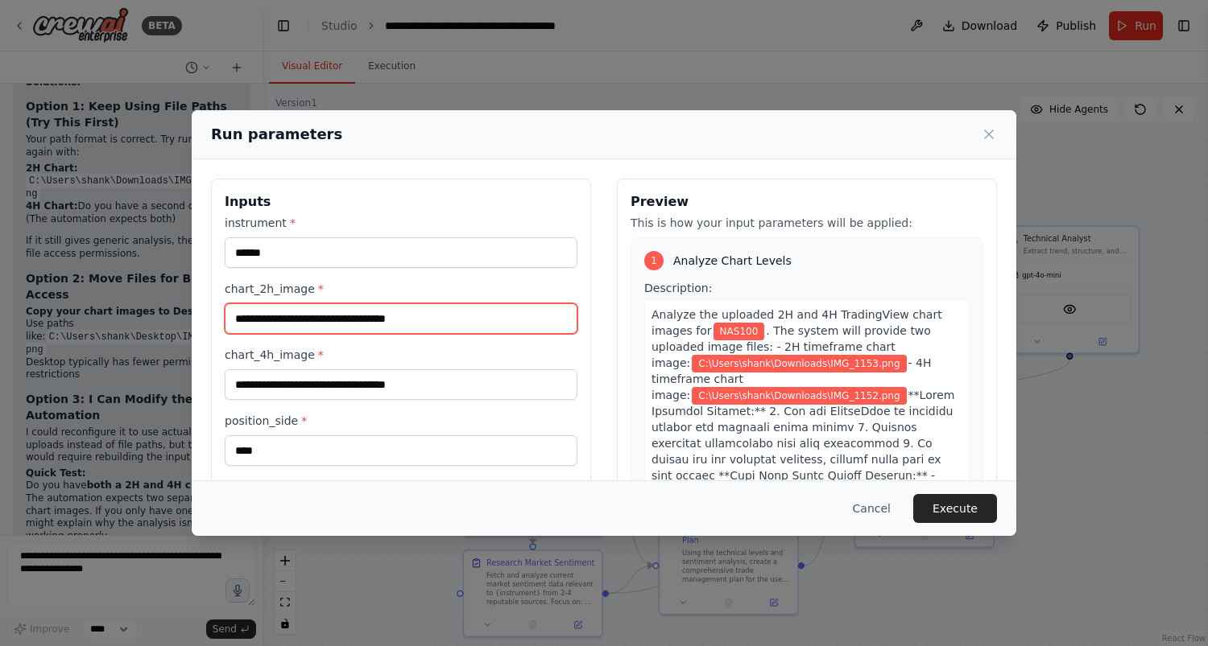
click at [460, 320] on input "**********" at bounding box center [401, 318] width 353 height 31
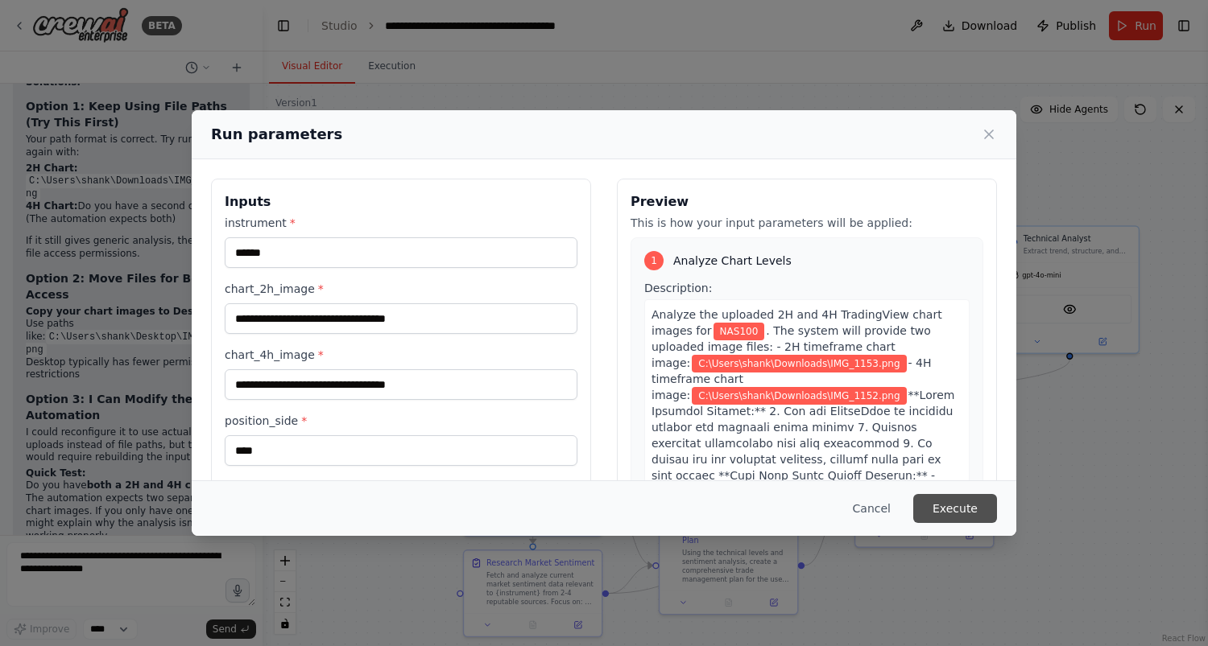
click at [976, 502] on button "Execute" at bounding box center [955, 508] width 84 height 29
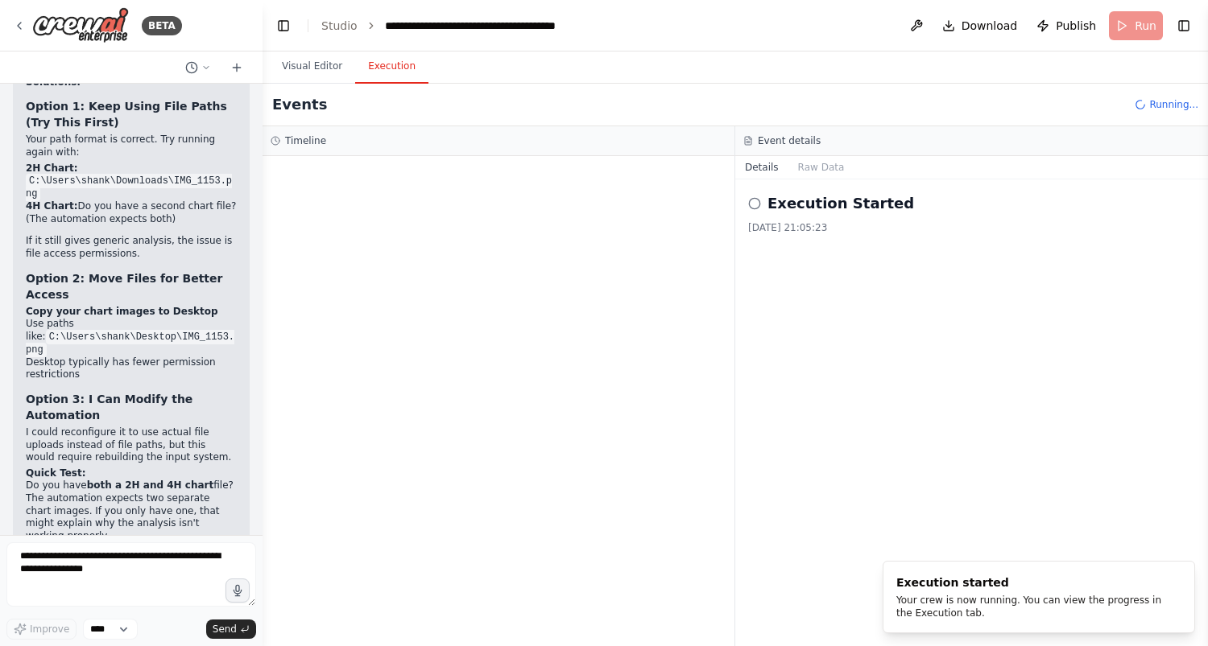
scroll to position [0, 0]
click at [386, 68] on button "Execution" at bounding box center [391, 67] width 73 height 34
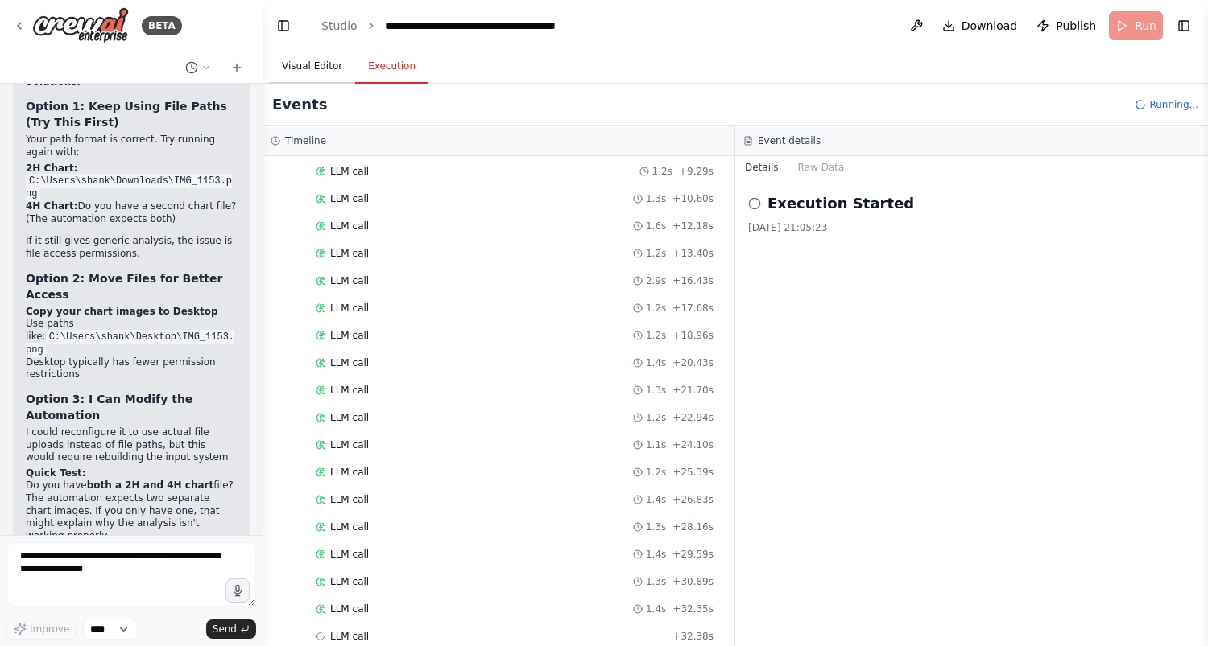
scroll to position [384, 0]
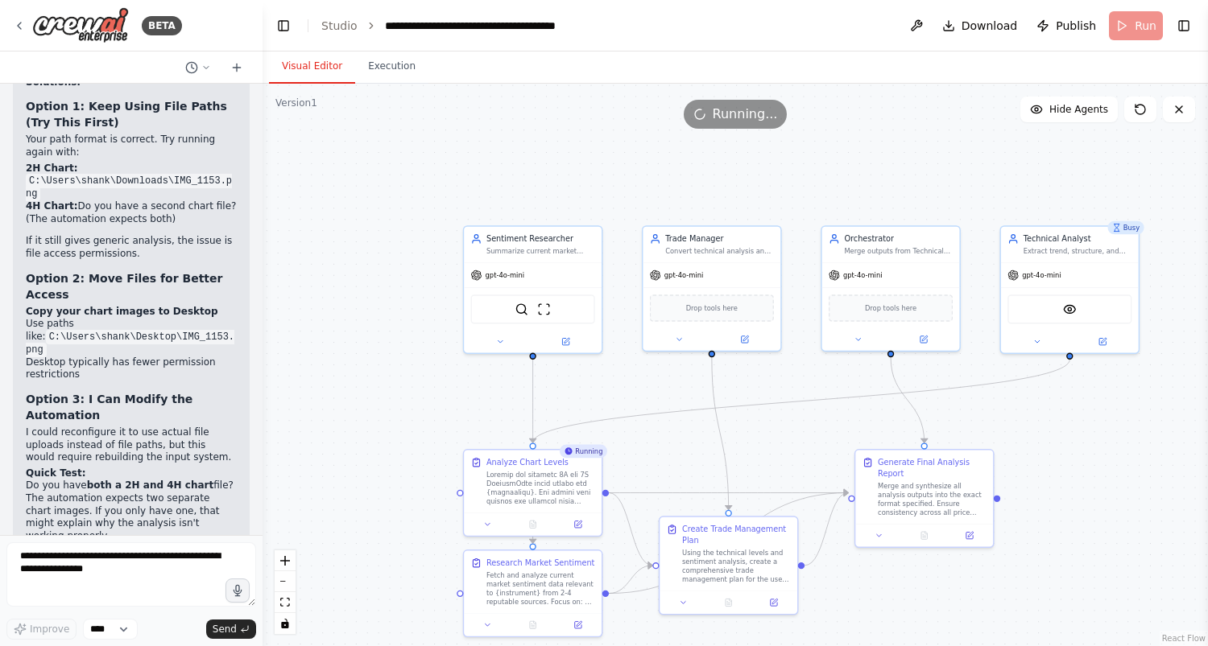
click at [328, 68] on button "Visual Editor" at bounding box center [312, 67] width 86 height 34
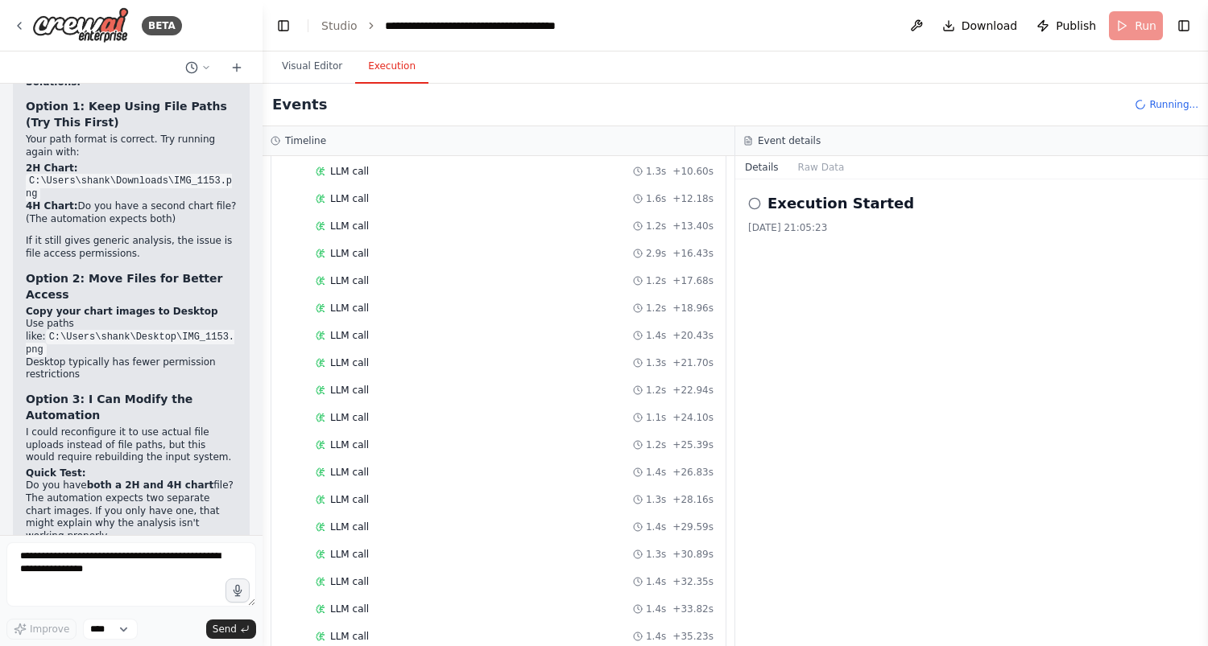
click at [365, 67] on button "Execution" at bounding box center [391, 67] width 73 height 34
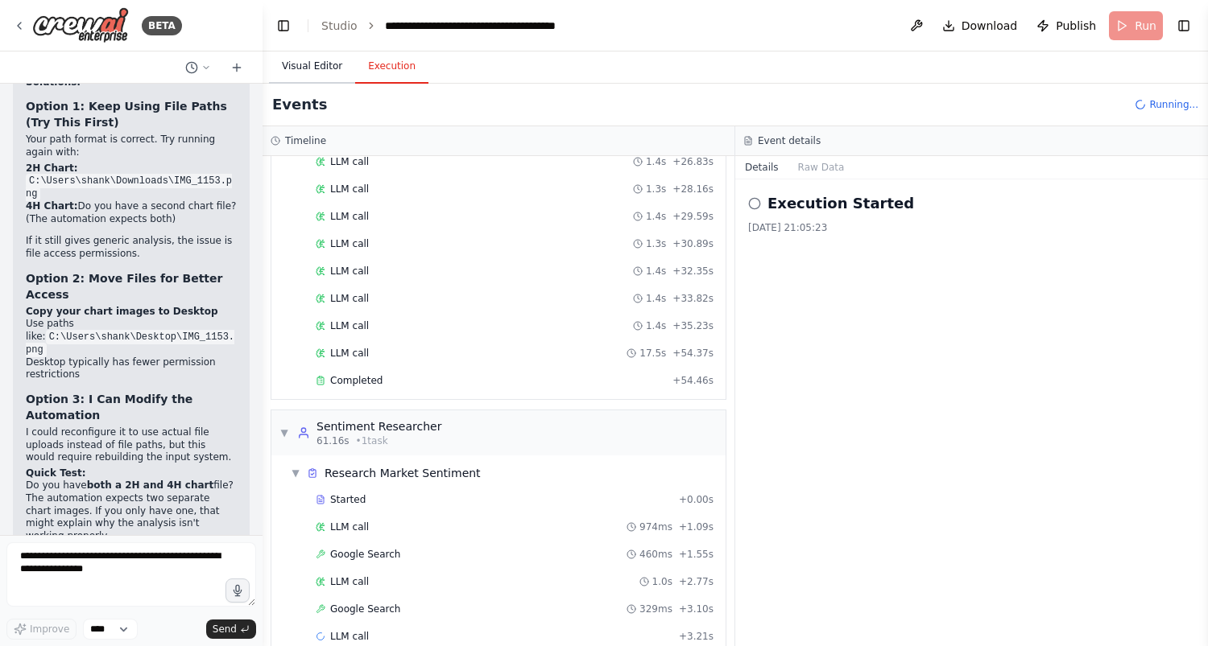
scroll to position [722, 0]
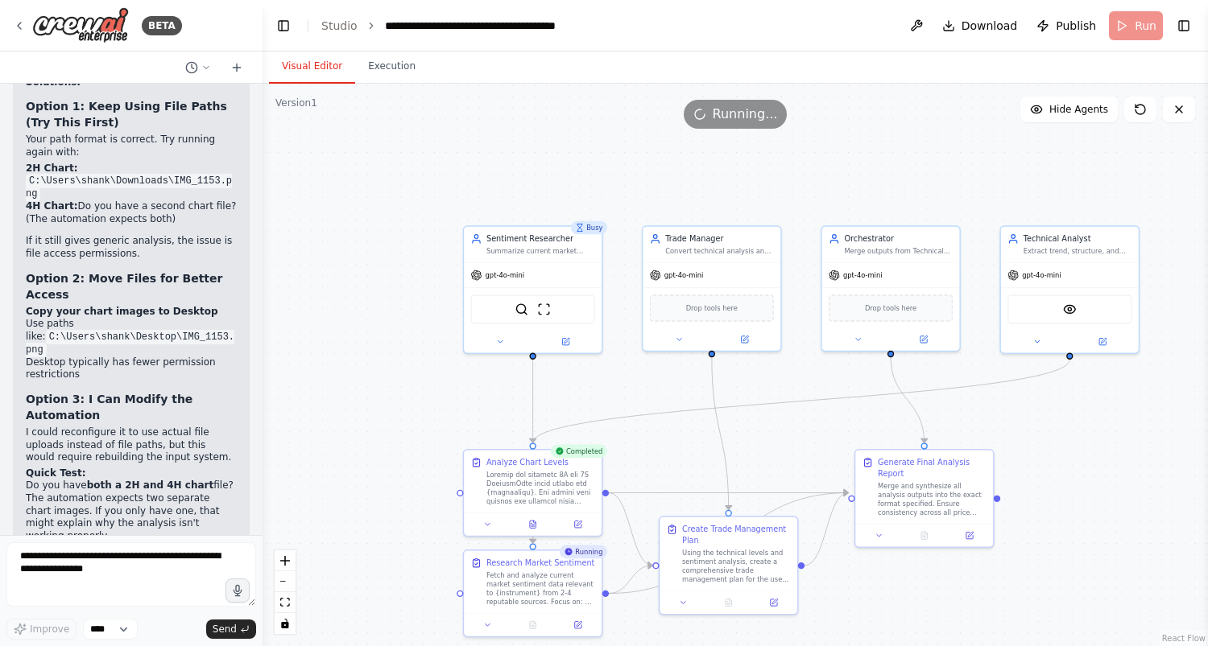
click at [320, 68] on button "Visual Editor" at bounding box center [312, 67] width 86 height 34
click at [535, 525] on icon at bounding box center [533, 521] width 6 height 7
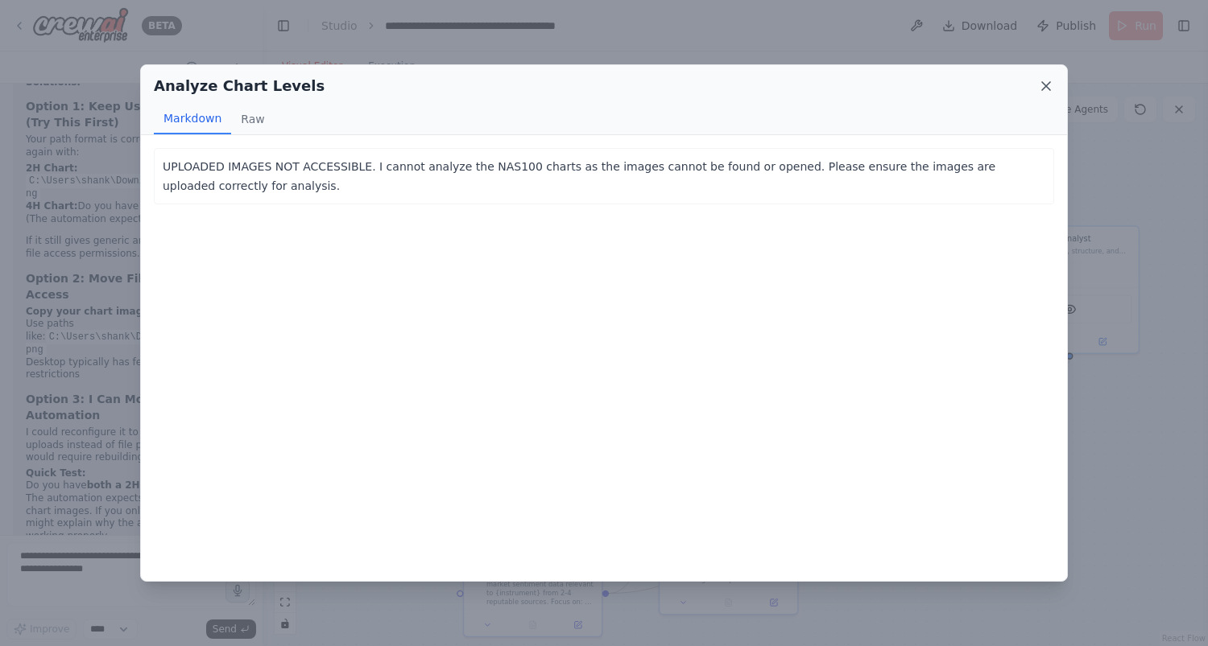
click at [1047, 89] on icon at bounding box center [1046, 86] width 16 height 16
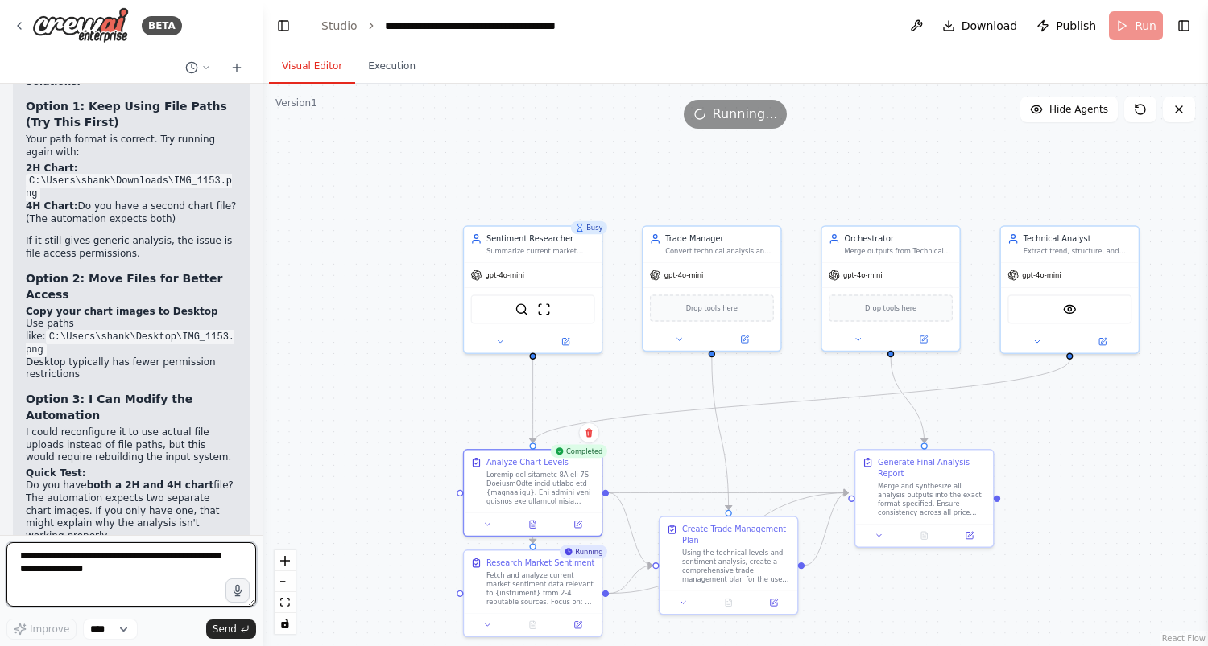
click at [157, 555] on textarea at bounding box center [131, 575] width 250 height 64
type textarea "**********"
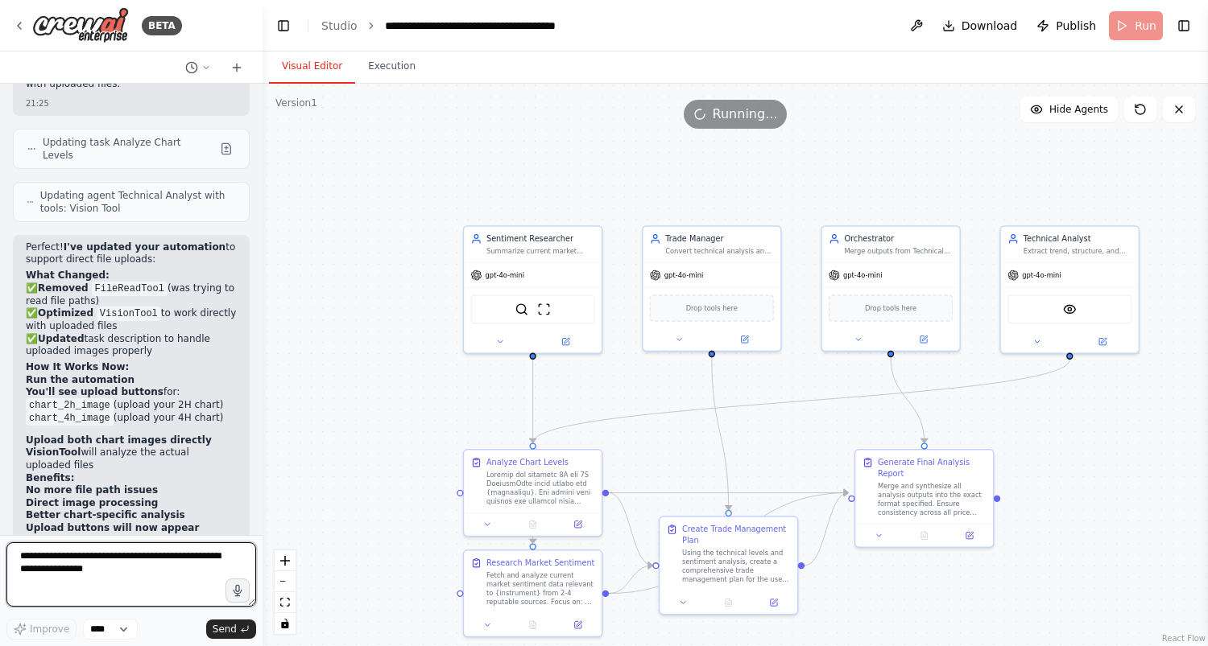
scroll to position [19470, 0]
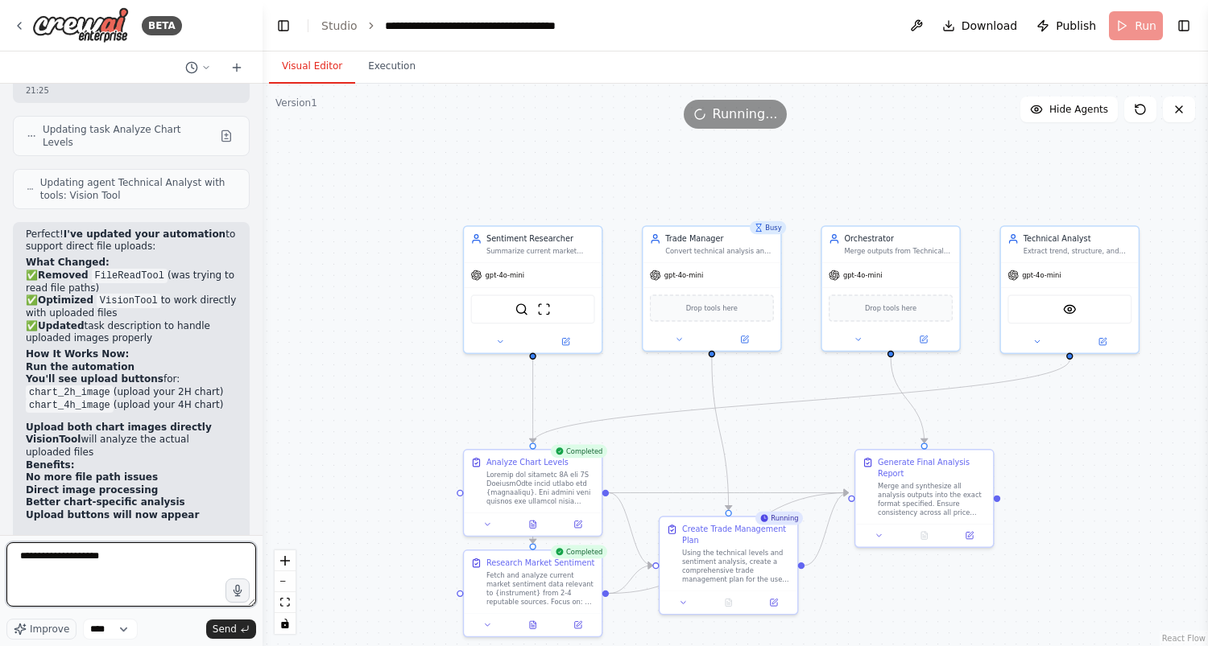
type textarea "**********"
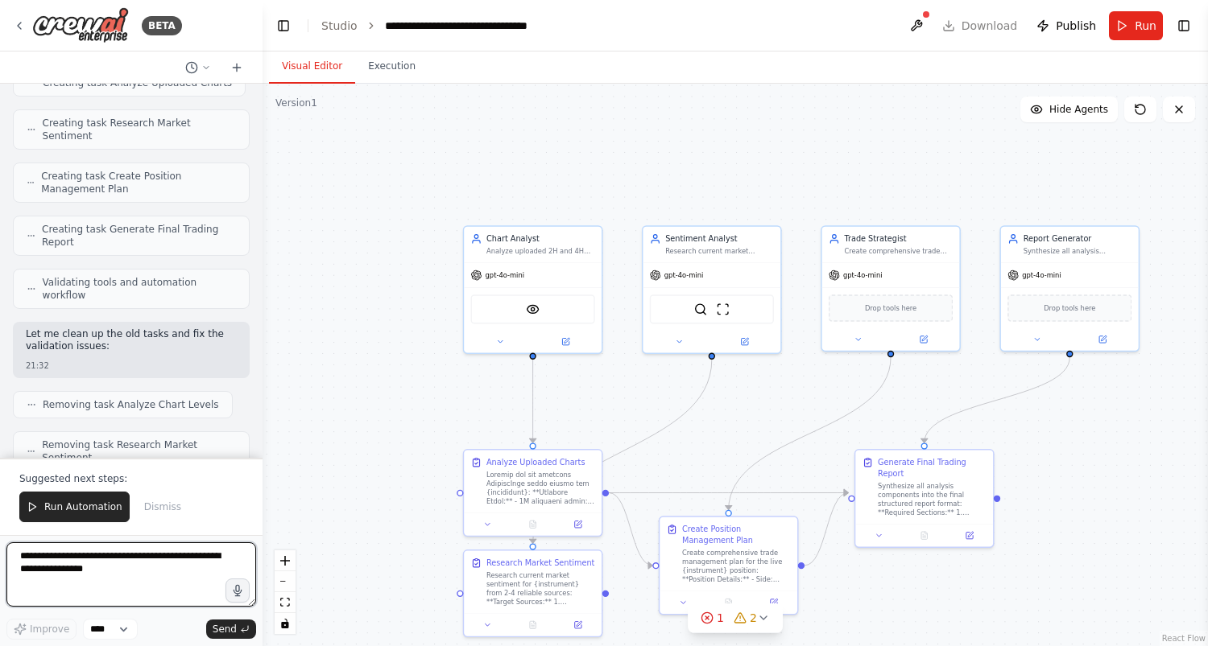
scroll to position [21626, 0]
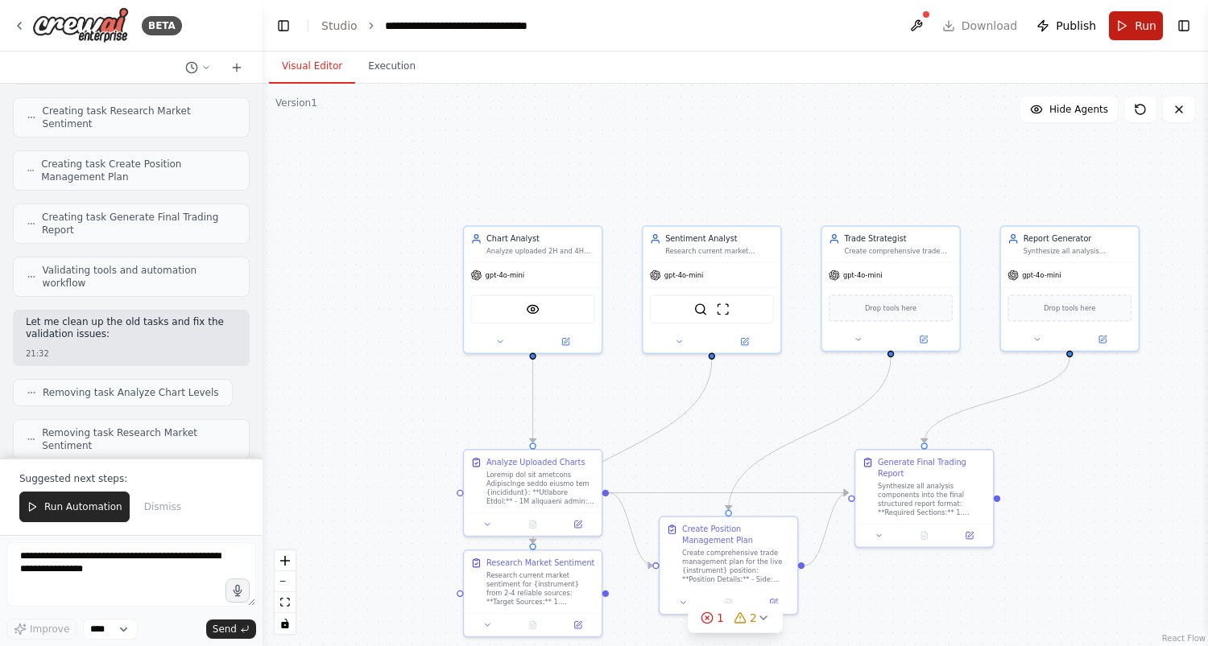
click at [1129, 35] on button "Run" at bounding box center [1136, 25] width 54 height 29
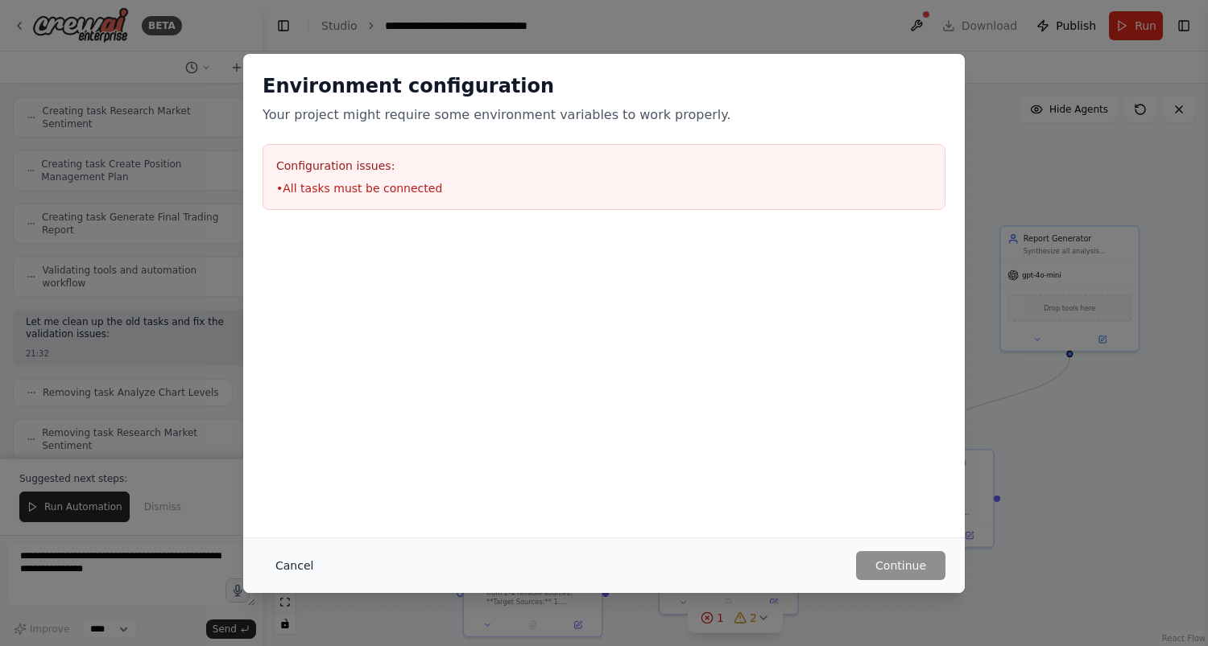
click at [291, 564] on button "Cancel" at bounding box center [294, 565] width 64 height 29
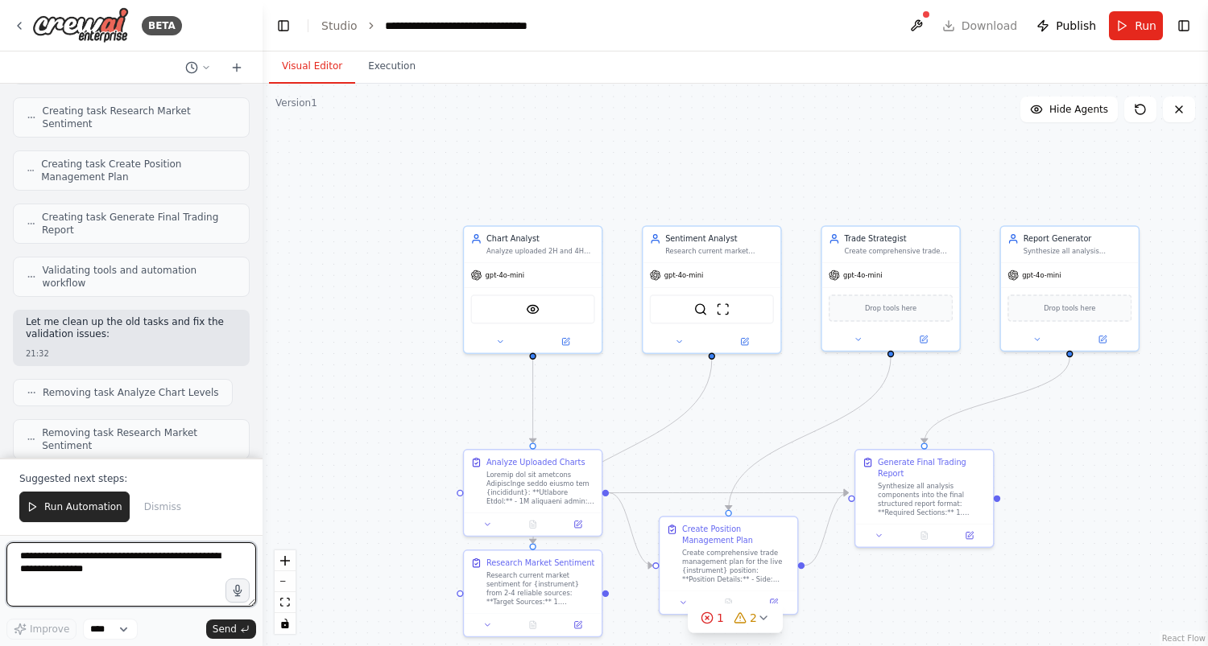
click at [120, 564] on textarea at bounding box center [131, 575] width 250 height 64
click at [1136, 19] on span "Run" at bounding box center [1145, 26] width 22 height 16
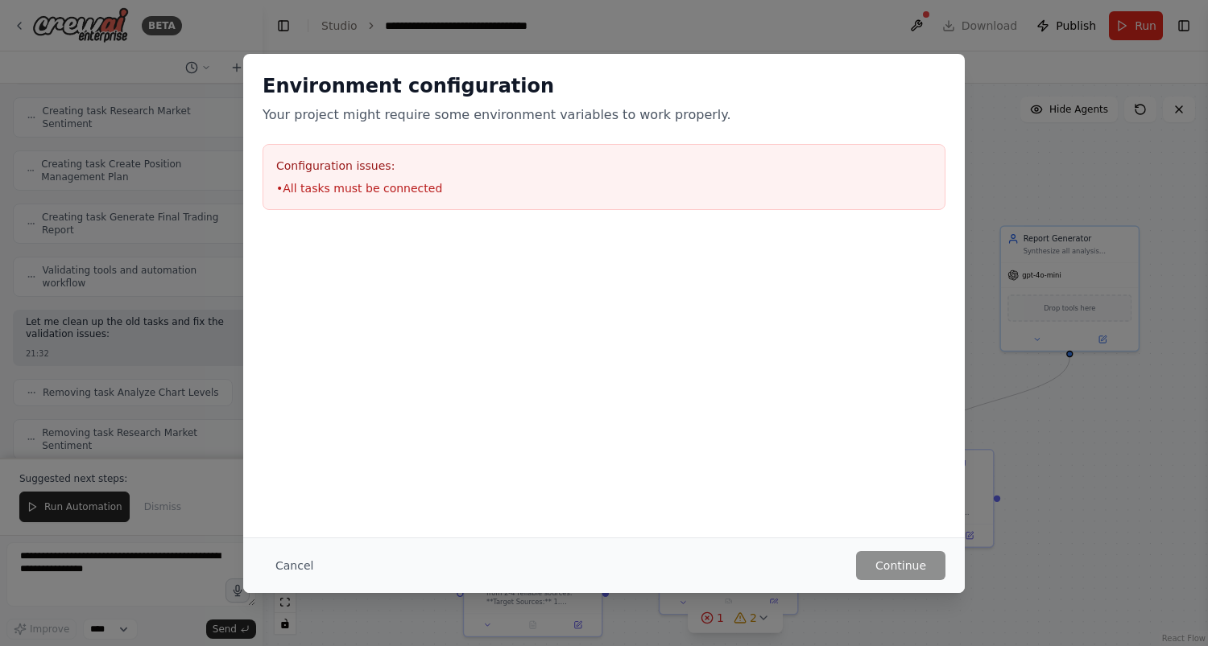
click at [881, 585] on div "Cancel Continue" at bounding box center [603, 566] width 721 height 56
click at [291, 559] on button "Cancel" at bounding box center [294, 565] width 64 height 29
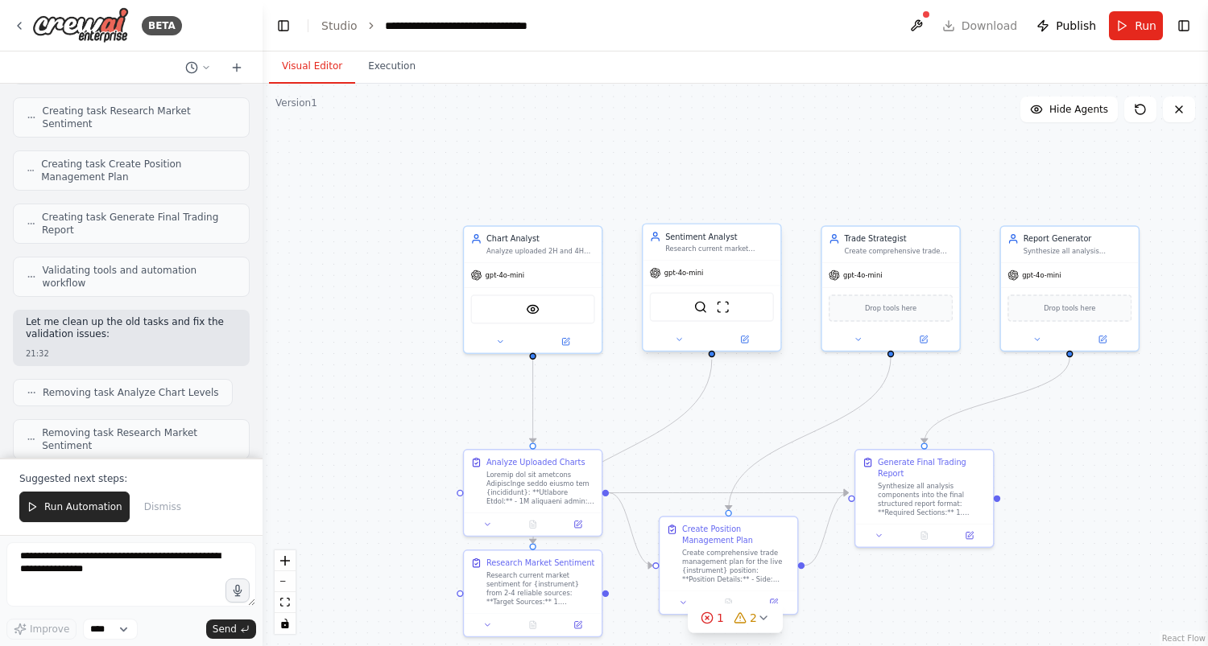
click at [729, 308] on div "SerplyWebSearchTool ScrapeWebsiteTool" at bounding box center [712, 307] width 124 height 29
click at [749, 613] on span "2" at bounding box center [752, 618] width 7 height 16
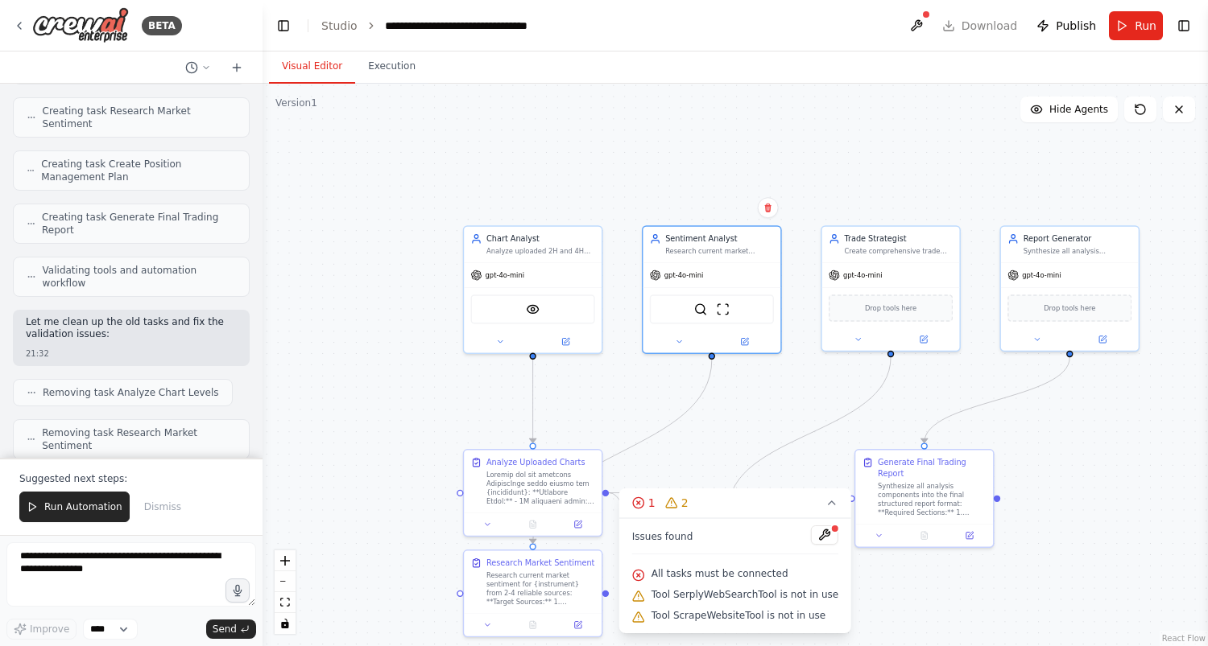
click at [718, 482] on div ".deletable-edge-delete-btn { width: 20px; height: 20px; border: 0px solid #ffff…" at bounding box center [734, 365] width 945 height 563
click at [754, 398] on div ".deletable-edge-delete-btn { width: 20px; height: 20px; border: 0px solid #ffff…" at bounding box center [734, 365] width 945 height 563
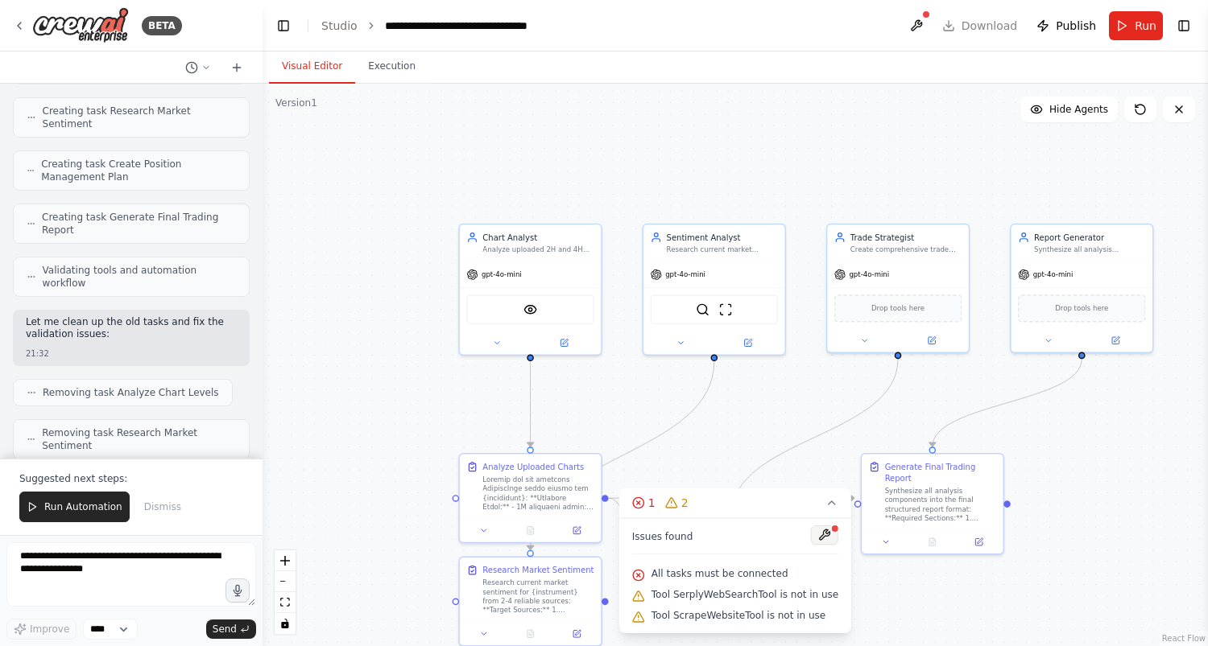
click at [814, 529] on button at bounding box center [824, 535] width 27 height 19
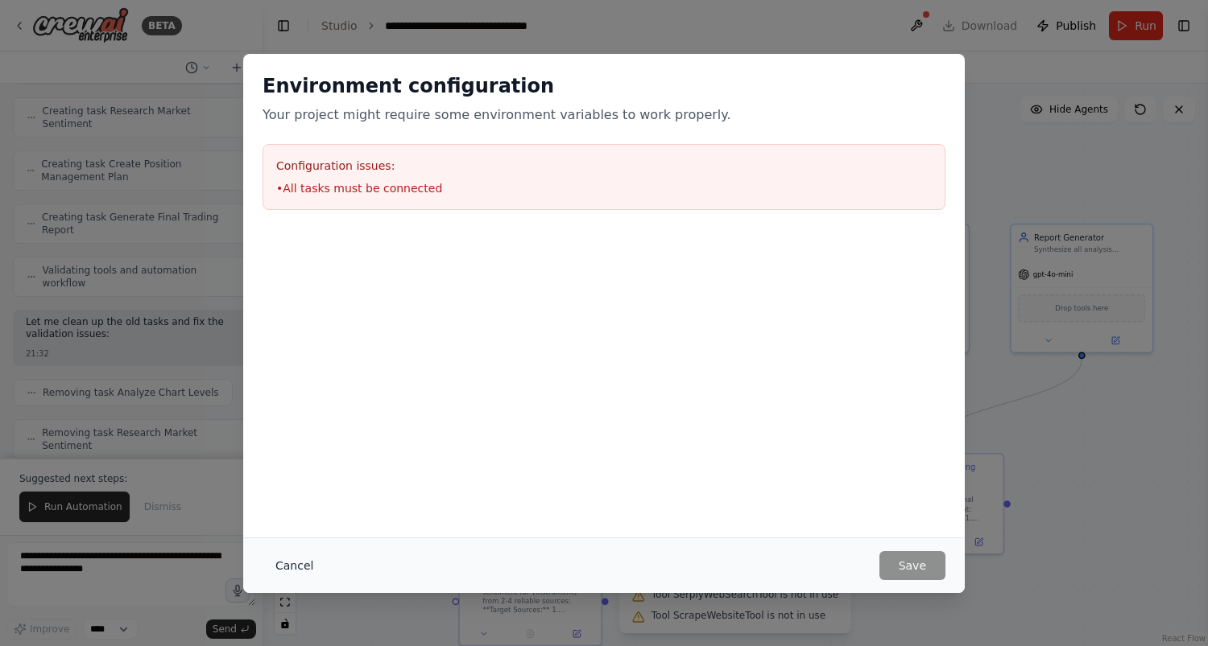
click at [288, 578] on button "Cancel" at bounding box center [294, 565] width 64 height 29
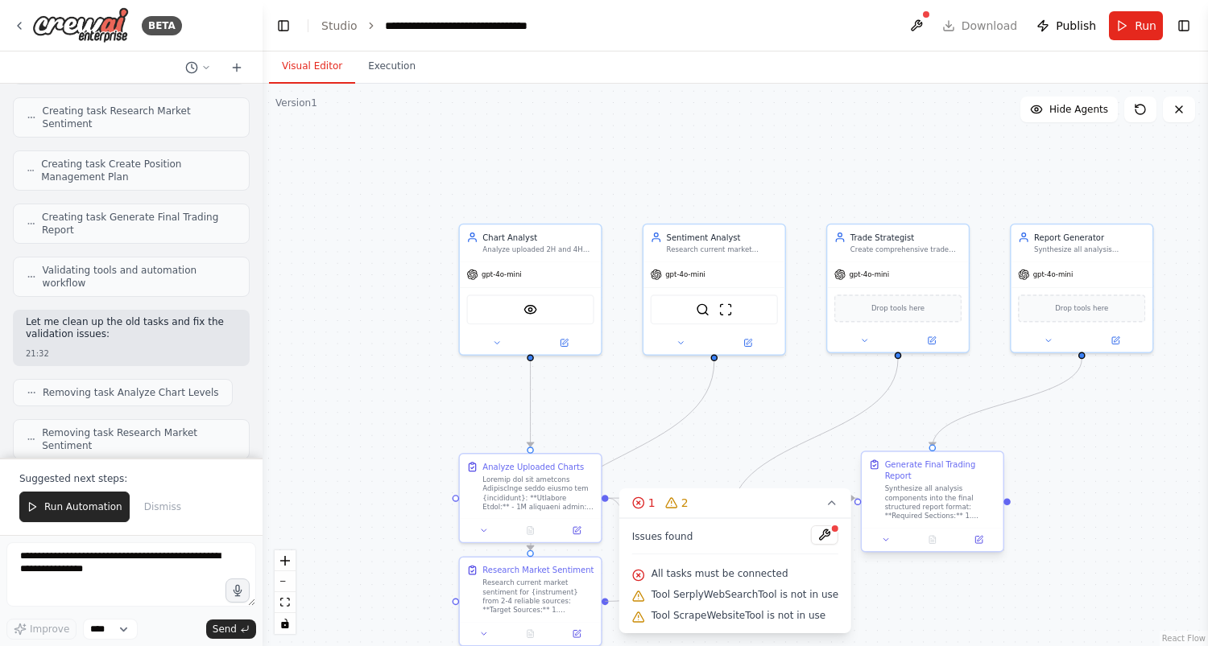
drag, startPoint x: 606, startPoint y: 601, endPoint x: 857, endPoint y: 498, distance: 270.4
click at [857, 498] on div "Chart Analyst Analyze uploaded 2H and 4H TradingView chart images to extract pr…" at bounding box center [738, 368] width 674 height 402
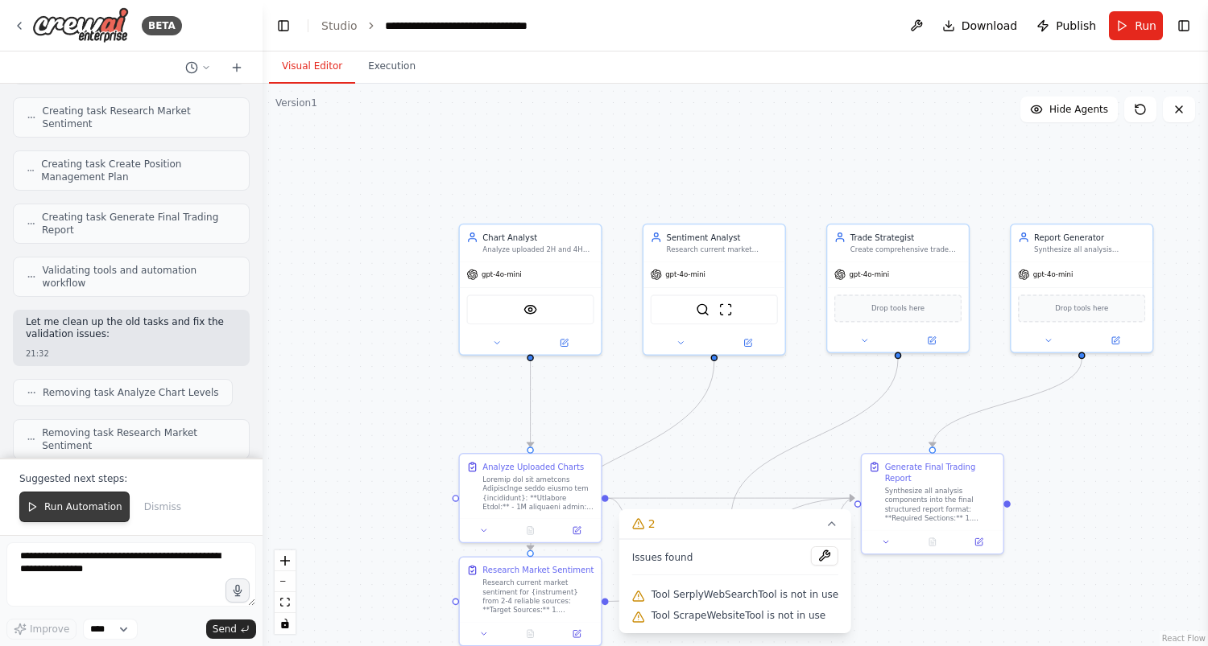
click at [83, 504] on span "Run Automation" at bounding box center [83, 507] width 78 height 13
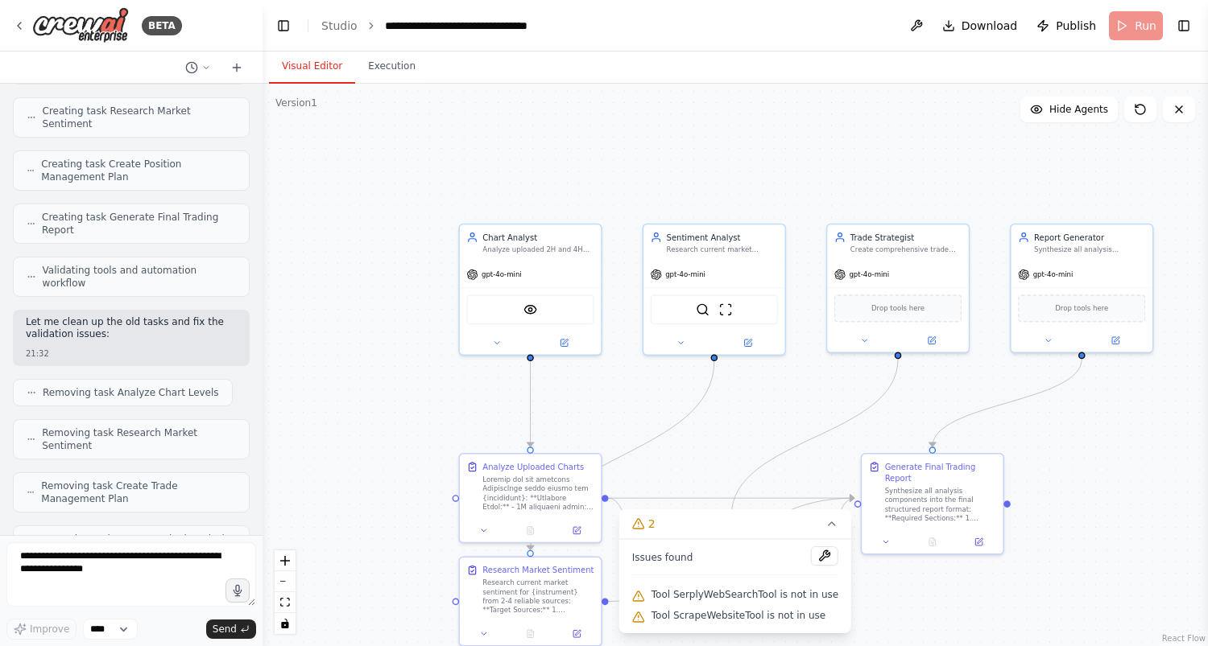
scroll to position [21549, 0]
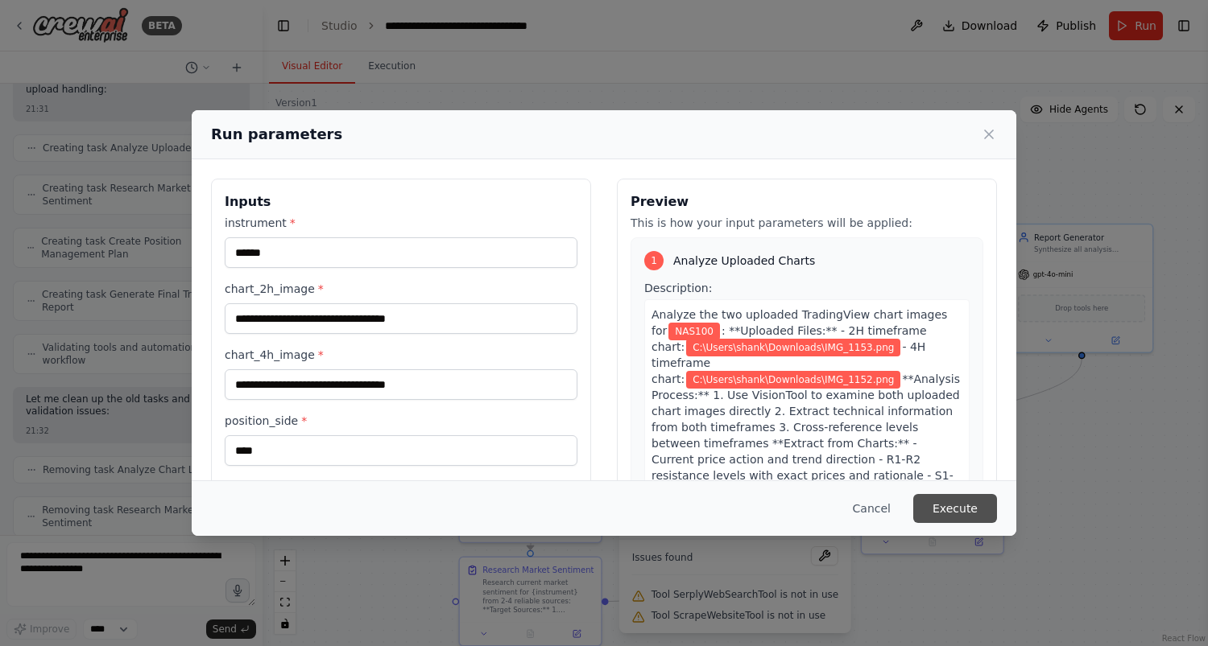
click at [941, 498] on button "Execute" at bounding box center [955, 508] width 84 height 29
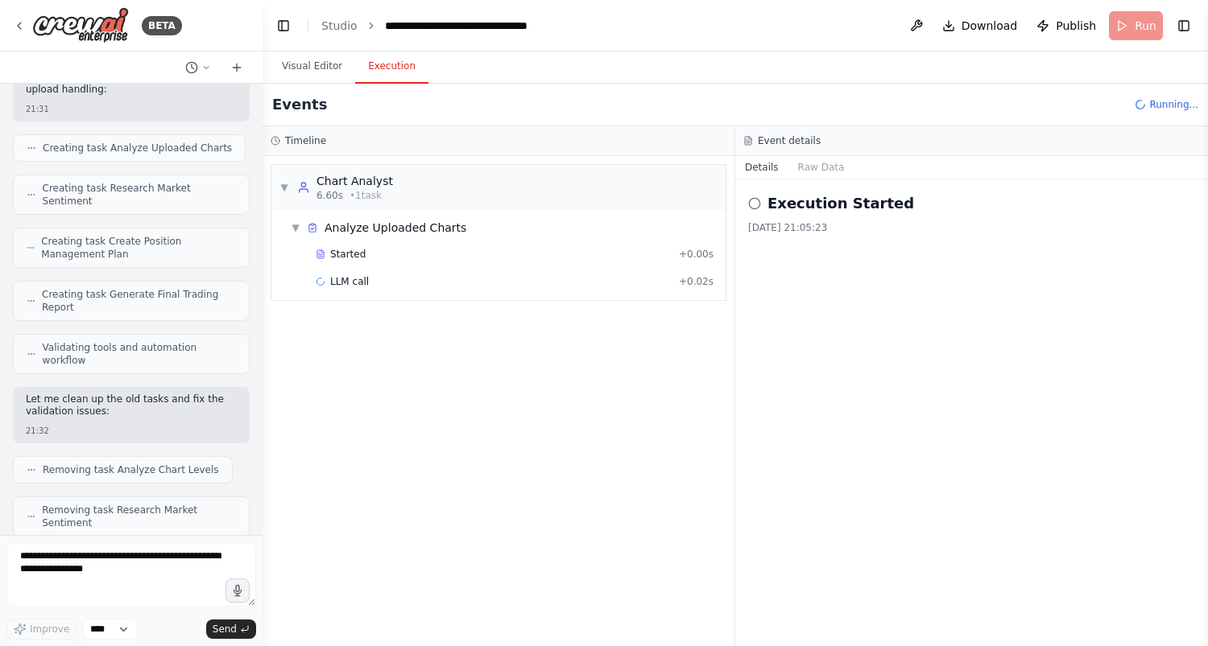
click at [387, 68] on button "Execution" at bounding box center [391, 67] width 73 height 34
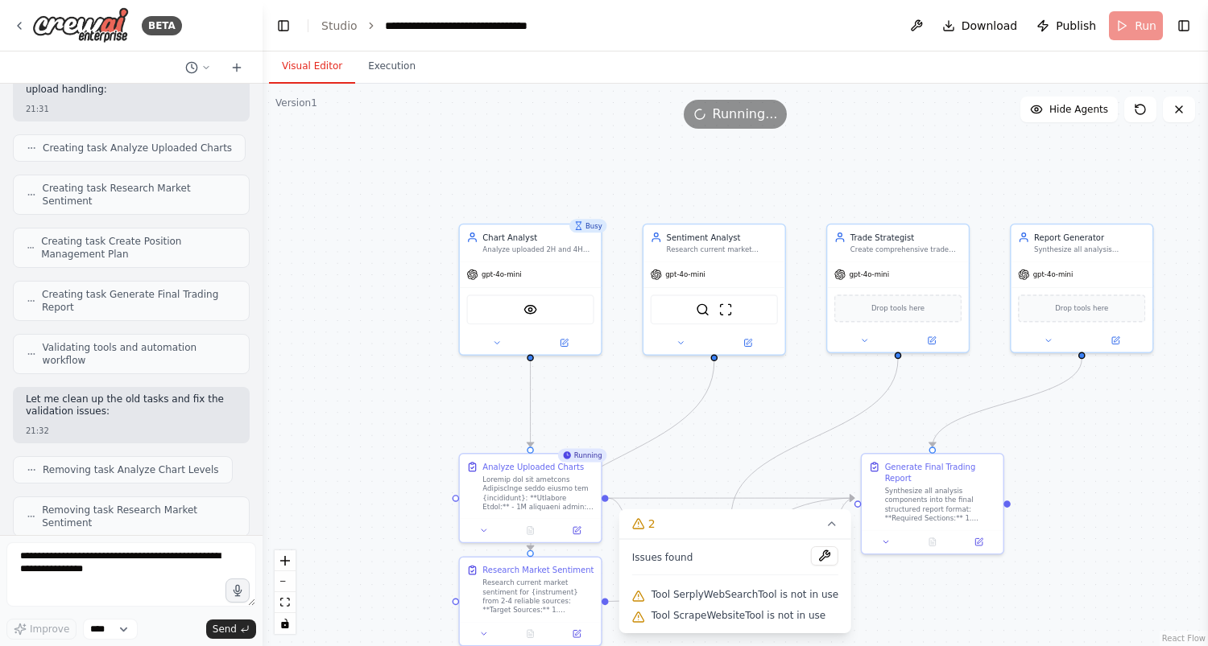
click at [316, 68] on button "Visual Editor" at bounding box center [312, 67] width 86 height 34
click at [527, 527] on icon at bounding box center [530, 529] width 6 height 8
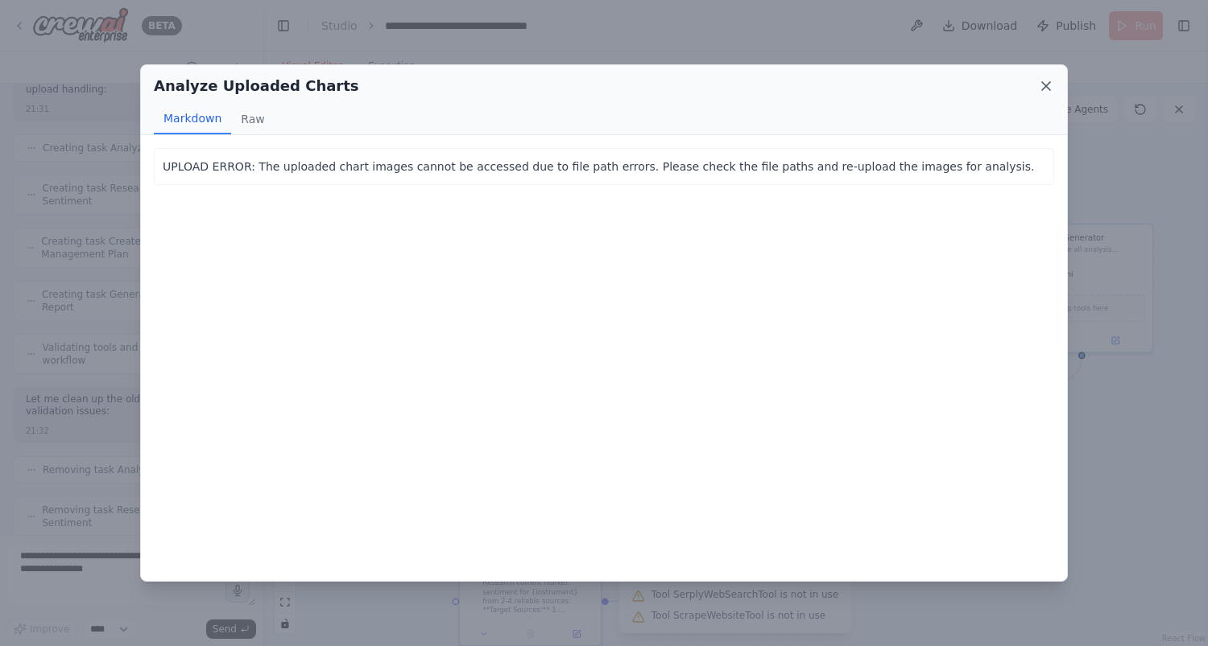
click at [1045, 93] on icon at bounding box center [1046, 86] width 16 height 16
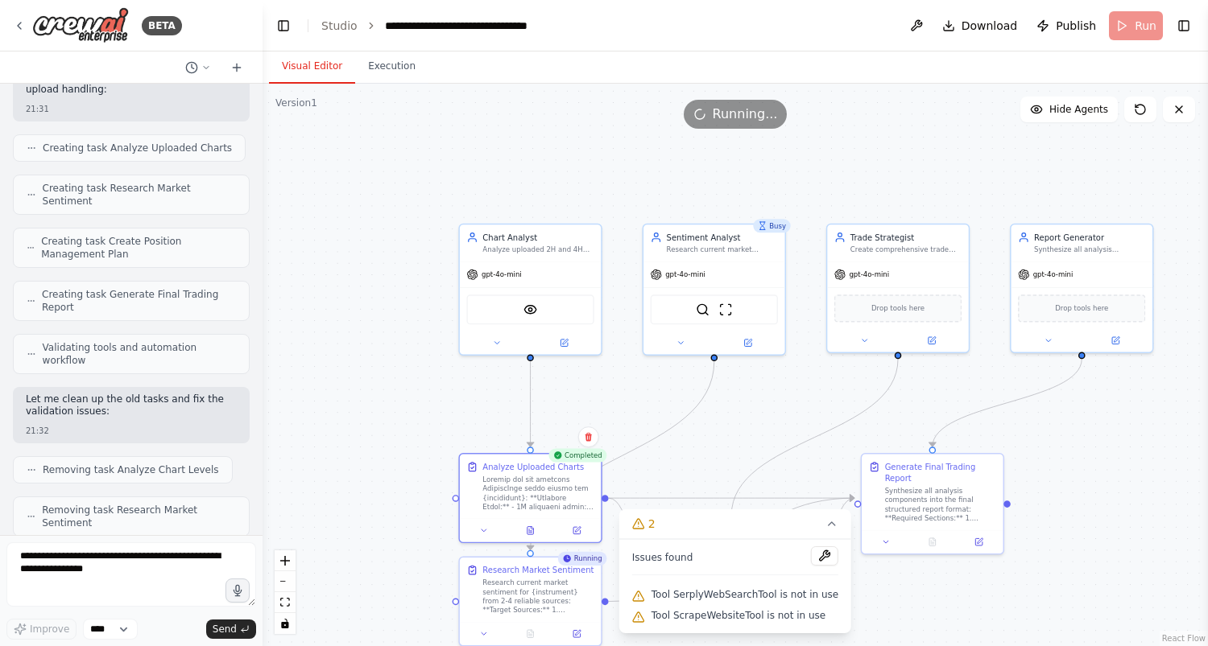
click at [1045, 93] on div ".deletable-edge-delete-btn { width: 20px; height: 20px; border: 0px solid #ffff…" at bounding box center [734, 365] width 945 height 563
